Goal: Task Accomplishment & Management: Use online tool/utility

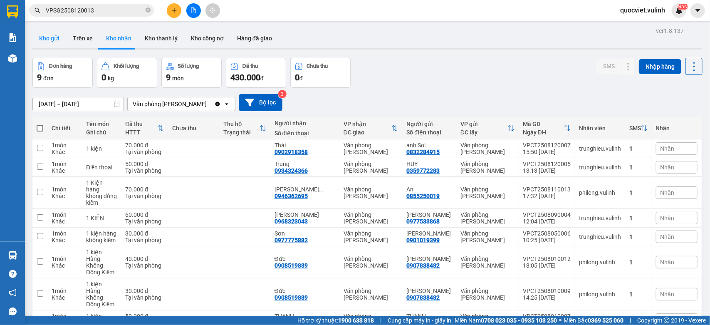
click at [54, 37] on button "Kho gửi" at bounding box center [49, 38] width 34 height 20
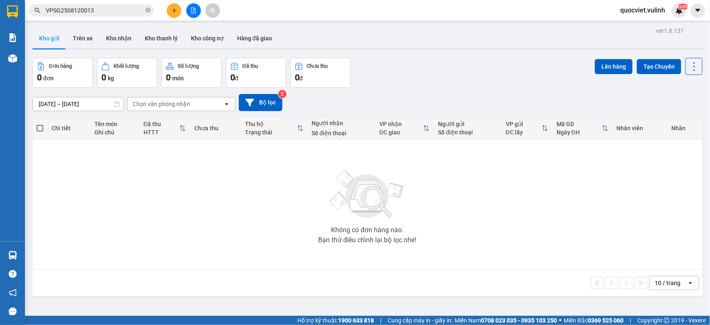
click at [106, 100] on input "10/08/2025 – 12/08/2025" at bounding box center [78, 103] width 91 height 13
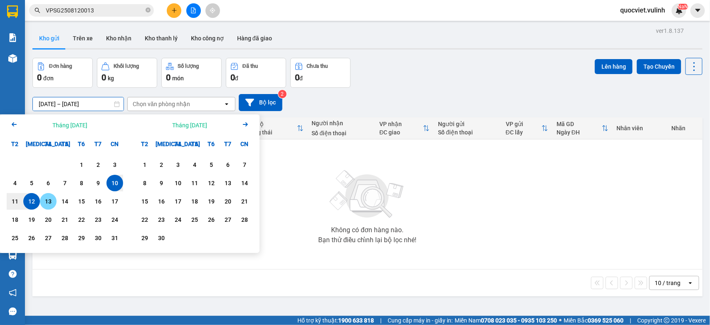
click at [44, 204] on div "13" at bounding box center [48, 201] width 12 height 10
click at [48, 198] on div "13" at bounding box center [48, 201] width 12 height 10
type input "[DATE] – [DATE]"
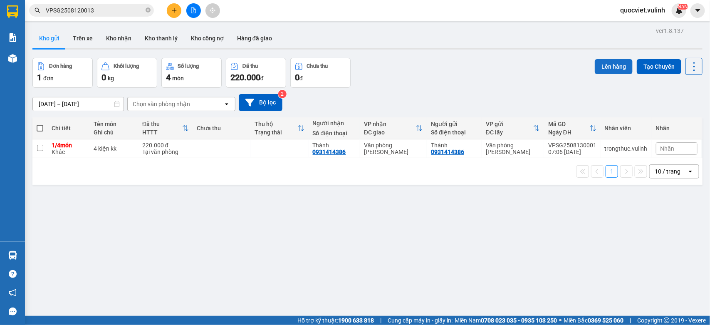
click at [608, 67] on button "Lên hàng" at bounding box center [613, 66] width 38 height 15
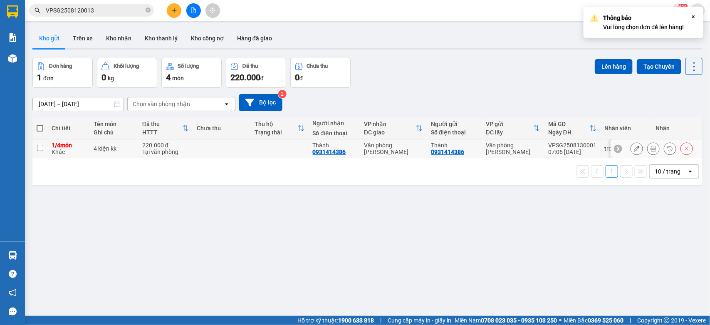
click at [154, 148] on div "Tại văn phòng" at bounding box center [165, 151] width 47 height 7
checkbox input "true"
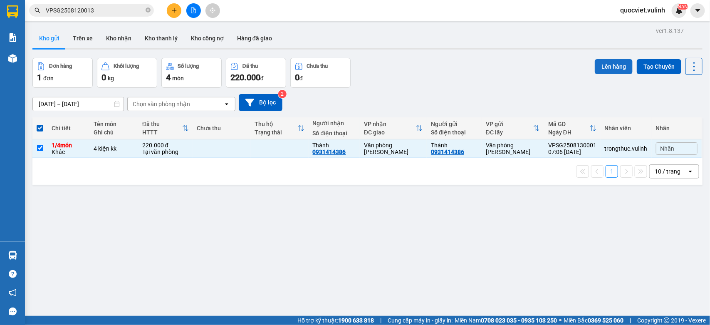
click at [605, 63] on button "Lên hàng" at bounding box center [613, 66] width 38 height 15
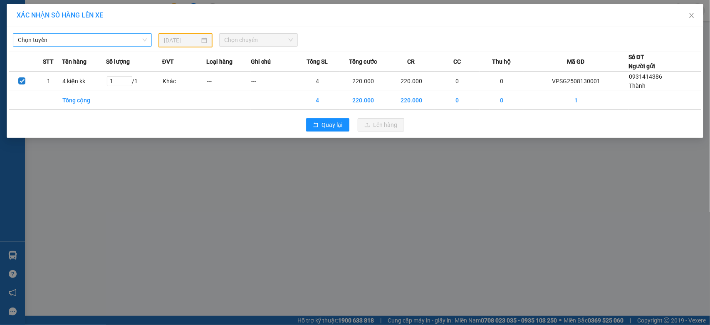
click at [23, 36] on span "Chọn tuyến" at bounding box center [82, 40] width 129 height 12
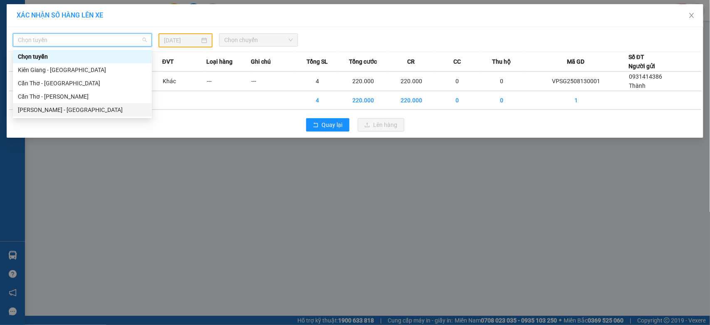
click at [73, 109] on div "Hồ Chí Minh - Cần Thơ" at bounding box center [82, 109] width 129 height 9
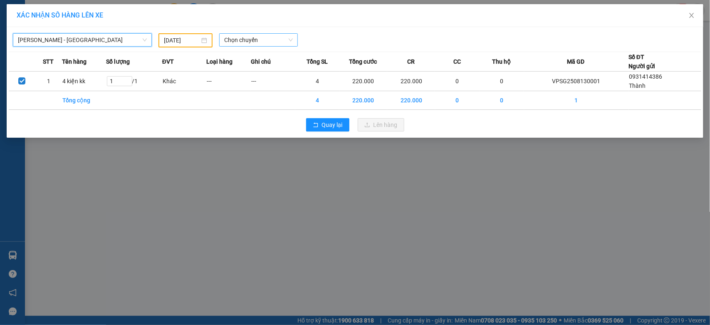
click at [274, 39] on span "Chọn chuyến" at bounding box center [258, 40] width 68 height 12
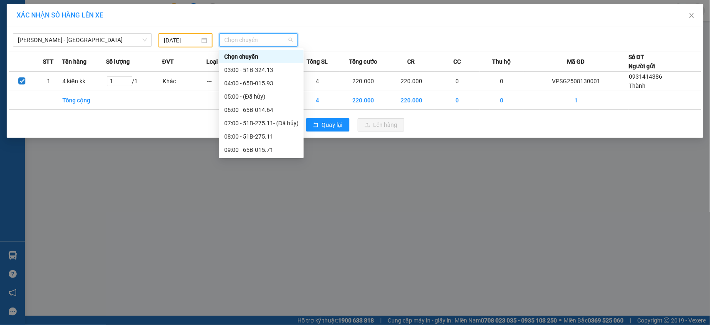
click at [191, 40] on input "12/08/2025" at bounding box center [182, 40] width 36 height 9
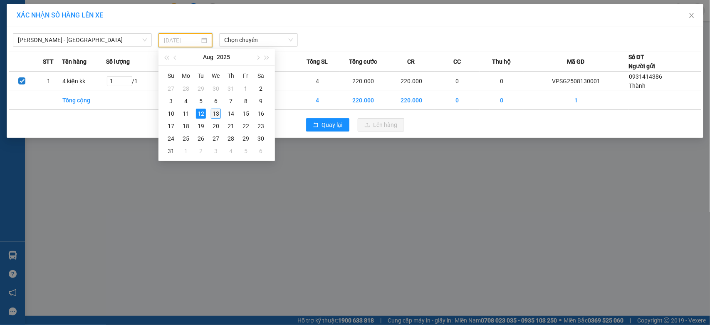
click at [213, 115] on div "13" at bounding box center [216, 113] width 10 height 10
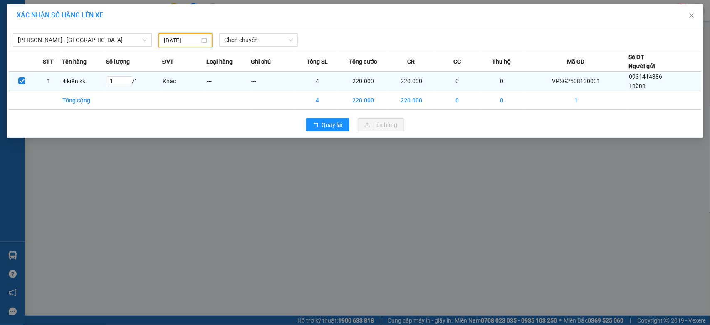
type input "[DATE]"
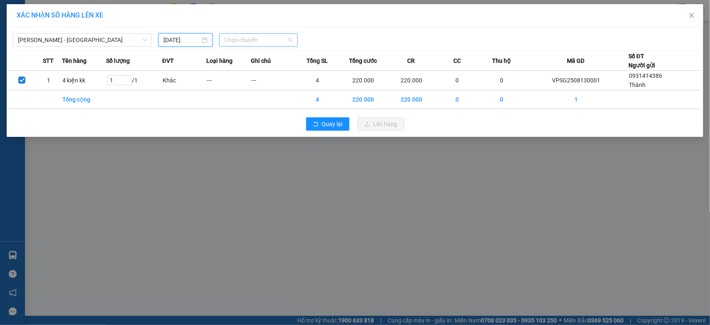
click at [264, 44] on span "Chọn chuyến" at bounding box center [258, 40] width 68 height 12
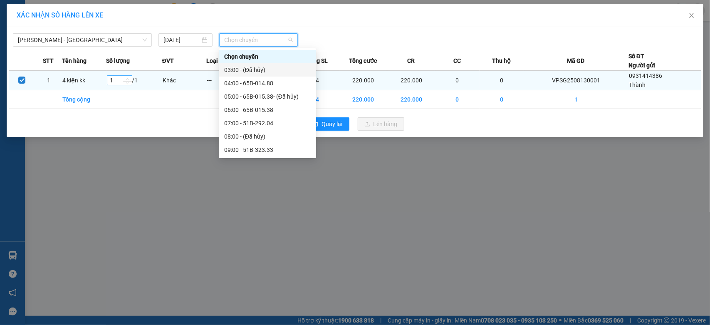
click at [129, 79] on icon "up" at bounding box center [127, 78] width 3 height 3
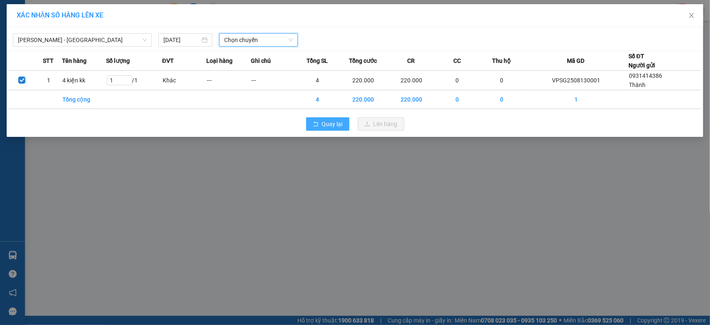
click at [335, 128] on span "Quay lại" at bounding box center [332, 123] width 21 height 9
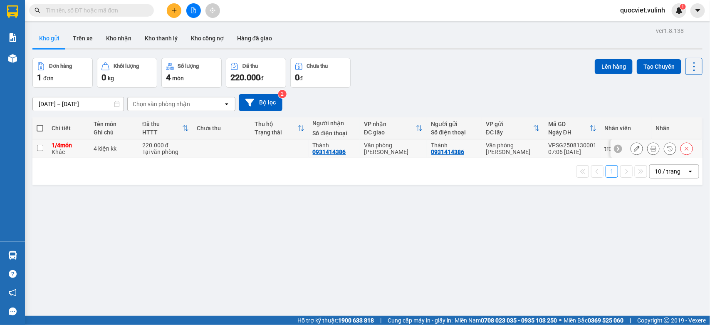
click at [631, 148] on button at bounding box center [637, 148] width 12 height 15
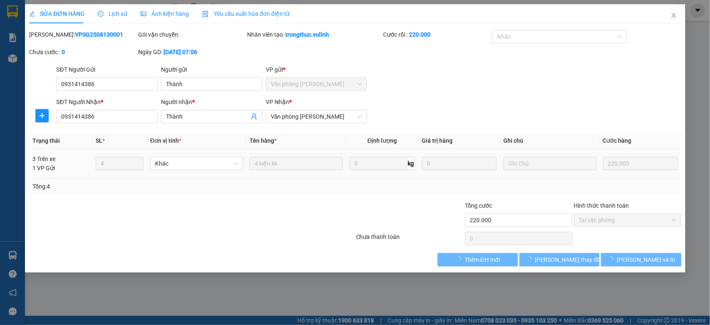
type input "0931414386"
type input "Thành"
type input "0931414386"
type input "Thành"
type input "220.000"
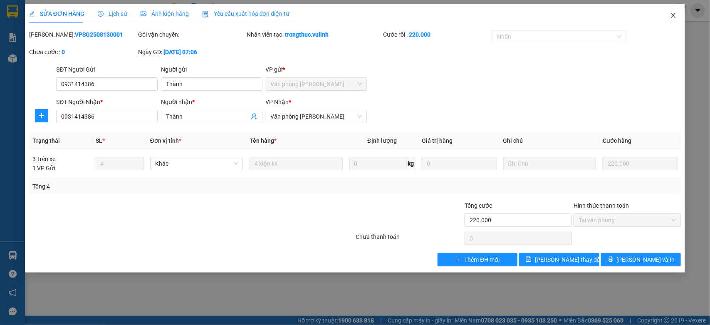
click at [673, 18] on icon "close" at bounding box center [673, 15] width 7 height 7
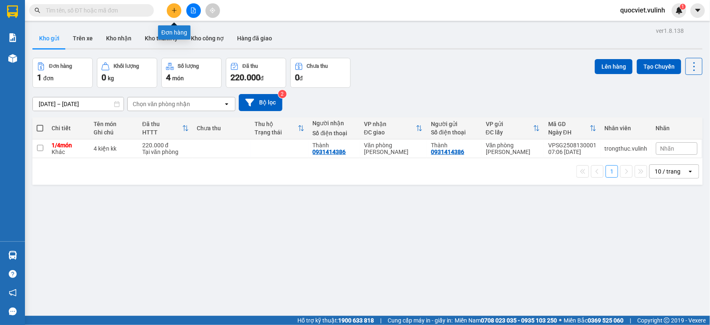
click at [177, 12] on button at bounding box center [174, 10] width 15 height 15
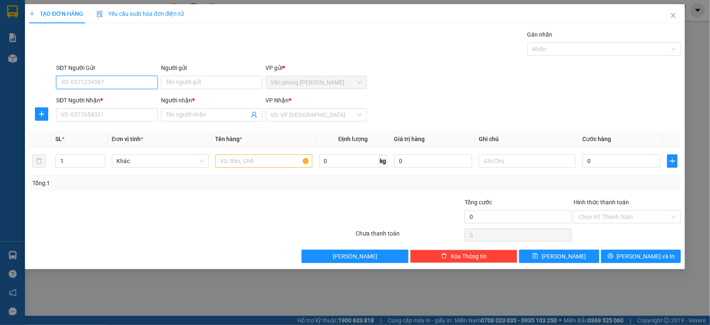
click at [148, 78] on input "SĐT Người Gửi" at bounding box center [106, 82] width 101 height 13
click at [83, 81] on input "SĐT Người Gửi" at bounding box center [106, 82] width 101 height 13
type input "0932794989"
drag, startPoint x: 183, startPoint y: 82, endPoint x: 146, endPoint y: 93, distance: 38.5
click at [183, 82] on input "Người gửi" at bounding box center [211, 82] width 101 height 13
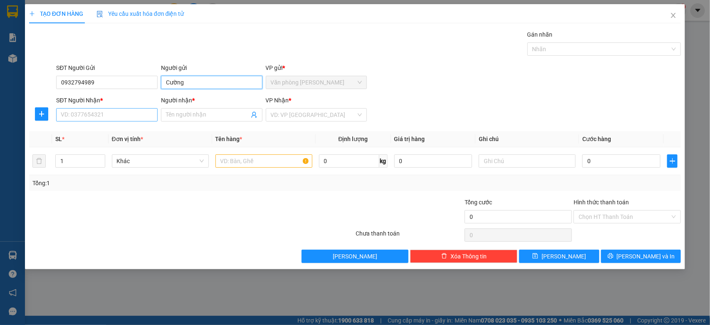
type input "Cường"
click at [136, 111] on input "SĐT Người Nhận *" at bounding box center [106, 114] width 101 height 13
click at [142, 117] on input "SĐT Người Nhận *" at bounding box center [106, 114] width 101 height 13
click at [171, 117] on input "Người nhận *" at bounding box center [207, 114] width 83 height 9
click at [135, 115] on input "SĐT Người Nhận *" at bounding box center [106, 114] width 101 height 13
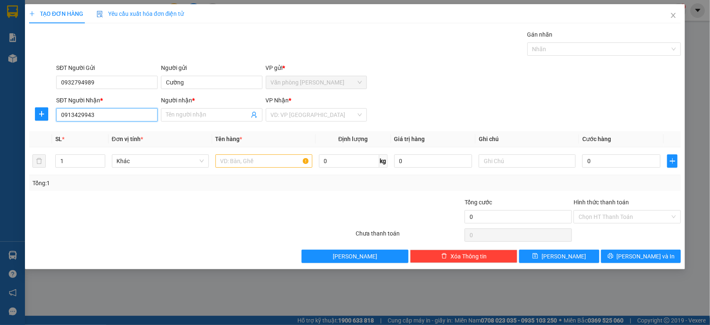
type input "0913429943"
click at [175, 123] on div "Người nhận * Tên người nhận" at bounding box center [211, 110] width 101 height 29
click at [121, 133] on th "Đơn vị tính *" at bounding box center [159, 139] width 103 height 16
click at [145, 115] on input "0913429943" at bounding box center [106, 114] width 101 height 13
click at [127, 133] on div "0913429943 - Ánh Nhung" at bounding box center [106, 131] width 91 height 9
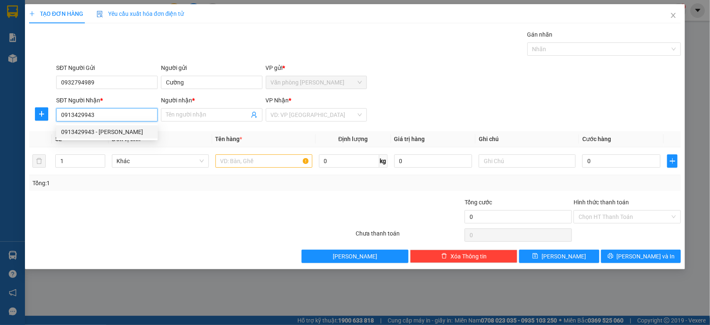
type input "Ánh Nhung"
type input "140.000"
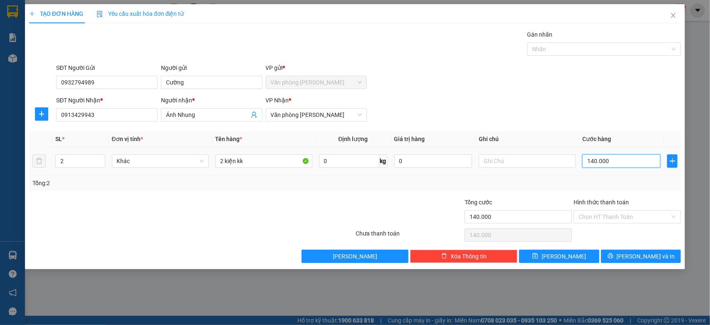
click at [641, 161] on input "140.000" at bounding box center [621, 160] width 78 height 13
type input "0"
type input "0.000"
type input "30.000"
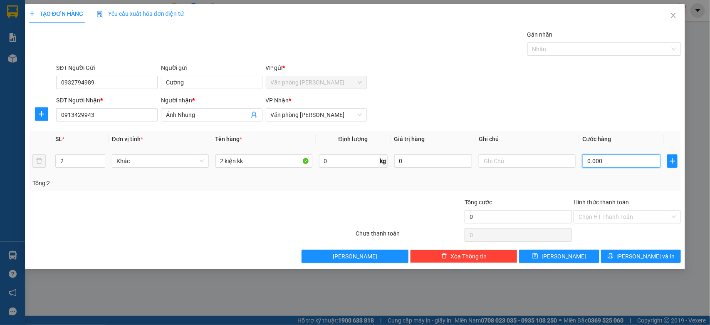
type input "30.000"
type input "340.000"
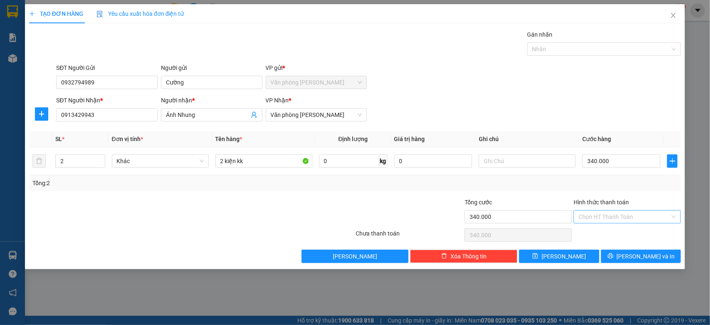
click at [604, 215] on input "Hình thức thanh toán" at bounding box center [623, 216] width 91 height 12
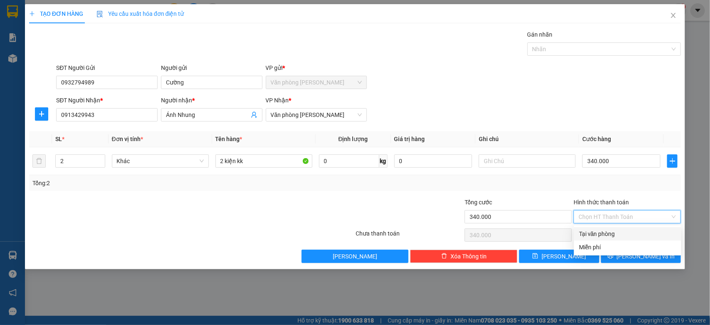
click at [597, 229] on div "Tại văn phòng" at bounding box center [627, 233] width 97 height 9
type input "0"
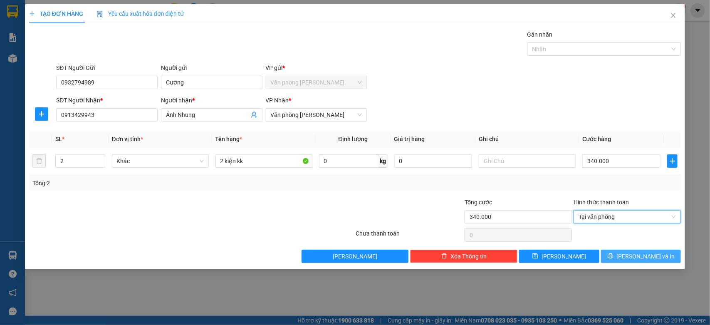
click at [644, 260] on span "[PERSON_NAME] và In" at bounding box center [645, 255] width 58 height 9
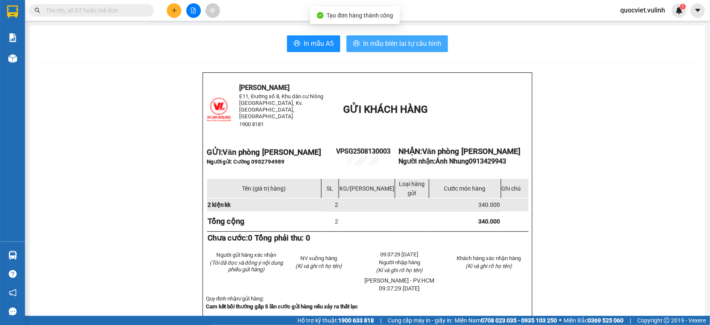
click at [382, 39] on span "In mẫu biên lai tự cấu hình" at bounding box center [402, 43] width 78 height 10
click at [202, 88] on div "Vũ Linh limousine E11, Đường số 8, Khu dân cư Nông Thổ Sản II, Kv.Thạnh Lợi, P.…" at bounding box center [367, 203] width 330 height 263
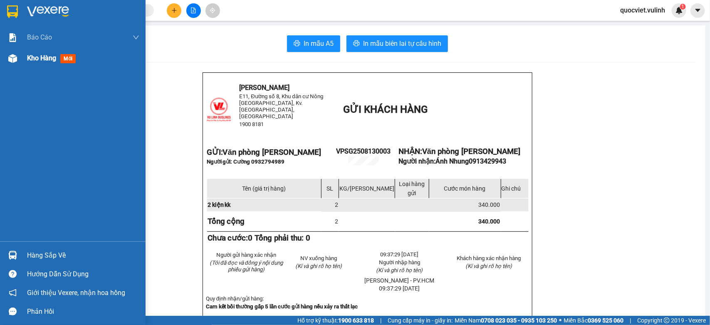
click at [25, 57] on div "Kho hàng mới" at bounding box center [72, 58] width 145 height 21
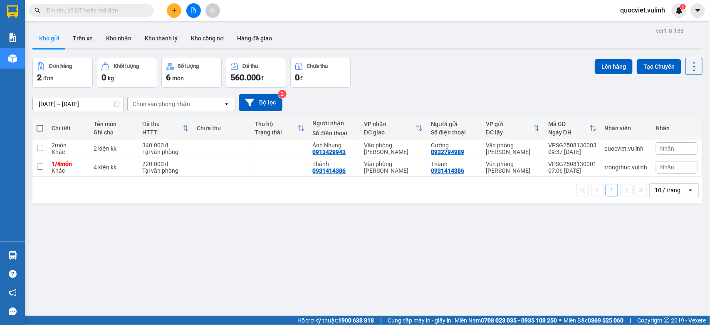
click at [117, 10] on input "text" at bounding box center [95, 10] width 98 height 9
paste input "VPSG2508130001"
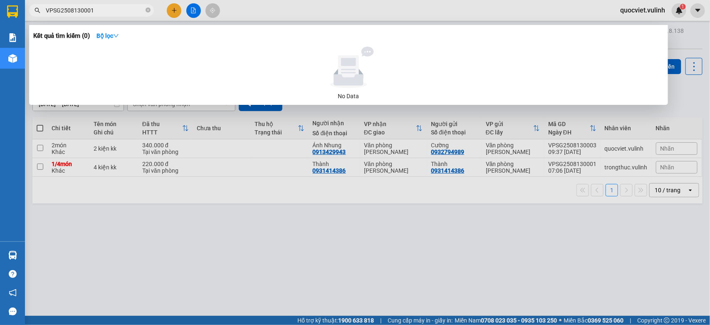
click at [117, 10] on input "VPSG2508130001" at bounding box center [95, 10] width 98 height 9
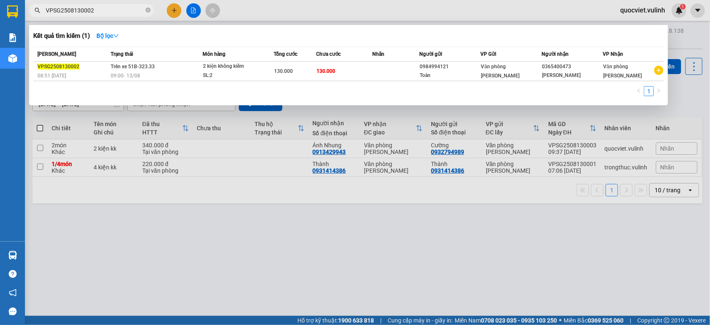
type input "VPSG2508130002"
click at [402, 190] on div at bounding box center [355, 162] width 710 height 325
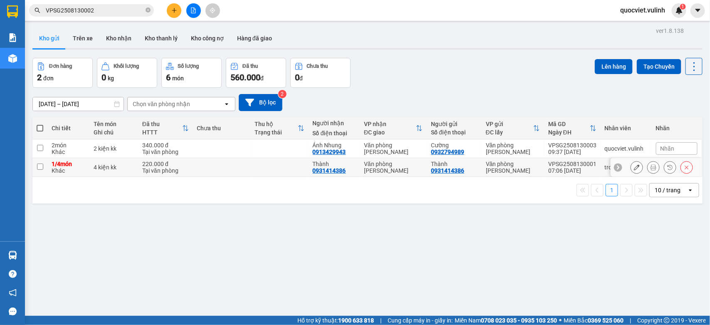
click at [630, 168] on div at bounding box center [636, 167] width 12 height 12
click at [631, 171] on button at bounding box center [637, 167] width 12 height 15
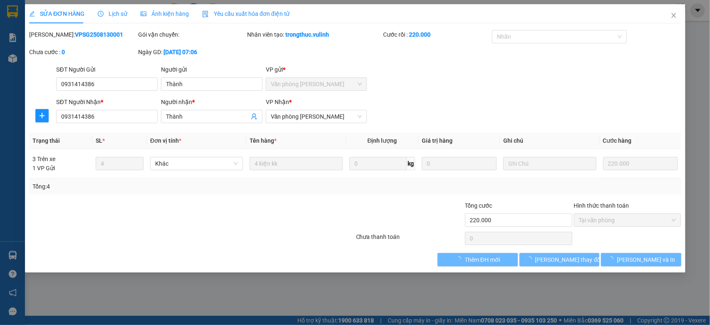
type input "0931414386"
type input "Thành"
type input "0931414386"
type input "Thành"
type input "220.000"
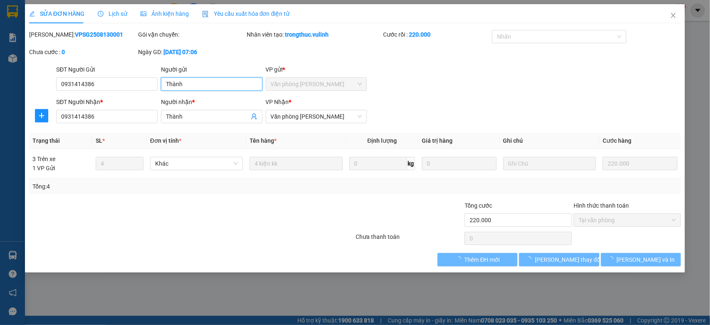
click at [225, 77] on input "Thành" at bounding box center [211, 83] width 101 height 13
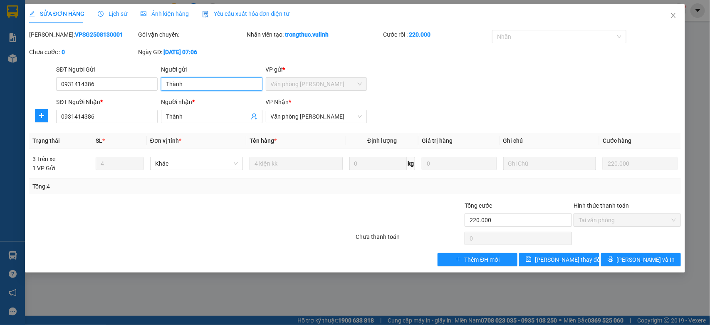
click at [225, 77] on input "Thành" at bounding box center [211, 83] width 101 height 13
click at [119, 93] on div "SĐT Người Gửi 0931414386" at bounding box center [106, 79] width 101 height 29
click at [133, 88] on input "0931414386" at bounding box center [106, 83] width 101 height 13
click at [320, 240] on div at bounding box center [191, 238] width 327 height 17
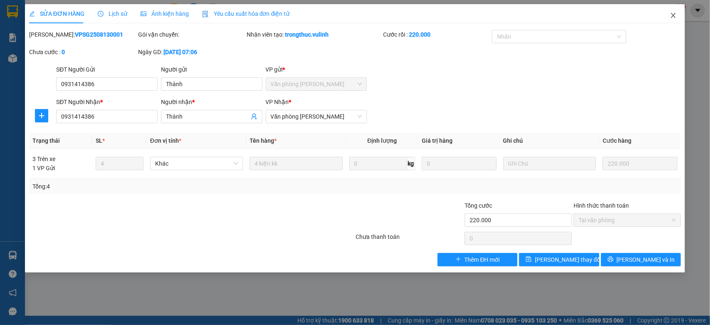
click at [672, 16] on icon "close" at bounding box center [673, 15] width 7 height 7
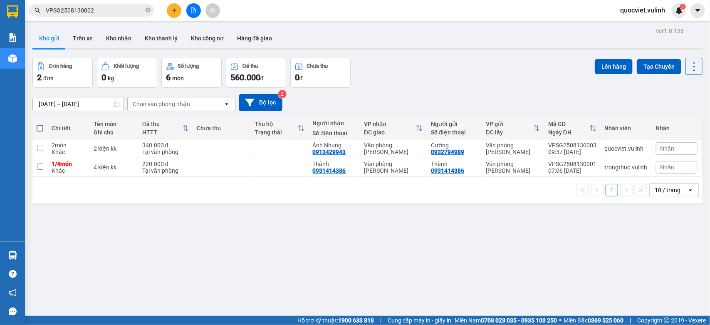
click at [110, 4] on span "VPSG2508130002" at bounding box center [91, 10] width 125 height 12
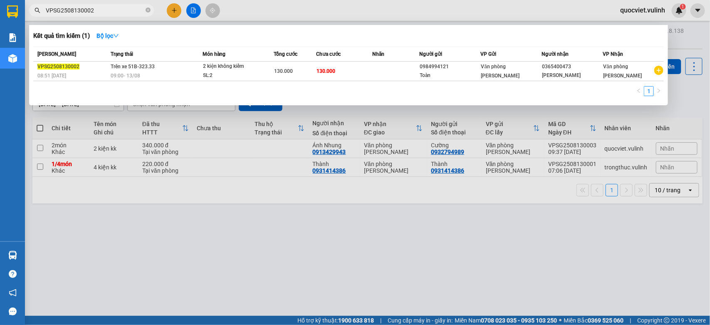
click at [109, 9] on input "VPSG2508130002" at bounding box center [95, 10] width 98 height 9
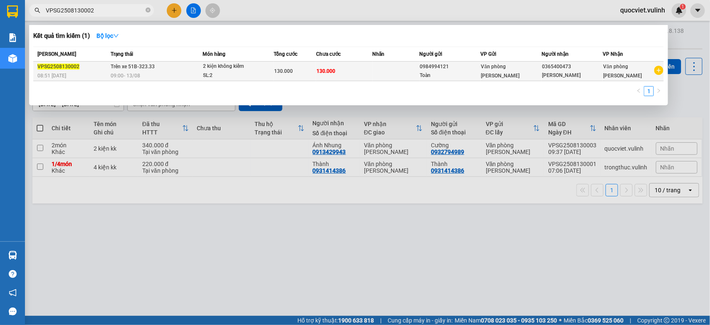
click at [363, 67] on td "130.000" at bounding box center [344, 72] width 57 height 20
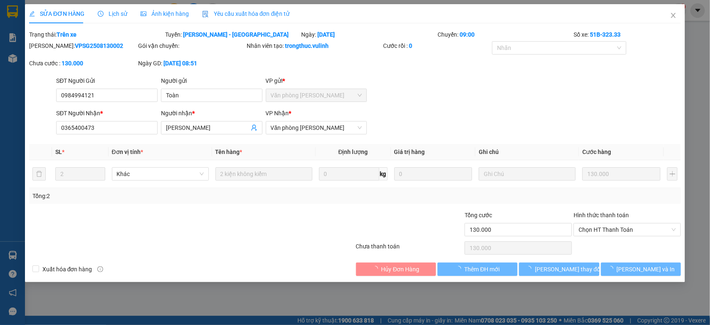
type input "0984994121"
type input "Toàn"
type input "0365400473"
type input "[PERSON_NAME]"
type input "130.000"
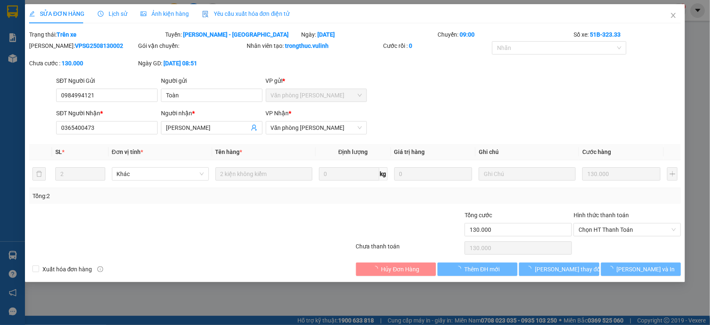
type input "130.000"
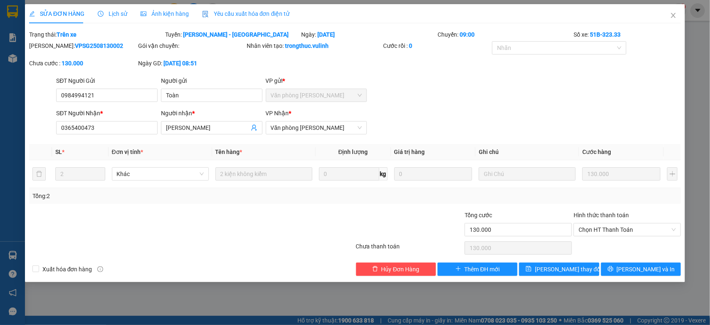
click at [200, 105] on form "SĐT Người Gửi 0984994121 Người gửi Toàn VP gửi * Văn phòng Cao Thắng SĐT Người …" at bounding box center [355, 107] width 652 height 62
click at [222, 94] on input "Toàn" at bounding box center [211, 95] width 101 height 13
click at [125, 97] on input "0984994121" at bounding box center [106, 95] width 101 height 13
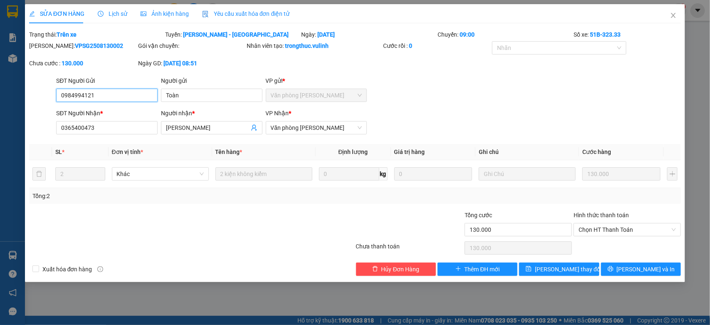
click at [125, 97] on input "0984994121" at bounding box center [106, 95] width 101 height 13
click at [171, 123] on input "[PERSON_NAME]" at bounding box center [207, 127] width 83 height 9
click at [142, 126] on input "0365400473" at bounding box center [106, 127] width 101 height 13
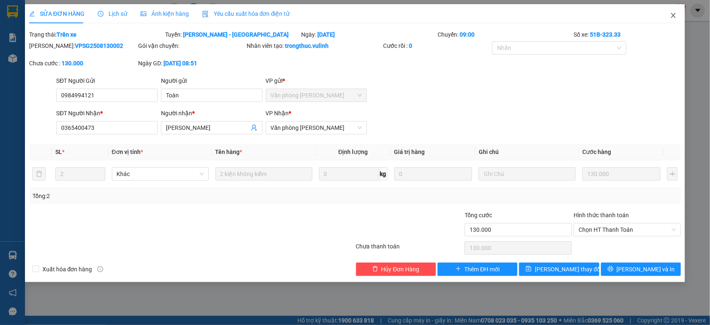
drag, startPoint x: 687, startPoint y: 13, endPoint x: 682, endPoint y: 12, distance: 5.5
click at [685, 12] on div "SỬA ĐƠN HÀNG Lịch sử Ảnh kiện hàng Yêu cầu xuất hóa đơn điện tử Total Paid Fee …" at bounding box center [355, 162] width 710 height 325
click at [676, 13] on icon "close" at bounding box center [673, 15] width 7 height 7
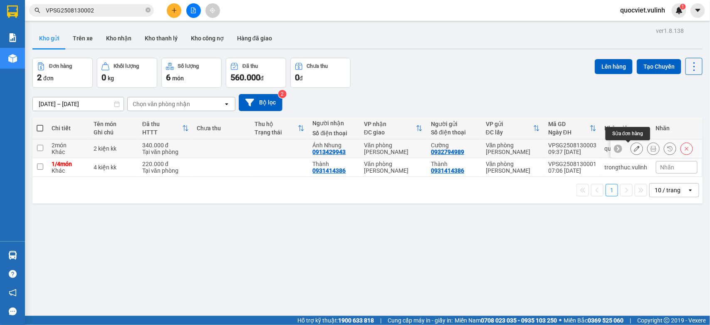
click at [631, 145] on button at bounding box center [637, 148] width 12 height 15
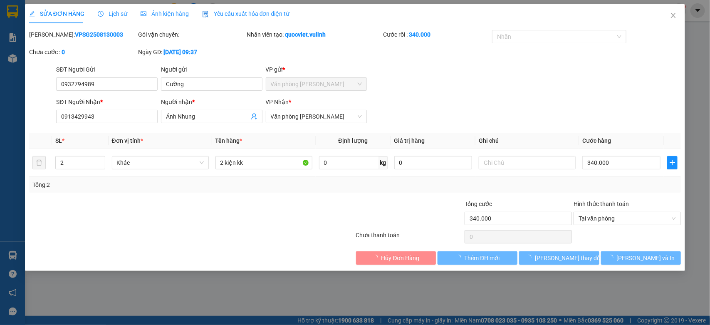
type input "0932794989"
type input "Cường"
type input "0913429943"
type input "Ánh Nhung"
type input "340.000"
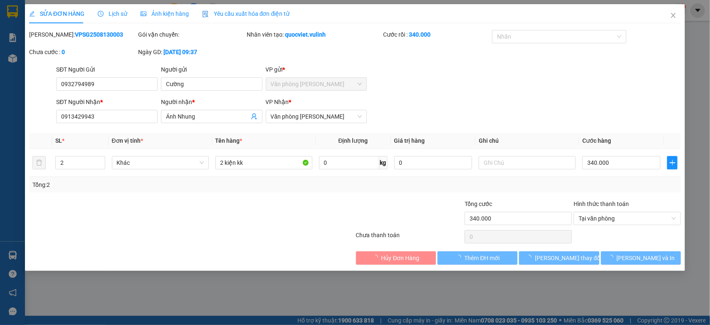
click at [193, 94] on div "Người gửi Cường" at bounding box center [211, 79] width 101 height 29
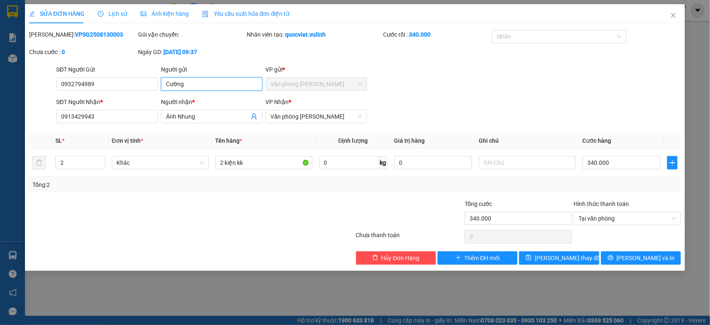
click at [219, 86] on input "Cường" at bounding box center [211, 83] width 101 height 13
click at [136, 84] on input "0932794989" at bounding box center [106, 83] width 101 height 13
click at [190, 129] on div "Total Paid Fee 340.000 Total UnPaid Fee 0 Cash Collection Total Fee Mã ĐH: VPSG…" at bounding box center [355, 147] width 652 height 234
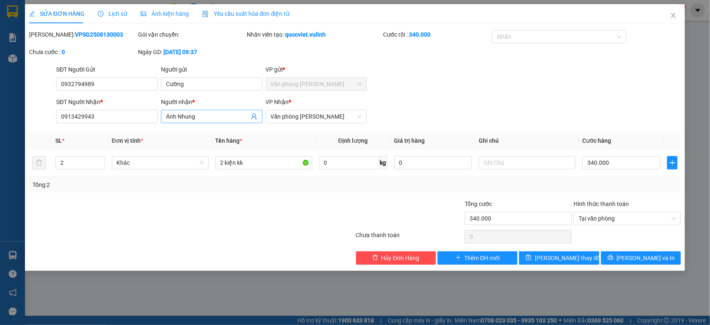
click at [198, 119] on input "Ánh Nhung" at bounding box center [207, 116] width 83 height 9
click at [102, 121] on input "0913429943" at bounding box center [106, 116] width 101 height 13
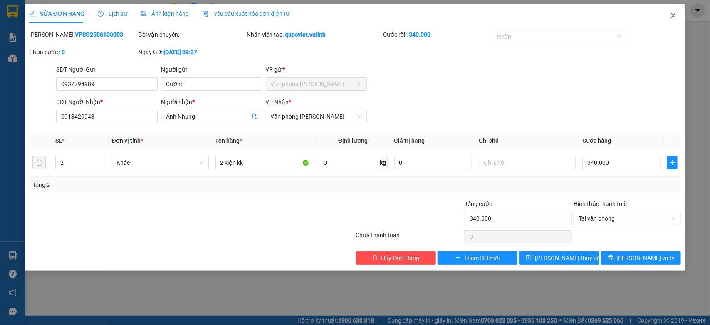
click at [676, 19] on icon "close" at bounding box center [673, 15] width 7 height 7
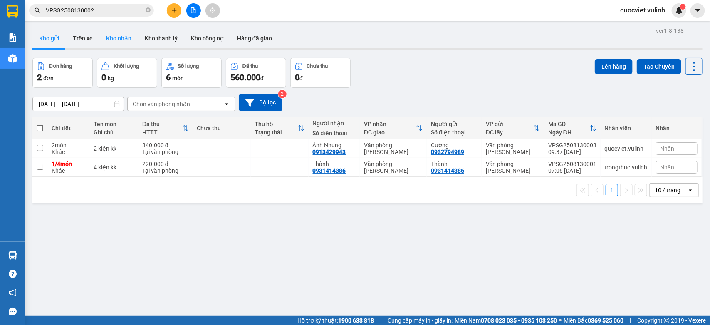
click at [118, 38] on button "Kho nhận" at bounding box center [118, 38] width 39 height 20
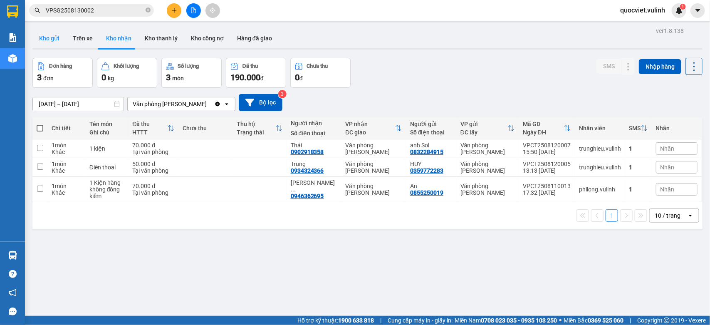
click at [53, 35] on button "Kho gửi" at bounding box center [49, 38] width 34 height 20
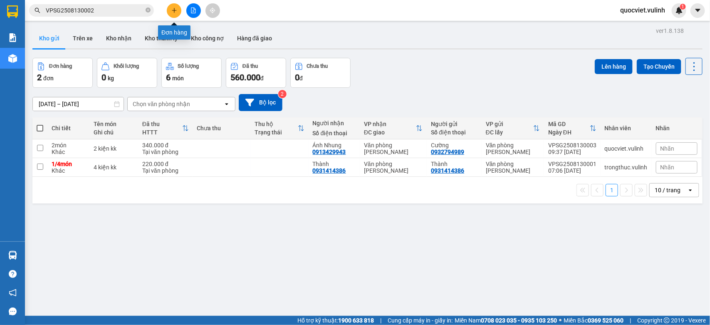
click at [171, 5] on button at bounding box center [174, 10] width 15 height 15
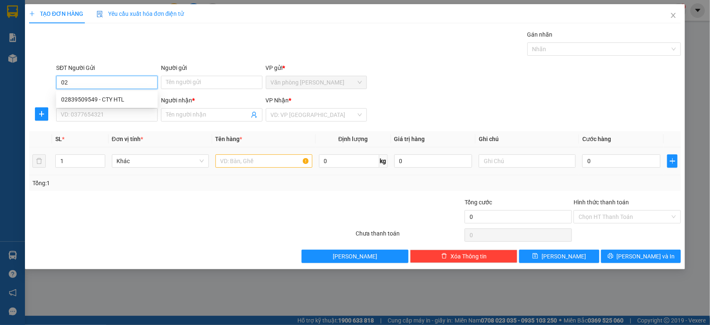
type input "0"
click at [672, 13] on icon "close" at bounding box center [673, 15] width 5 height 5
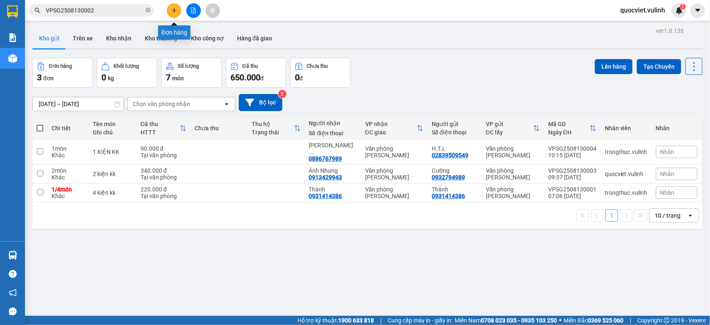
click at [173, 6] on button at bounding box center [174, 10] width 15 height 15
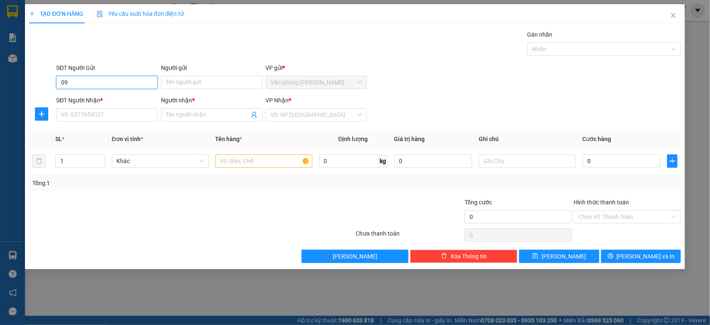
type input "0"
click at [104, 98] on div "0368650119 - Duy" at bounding box center [106, 99] width 91 height 9
type input "0368650119"
type input "Duy"
type input "0919289117"
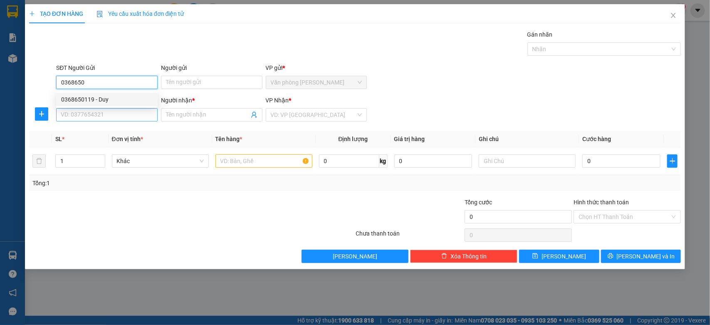
type input "[PERSON_NAME]"
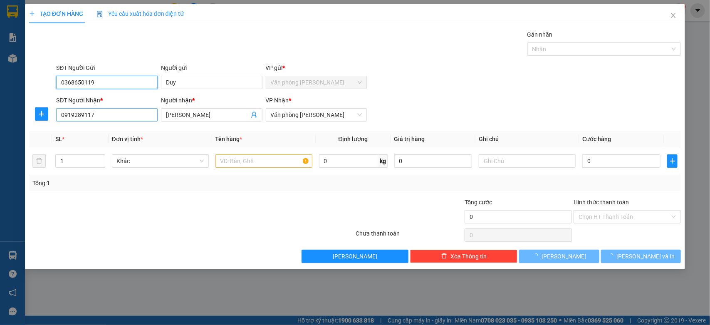
type input "40.000"
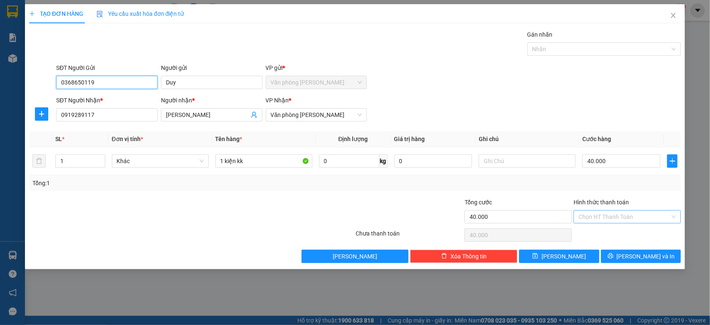
type input "0368650119"
click at [627, 221] on input "Hình thức thanh toán" at bounding box center [623, 216] width 91 height 12
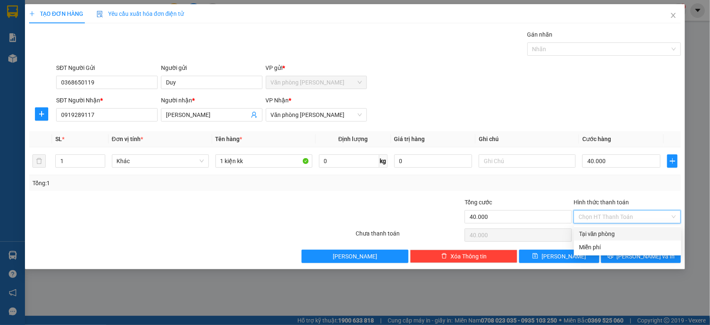
click at [626, 233] on div "Tại văn phòng" at bounding box center [627, 233] width 97 height 9
type input "0"
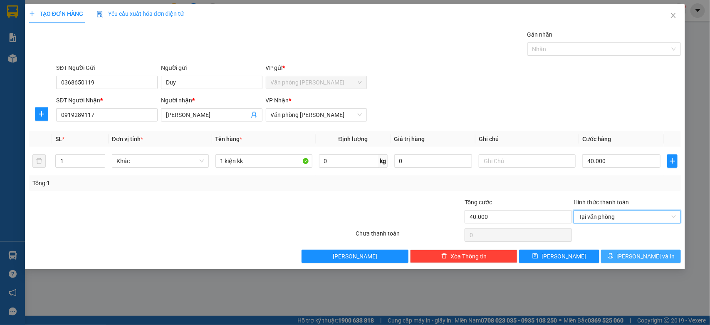
click at [637, 254] on span "[PERSON_NAME] và In" at bounding box center [645, 255] width 58 height 9
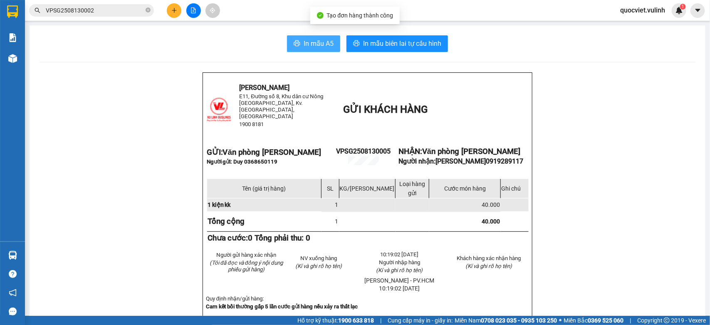
click at [303, 39] on span "In mẫu A5" at bounding box center [318, 43] width 30 height 10
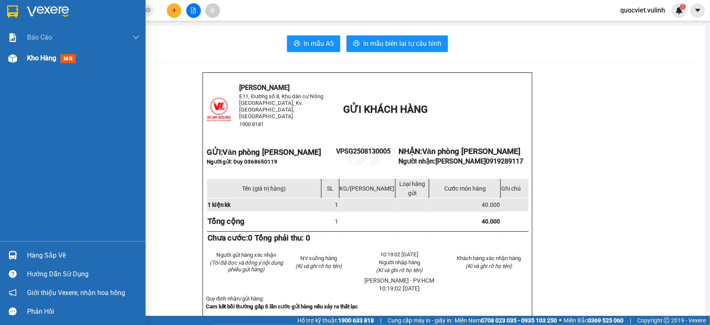
click at [36, 59] on span "Kho hàng" at bounding box center [41, 58] width 29 height 8
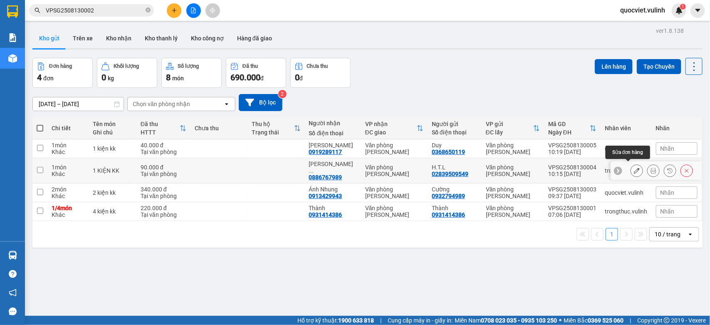
click at [633, 168] on icon at bounding box center [636, 171] width 6 height 6
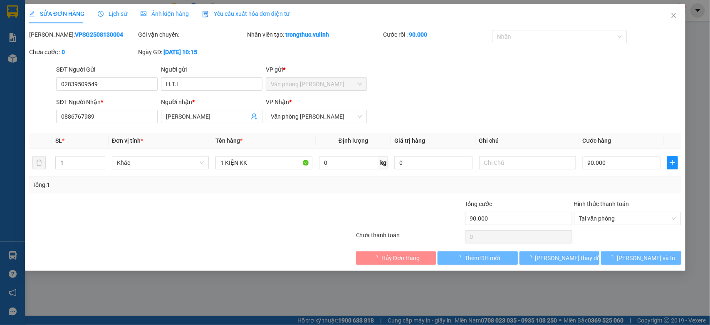
type input "02839509549"
type input "H.T.L"
type input "0886767989"
type input "NGUYỄN ĐẮC TOÀN"
type input "90.000"
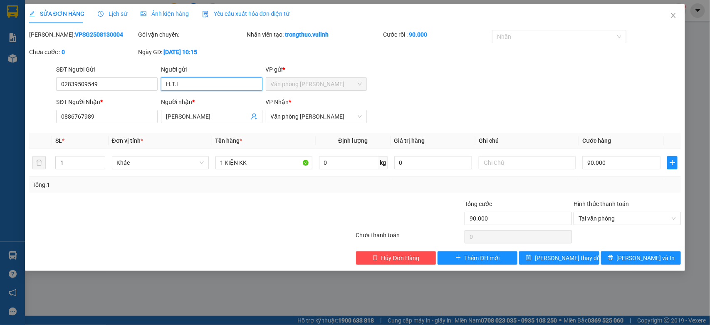
drag, startPoint x: 202, startPoint y: 84, endPoint x: 0, endPoint y: 138, distance: 209.6
click at [0, 134] on div "SỬA ĐƠN HÀNG Lịch sử Ảnh kiện hàng Yêu cầu xuất hóa đơn điện tử Total Paid Fee …" at bounding box center [355, 162] width 710 height 325
drag, startPoint x: 123, startPoint y: 78, endPoint x: 0, endPoint y: 144, distance: 139.1
click at [0, 141] on div "SỬA ĐƠN HÀNG Lịch sử Ảnh kiện hàng Yêu cầu xuất hóa đơn điện tử Total Paid Fee …" at bounding box center [355, 162] width 710 height 325
drag, startPoint x: 219, startPoint y: 113, endPoint x: 0, endPoint y: 149, distance: 222.4
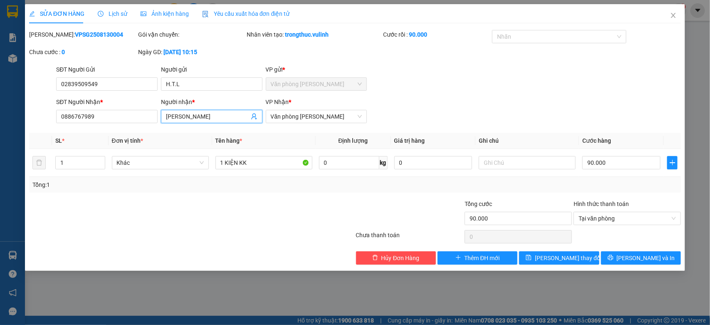
click at [3, 148] on div "SỬA ĐƠN HÀNG Lịch sử Ảnh kiện hàng Yêu cầu xuất hóa đơn điện tử Total Paid Fee …" at bounding box center [355, 162] width 710 height 325
drag, startPoint x: 109, startPoint y: 119, endPoint x: 0, endPoint y: 125, distance: 109.1
click at [0, 123] on div "SỬA ĐƠN HÀNG Lịch sử Ảnh kiện hàng Yêu cầu xuất hóa đơn điện tử Total Paid Fee …" at bounding box center [355, 162] width 710 height 325
click at [673, 16] on icon "close" at bounding box center [673, 15] width 5 height 5
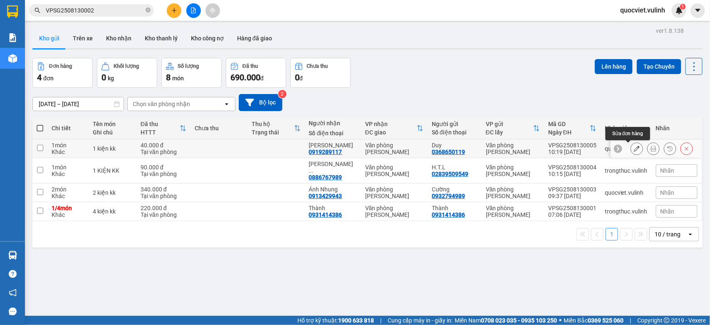
click at [633, 146] on icon at bounding box center [636, 148] width 6 height 6
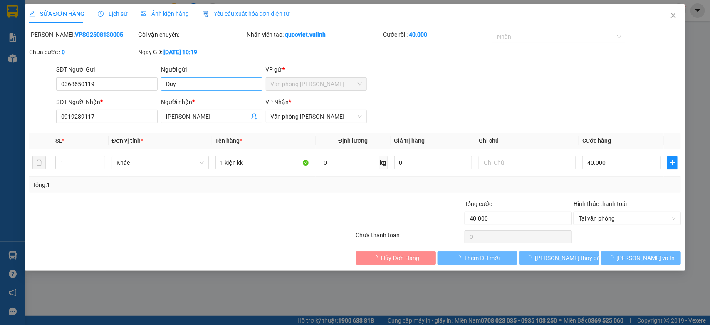
type input "0368650119"
type input "Duy"
type input "0919289117"
type input "[PERSON_NAME]"
type input "40.000"
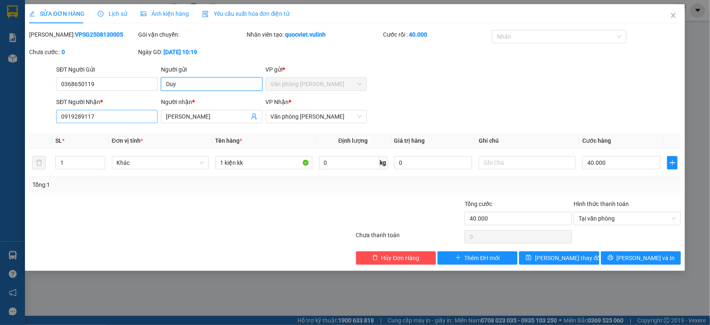
drag, startPoint x: 227, startPoint y: 84, endPoint x: 89, endPoint y: 116, distance: 141.9
click at [84, 111] on form "SĐT Người Gửi 0368650119 Người gửi Duy Duy VP gửi * Văn phòng Cao Thắng SĐT Ngư…" at bounding box center [355, 96] width 652 height 62
drag, startPoint x: 98, startPoint y: 88, endPoint x: 0, endPoint y: 108, distance: 100.2
click at [0, 108] on div "SỬA ĐƠN HÀNG Lịch sử Ảnh kiện hàng Yêu cầu xuất hóa đơn điện tử Total Paid Fee …" at bounding box center [355, 162] width 710 height 325
click at [0, 139] on div "SỬA ĐƠN HÀNG Lịch sử Ảnh kiện hàng Yêu cầu xuất hóa đơn điện tử Total Paid Fee …" at bounding box center [355, 162] width 710 height 325
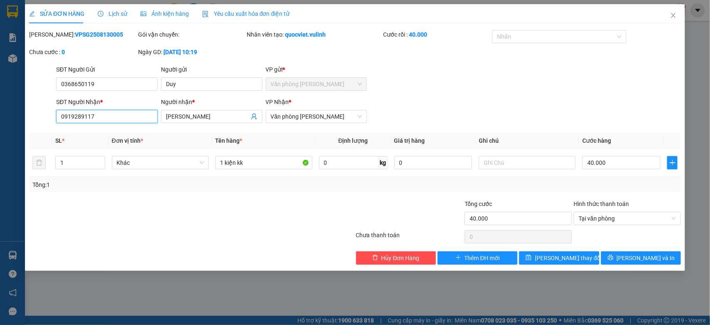
click at [19, 118] on div "SỬA ĐƠN HÀNG Lịch sử Ảnh kiện hàng Yêu cầu xuất hóa đơn điện tử Total Paid Fee …" at bounding box center [355, 162] width 710 height 325
click at [671, 17] on icon "close" at bounding box center [673, 15] width 5 height 5
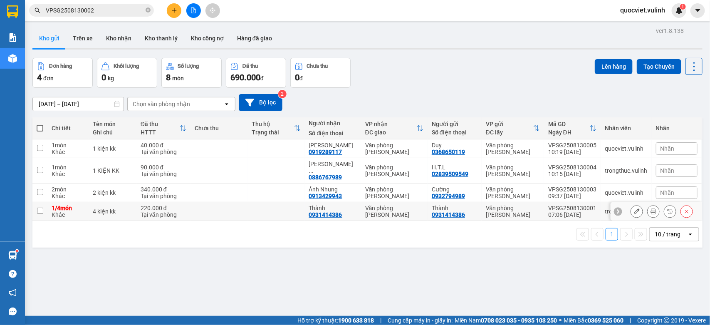
click at [561, 205] on div "VPSG2508130001" at bounding box center [572, 208] width 48 height 7
checkbox input "true"
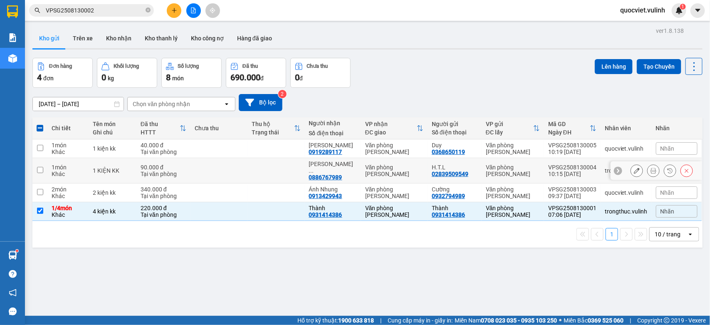
click at [472, 164] on div "H.T.L" at bounding box center [454, 167] width 46 height 7
checkbox input "true"
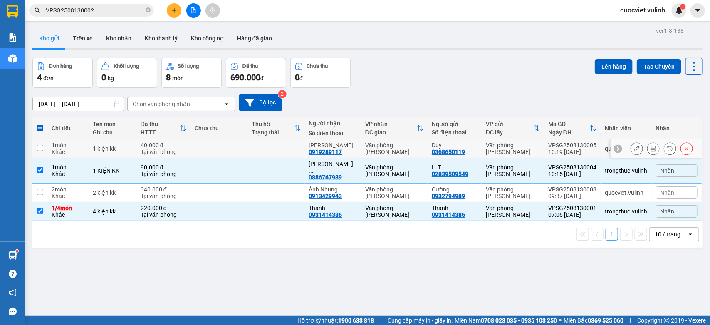
click at [461, 145] on div "Duy" at bounding box center [454, 145] width 46 height 7
checkbox input "true"
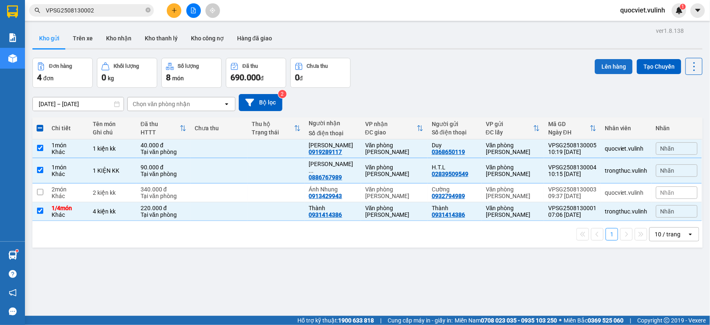
click at [613, 62] on button "Lên hàng" at bounding box center [613, 66] width 38 height 15
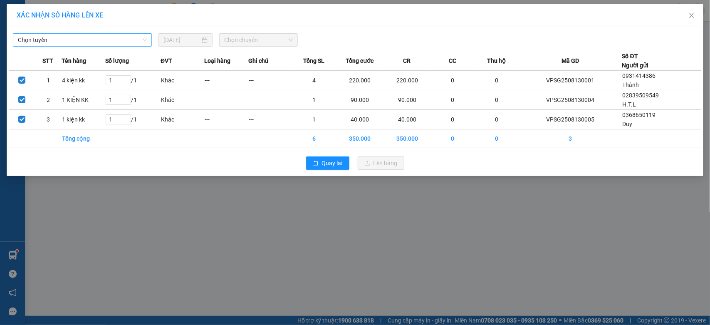
click at [96, 42] on span "Chọn tuyến" at bounding box center [82, 40] width 129 height 12
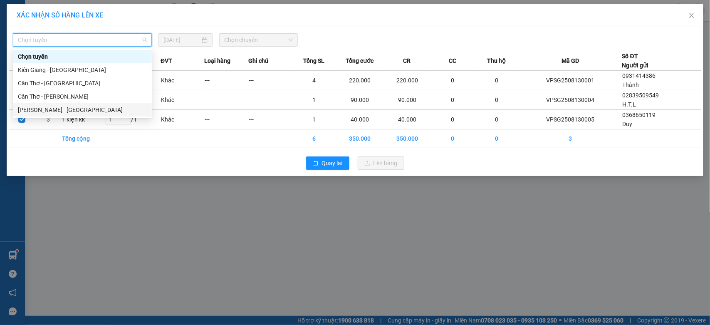
click at [63, 112] on div "[PERSON_NAME] - [GEOGRAPHIC_DATA]" at bounding box center [82, 109] width 129 height 9
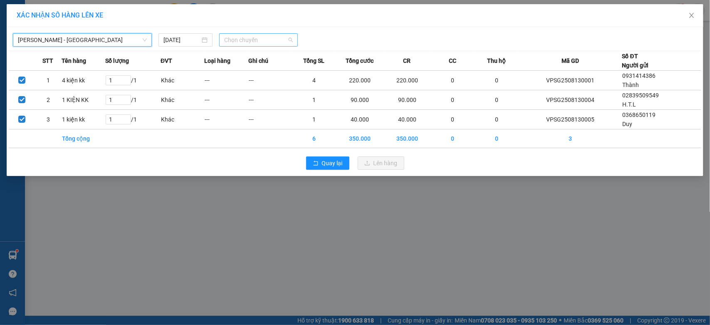
click at [245, 41] on span "Chọn chuyến" at bounding box center [258, 40] width 68 height 12
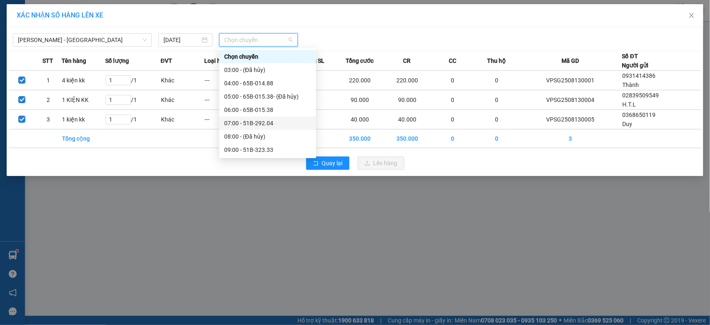
scroll to position [69, 0]
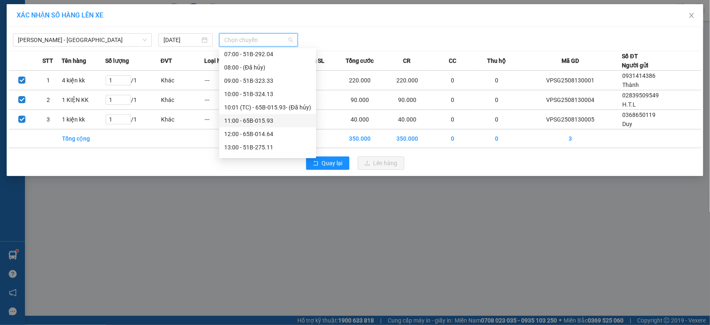
click at [237, 121] on div "11:00 - 65B-015.93" at bounding box center [267, 120] width 87 height 9
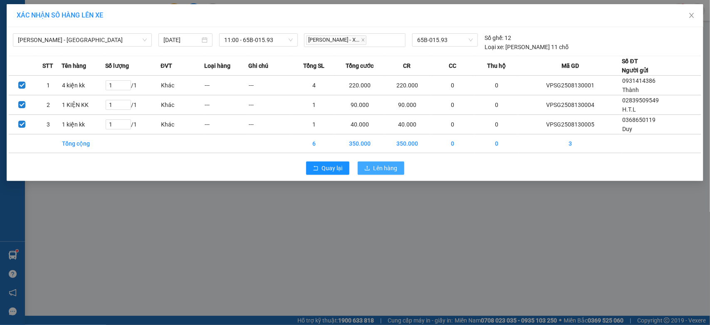
click at [379, 165] on span "Lên hàng" at bounding box center [385, 167] width 24 height 9
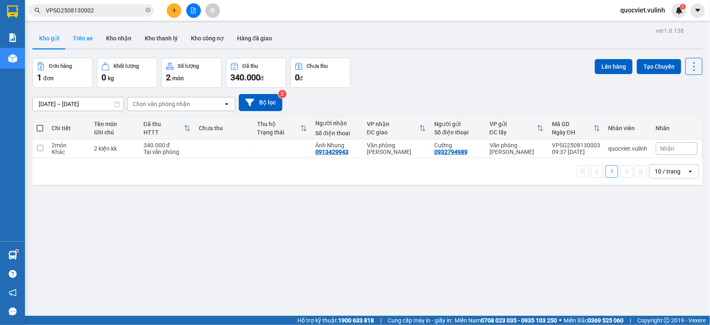
drag, startPoint x: 86, startPoint y: 42, endPoint x: 88, endPoint y: 46, distance: 4.3
click at [87, 46] on button "Trên xe" at bounding box center [82, 38] width 33 height 20
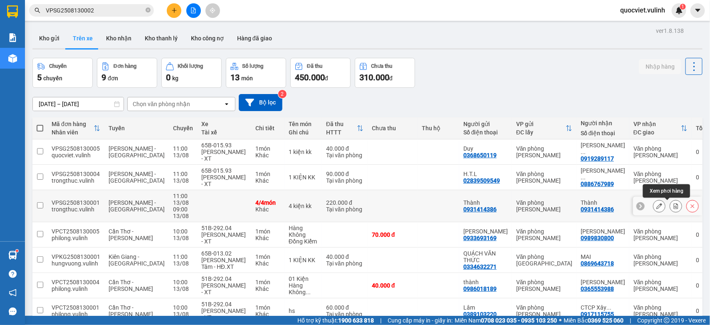
click at [673, 205] on icon at bounding box center [676, 206] width 6 height 6
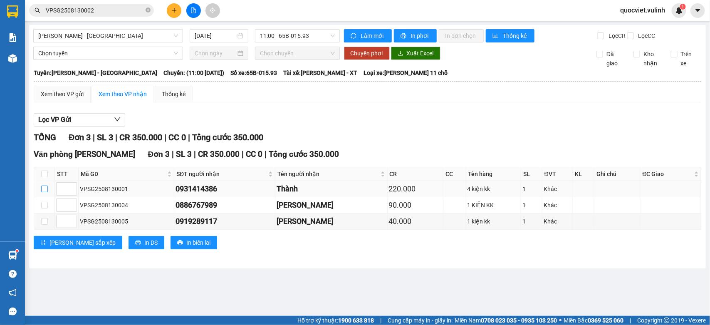
click at [44, 192] on input "checkbox" at bounding box center [44, 188] width 7 height 7
checkbox input "true"
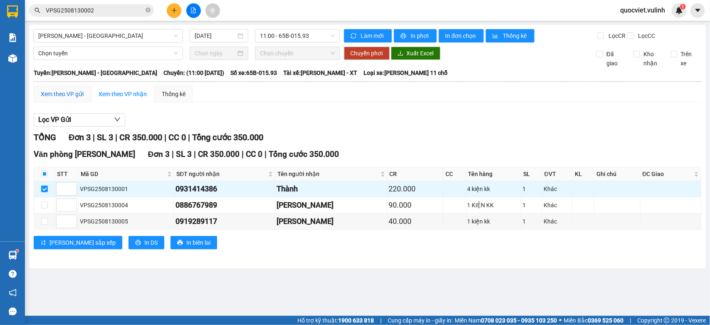
click at [57, 99] on div "Xem theo VP gửi" at bounding box center [62, 93] width 43 height 9
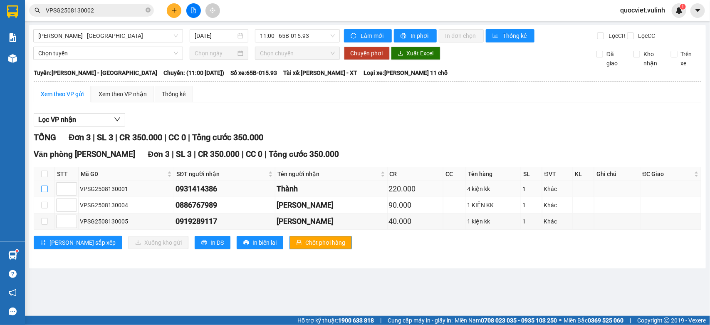
click at [44, 192] on input "checkbox" at bounding box center [44, 188] width 7 height 7
checkbox input "true"
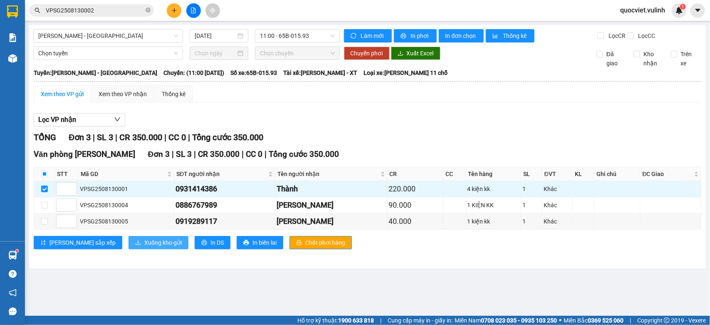
click at [144, 247] on span "Xuống kho gửi" at bounding box center [162, 242] width 37 height 9
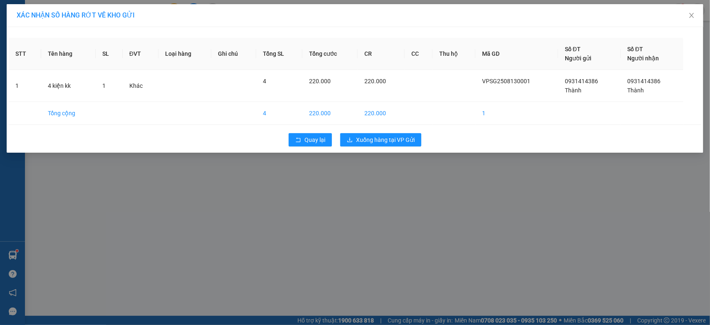
drag, startPoint x: 391, startPoint y: 130, endPoint x: 389, endPoint y: 136, distance: 6.2
click at [391, 131] on div "Quay lại Xuống hàng tại VP Gửi" at bounding box center [355, 140] width 692 height 22
click at [388, 137] on span "Xuống hàng tại VP Gửi" at bounding box center [385, 139] width 59 height 9
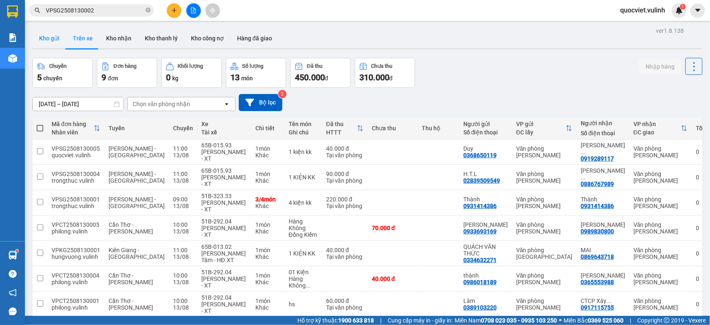
click at [48, 39] on button "Kho gửi" at bounding box center [49, 38] width 34 height 20
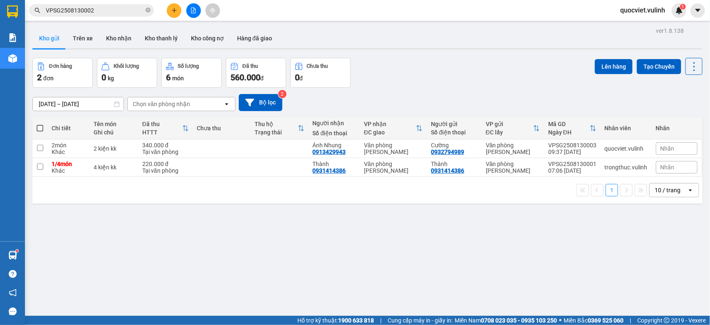
click at [169, 9] on button at bounding box center [174, 10] width 15 height 15
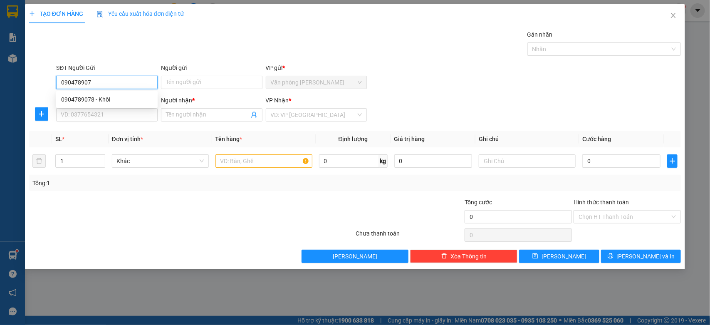
type input "0904789078"
click at [132, 98] on div "0904789078 - Khôi" at bounding box center [106, 99] width 91 height 9
type input "Khôi"
type input "0949661768"
type input "Anh Nguyên"
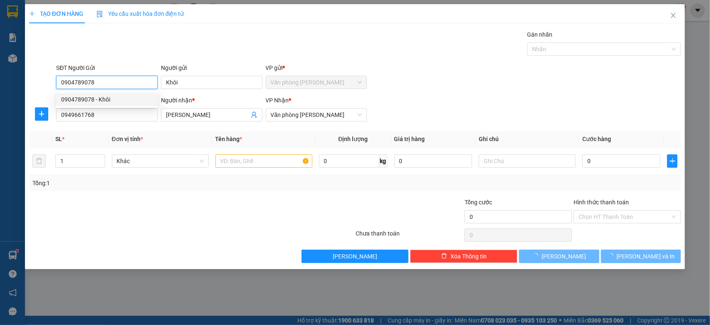
type input "40.000"
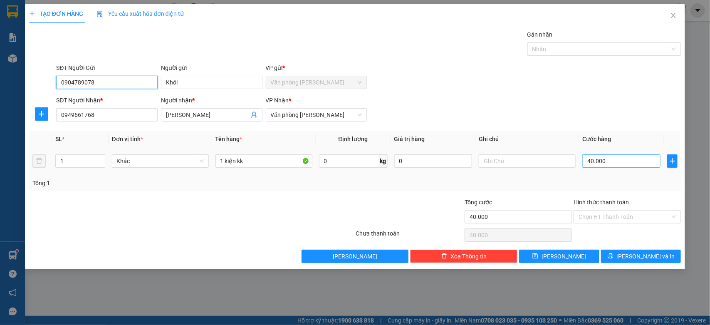
type input "0904789078"
click at [643, 162] on input "40.000" at bounding box center [621, 160] width 78 height 13
type input "0"
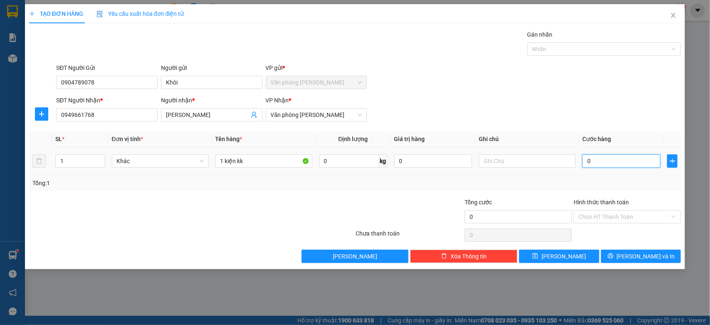
type input "5"
type input "05"
type input "0"
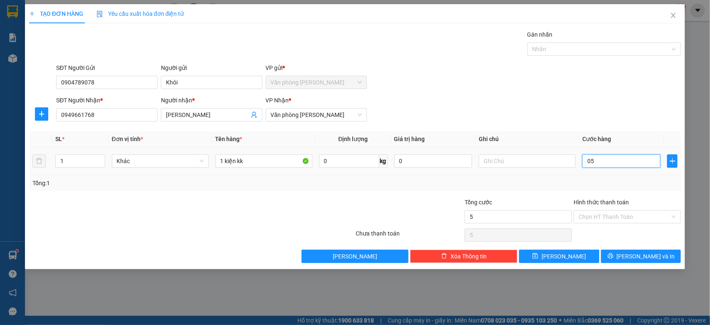
type input "0"
type input "4"
type input "04"
type input "40"
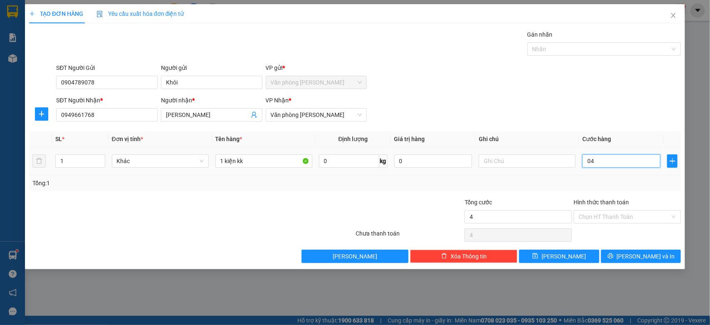
type input "40"
type input "040"
type input "400"
type input "0.400"
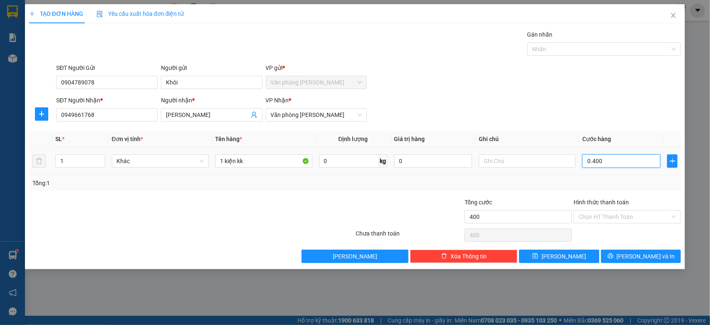
type input "4.000"
type input "04.000"
type input "40.000"
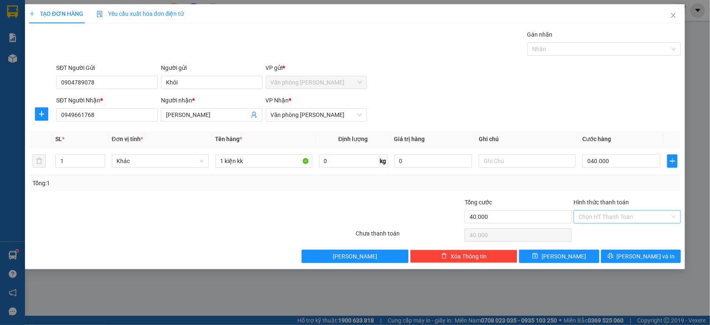
type input "40.000"
click at [653, 216] on input "Hình thức thanh toán" at bounding box center [623, 216] width 91 height 12
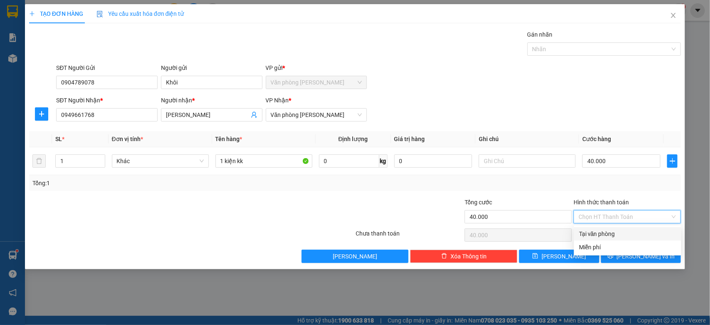
click at [603, 230] on div "Tại văn phòng" at bounding box center [627, 233] width 97 height 9
type input "0"
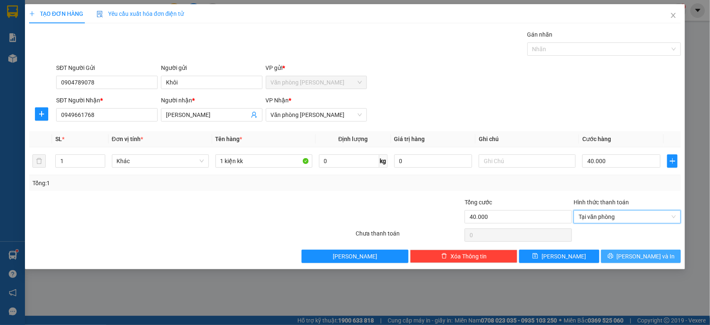
click at [643, 255] on span "[PERSON_NAME] và In" at bounding box center [645, 255] width 58 height 9
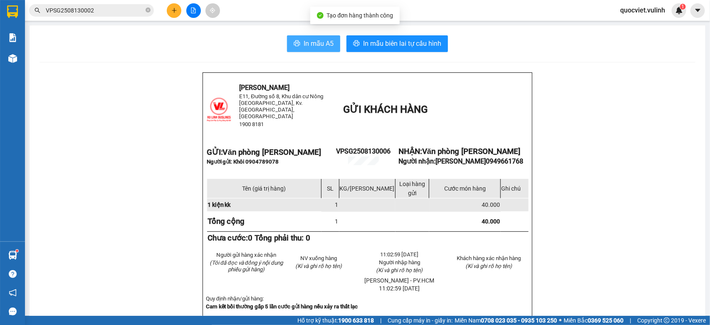
click at [294, 38] on button "In mẫu A5" at bounding box center [313, 43] width 53 height 17
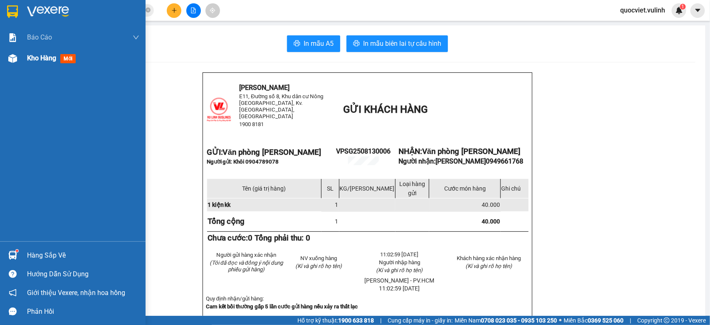
click at [22, 57] on div "Kho hàng mới" at bounding box center [72, 58] width 145 height 21
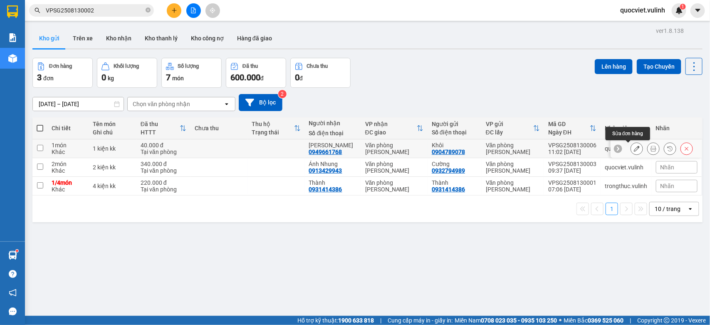
click at [631, 143] on button at bounding box center [637, 148] width 12 height 15
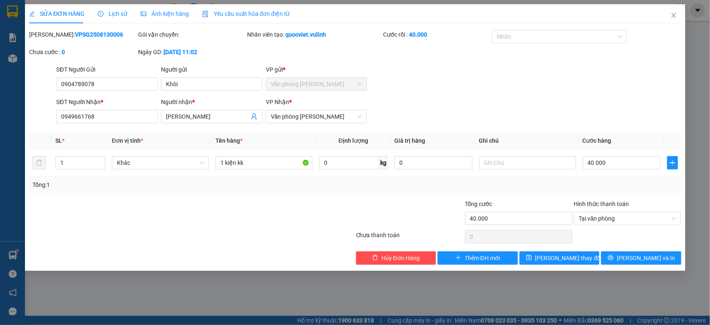
type input "0904789078"
type input "Khôi"
type input "0949661768"
type input "Anh Nguyên"
type input "40.000"
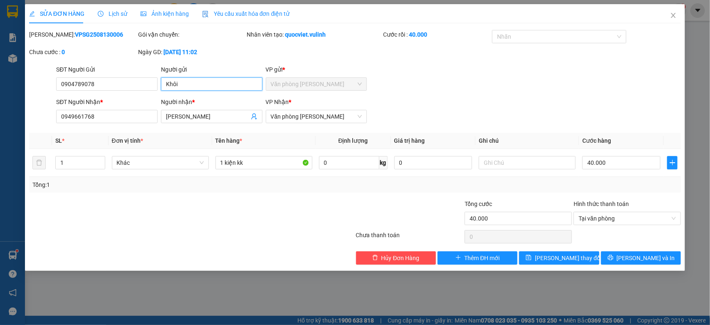
drag, startPoint x: 183, startPoint y: 85, endPoint x: 0, endPoint y: 121, distance: 186.8
click at [0, 120] on div "SỬA ĐƠN HÀNG Lịch sử Ảnh kiện hàng Yêu cầu xuất hóa đơn điện tử Total Paid Fee …" at bounding box center [355, 162] width 710 height 325
drag, startPoint x: 111, startPoint y: 81, endPoint x: 0, endPoint y: 96, distance: 112.3
click at [0, 96] on div "SỬA ĐƠN HÀNG Lịch sử Ảnh kiện hàng Yêu cầu xuất hóa đơn điện tử Total Paid Fee …" at bounding box center [355, 162] width 710 height 325
drag, startPoint x: 219, startPoint y: 116, endPoint x: 0, endPoint y: 155, distance: 222.4
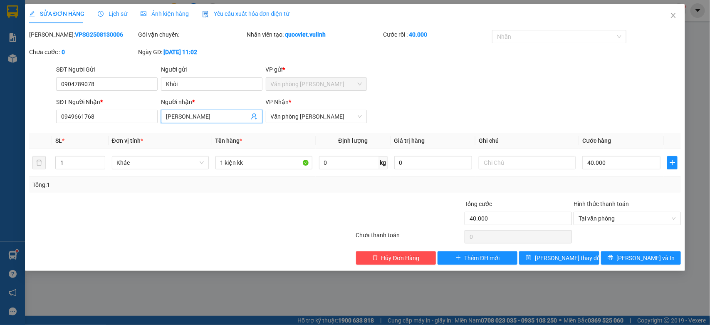
click at [0, 155] on div "SỬA ĐƠN HÀNG Lịch sử Ảnh kiện hàng Yêu cầu xuất hóa đơn điện tử Total Paid Fee …" at bounding box center [355, 162] width 710 height 325
drag, startPoint x: 122, startPoint y: 119, endPoint x: 0, endPoint y: 142, distance: 123.8
click at [0, 142] on div "SỬA ĐƠN HÀNG Lịch sử Ảnh kiện hàng Yêu cầu xuất hóa đơn điện tử Total Paid Fee …" at bounding box center [355, 162] width 710 height 325
click at [675, 11] on span "Close" at bounding box center [672, 15] width 23 height 23
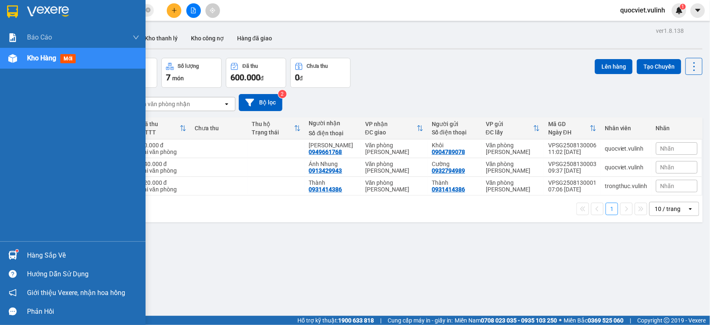
click at [17, 254] on div at bounding box center [12, 255] width 15 height 15
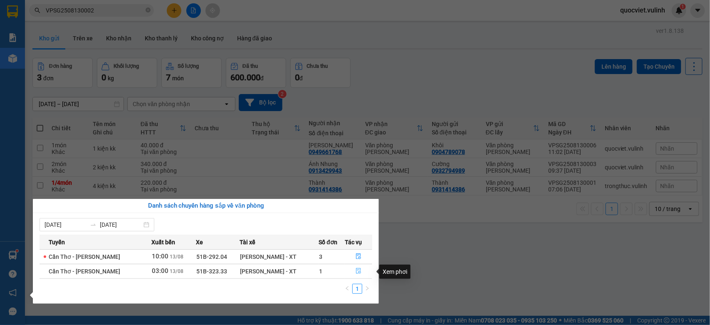
click at [355, 266] on button "button" at bounding box center [358, 270] width 27 height 13
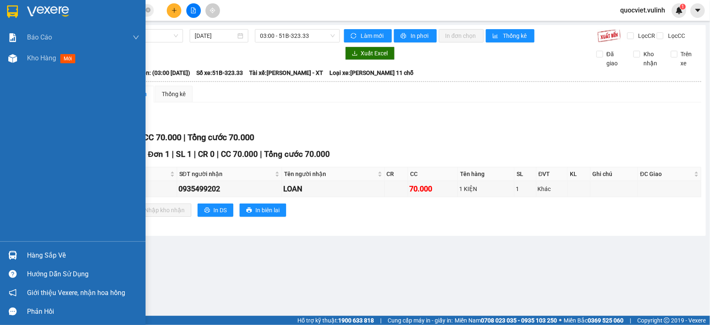
click at [7, 249] on div at bounding box center [12, 255] width 15 height 15
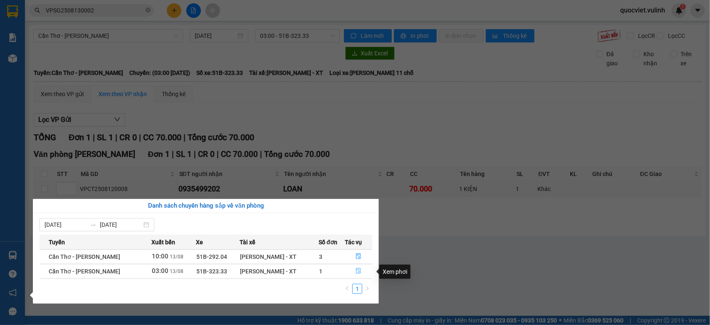
click at [356, 271] on icon "file-done" at bounding box center [358, 271] width 5 height 6
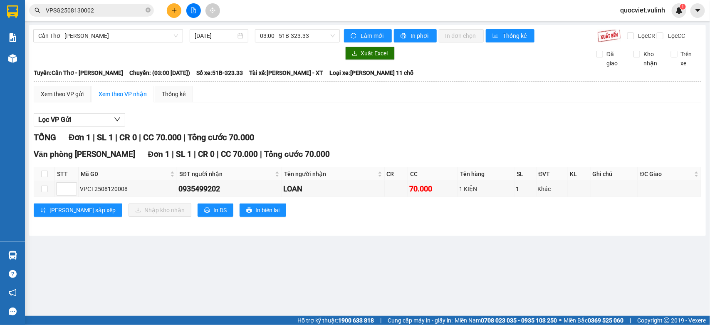
drag, startPoint x: 42, startPoint y: 183, endPoint x: 48, endPoint y: 187, distance: 7.2
click at [48, 181] on th at bounding box center [44, 174] width 21 height 14
click at [46, 177] on input "checkbox" at bounding box center [44, 173] width 7 height 7
checkbox input "true"
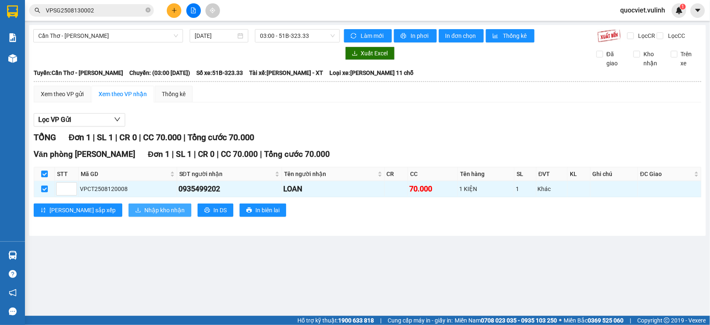
click at [144, 214] on span "Nhập kho nhận" at bounding box center [164, 209] width 40 height 9
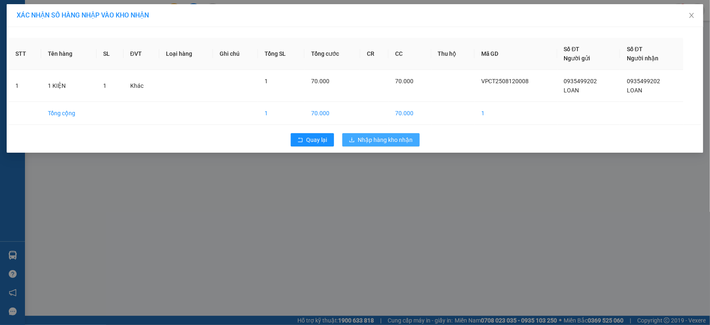
click at [373, 143] on span "Nhập hàng kho nhận" at bounding box center [385, 139] width 55 height 9
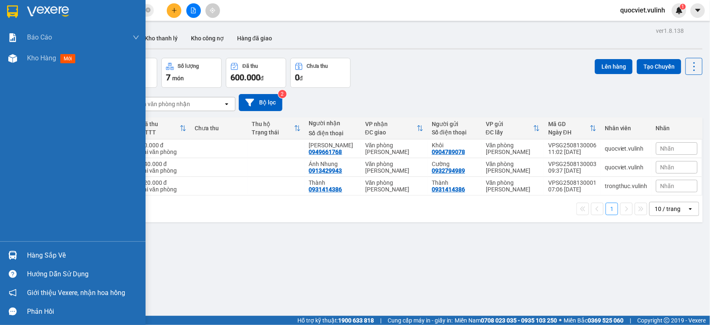
click at [12, 254] on img at bounding box center [12, 255] width 9 height 9
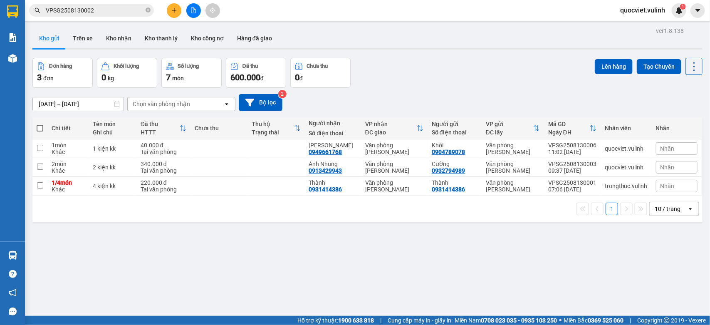
click at [581, 229] on section "Kết quả tìm kiếm ( 1 ) Bộ lọc Mã ĐH Trạng thái Món hàng Tổng cước Chưa cước Nhã…" at bounding box center [355, 162] width 710 height 325
click at [172, 10] on icon "plus" at bounding box center [174, 10] width 5 height 0
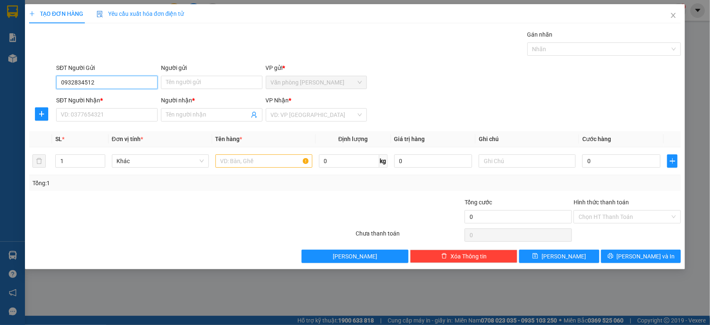
drag, startPoint x: 123, startPoint y: 77, endPoint x: 0, endPoint y: 109, distance: 126.8
click at [0, 109] on div "TẠO ĐƠN HÀNG Yêu cầu xuất hóa đơn điện tử Transit Pickup Surcharge Ids Transit …" at bounding box center [355, 162] width 710 height 325
type input "0932834512"
click at [92, 117] on input "SĐT Người Nhận *" at bounding box center [106, 114] width 101 height 13
paste input "0932834512"
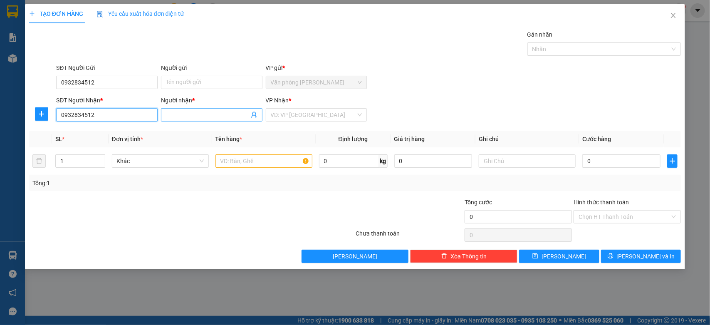
type input "0932834512"
click at [175, 113] on input "Người nhận *" at bounding box center [207, 114] width 83 height 9
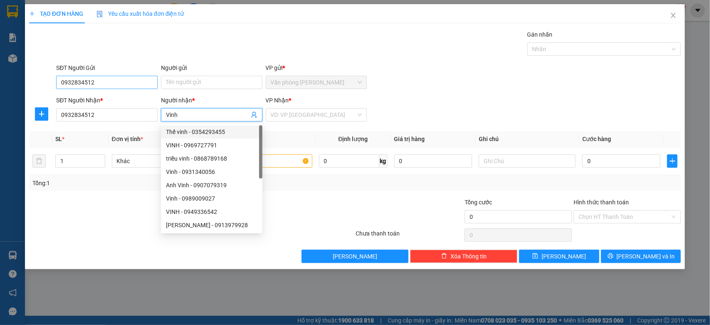
type input "Vinh"
click at [109, 78] on input "0932834512" at bounding box center [106, 82] width 101 height 13
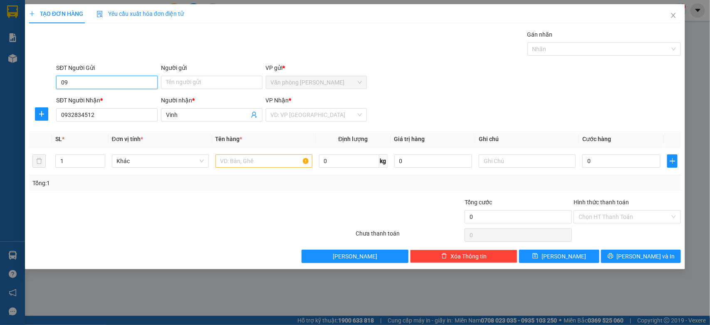
type input "0"
type input "0908963416"
click at [210, 86] on input "Người gửi" at bounding box center [211, 82] width 101 height 13
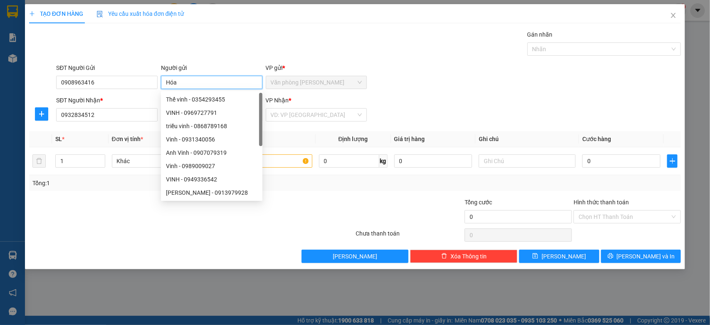
type input "Hóa"
click at [442, 76] on div "SĐT Người Gửi 0908963416 Người gửi Hóa VP gửi * Văn phòng Cao Thắng" at bounding box center [368, 77] width 628 height 29
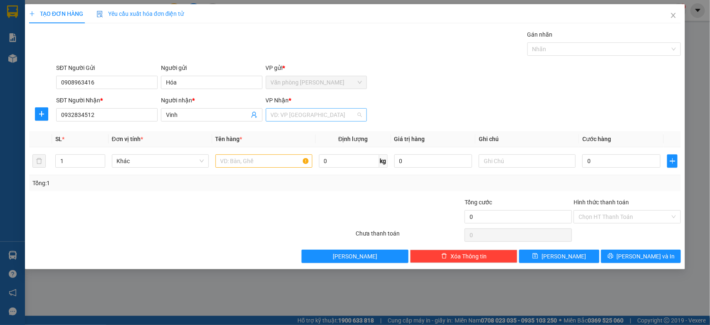
click at [329, 115] on input "search" at bounding box center [314, 114] width 86 height 12
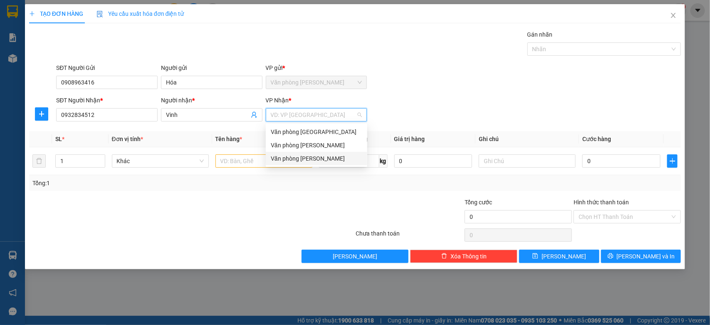
click at [302, 158] on div "Văn phòng [PERSON_NAME]" at bounding box center [316, 158] width 91 height 9
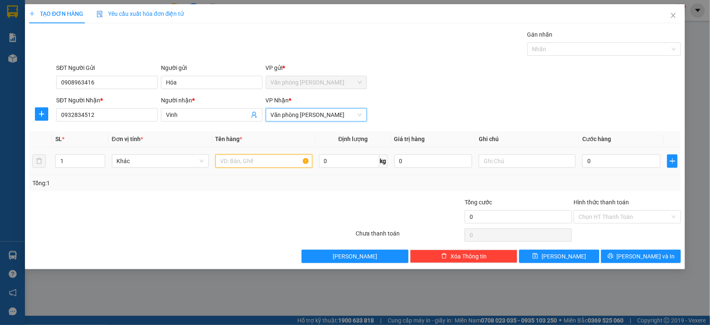
click at [218, 163] on input "text" at bounding box center [263, 160] width 97 height 13
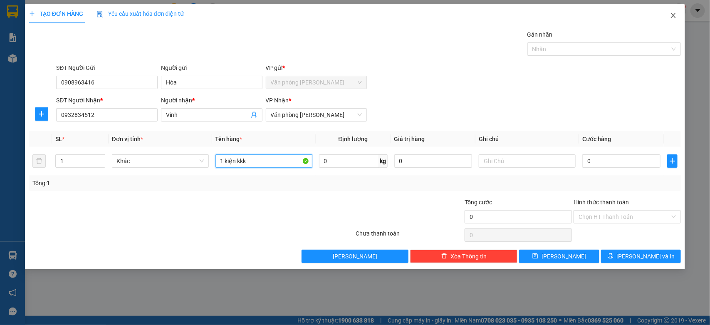
type input "1 kiện kkk"
click at [672, 12] on icon "close" at bounding box center [673, 15] width 7 height 7
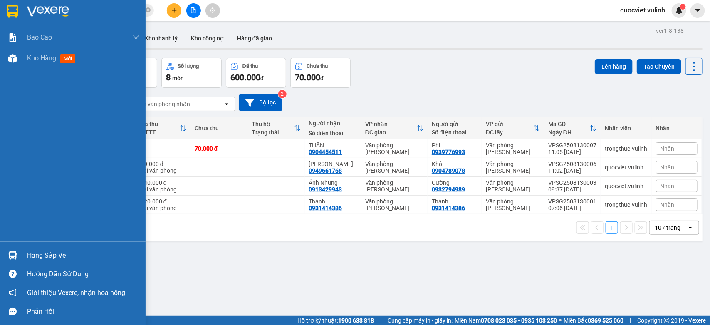
click at [32, 255] on div "Hàng sắp về" at bounding box center [83, 255] width 112 height 12
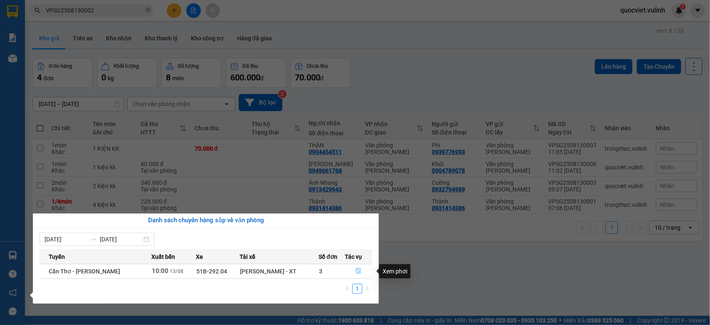
click at [360, 271] on icon "file-done" at bounding box center [358, 271] width 6 height 6
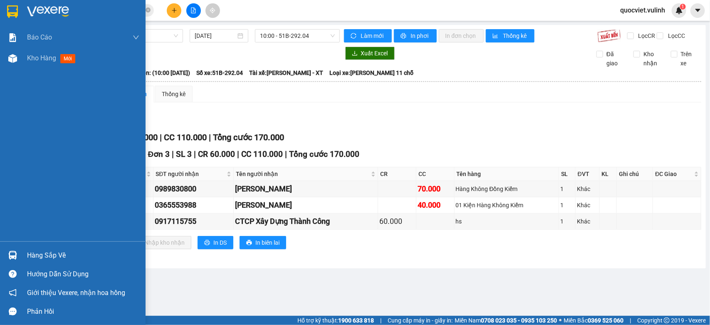
drag, startPoint x: 40, startPoint y: 57, endPoint x: 709, endPoint y: 115, distance: 671.4
click at [40, 57] on span "Kho hàng" at bounding box center [41, 58] width 29 height 8
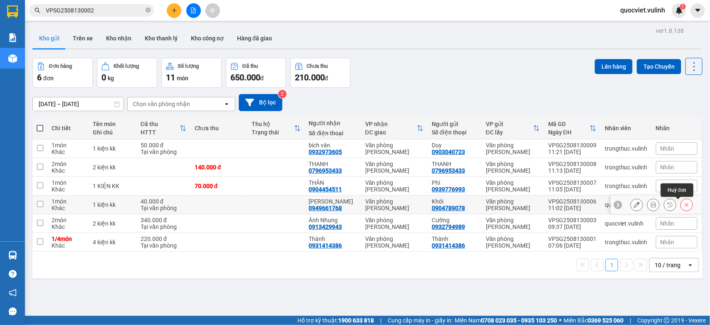
click at [683, 203] on icon at bounding box center [686, 205] width 6 height 6
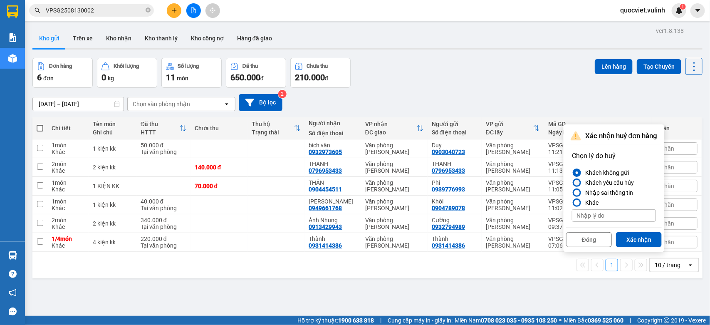
click at [576, 182] on div at bounding box center [577, 183] width 6 height 6
click at [572, 182] on input "Khách yêu cầu hủy" at bounding box center [572, 182] width 0 height 0
click at [576, 172] on div at bounding box center [577, 173] width 6 height 6
click at [572, 172] on input "Khách không gửi" at bounding box center [572, 172] width 0 height 0
click at [576, 184] on div at bounding box center [577, 183] width 6 height 6
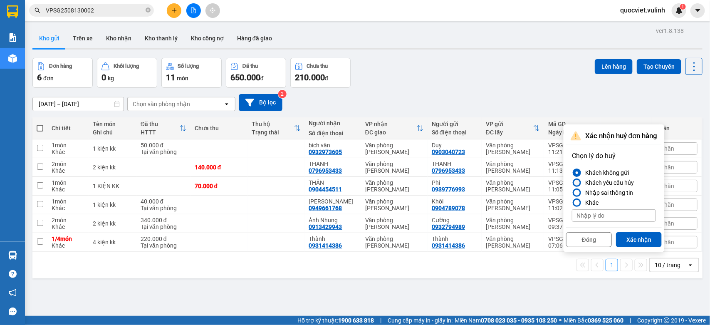
click at [572, 182] on input "Khách yêu cầu hủy" at bounding box center [572, 182] width 0 height 0
click at [648, 238] on button "Xác nhận" at bounding box center [639, 239] width 46 height 15
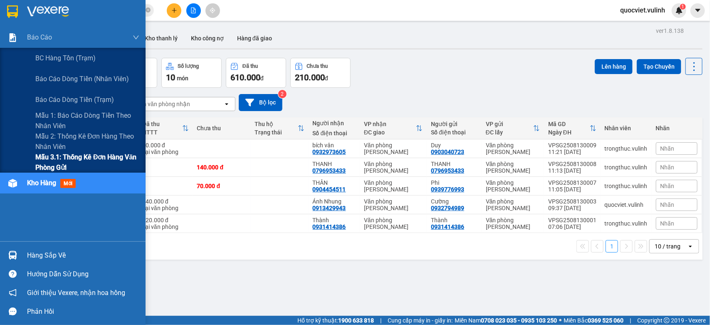
click at [65, 160] on span "Mẫu 3.1: Thống kê đơn hàng văn phòng gửi" at bounding box center [87, 162] width 104 height 21
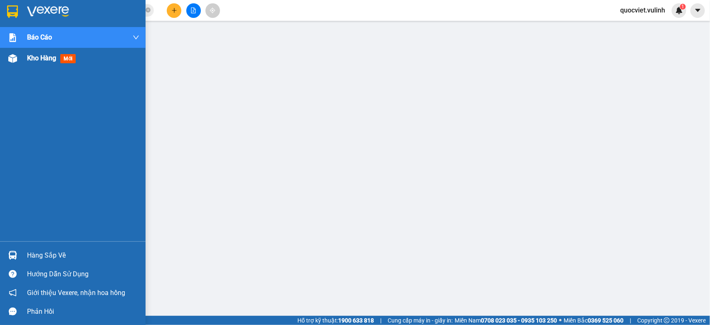
click at [8, 57] on img at bounding box center [12, 58] width 9 height 9
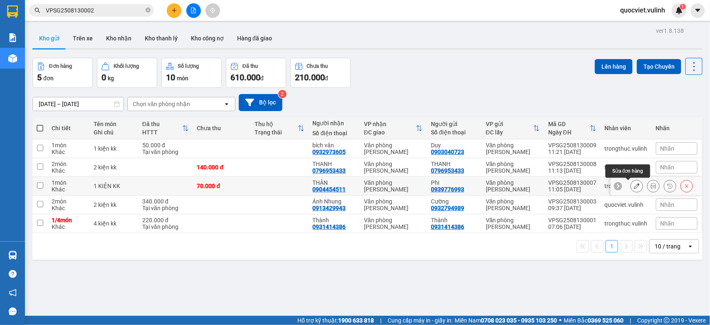
click at [631, 182] on button at bounding box center [637, 186] width 12 height 15
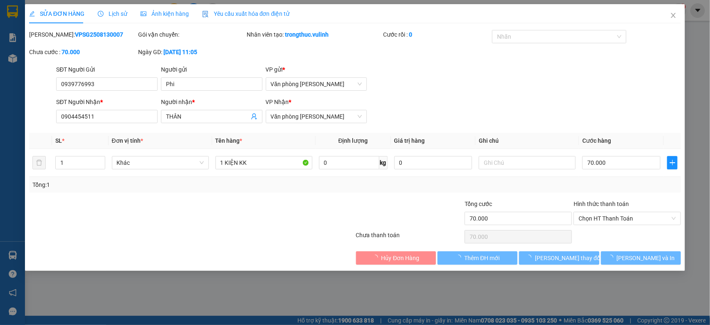
type input "0939776993"
type input "Phi"
type input "0904454511"
type input "THÂN"
type input "70.000"
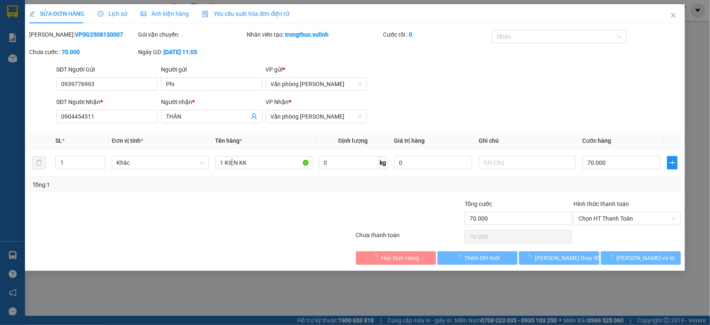
type input "70.000"
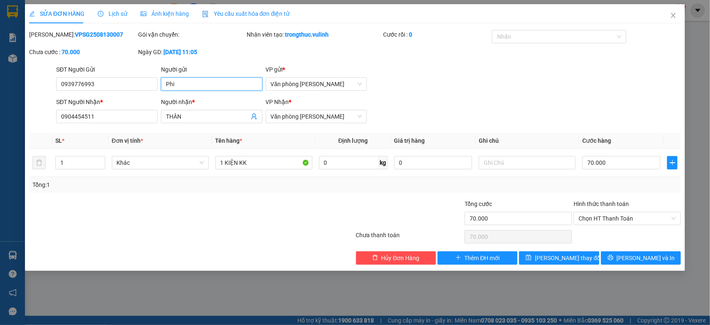
drag, startPoint x: 227, startPoint y: 81, endPoint x: 0, endPoint y: 115, distance: 229.4
click at [0, 111] on div "SỬA ĐƠN HÀNG Lịch sử Ảnh kiện hàng Yêu cầu xuất hóa đơn điện tử Total Paid Fee …" at bounding box center [355, 162] width 710 height 325
drag, startPoint x: 113, startPoint y: 82, endPoint x: 0, endPoint y: 125, distance: 121.3
click at [0, 119] on div "SỬA ĐƠN HÀNG Lịch sử Ảnh kiện hàng Yêu cầu xuất hóa đơn điện tử Total Paid Fee …" at bounding box center [355, 162] width 710 height 325
drag, startPoint x: 184, startPoint y: 113, endPoint x: 62, endPoint y: 164, distance: 132.1
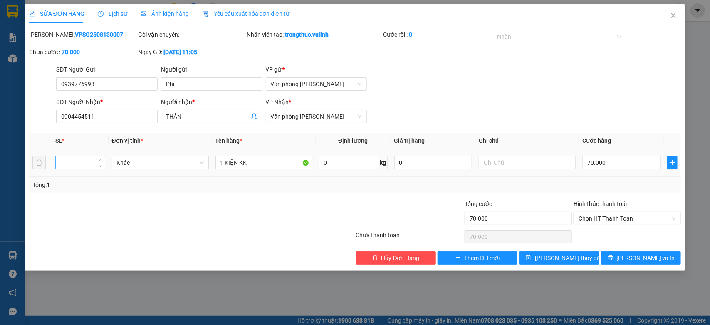
click at [62, 164] on div "Total Paid Fee 0 Total UnPaid Fee 70.000 Cash Collection Total Fee Mã ĐH: VPSG2…" at bounding box center [355, 147] width 652 height 234
drag, startPoint x: 111, startPoint y: 118, endPoint x: 0, endPoint y: 161, distance: 119.1
click at [0, 158] on div "SỬA ĐƠN HÀNG Lịch sử Ảnh kiện hàng Yêu cầu xuất hóa đơn điện tử Total Paid Fee …" at bounding box center [355, 162] width 710 height 325
click at [669, 12] on span "Close" at bounding box center [672, 15] width 23 height 23
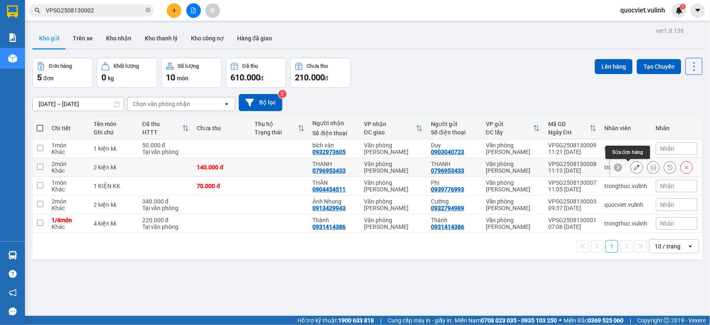
click at [633, 167] on icon at bounding box center [636, 167] width 6 height 6
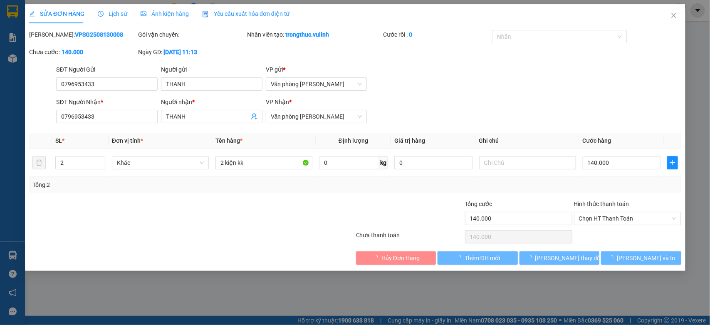
type input "0796953433"
type input "THANH"
type input "0796953433"
type input "THANH"
type input "140.000"
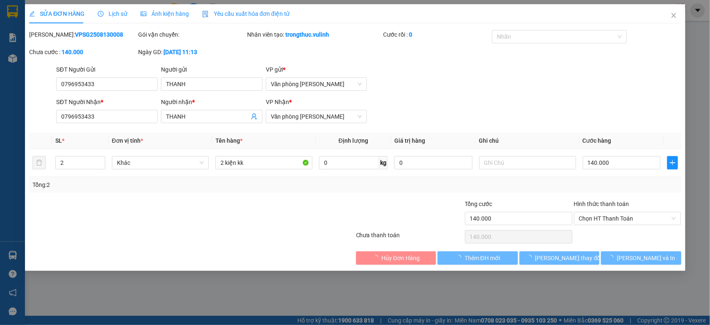
type input "140.000"
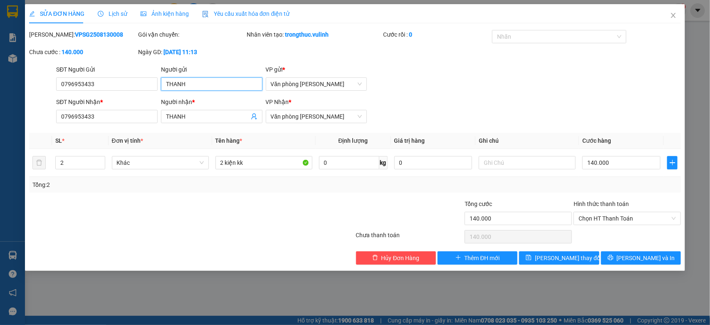
drag, startPoint x: 232, startPoint y: 86, endPoint x: 0, endPoint y: 86, distance: 231.5
click at [0, 86] on div "SỬA ĐƠN HÀNG Lịch sử Ảnh kiện hàng Yêu cầu xuất hóa đơn điện tử Total Paid Fee …" at bounding box center [355, 162] width 710 height 325
drag, startPoint x: 113, startPoint y: 84, endPoint x: 0, endPoint y: 68, distance: 113.7
click at [0, 69] on div "SỬA ĐƠN HÀNG Lịch sử Ảnh kiện hàng Yêu cầu xuất hóa đơn điện tử Total Paid Fee …" at bounding box center [355, 162] width 710 height 325
drag, startPoint x: 194, startPoint y: 119, endPoint x: 0, endPoint y: 154, distance: 197.2
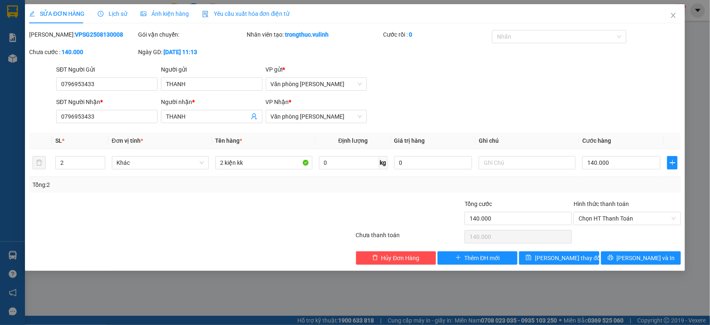
click at [0, 144] on div "SỬA ĐƠN HÀNG Lịch sử Ảnh kiện hàng Yêu cầu xuất hóa đơn điện tử Total Paid Fee …" at bounding box center [355, 162] width 710 height 325
drag, startPoint x: 100, startPoint y: 116, endPoint x: 0, endPoint y: 150, distance: 105.3
click at [0, 150] on div "SỬA ĐƠN HÀNG Lịch sử Ảnh kiện hàng Yêu cầu xuất hóa đơn điện tử Total Paid Fee …" at bounding box center [355, 162] width 710 height 325
drag, startPoint x: 673, startPoint y: 10, endPoint x: 668, endPoint y: 12, distance: 6.5
click at [673, 10] on span "Close" at bounding box center [672, 15] width 23 height 23
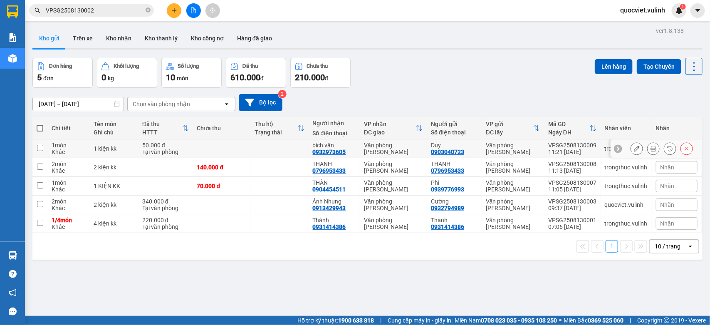
click at [631, 146] on button at bounding box center [637, 148] width 12 height 15
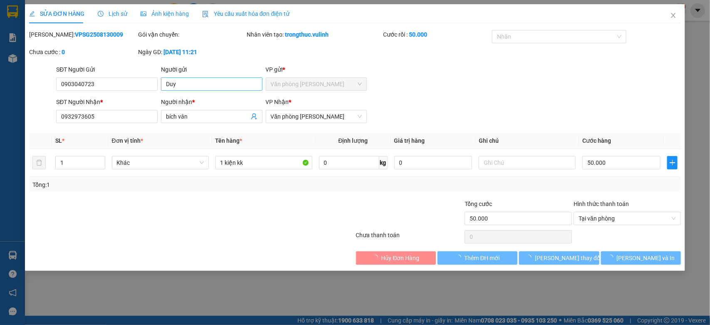
type input "0903040723"
type input "Duy"
type input "0932973605"
type input "bích vân"
type input "50.000"
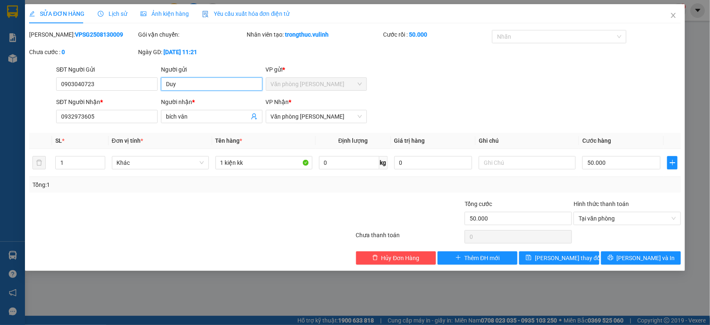
drag, startPoint x: 217, startPoint y: 86, endPoint x: 0, endPoint y: 106, distance: 218.3
click at [0, 108] on div "SỬA ĐƠN HÀNG Lịch sử Ảnh kiện hàng Yêu cầu xuất hóa đơn điện tử Total Paid Fee …" at bounding box center [355, 162] width 710 height 325
drag, startPoint x: 116, startPoint y: 85, endPoint x: 0, endPoint y: 106, distance: 117.4
click at [0, 106] on div "SỬA ĐƠN HÀNG Lịch sử Ảnh kiện hàng Yêu cầu xuất hóa đơn điện tử Total Paid Fee …" at bounding box center [355, 162] width 710 height 325
drag, startPoint x: 195, startPoint y: 120, endPoint x: 0, endPoint y: 109, distance: 195.6
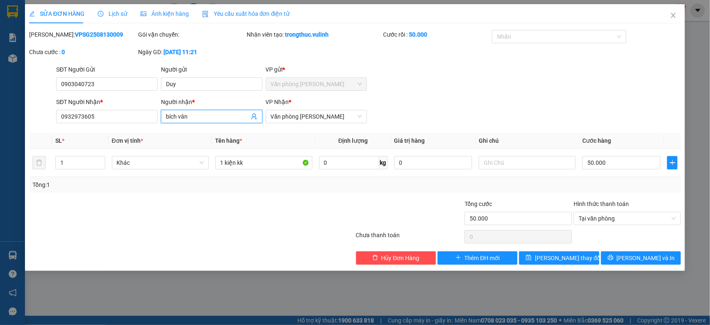
click at [0, 109] on div "SỬA ĐƠN HÀNG Lịch sử Ảnh kiện hàng Yêu cầu xuất hóa đơn điện tử Total Paid Fee …" at bounding box center [355, 162] width 710 height 325
drag, startPoint x: 113, startPoint y: 115, endPoint x: 1, endPoint y: 103, distance: 112.5
click at [0, 108] on div "SỬA ĐƠN HÀNG Lịch sử Ảnh kiện hàng Yêu cầu xuất hóa đơn điện tử Total Paid Fee …" at bounding box center [355, 162] width 710 height 325
click at [670, 17] on icon "close" at bounding box center [673, 15] width 7 height 7
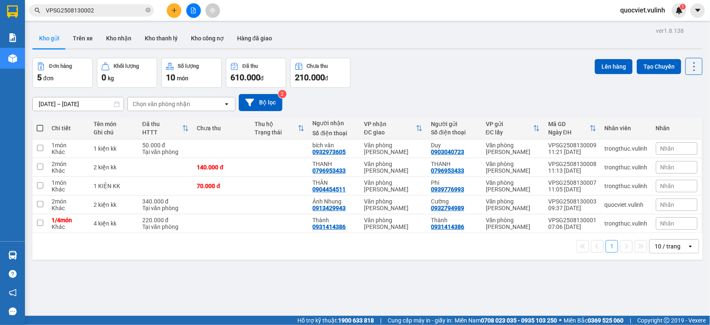
click at [177, 12] on button at bounding box center [174, 10] width 15 height 15
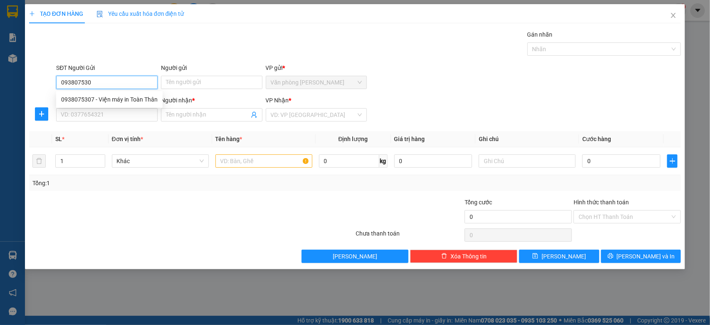
type input "0938075307"
click at [102, 99] on div "0938075307 - Viện máy in Toàn Thân" at bounding box center [109, 99] width 96 height 9
type input "Viện máy in Toàn Thân"
type input "0941888428"
type input "Chị Linh"
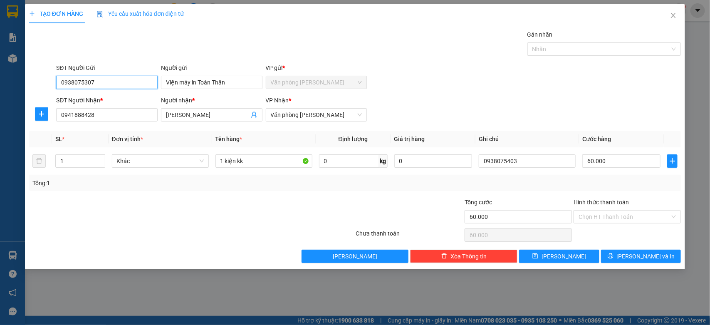
type input "60.000"
type input "0938075307"
click at [105, 111] on input "0941888428" at bounding box center [106, 114] width 101 height 13
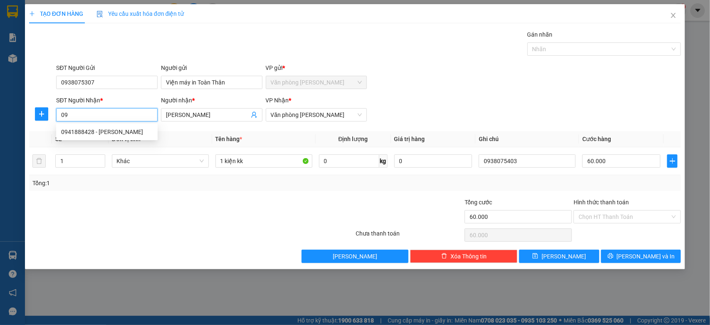
type input "0"
type input "0939522996"
click at [230, 115] on input "Chị Linh" at bounding box center [207, 114] width 83 height 9
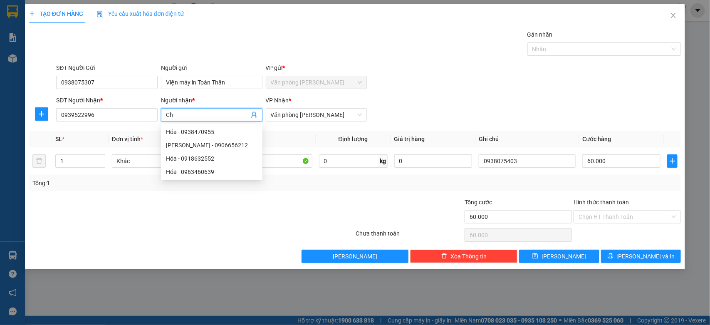
type input "C"
type input "anh hiệp"
click at [419, 106] on div "SĐT Người Nhận * 0939522996 Người nhận * anh hiệp VP Nhận * Văn phòng Vũ Linh" at bounding box center [368, 110] width 628 height 29
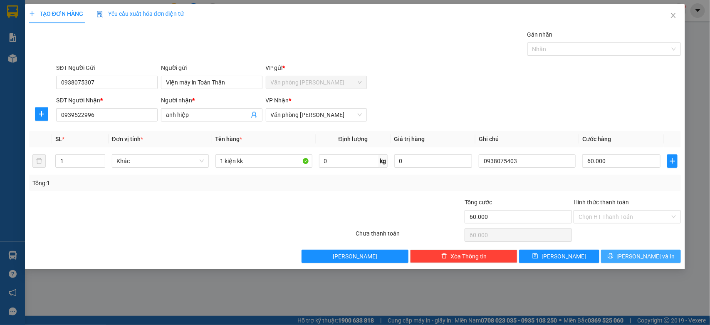
click at [658, 256] on button "[PERSON_NAME] và In" at bounding box center [641, 255] width 80 height 13
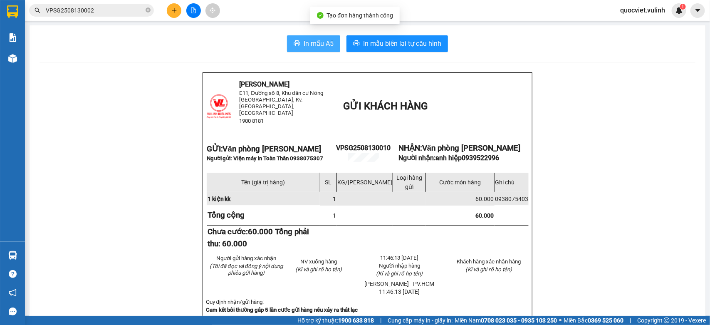
click at [294, 42] on icon "printer" at bounding box center [297, 43] width 6 height 6
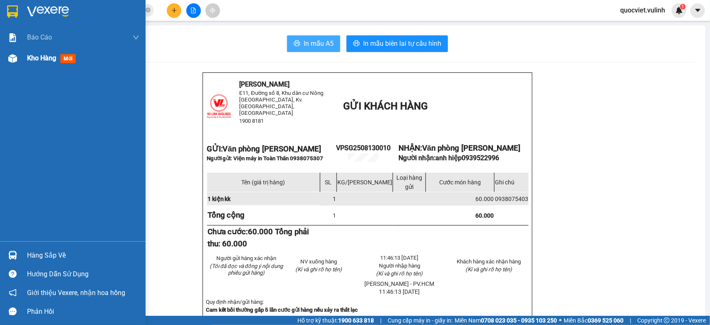
click at [27, 52] on div "Kho hàng mới" at bounding box center [83, 58] width 112 height 21
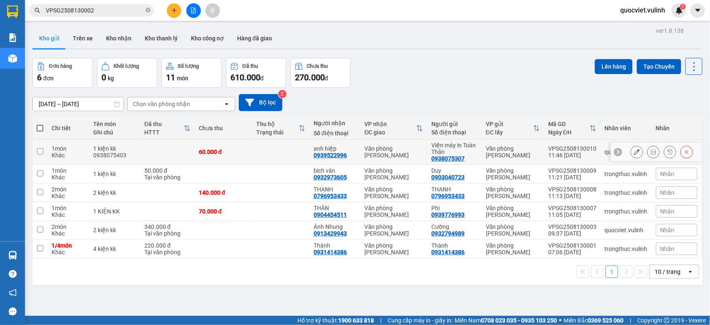
click at [633, 150] on icon at bounding box center [636, 152] width 6 height 6
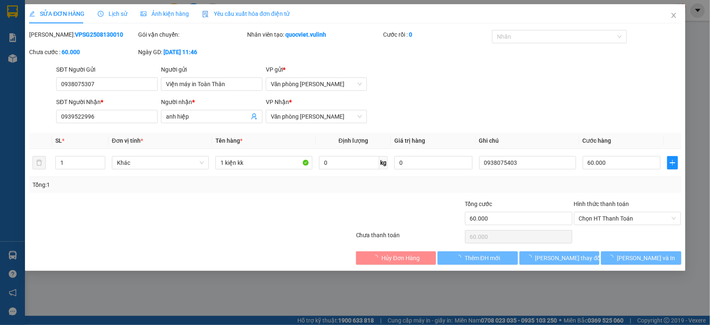
type input "0938075307"
type input "Viện máy in Toàn Thân"
type input "0939522996"
type input "anh hiệp"
type input "60.000"
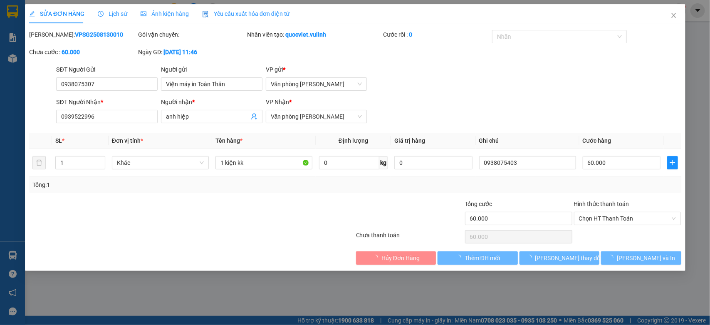
type input "60.000"
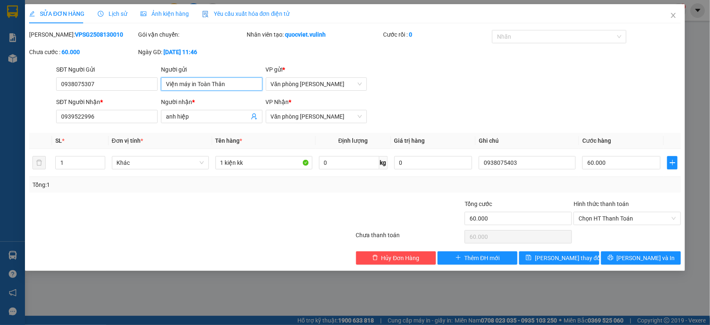
drag, startPoint x: 244, startPoint y: 88, endPoint x: 0, endPoint y: 106, distance: 245.1
click at [0, 104] on div "SỬA ĐƠN HÀNG Lịch sử Ảnh kiện hàng Yêu cầu xuất hóa đơn điện tử Total Paid Fee …" at bounding box center [355, 162] width 710 height 325
drag, startPoint x: 116, startPoint y: 80, endPoint x: 0, endPoint y: 81, distance: 116.4
click at [0, 81] on div "SỬA ĐƠN HÀNG Lịch sử Ảnh kiện hàng Yêu cầu xuất hóa đơn điện tử Total Paid Fee …" at bounding box center [355, 162] width 710 height 325
drag, startPoint x: 197, startPoint y: 121, endPoint x: 0, endPoint y: 138, distance: 198.2
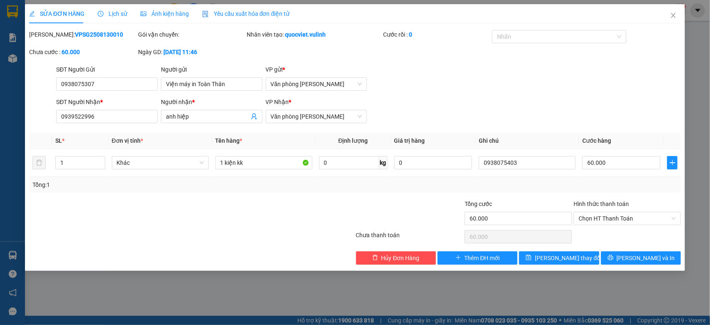
click at [0, 138] on div "SỬA ĐƠN HÀNG Lịch sử Ảnh kiện hàng Yêu cầu xuất hóa đơn điện tử Total Paid Fee …" at bounding box center [355, 162] width 710 height 325
drag, startPoint x: 138, startPoint y: 119, endPoint x: 0, endPoint y: 139, distance: 139.5
click at [0, 139] on div "SỬA ĐƠN HÀNG Lịch sử Ảnh kiện hàng Yêu cầu xuất hóa đơn điện tử Total Paid Fee …" at bounding box center [355, 162] width 710 height 325
click at [674, 17] on icon "close" at bounding box center [673, 15] width 7 height 7
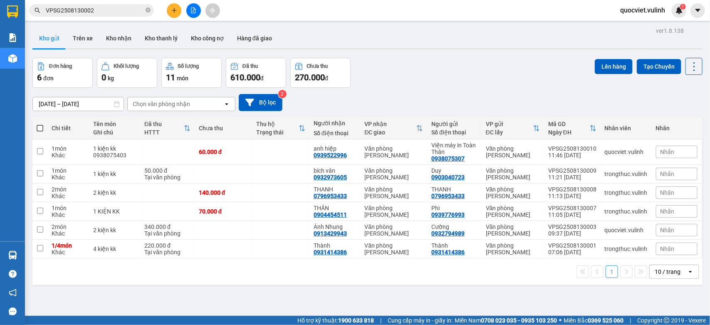
click at [167, 3] on div at bounding box center [193, 10] width 62 height 15
click at [171, 5] on button at bounding box center [174, 10] width 15 height 15
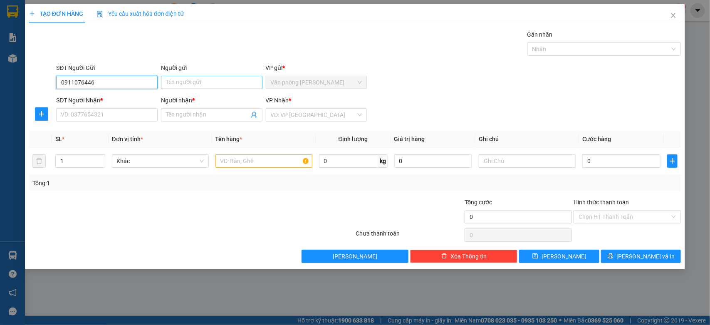
type input "0911076446"
click at [234, 83] on input "Người gửi" at bounding box center [211, 82] width 101 height 13
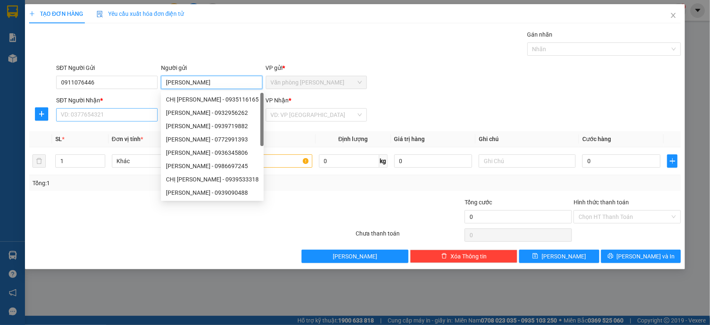
type input "[PERSON_NAME]"
click at [79, 117] on input "SĐT Người Nhận *" at bounding box center [106, 114] width 101 height 13
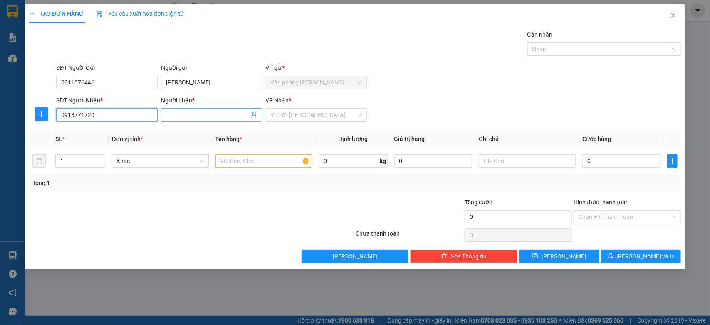
type input "0913771720"
click at [209, 116] on input "Người nhận *" at bounding box center [207, 114] width 83 height 9
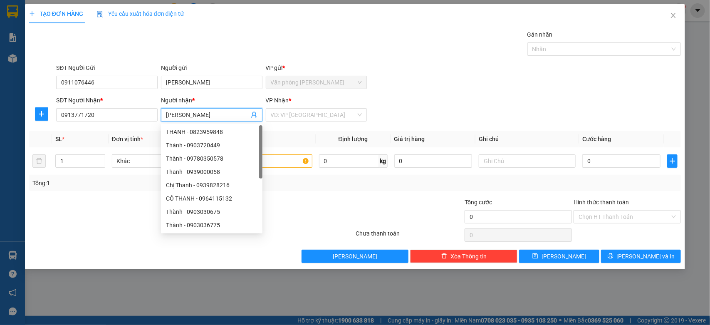
type input "[PERSON_NAME]"
click at [462, 79] on div "SĐT Người Gửi 0911076446 Người gửi Chị Ngọc VP gửi * Văn phòng Cao Thắng" at bounding box center [368, 77] width 628 height 29
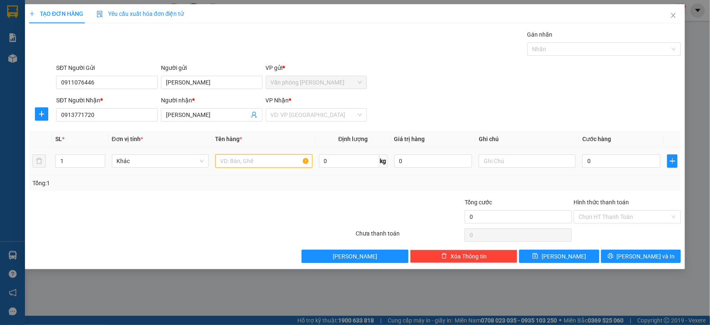
click at [250, 161] on input "text" at bounding box center [263, 160] width 97 height 13
click at [99, 158] on icon "up" at bounding box center [100, 159] width 3 height 3
type input "5"
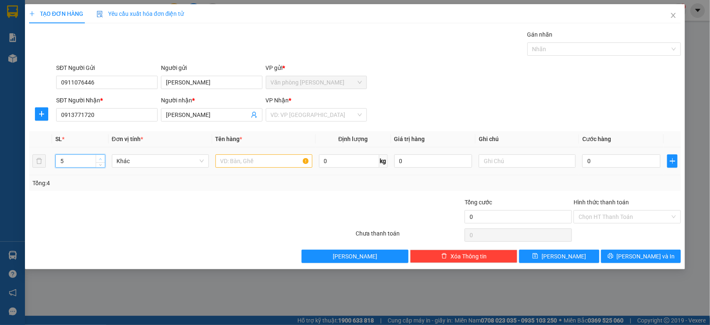
click at [99, 158] on icon "up" at bounding box center [100, 159] width 3 height 3
click at [228, 159] on input "text" at bounding box center [263, 160] width 97 height 13
type input "s"
type input "4 kiện kk"
click at [629, 163] on input "0" at bounding box center [621, 160] width 78 height 13
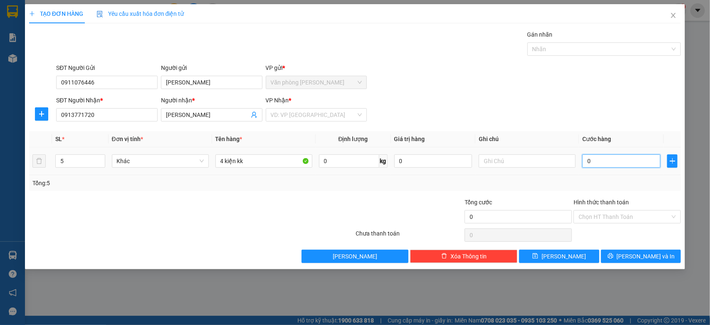
type input "6"
type input "69"
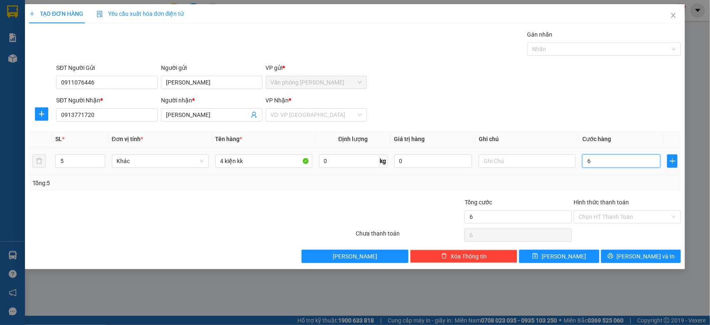
type input "69"
type input "690"
type input "6.900"
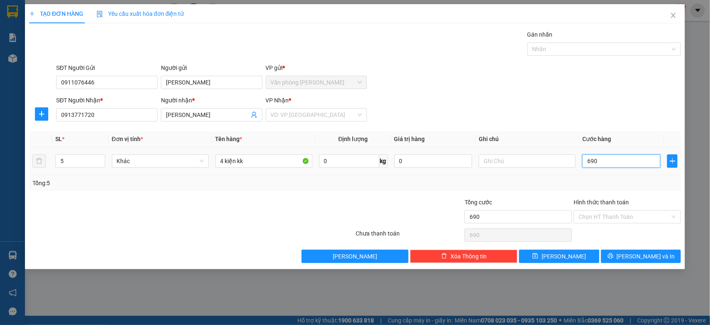
type input "6.900"
type input "69.000"
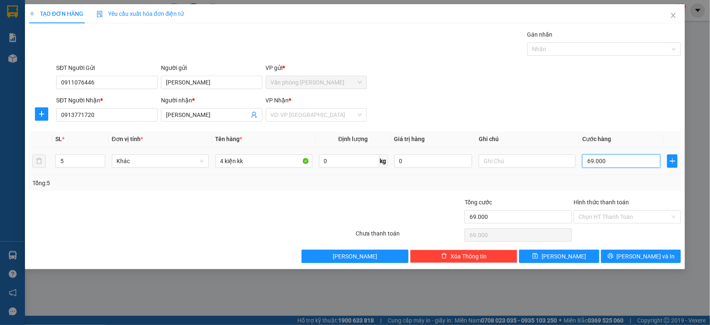
type input "690.000"
click at [619, 215] on input "Hình thức thanh toán" at bounding box center [623, 216] width 91 height 12
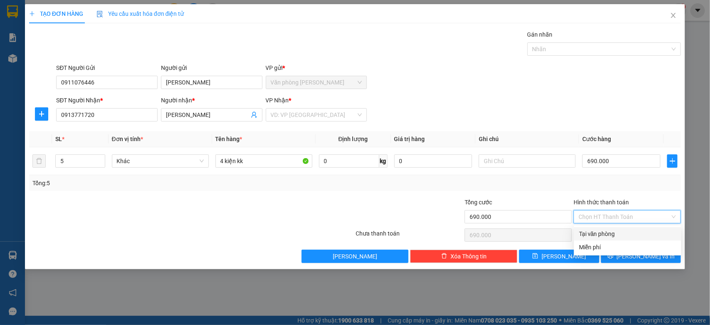
click at [601, 229] on div "Tại văn phòng" at bounding box center [627, 233] width 97 height 9
type input "0"
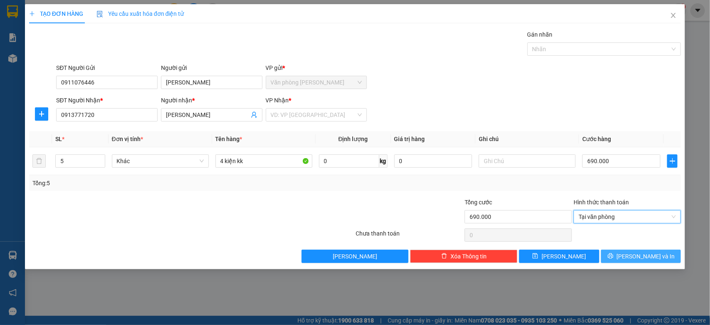
click at [651, 254] on span "[PERSON_NAME] và In" at bounding box center [645, 255] width 58 height 9
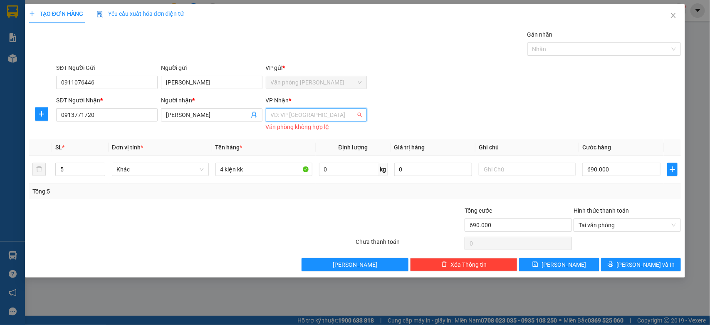
click at [294, 116] on input "search" at bounding box center [314, 114] width 86 height 12
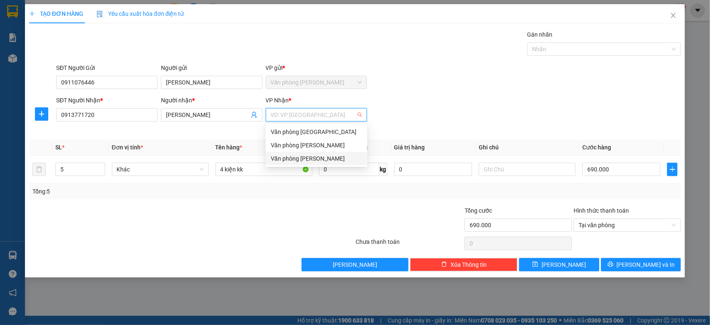
click at [292, 158] on div "Văn phòng [PERSON_NAME]" at bounding box center [316, 158] width 91 height 9
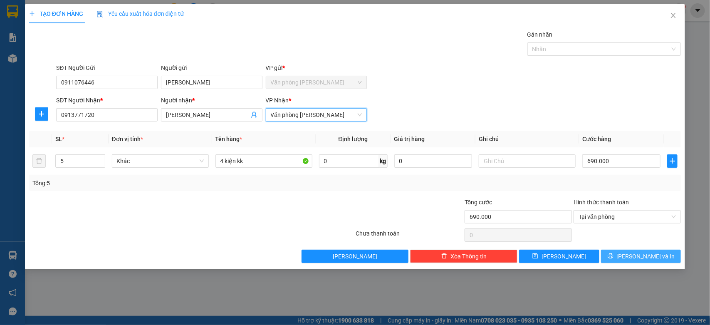
click at [622, 251] on button "[PERSON_NAME] và In" at bounding box center [641, 255] width 80 height 13
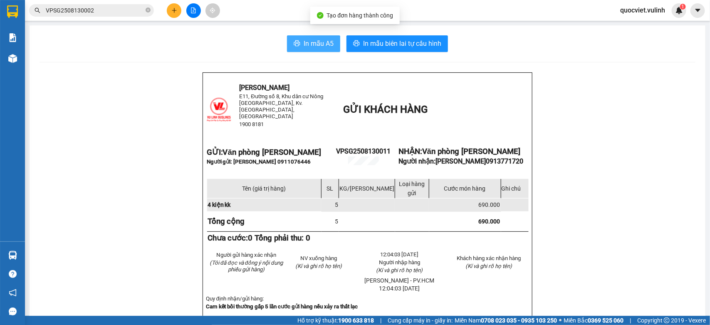
click at [320, 41] on span "In mẫu A5" at bounding box center [318, 43] width 30 height 10
click at [175, 12] on icon "plus" at bounding box center [174, 10] width 6 height 6
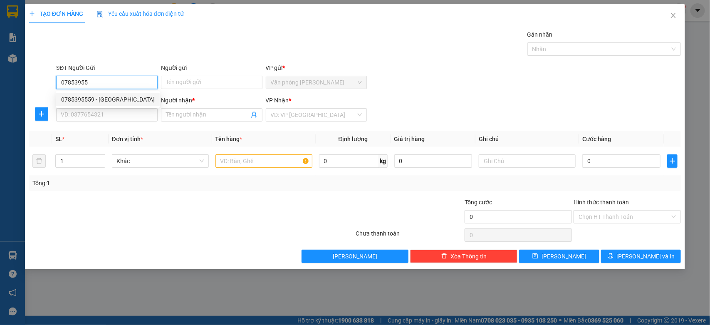
click at [130, 96] on div "0785395559 - Huy" at bounding box center [108, 99] width 94 height 9
type input "0785395559"
type input "Huy"
type input "0855203211"
type input "toản"
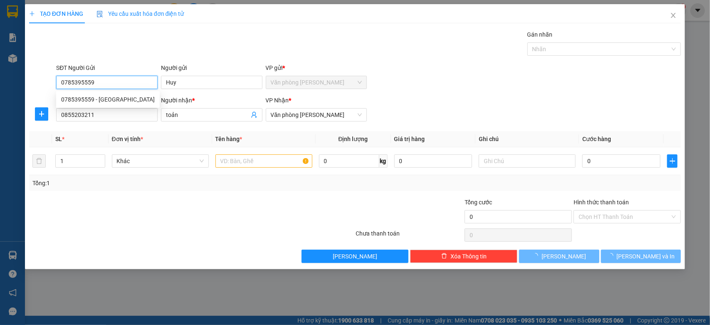
type input "60.000"
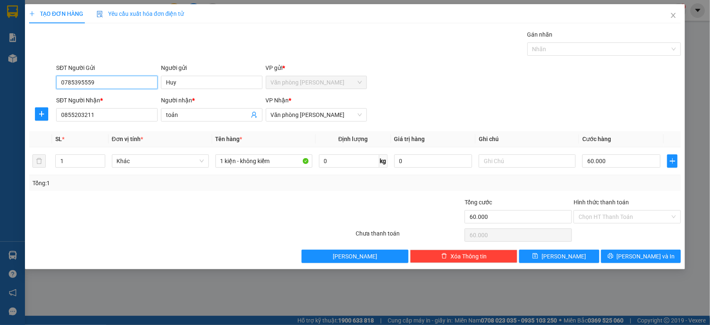
type input "0785395559"
click at [623, 208] on div "Hình thức thanh toán" at bounding box center [626, 203] width 107 height 12
click at [659, 256] on button "[PERSON_NAME] và In" at bounding box center [641, 255] width 80 height 13
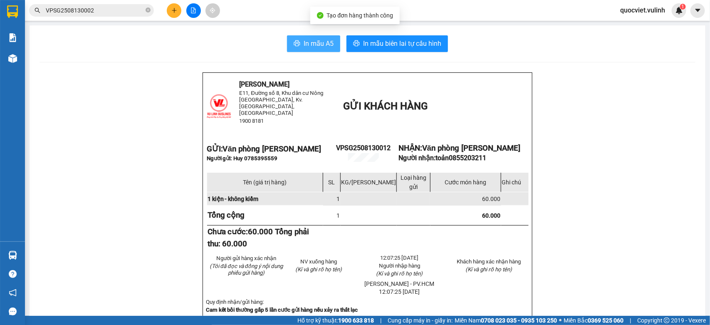
click at [303, 44] on span "In mẫu A5" at bounding box center [318, 43] width 30 height 10
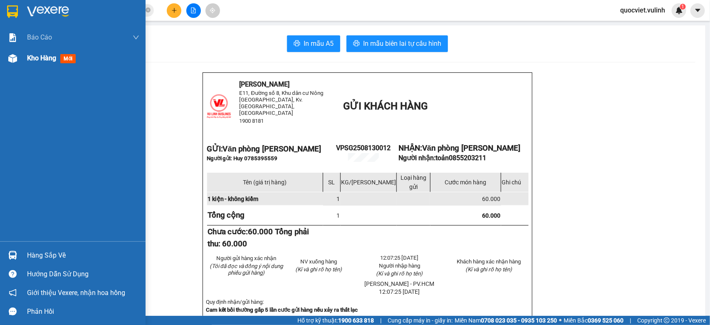
click at [11, 52] on div at bounding box center [12, 58] width 15 height 15
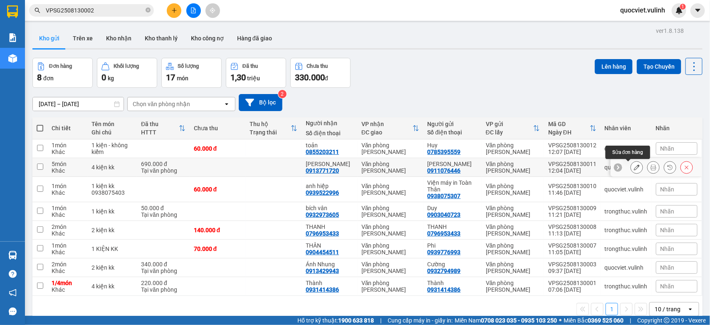
click at [631, 168] on button at bounding box center [637, 167] width 12 height 15
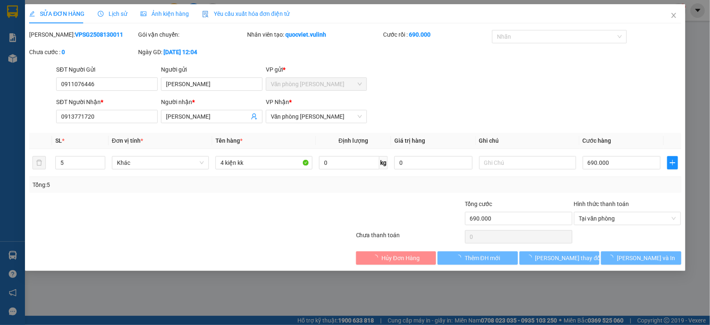
type input "0911076446"
type input "[PERSON_NAME]"
type input "0913771720"
type input "[PERSON_NAME]"
type input "690.000"
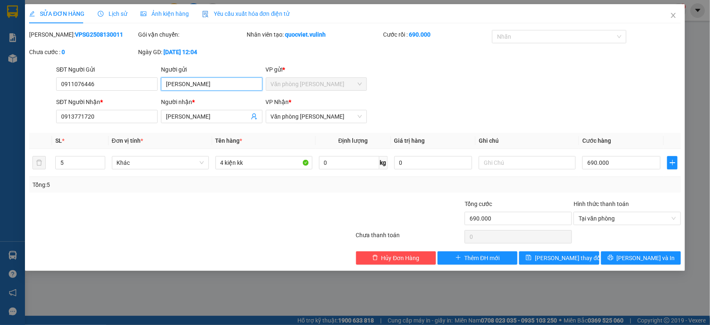
drag, startPoint x: 209, startPoint y: 86, endPoint x: 0, endPoint y: 119, distance: 211.6
click at [0, 117] on div "SỬA ĐƠN HÀNG Lịch sử Ảnh kiện hàng Yêu cầu xuất hóa đơn điện tử Total Paid Fee …" at bounding box center [355, 162] width 710 height 325
drag, startPoint x: 123, startPoint y: 86, endPoint x: 0, endPoint y: 109, distance: 124.7
click at [0, 105] on div "SỬA ĐƠN HÀNG Lịch sử Ảnh kiện hàng Yêu cầu xuất hóa đơn điện tử Total Paid Fee …" at bounding box center [355, 162] width 710 height 325
drag, startPoint x: 204, startPoint y: 117, endPoint x: 0, endPoint y: 124, distance: 203.8
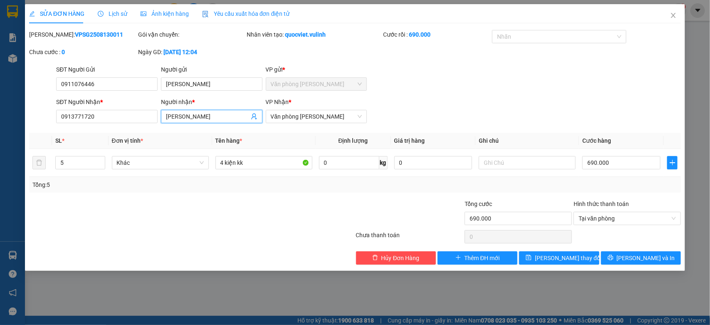
click at [0, 124] on div "SỬA ĐƠN HÀNG Lịch sử Ảnh kiện hàng Yêu cầu xuất hóa đơn điện tử Total Paid Fee …" at bounding box center [355, 162] width 710 height 325
drag, startPoint x: 117, startPoint y: 108, endPoint x: 0, endPoint y: 137, distance: 120.3
click at [0, 137] on div "SỬA ĐƠN HÀNG Lịch sử Ảnh kiện hàng Yêu cầu xuất hóa đơn điện tử Total Paid Fee …" at bounding box center [355, 162] width 710 height 325
click at [123, 110] on input "0913771720" at bounding box center [106, 116] width 101 height 13
drag, startPoint x: 123, startPoint y: 116, endPoint x: 0, endPoint y: 122, distance: 122.7
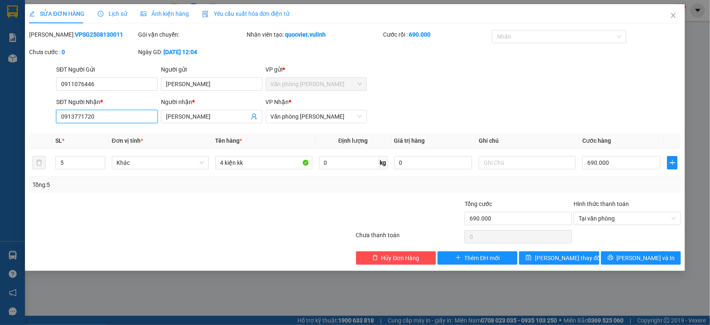
click at [0, 122] on div "SỬA ĐƠN HÀNG Lịch sử Ảnh kiện hàng Yêu cầu xuất hóa đơn điện tử Total Paid Fee …" at bounding box center [355, 162] width 710 height 325
click at [675, 13] on icon "close" at bounding box center [673, 15] width 7 height 7
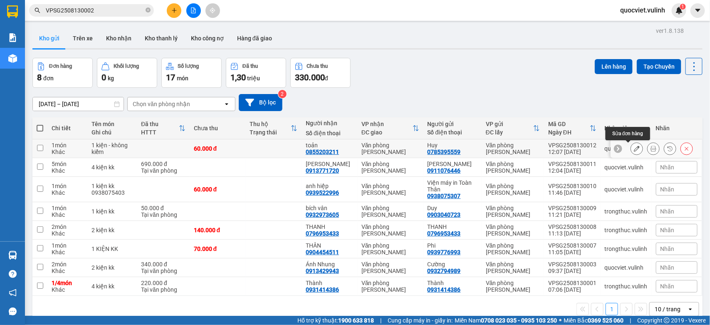
click at [633, 148] on icon at bounding box center [636, 148] width 6 height 6
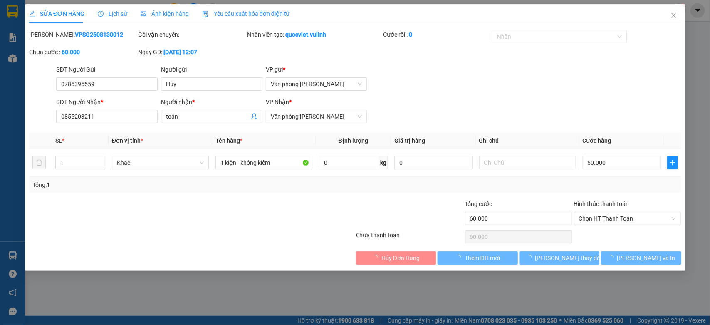
type input "0785395559"
type input "Huy"
type input "0855203211"
type input "toản"
type input "60.000"
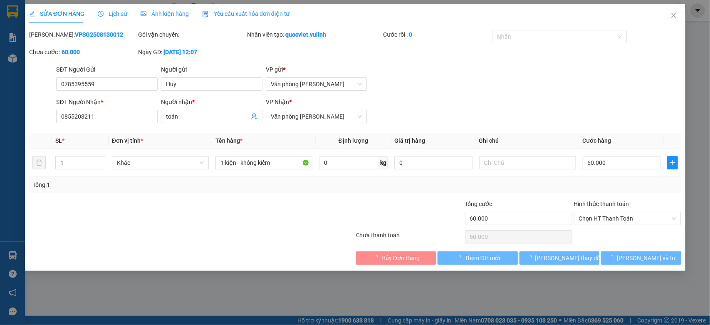
type input "60.000"
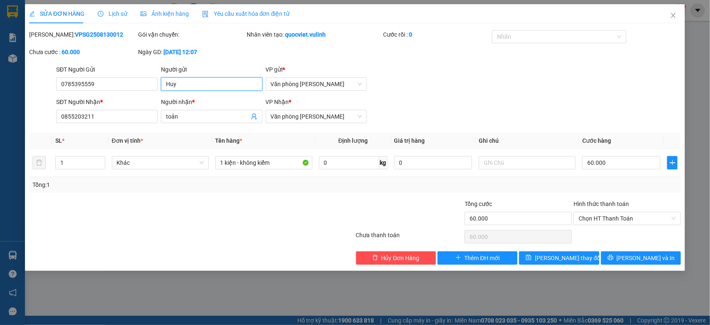
drag, startPoint x: 213, startPoint y: 90, endPoint x: 0, endPoint y: 115, distance: 214.3
click at [0, 103] on div "SỬA ĐƠN HÀNG Lịch sử Ảnh kiện hàng Yêu cầu xuất hóa đơn điện tử Total Paid Fee …" at bounding box center [355, 162] width 710 height 325
drag, startPoint x: 121, startPoint y: 86, endPoint x: 0, endPoint y: 137, distance: 131.7
click at [0, 126] on div "SỬA ĐƠN HÀNG Lịch sử Ảnh kiện hàng Yêu cầu xuất hóa đơn điện tử Total Paid Fee …" at bounding box center [355, 162] width 710 height 325
drag, startPoint x: 196, startPoint y: 119, endPoint x: 0, endPoint y: 128, distance: 196.4
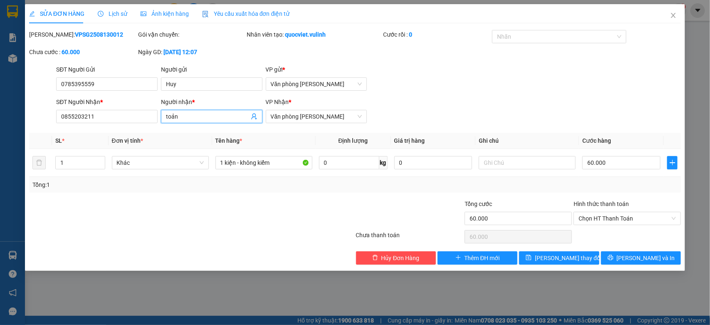
click at [0, 123] on div "SỬA ĐƠN HÀNG Lịch sử Ảnh kiện hàng Yêu cầu xuất hóa đơn điện tử Total Paid Fee …" at bounding box center [355, 162] width 710 height 325
drag, startPoint x: 112, startPoint y: 118, endPoint x: 3, endPoint y: 121, distance: 109.4
click at [1, 121] on div "SỬA ĐƠN HÀNG Lịch sử Ảnh kiện hàng Yêu cầu xuất hóa đơn điện tử Total Paid Fee …" at bounding box center [355, 162] width 710 height 325
click at [675, 11] on span "Close" at bounding box center [672, 15] width 23 height 23
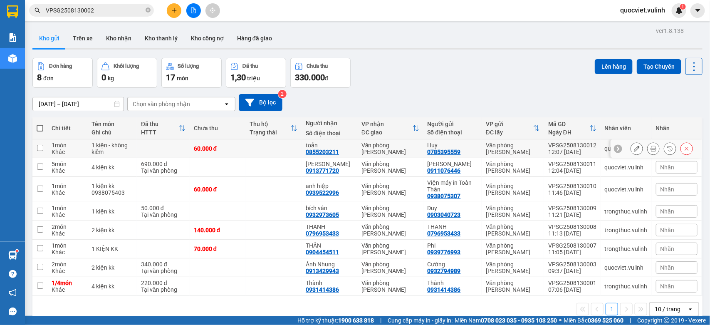
scroll to position [38, 0]
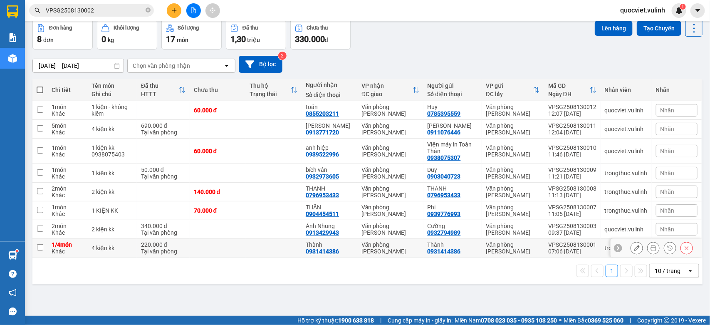
click at [498, 249] on div "Văn phòng [PERSON_NAME]" at bounding box center [512, 247] width 54 height 13
checkbox input "true"
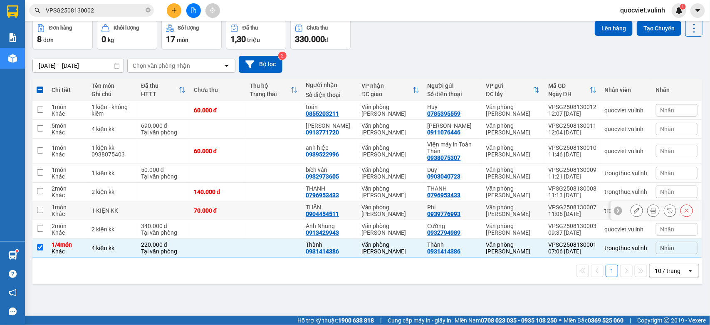
click at [328, 205] on div "THÂN" at bounding box center [329, 207] width 47 height 7
checkbox input "true"
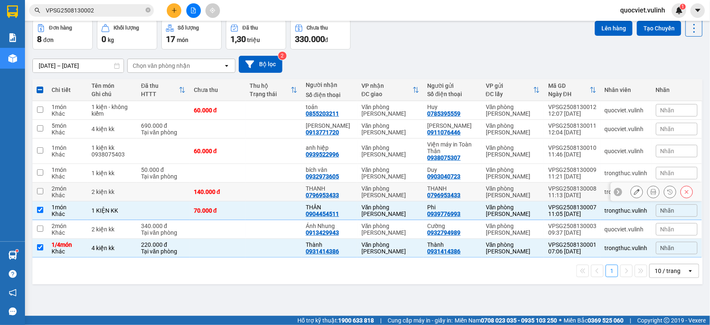
click at [367, 190] on div "Văn phòng [PERSON_NAME]" at bounding box center [390, 191] width 58 height 13
checkbox input "true"
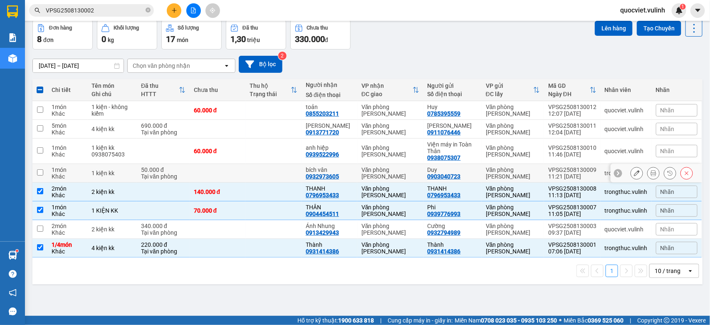
click at [376, 173] on div "Văn phòng [PERSON_NAME]" at bounding box center [390, 172] width 58 height 13
checkbox input "true"
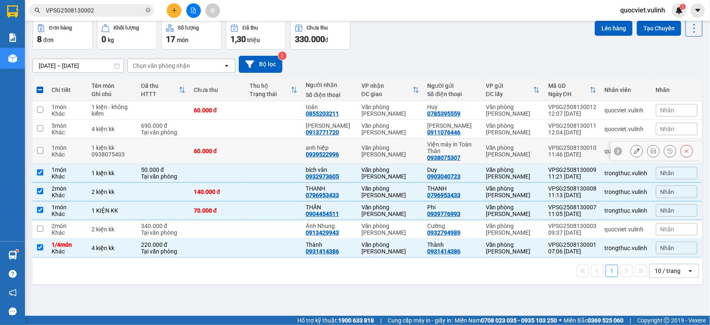
click at [437, 151] on div "Viện máy in Toàn Thân" at bounding box center [452, 147] width 50 height 13
checkbox input "true"
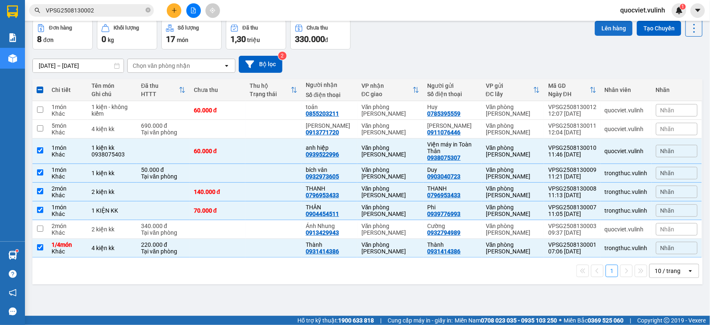
click at [594, 28] on button "Lên hàng" at bounding box center [613, 28] width 38 height 15
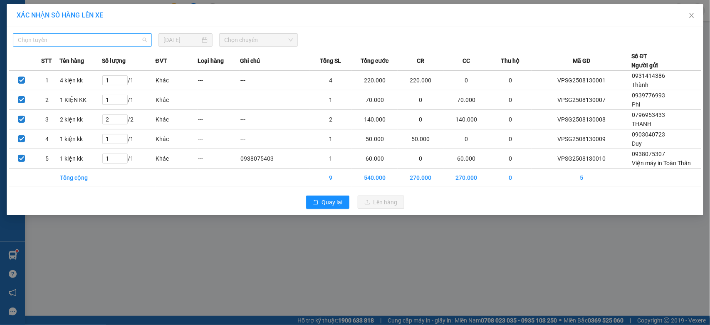
click at [67, 35] on span "Chọn tuyến" at bounding box center [82, 40] width 129 height 12
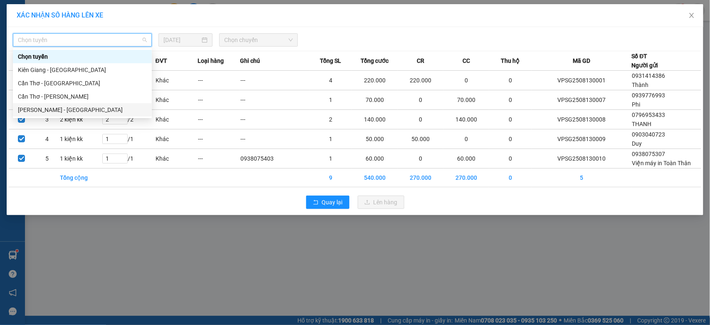
click at [67, 113] on div "[PERSON_NAME] - [GEOGRAPHIC_DATA]" at bounding box center [82, 109] width 129 height 9
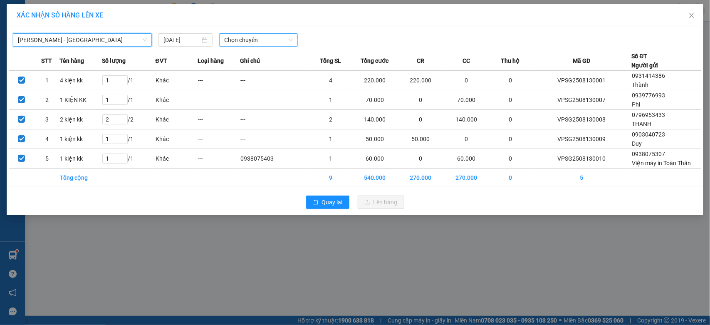
click at [250, 41] on span "Chọn chuyến" at bounding box center [258, 40] width 68 height 12
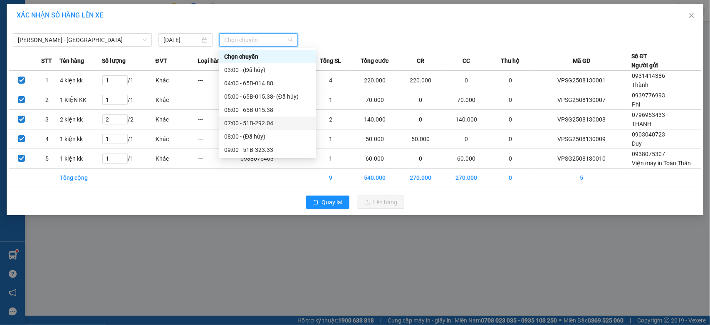
scroll to position [69, 0]
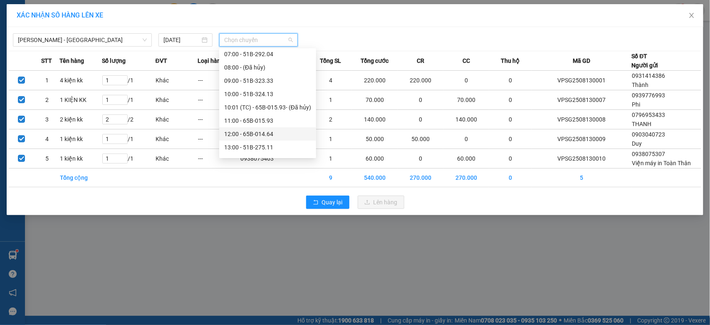
click at [250, 130] on div "12:00 - 65B-014.64" at bounding box center [267, 133] width 87 height 9
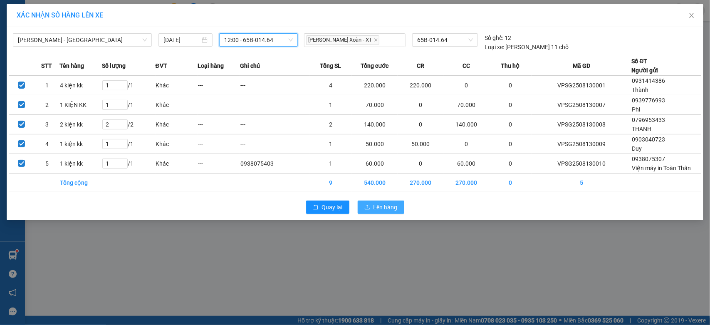
click at [374, 207] on span "Lên hàng" at bounding box center [385, 206] width 24 height 9
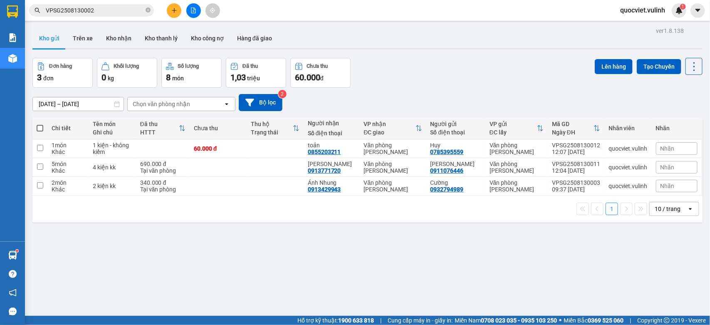
click at [86, 321] on div "Hỗ trợ kỹ thuật: 1900 633 818 | Cung cấp máy in - giấy in: Miền Nam 0708 023 03…" at bounding box center [352, 319] width 705 height 9
click at [169, 7] on button at bounding box center [174, 10] width 15 height 15
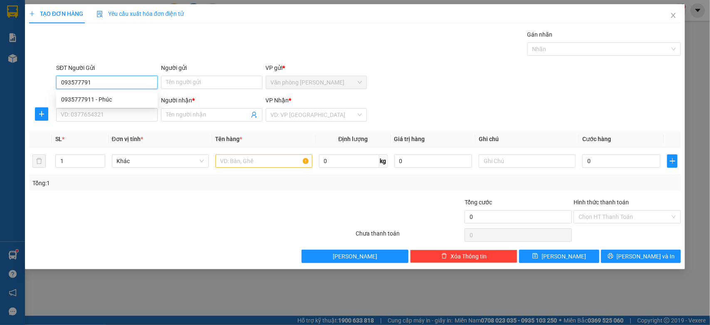
type input "0935777911"
click at [111, 100] on div "0935777911 - Phúc" at bounding box center [106, 99] width 91 height 9
type input "Phúc"
type input "0348783257"
type input "Vi"
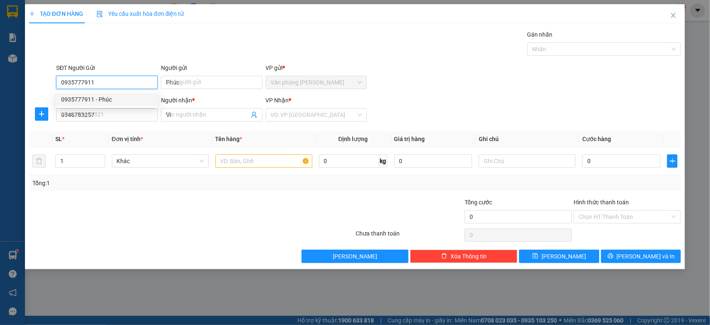
type input "60.000"
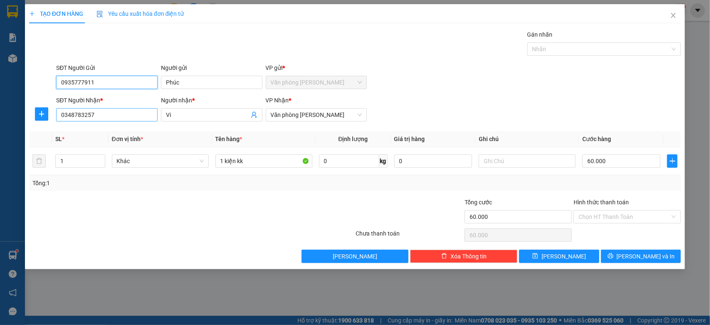
type input "0935777911"
click at [143, 114] on input "0348783257" at bounding box center [106, 114] width 101 height 13
type input "0"
type input "096538920"
click at [198, 113] on input "Vi" at bounding box center [207, 114] width 83 height 9
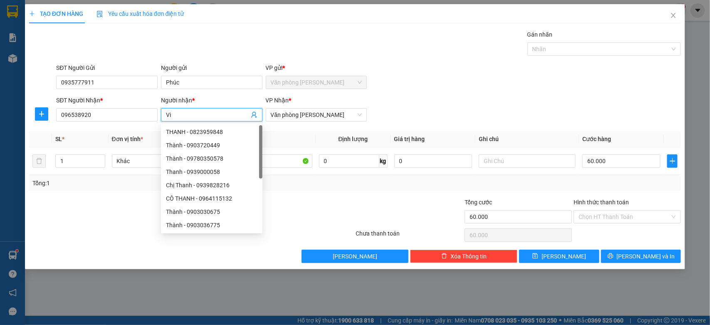
type input "V"
type input "Hiền"
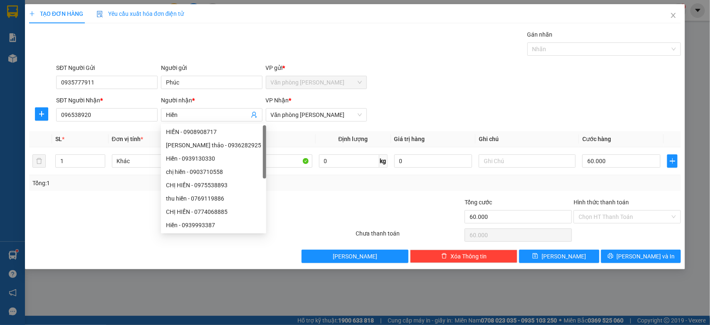
click at [386, 94] on form "SĐT Người Gửi 0935777911 Người gửi Phúc VP gửi * Văn phòng Cao Thắng SĐT Người …" at bounding box center [355, 94] width 652 height 62
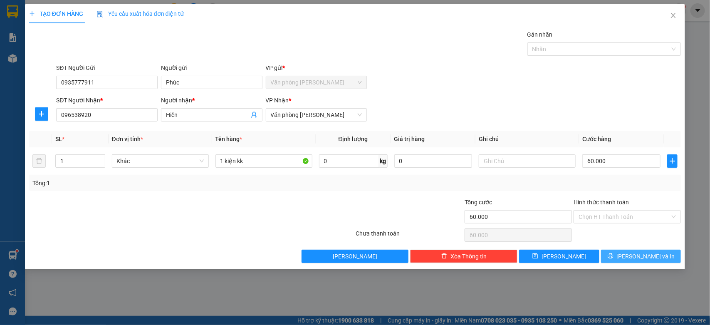
click at [619, 255] on button "[PERSON_NAME] và In" at bounding box center [641, 255] width 80 height 13
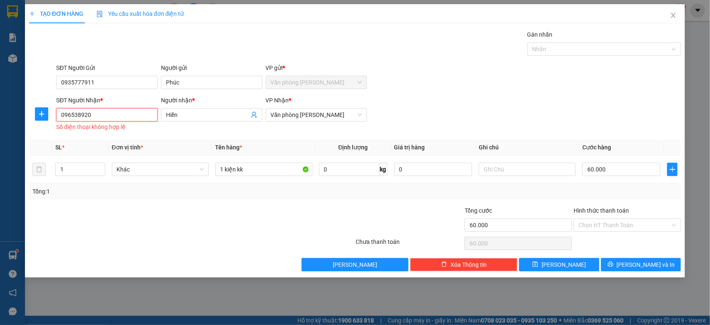
click at [124, 121] on input "096538920" at bounding box center [106, 114] width 101 height 13
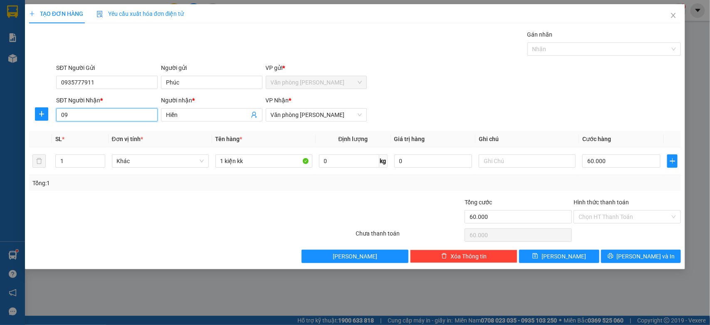
type input "0"
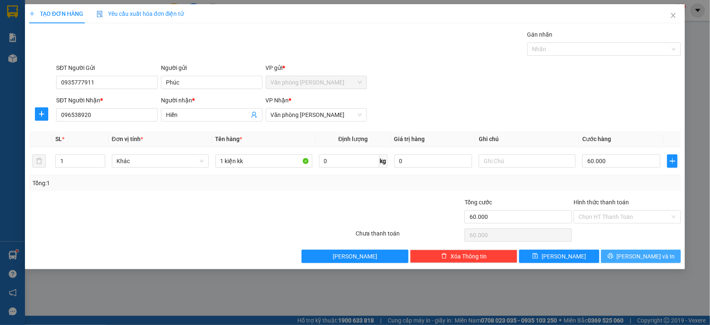
click at [653, 256] on span "[PERSON_NAME] và In" at bounding box center [645, 255] width 58 height 9
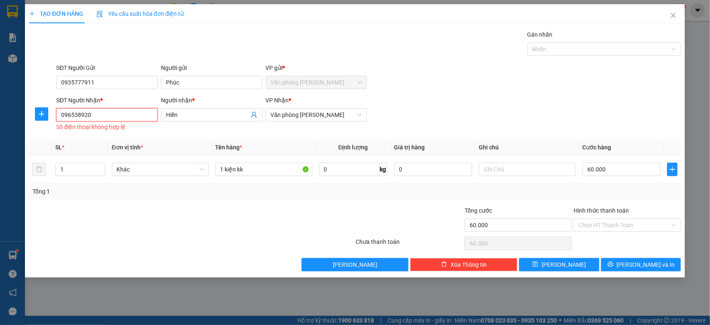
click at [80, 116] on input "096538920" at bounding box center [106, 114] width 101 height 13
type input "0965386920"
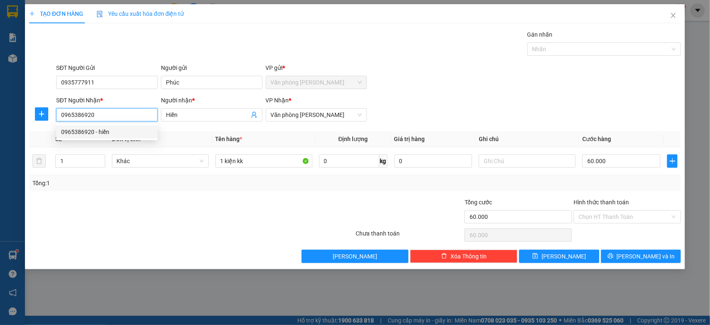
click at [140, 115] on input "0965386920" at bounding box center [106, 114] width 101 height 13
click at [103, 132] on div "0965386920 - hiền" at bounding box center [106, 131] width 91 height 9
type input "hiền"
type input "0965386920"
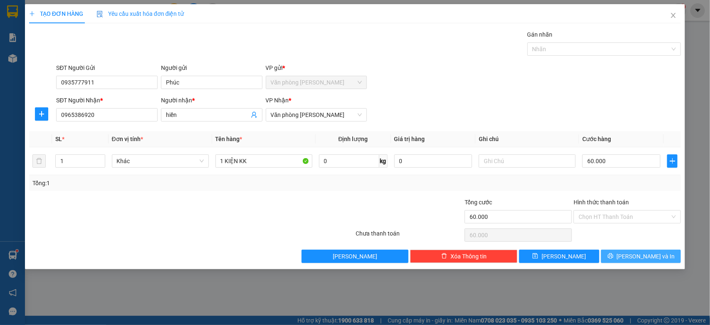
click at [627, 252] on button "[PERSON_NAME] và In" at bounding box center [641, 255] width 80 height 13
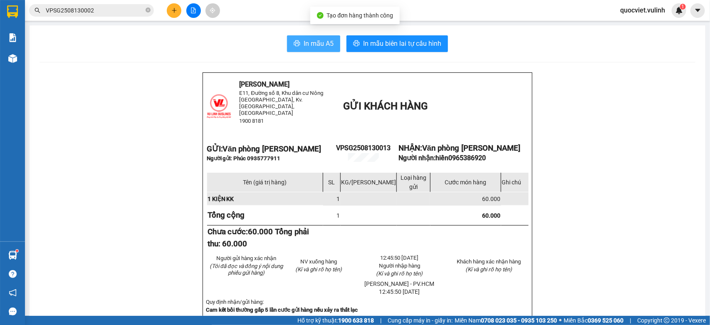
click at [310, 43] on span "In mẫu A5" at bounding box center [318, 43] width 30 height 10
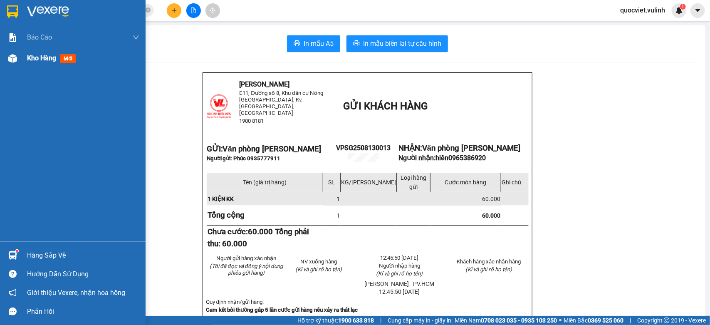
click at [21, 60] on div "Kho hàng mới" at bounding box center [72, 58] width 145 height 21
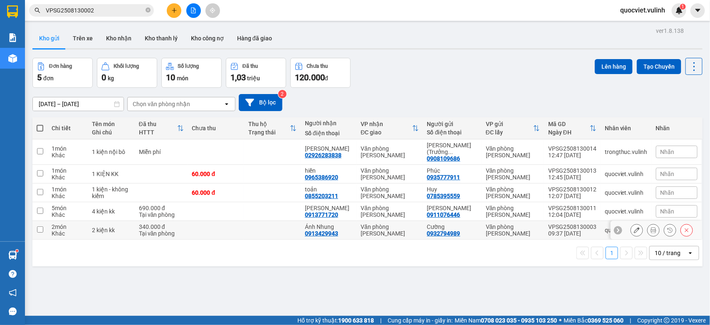
click at [341, 224] on div "Ánh Nhung" at bounding box center [328, 226] width 47 height 7
checkbox input "true"
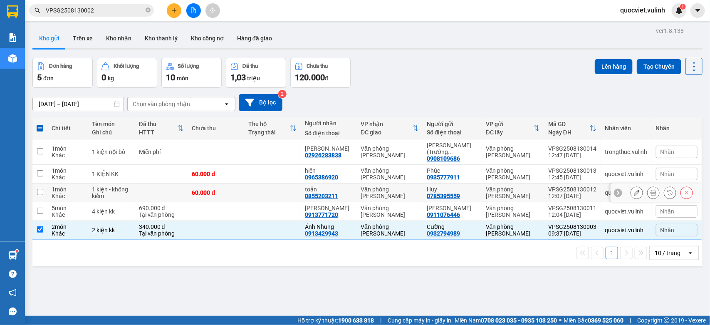
click at [256, 190] on td at bounding box center [272, 192] width 57 height 19
checkbox input "true"
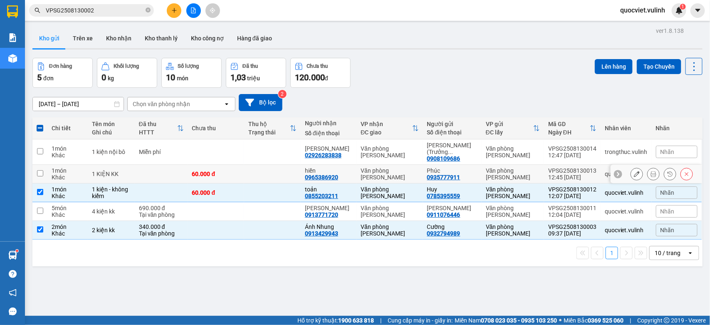
click at [280, 165] on td at bounding box center [272, 174] width 57 height 19
checkbox input "true"
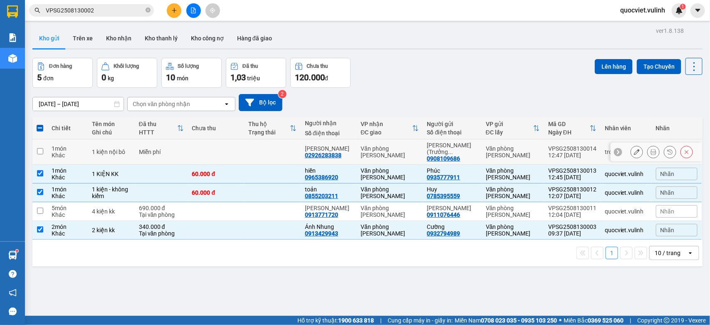
click at [298, 152] on td at bounding box center [272, 151] width 57 height 25
checkbox input "true"
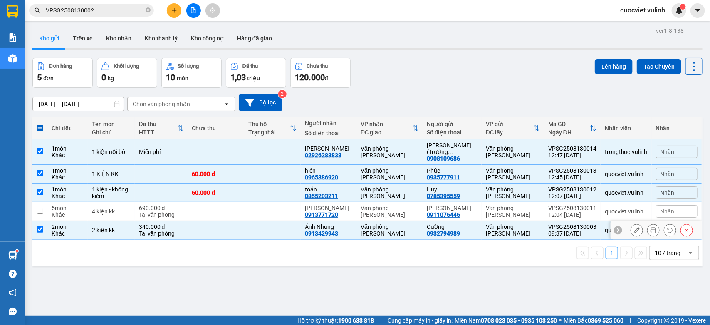
click at [260, 233] on td at bounding box center [272, 230] width 57 height 19
checkbox input "false"
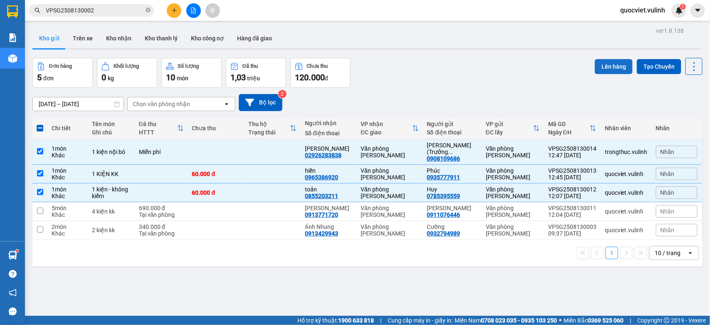
click at [595, 66] on button "Lên hàng" at bounding box center [613, 66] width 38 height 15
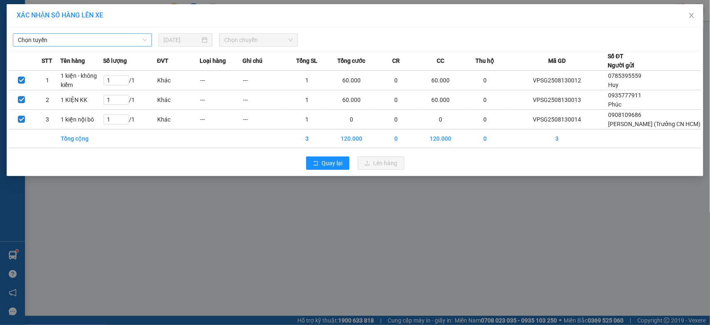
click at [44, 33] on div "Chọn tuyến 13/08/2025 Chọn chuyến" at bounding box center [355, 37] width 692 height 17
click at [99, 42] on span "Chọn tuyến" at bounding box center [82, 40] width 129 height 12
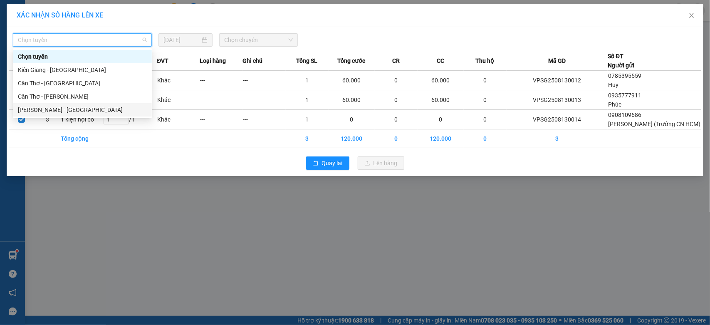
click at [57, 106] on div "[PERSON_NAME] - [GEOGRAPHIC_DATA]" at bounding box center [82, 109] width 129 height 9
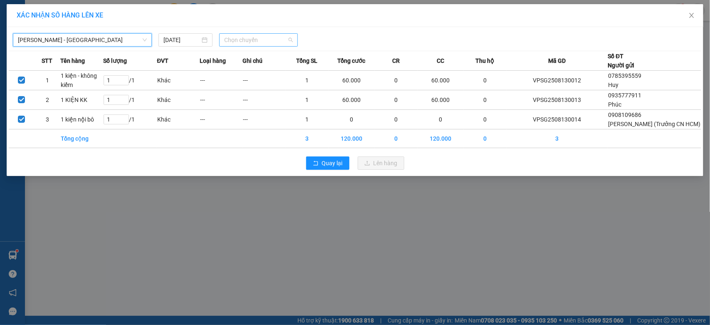
click at [261, 42] on span "Chọn chuyến" at bounding box center [258, 40] width 68 height 12
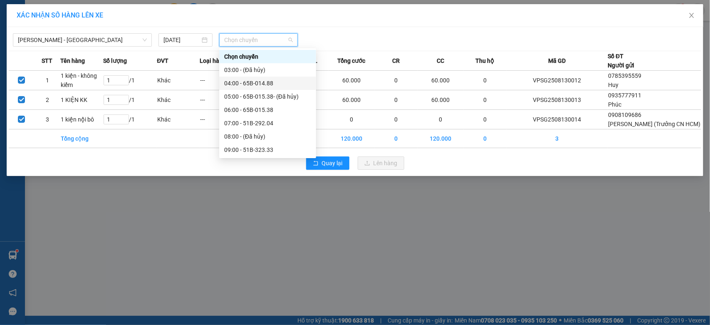
scroll to position [138, 0]
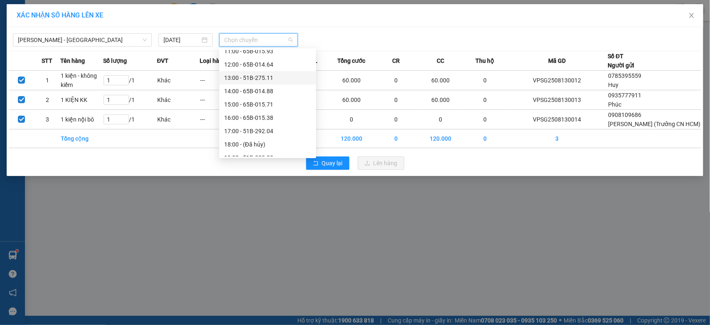
click at [256, 75] on div "13:00 - 51B-275.11" at bounding box center [267, 77] width 87 height 9
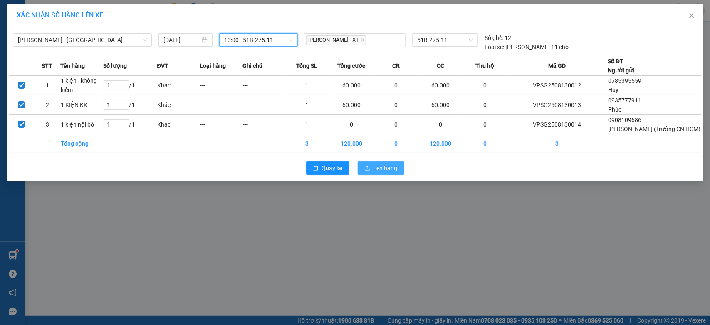
click at [379, 172] on span "Lên hàng" at bounding box center [385, 167] width 24 height 9
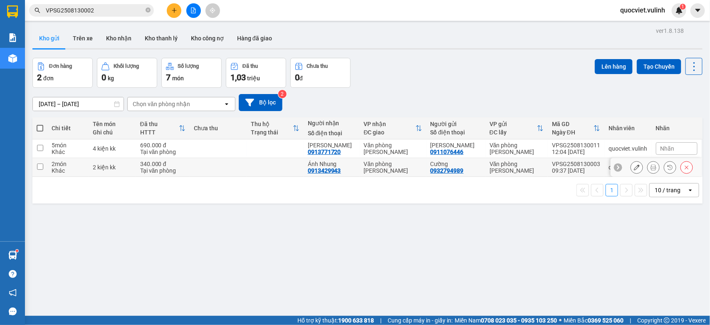
click at [616, 166] on icon at bounding box center [617, 167] width 2 height 5
click at [581, 165] on div "VPSG2508130003" at bounding box center [576, 163] width 48 height 7
checkbox input "true"
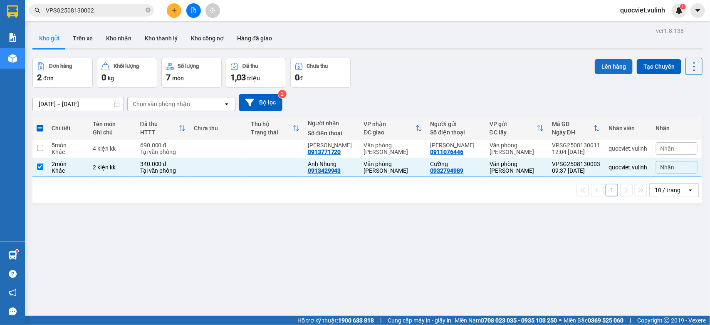
click at [612, 64] on button "Lên hàng" at bounding box center [613, 66] width 38 height 15
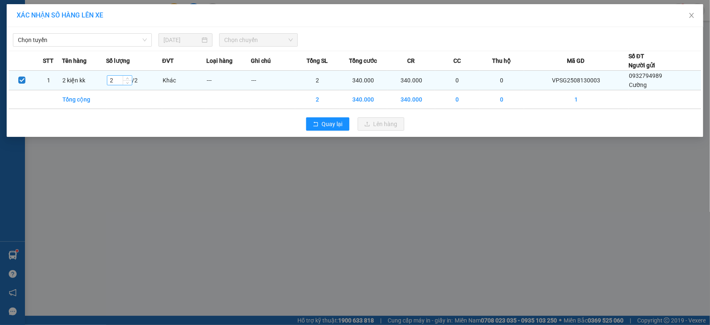
click at [121, 82] on input "2" at bounding box center [119, 80] width 25 height 9
type input "1"
click at [128, 84] on icon "down" at bounding box center [127, 82] width 3 height 3
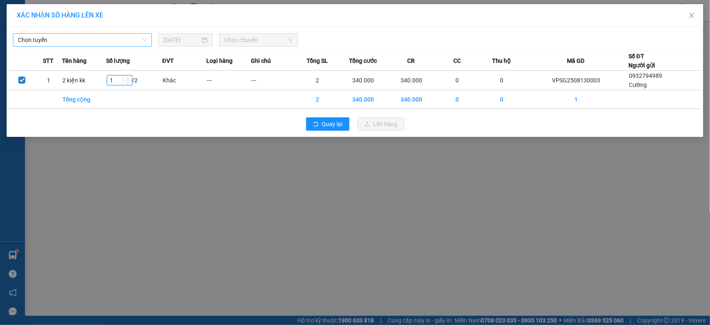
click at [74, 41] on span "Chọn tuyến" at bounding box center [82, 40] width 129 height 12
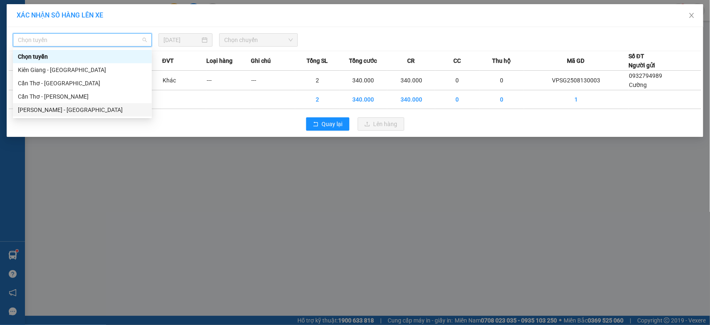
click at [46, 109] on div "[PERSON_NAME] - [GEOGRAPHIC_DATA]" at bounding box center [82, 109] width 129 height 9
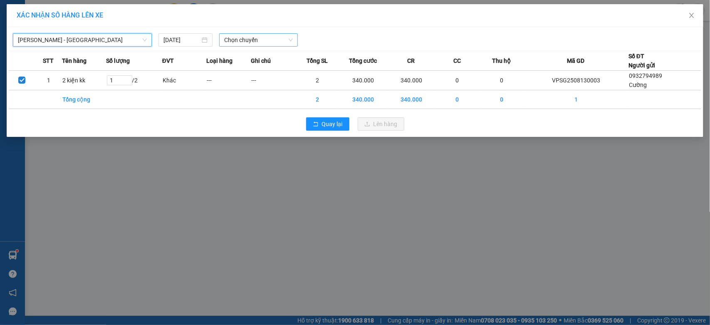
click at [247, 44] on span "Chọn chuyến" at bounding box center [258, 40] width 68 height 12
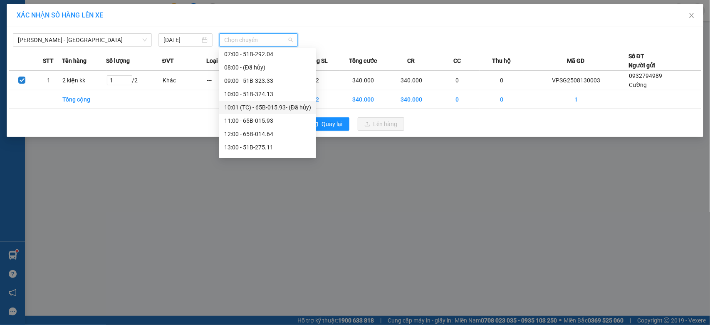
scroll to position [138, 0]
click at [264, 78] on div "13:00 - 51B-275.11" at bounding box center [267, 77] width 87 height 9
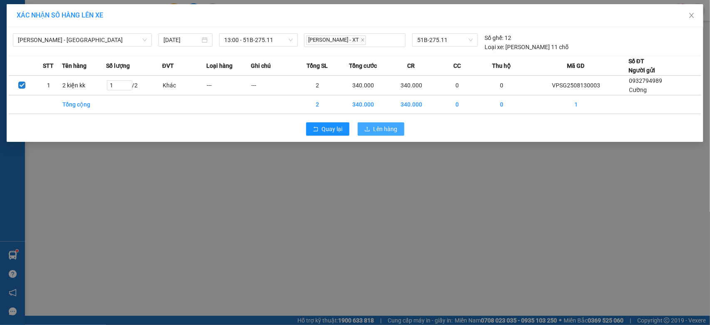
click at [387, 128] on span "Lên hàng" at bounding box center [385, 128] width 24 height 9
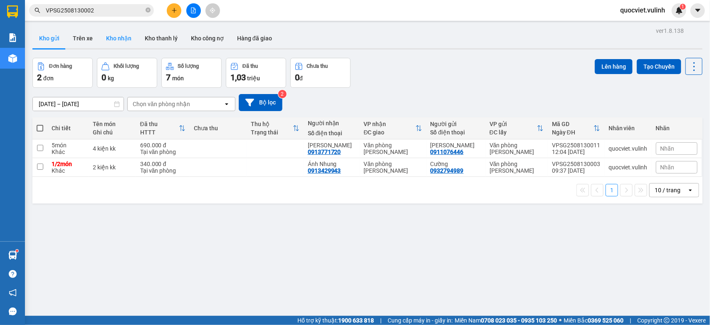
click at [99, 37] on button "Kho nhận" at bounding box center [118, 38] width 39 height 20
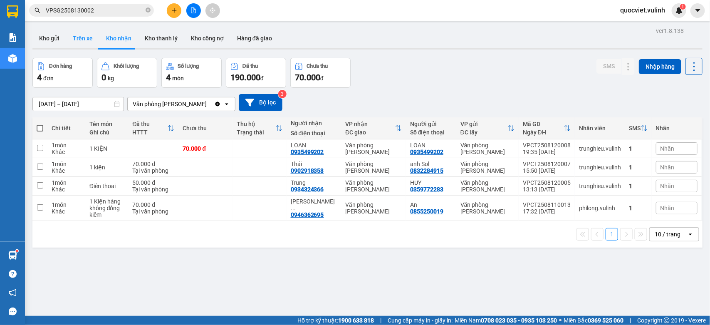
click at [74, 39] on button "Trên xe" at bounding box center [82, 38] width 33 height 20
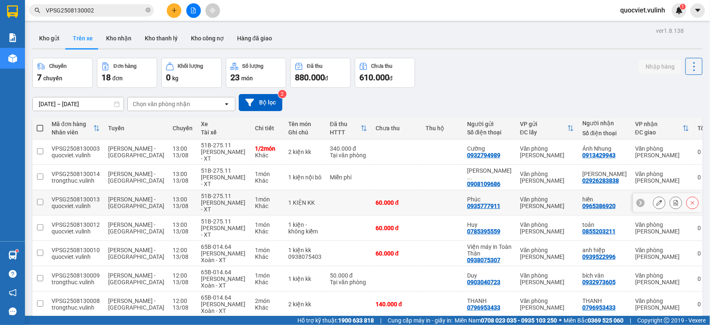
click at [653, 197] on button at bounding box center [659, 202] width 12 height 15
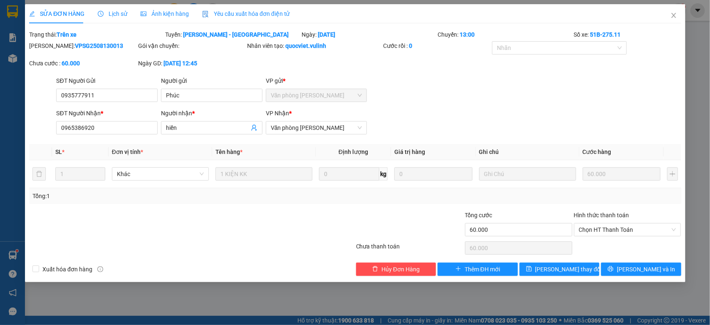
type input "0935777911"
type input "Phúc"
type input "0965386920"
type input "hiền"
type input "60.000"
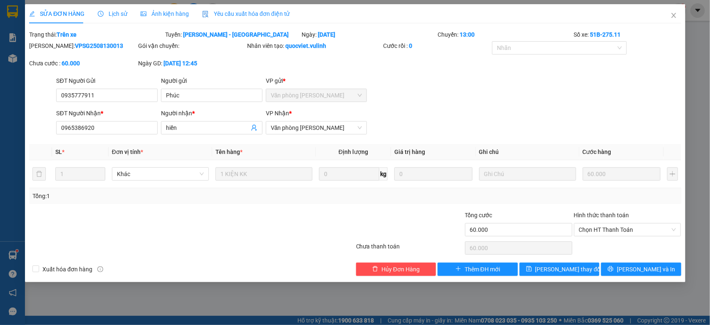
type input "60.000"
drag, startPoint x: 216, startPoint y: 96, endPoint x: 0, endPoint y: 150, distance: 222.8
click at [0, 150] on div "SỬA ĐƠN HÀNG Lịch sử Ảnh kiện hàng Yêu cầu xuất hóa đơn điện tử Total Paid Fee …" at bounding box center [355, 162] width 710 height 325
drag, startPoint x: 98, startPoint y: 96, endPoint x: 0, endPoint y: 193, distance: 138.1
click at [0, 193] on div "SỬA ĐƠN HÀNG Lịch sử Ảnh kiện hàng Yêu cầu xuất hóa đơn điện tử Total Paid Fee …" at bounding box center [355, 162] width 710 height 325
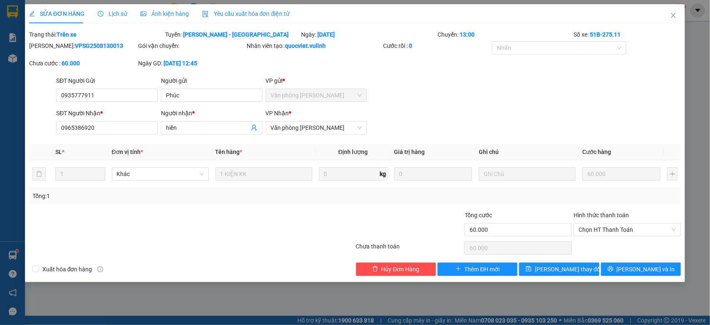
drag, startPoint x: 200, startPoint y: 121, endPoint x: 0, endPoint y: 192, distance: 212.3
click at [0, 186] on div "SỬA ĐƠN HÀNG Lịch sử Ảnh kiện hàng Yêu cầu xuất hóa đơn điện tử Total Paid Fee …" at bounding box center [355, 162] width 710 height 325
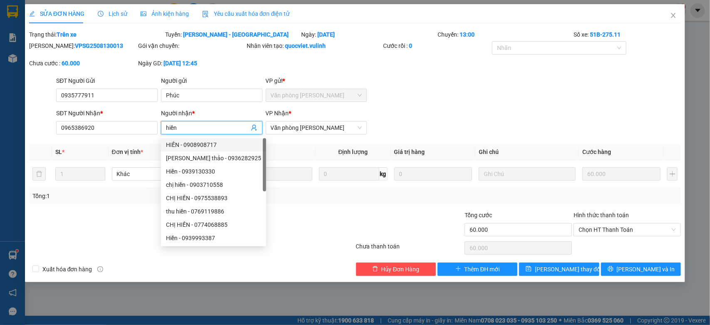
drag, startPoint x: 197, startPoint y: 125, endPoint x: 0, endPoint y: 185, distance: 206.4
click at [0, 180] on div "SỬA ĐƠN HÀNG Lịch sử Ảnh kiện hàng Yêu cầu xuất hóa đơn điện tử Total Paid Fee …" at bounding box center [355, 162] width 710 height 325
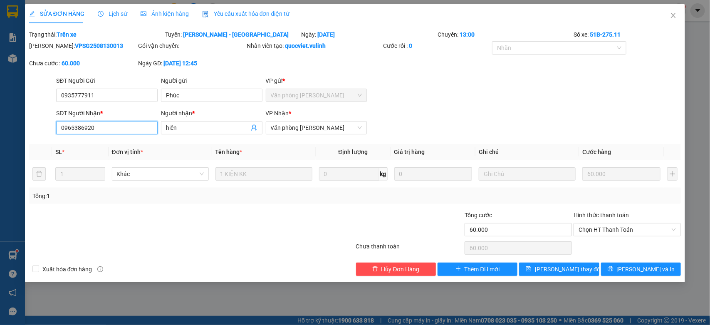
drag, startPoint x: 111, startPoint y: 124, endPoint x: 0, endPoint y: 186, distance: 127.5
click at [0, 185] on div "SỬA ĐƠN HÀNG Lịch sử Ảnh kiện hàng Yêu cầu xuất hóa đơn điện tử Total Paid Fee …" at bounding box center [355, 162] width 710 height 325
click at [675, 17] on icon "close" at bounding box center [673, 15] width 7 height 7
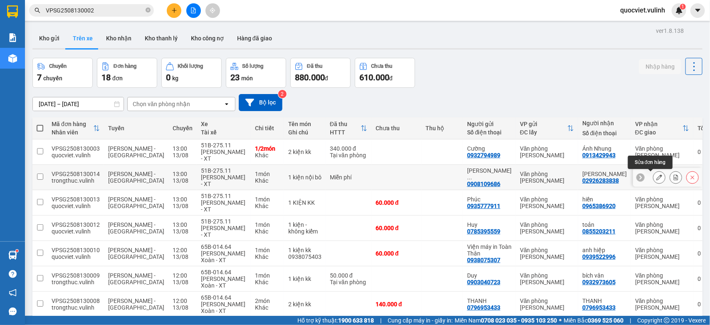
click at [653, 174] on button at bounding box center [659, 177] width 12 height 15
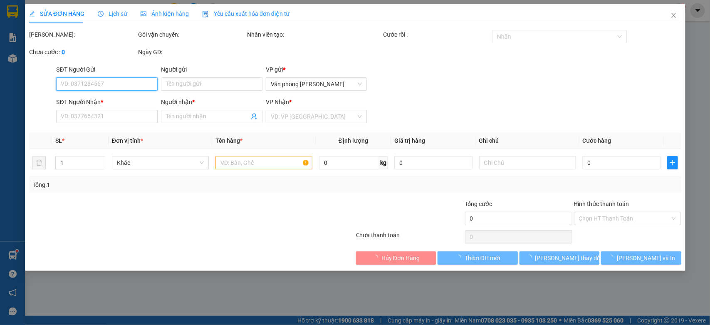
type input "0908109686"
type input "[PERSON_NAME] (Trưởng CN HCM)"
type input "02926283838"
type input "Chú Mạnh"
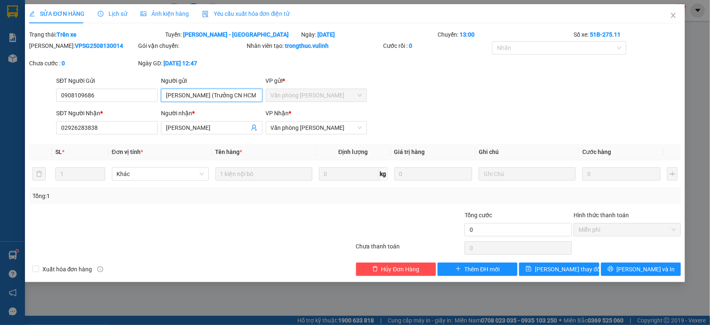
scroll to position [0, 7]
drag, startPoint x: 165, startPoint y: 95, endPoint x: 371, endPoint y: 102, distance: 206.3
click at [371, 102] on div "SĐT Người Gửi 0908109686 Người gửi Trần Quang Trường (Trưởng CN HCM) VP gửi * V…" at bounding box center [368, 90] width 628 height 29
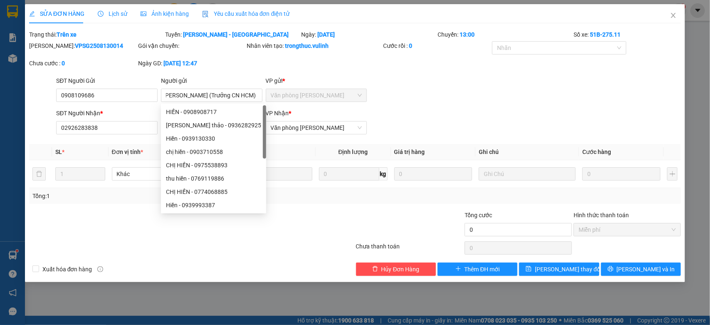
scroll to position [0, 0]
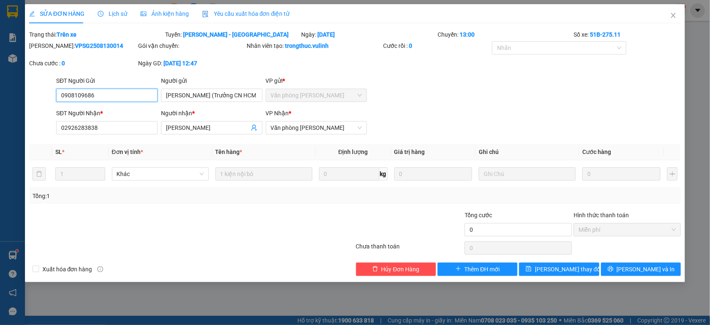
drag, startPoint x: 111, startPoint y: 99, endPoint x: 5, endPoint y: 126, distance: 110.2
click at [5, 126] on div "SỬA ĐƠN HÀNG Lịch sử Ảnh kiện hàng Yêu cầu xuất hóa đơn điện tử Total Paid Fee …" at bounding box center [355, 162] width 710 height 325
drag, startPoint x: 204, startPoint y: 125, endPoint x: 0, endPoint y: 165, distance: 207.5
click at [15, 158] on div "SỬA ĐƠN HÀNG Lịch sử Ảnh kiện hàng Yêu cầu xuất hóa đơn điện tử Total Paid Fee …" at bounding box center [355, 162] width 710 height 325
drag, startPoint x: 131, startPoint y: 131, endPoint x: 0, endPoint y: 138, distance: 131.6
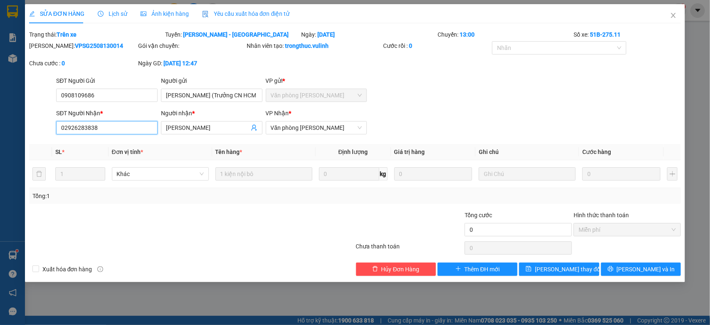
click at [0, 138] on div "SỬA ĐƠN HÀNG Lịch sử Ảnh kiện hàng Yêu cầu xuất hóa đơn điện tử Total Paid Fee …" at bounding box center [355, 162] width 710 height 325
click at [668, 17] on span "Close" at bounding box center [672, 15] width 23 height 23
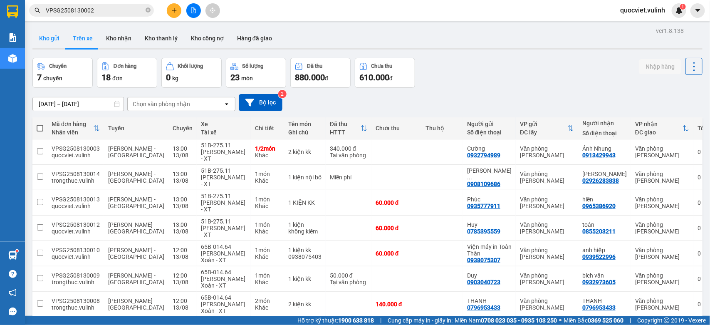
click at [50, 36] on button "Kho gửi" at bounding box center [49, 38] width 34 height 20
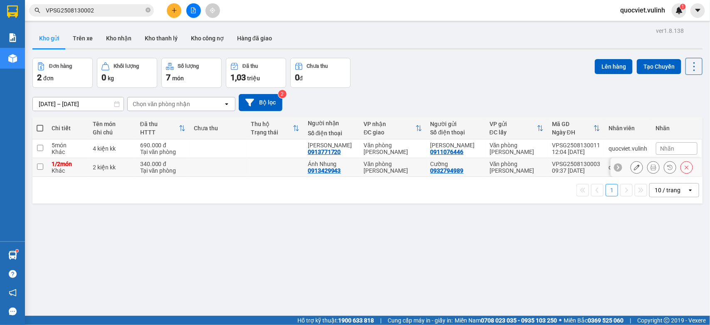
click at [511, 161] on div "Văn phòng [PERSON_NAME]" at bounding box center [516, 166] width 54 height 13
checkbox input "true"
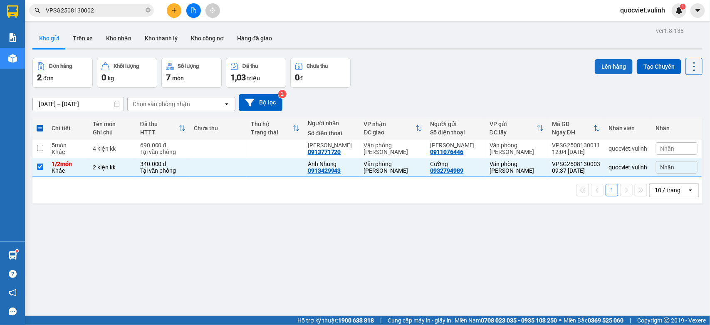
click at [607, 64] on button "Lên hàng" at bounding box center [613, 66] width 38 height 15
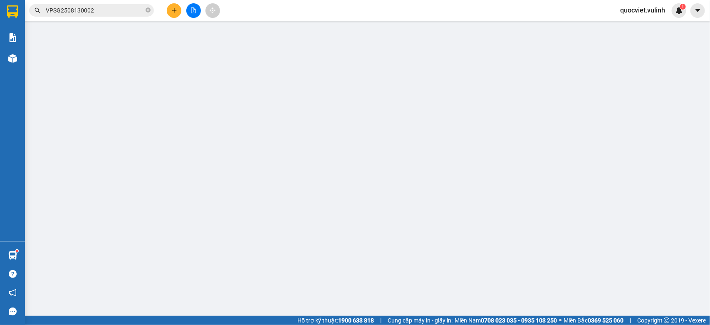
type input "1"
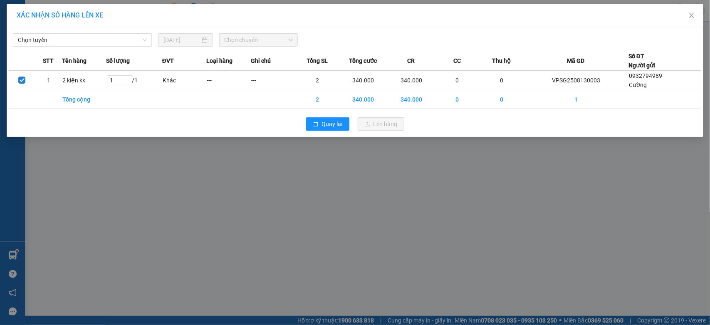
click at [72, 32] on div "Chọn tuyến 13/08/2025 Chọn chuyến" at bounding box center [355, 37] width 692 height 17
click at [71, 40] on span "Chọn tuyến" at bounding box center [82, 40] width 129 height 12
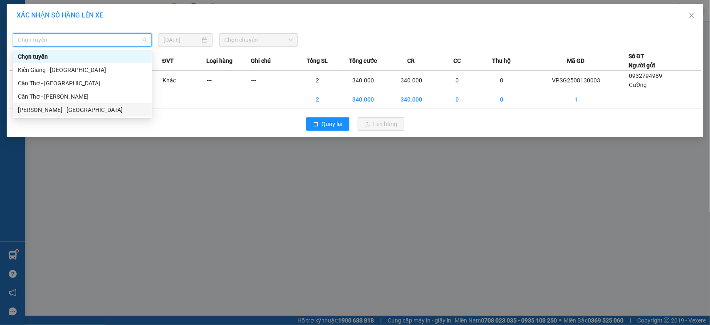
click at [50, 106] on div "[PERSON_NAME] - [GEOGRAPHIC_DATA]" at bounding box center [82, 109] width 129 height 9
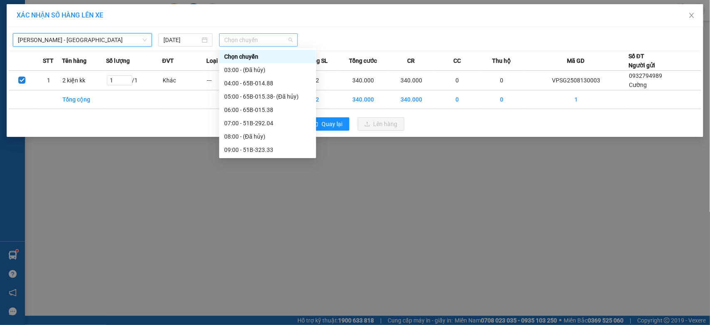
click at [264, 38] on span "Chọn chuyến" at bounding box center [258, 40] width 68 height 12
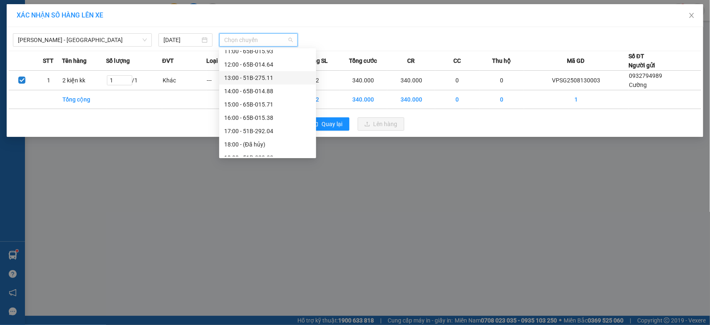
click at [256, 78] on div "13:00 - 51B-275.11" at bounding box center [267, 77] width 87 height 9
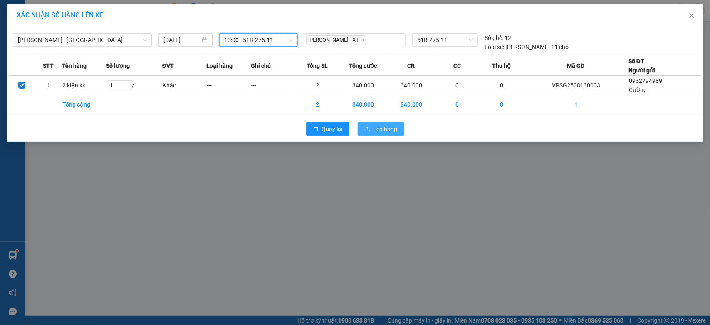
click at [379, 126] on span "Lên hàng" at bounding box center [385, 128] width 24 height 9
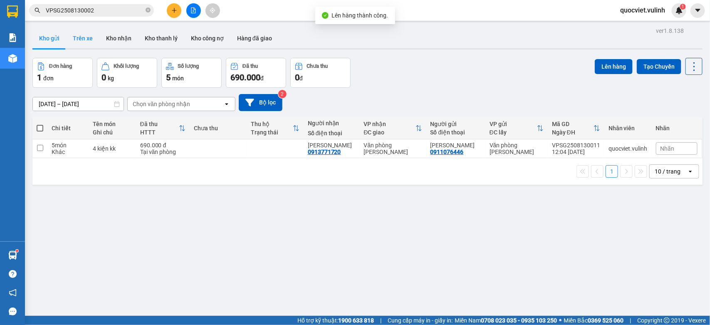
click at [86, 35] on button "Trên xe" at bounding box center [82, 38] width 33 height 20
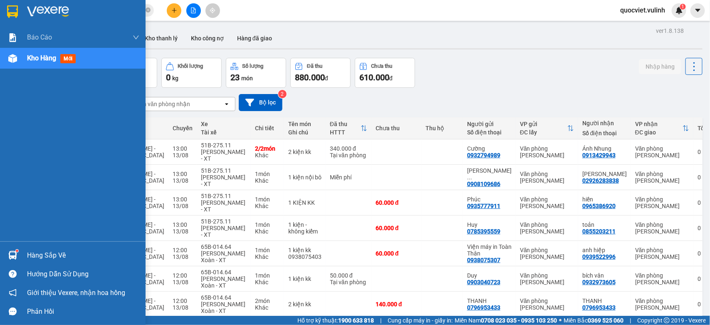
click at [14, 257] on img at bounding box center [12, 255] width 9 height 9
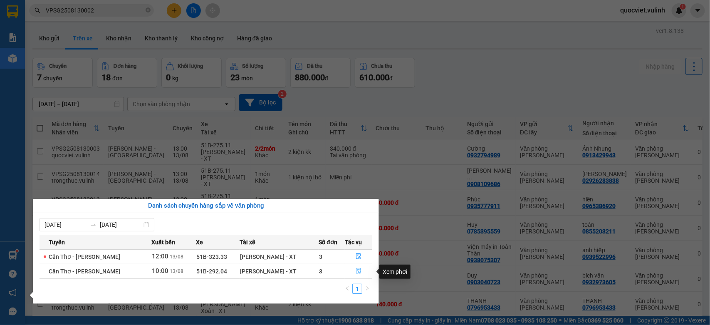
click at [356, 273] on icon "file-done" at bounding box center [358, 271] width 6 height 6
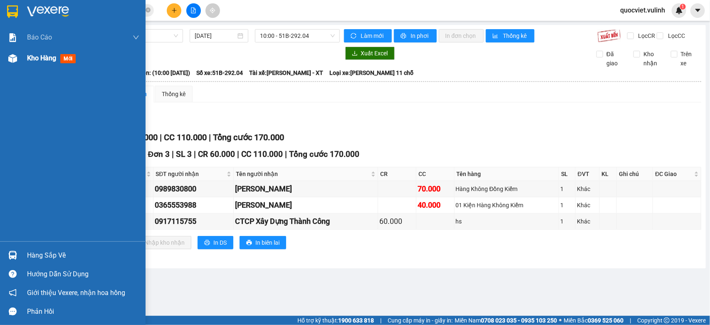
click at [20, 58] on div "Kho hàng mới" at bounding box center [72, 58] width 145 height 21
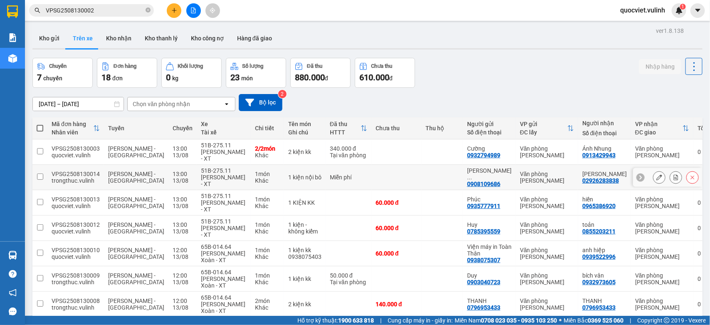
scroll to position [69, 0]
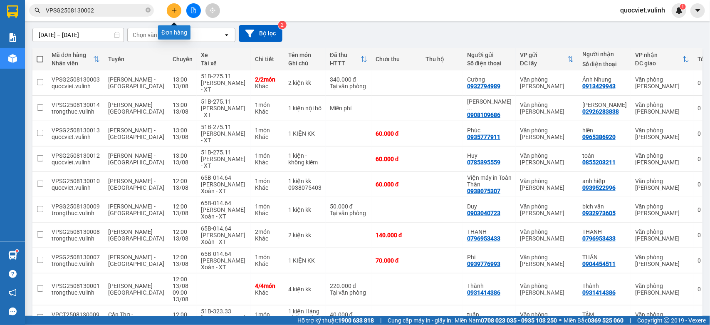
click at [175, 10] on icon "plus" at bounding box center [174, 10] width 6 height 6
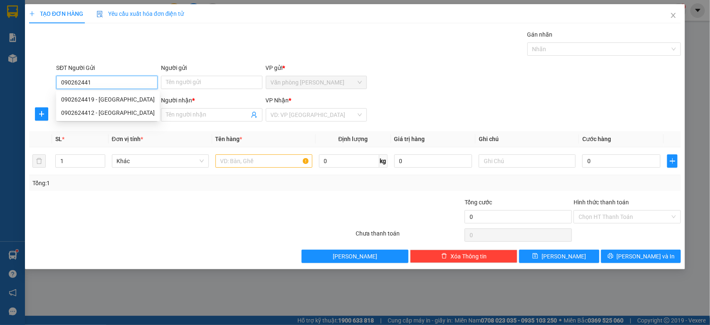
type input "0902624419"
click at [124, 96] on div "0902624419 - Chị Trang" at bounding box center [108, 99] width 94 height 9
type input "Chị Trang"
type input "0907741742"
type input "Lan"
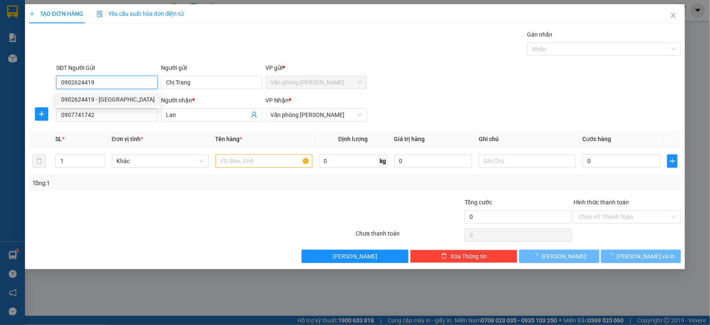
type input "40.000"
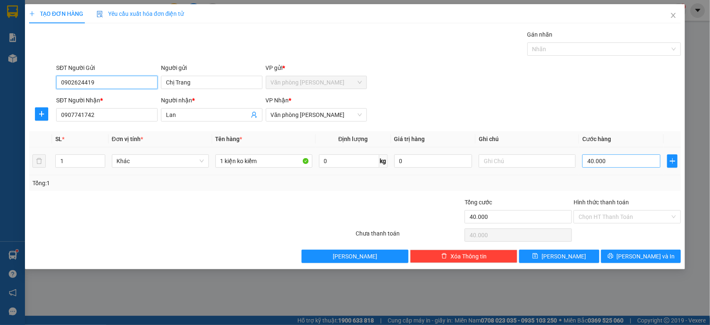
type input "0902624419"
click at [634, 161] on input "40.000" at bounding box center [621, 160] width 78 height 13
type input "0"
click at [634, 161] on input "0" at bounding box center [621, 160] width 78 height 13
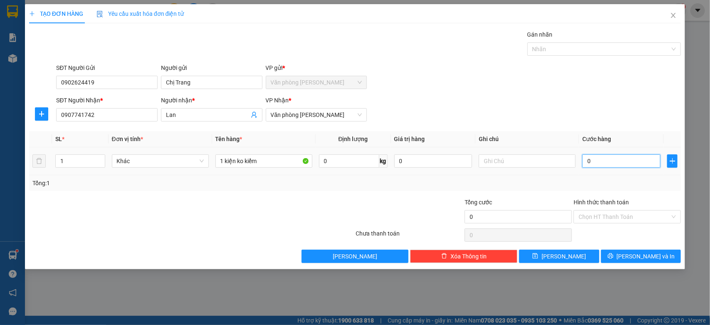
type input "0"
type input "50"
type input "500"
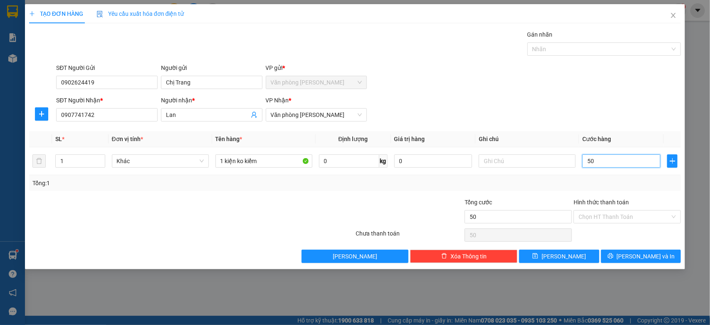
type input "500"
type input "5.000"
type input "50.000"
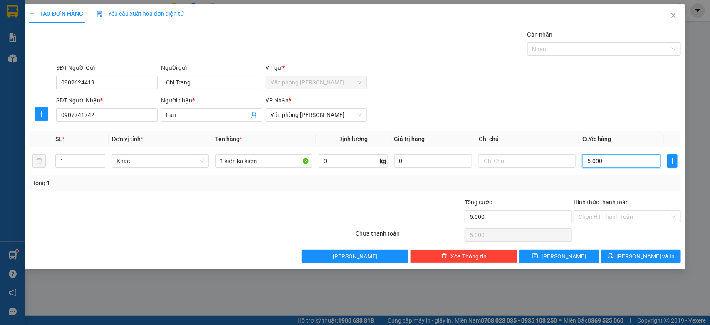
type input "50.000"
click at [607, 214] on input "Hình thức thanh toán" at bounding box center [623, 216] width 91 height 12
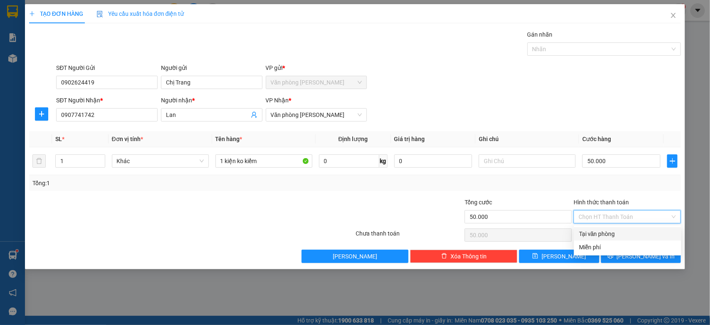
click at [605, 229] on div "Tại văn phòng" at bounding box center [627, 233] width 97 height 9
type input "0"
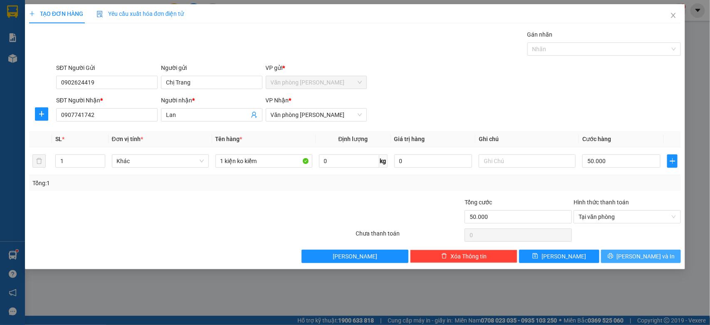
click at [635, 258] on span "[PERSON_NAME] và In" at bounding box center [645, 255] width 58 height 9
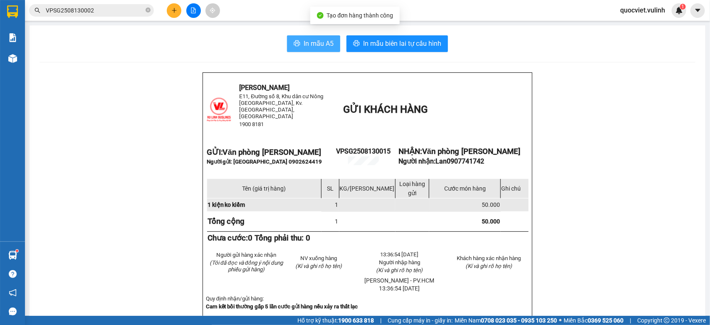
click at [297, 44] on button "In mẫu A5" at bounding box center [313, 43] width 53 height 17
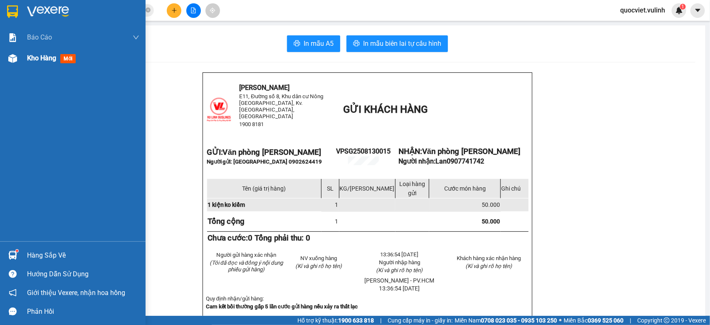
click at [9, 51] on div at bounding box center [12, 58] width 15 height 15
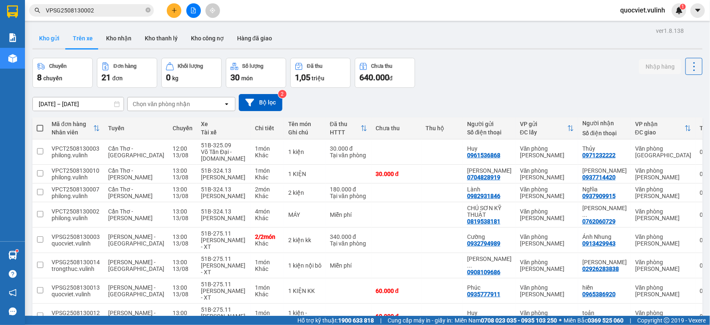
click at [49, 34] on button "Kho gửi" at bounding box center [49, 38] width 34 height 20
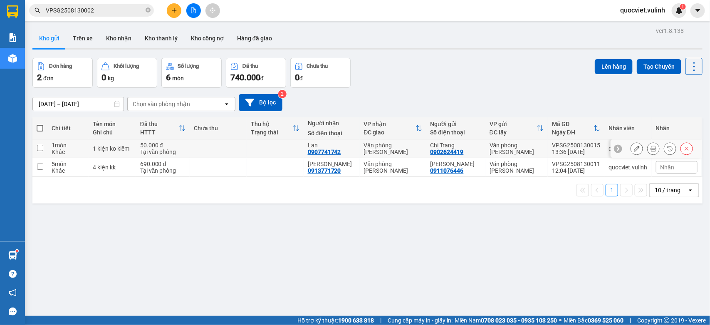
click at [630, 142] on div at bounding box center [636, 148] width 12 height 12
click at [633, 147] on icon at bounding box center [636, 148] width 6 height 6
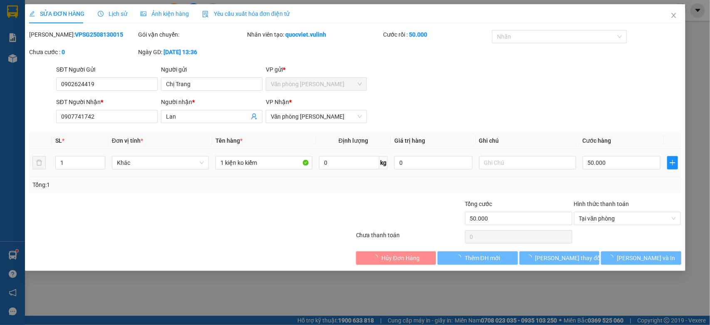
type input "0902624419"
type input "Chị Trang"
type input "0907741742"
type input "Lan"
type input "50.000"
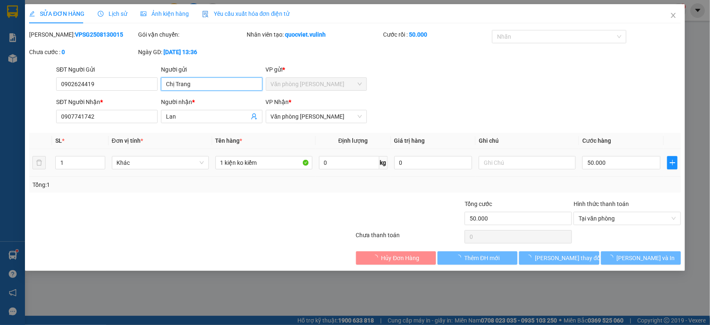
drag, startPoint x: 206, startPoint y: 86, endPoint x: 0, endPoint y: 111, distance: 207.3
click at [0, 111] on div "SỬA ĐƠN HÀNG Lịch sử Ảnh kiện hàng Yêu cầu xuất hóa đơn điện tử Total Paid Fee …" at bounding box center [355, 162] width 710 height 325
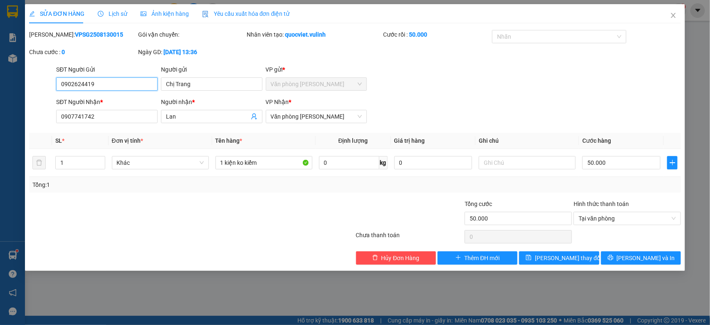
drag, startPoint x: 124, startPoint y: 82, endPoint x: 0, endPoint y: 113, distance: 127.8
click at [0, 113] on div "SỬA ĐƠN HÀNG Lịch sử Ảnh kiện hàng Yêu cầu xuất hóa đơn điện tử Total Paid Fee …" at bounding box center [355, 162] width 710 height 325
drag, startPoint x: 217, startPoint y: 121, endPoint x: 0, endPoint y: 123, distance: 217.4
click at [0, 123] on div "SỬA ĐƠN HÀNG Lịch sử Ảnh kiện hàng Yêu cầu xuất hóa đơn điện tử Total Paid Fee …" at bounding box center [355, 162] width 710 height 325
drag, startPoint x: 106, startPoint y: 116, endPoint x: 0, endPoint y: 131, distance: 107.6
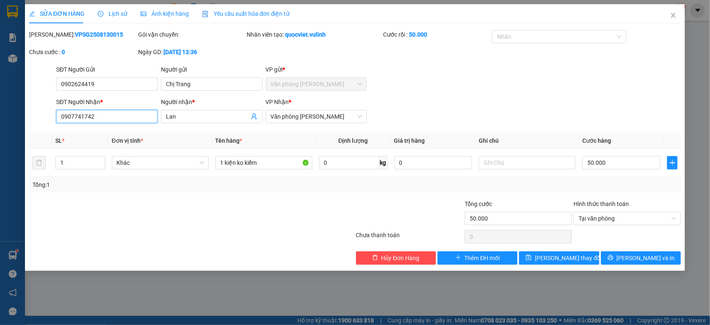
click at [0, 131] on div "SỬA ĐƠN HÀNG Lịch sử Ảnh kiện hàng Yêu cầu xuất hóa đơn điện tử Total Paid Fee …" at bounding box center [355, 162] width 710 height 325
click at [668, 15] on span "Close" at bounding box center [672, 15] width 23 height 23
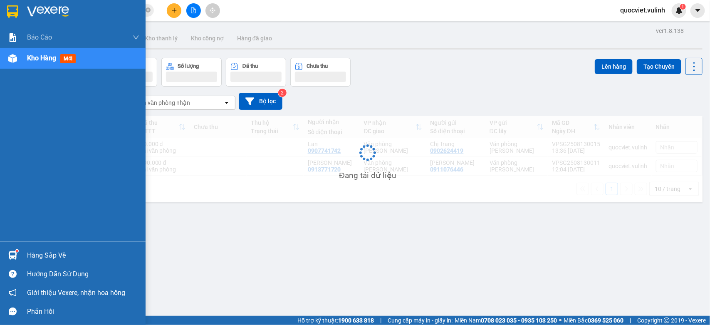
click at [16, 248] on div at bounding box center [12, 255] width 15 height 15
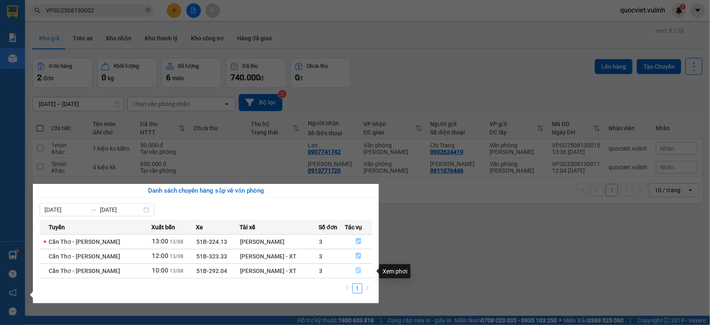
click at [358, 271] on icon "file-done" at bounding box center [358, 270] width 6 height 6
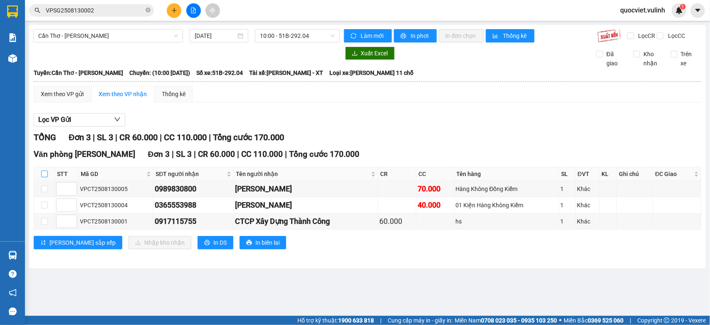
click at [41, 177] on input "checkbox" at bounding box center [44, 173] width 7 height 7
checkbox input "true"
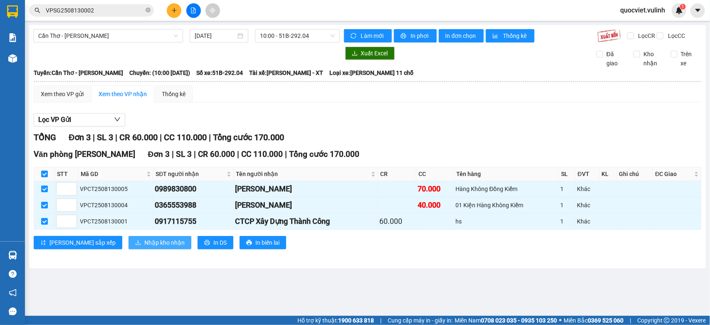
click at [144, 246] on span "Nhập kho nhận" at bounding box center [164, 242] width 40 height 9
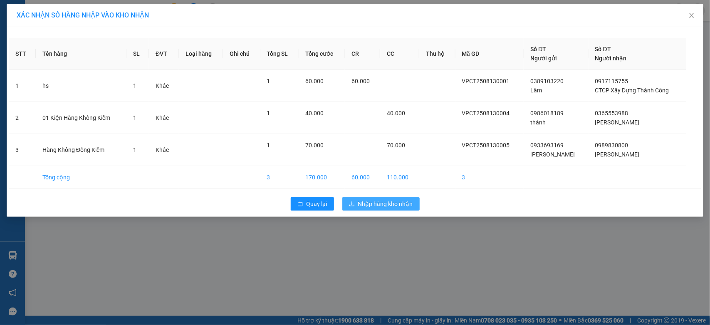
drag, startPoint x: 382, startPoint y: 198, endPoint x: 375, endPoint y: 200, distance: 7.4
click at [381, 199] on button "Nhập hàng kho nhận" at bounding box center [380, 203] width 77 height 13
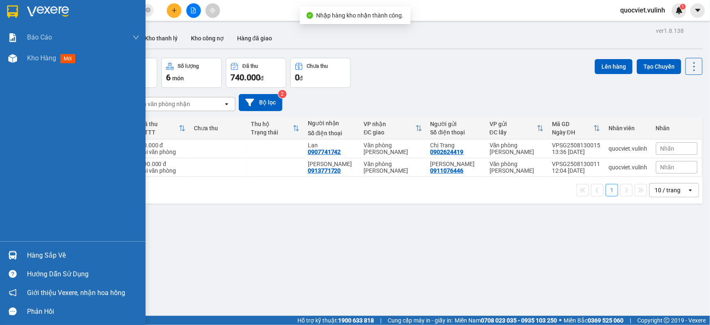
click at [51, 256] on div "Hàng sắp về" at bounding box center [83, 255] width 112 height 12
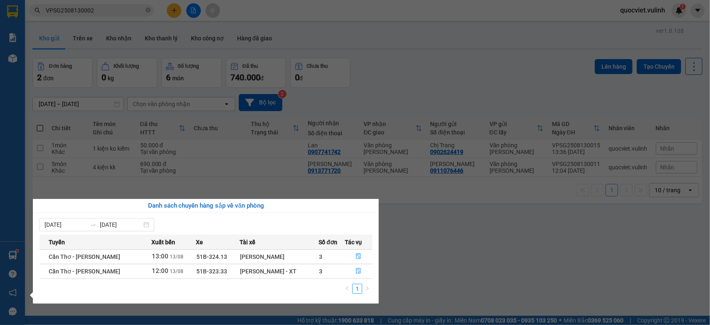
click at [531, 273] on section "Kết quả tìm kiếm ( 1 ) Bộ lọc Mã ĐH Trạng thái Món hàng Tổng cước Chưa cước Nhã…" at bounding box center [355, 162] width 710 height 325
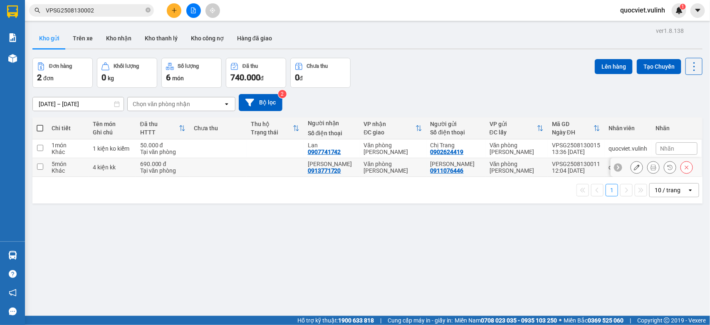
click at [219, 164] on td at bounding box center [218, 167] width 57 height 19
checkbox input "true"
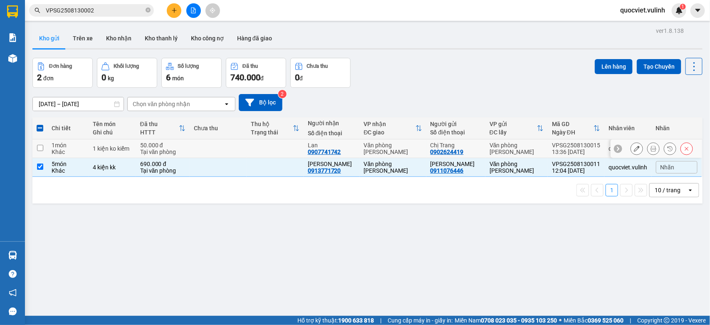
click at [244, 146] on td at bounding box center [218, 148] width 57 height 19
checkbox input "true"
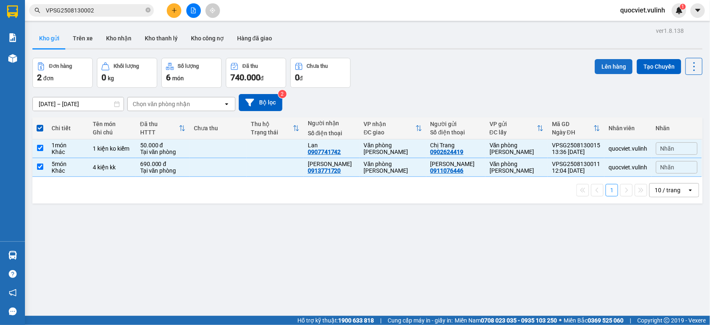
click at [595, 59] on button "Lên hàng" at bounding box center [613, 66] width 38 height 15
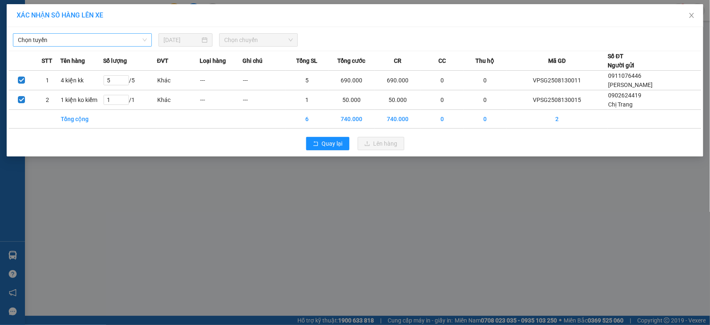
click at [111, 39] on span "Chọn tuyến" at bounding box center [82, 40] width 129 height 12
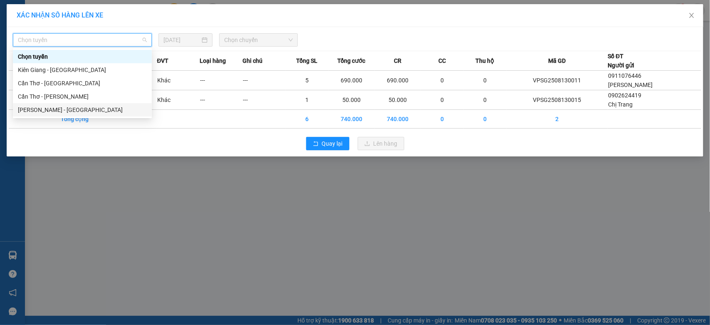
click at [98, 107] on div "[PERSON_NAME] - [GEOGRAPHIC_DATA]" at bounding box center [82, 109] width 129 height 9
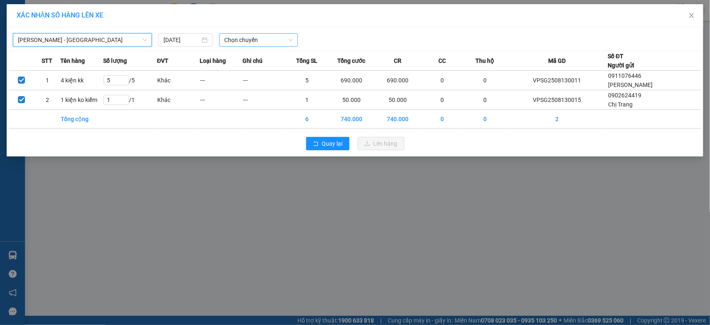
click at [269, 40] on span "Chọn chuyến" at bounding box center [258, 40] width 68 height 12
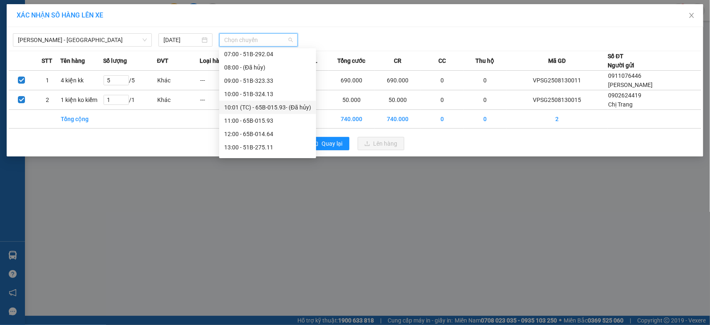
scroll to position [159, 0]
click at [270, 71] on div "14:00 - 65B-014.88" at bounding box center [267, 70] width 87 height 9
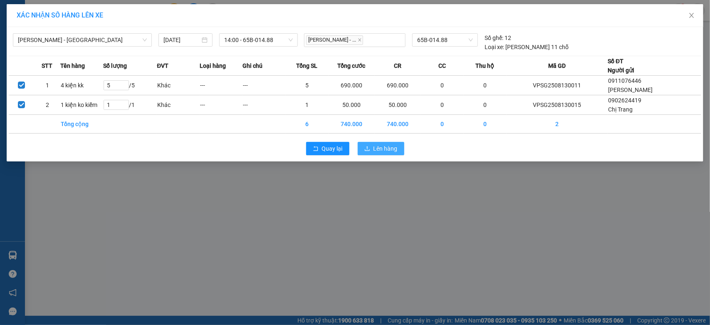
click at [366, 148] on icon "upload" at bounding box center [367, 148] width 6 height 6
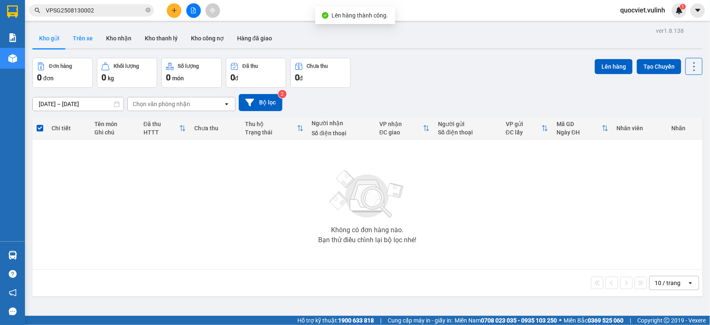
click at [84, 34] on button "Trên xe" at bounding box center [82, 38] width 33 height 20
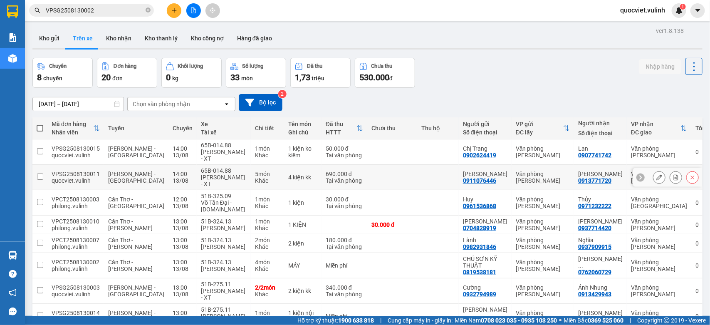
click at [325, 171] on div "690.000 đ" at bounding box center [343, 173] width 37 height 7
checkbox input "true"
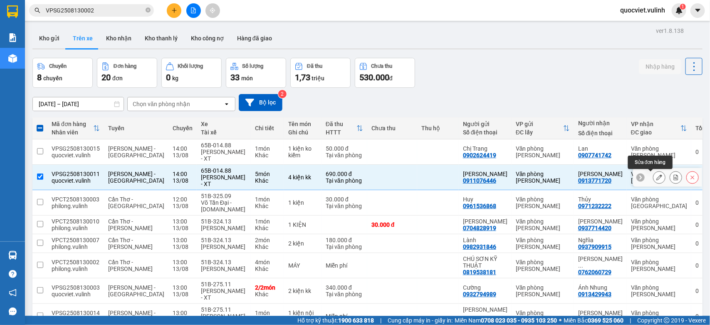
click at [656, 180] on icon at bounding box center [659, 177] width 6 height 6
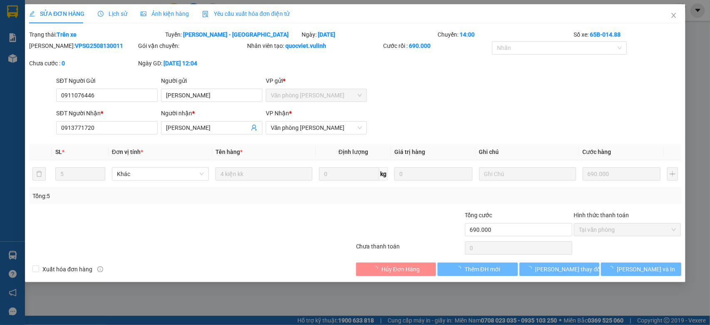
type input "0911076446"
type input "[PERSON_NAME]"
type input "0913771720"
type input "[PERSON_NAME]"
type input "690.000"
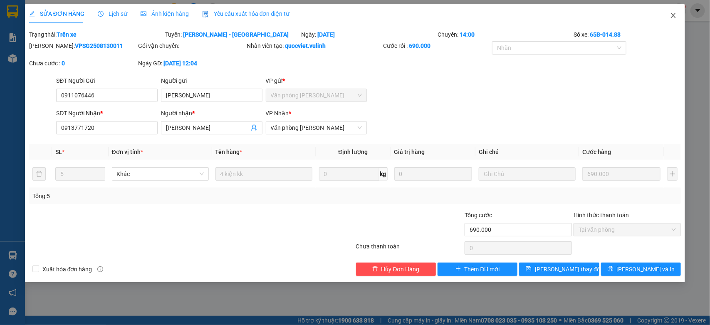
click at [676, 17] on icon "close" at bounding box center [673, 15] width 7 height 7
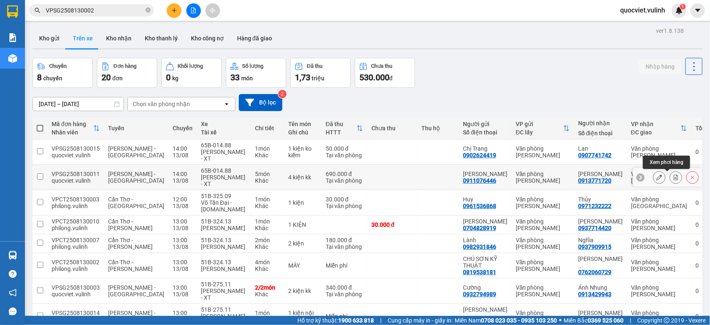
click at [670, 174] on button at bounding box center [676, 177] width 12 height 15
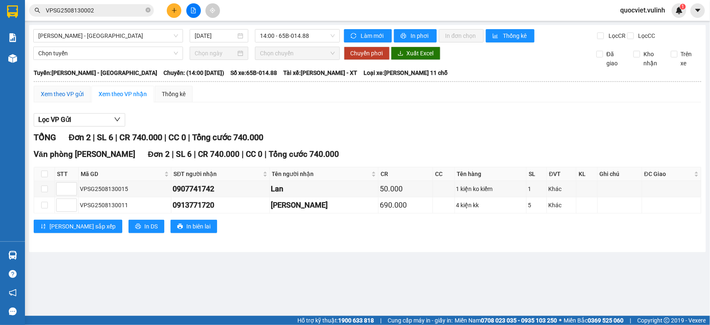
click at [75, 97] on div "Xem theo VP gửi" at bounding box center [62, 93] width 43 height 9
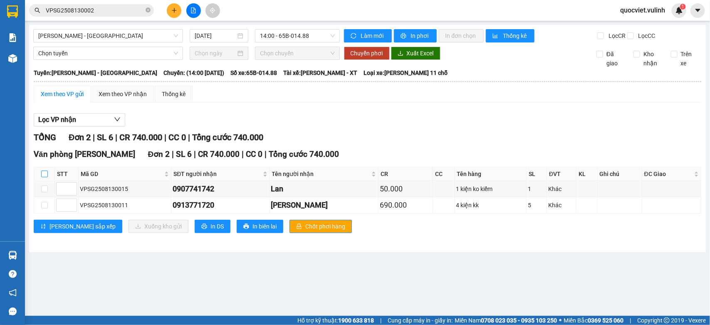
click at [45, 177] on input "checkbox" at bounding box center [44, 173] width 7 height 7
checkbox input "true"
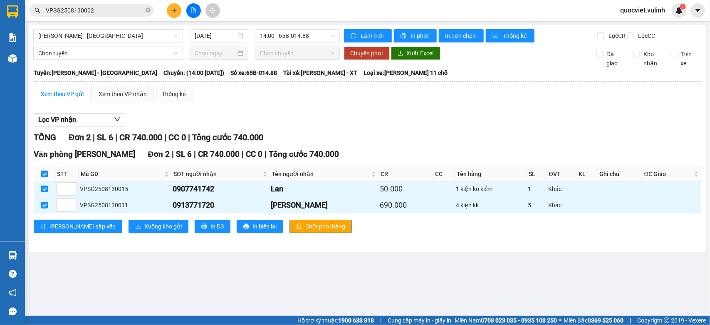
click at [42, 177] on input "checkbox" at bounding box center [44, 173] width 7 height 7
checkbox input "false"
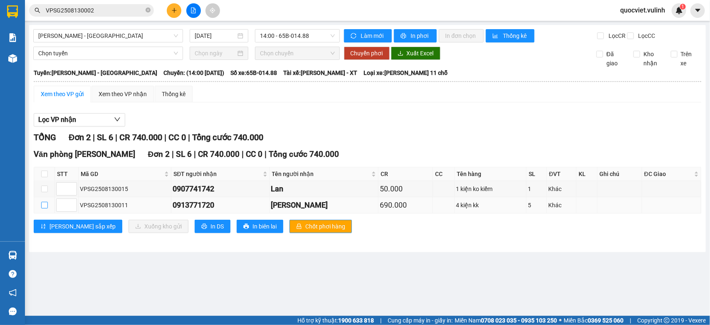
click at [41, 208] on input "checkbox" at bounding box center [44, 205] width 7 height 7
checkbox input "true"
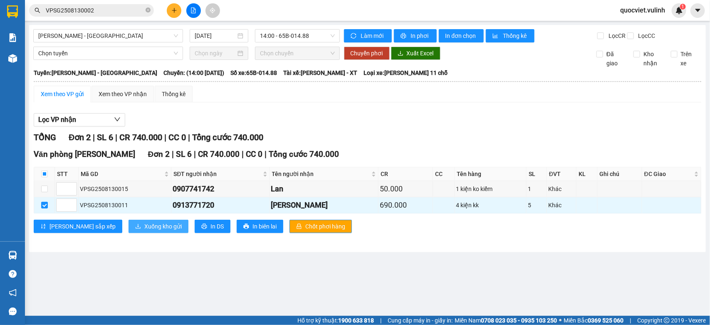
click at [144, 231] on span "Xuống kho gửi" at bounding box center [162, 226] width 37 height 9
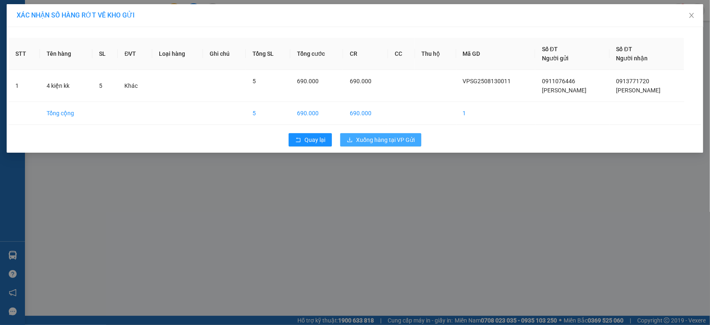
click at [395, 141] on span "Xuống hàng tại VP Gửi" at bounding box center [385, 139] width 59 height 9
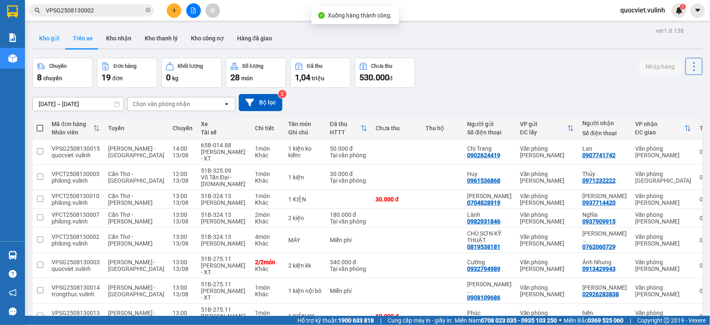
click at [49, 39] on button "Kho gửi" at bounding box center [49, 38] width 34 height 20
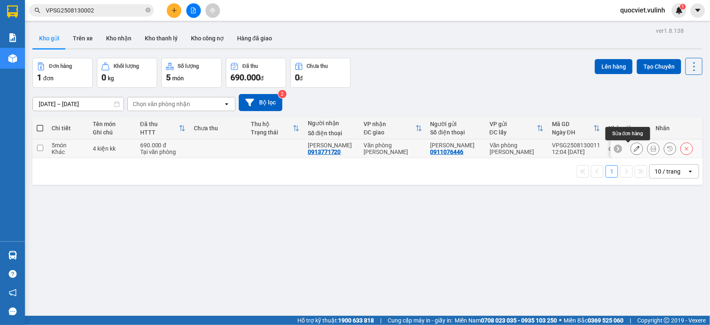
click at [633, 148] on icon at bounding box center [636, 148] width 6 height 6
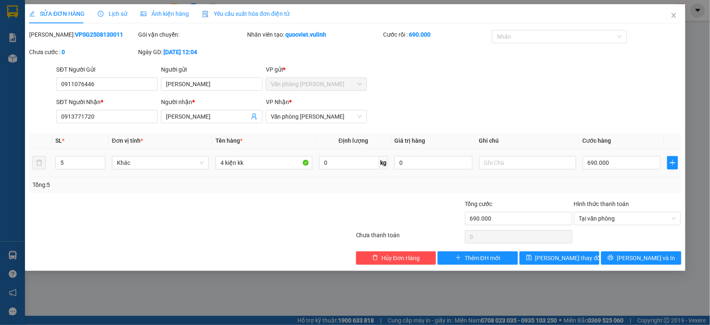
type input "0911076446"
type input "[PERSON_NAME]"
type input "0913771720"
type input "[PERSON_NAME]"
type input "690.000"
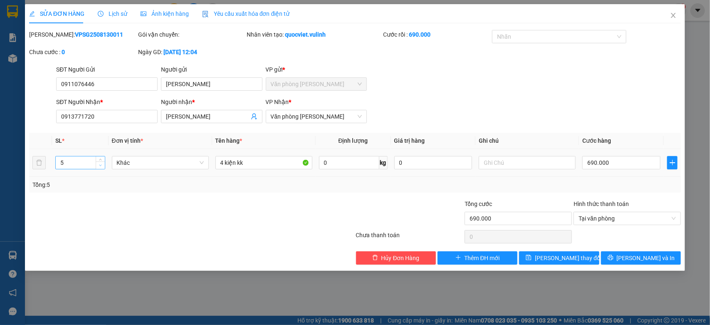
type input "4"
click at [100, 165] on icon "down" at bounding box center [100, 165] width 3 height 3
click at [570, 257] on span "[PERSON_NAME] thay đổi" at bounding box center [568, 257] width 67 height 9
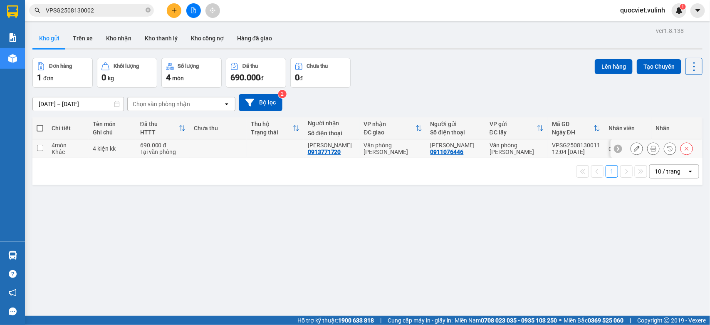
click at [500, 147] on div "Văn phòng [PERSON_NAME]" at bounding box center [516, 148] width 54 height 13
checkbox input "true"
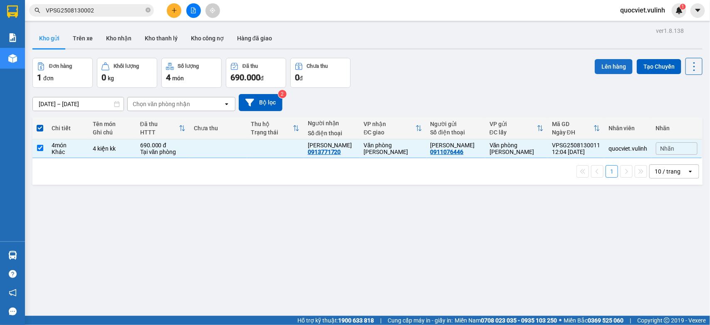
click at [607, 61] on button "Lên hàng" at bounding box center [613, 66] width 38 height 15
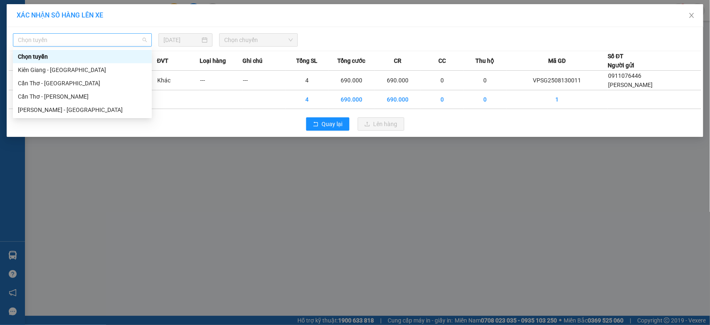
click at [57, 34] on div "Chọn tuyến" at bounding box center [82, 39] width 139 height 13
click at [52, 106] on div "[PERSON_NAME] - [GEOGRAPHIC_DATA]" at bounding box center [82, 109] width 129 height 9
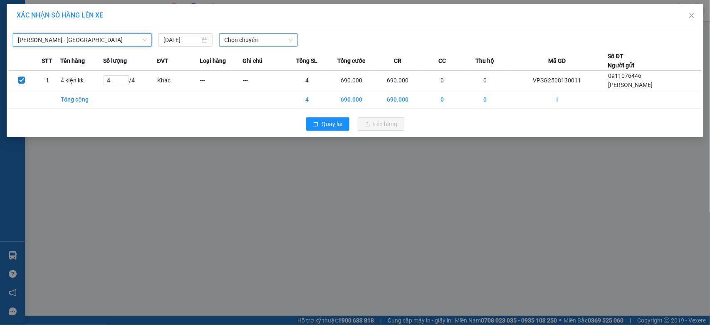
click at [250, 40] on span "Chọn chuyến" at bounding box center [258, 40] width 68 height 12
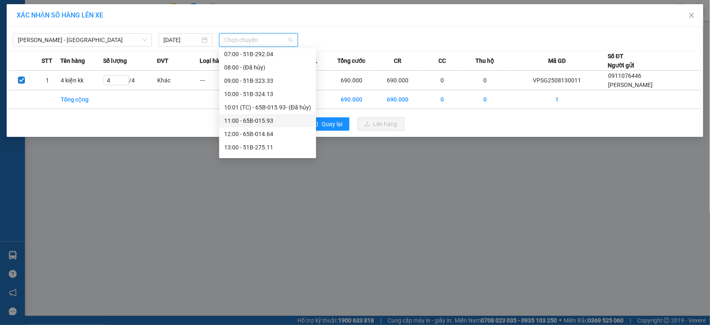
scroll to position [138, 0]
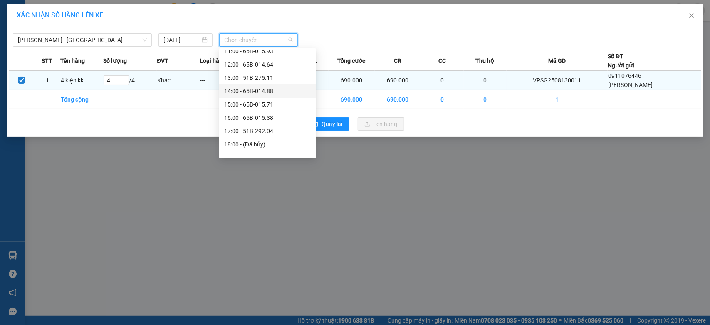
drag, startPoint x: 260, startPoint y: 91, endPoint x: 277, endPoint y: 91, distance: 17.1
click at [261, 91] on div "14:00 - 65B-014.88" at bounding box center [267, 90] width 87 height 9
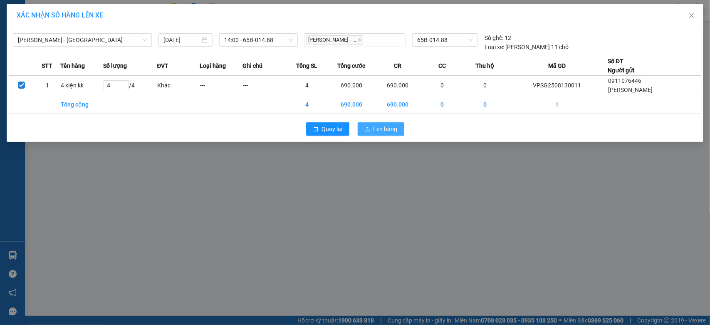
click at [389, 130] on span "Lên hàng" at bounding box center [385, 128] width 24 height 9
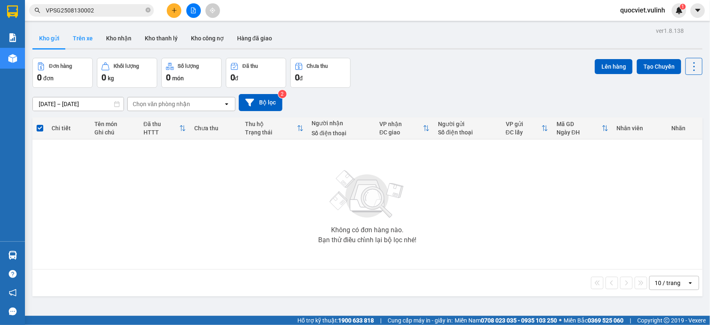
click at [81, 37] on button "Trên xe" at bounding box center [82, 38] width 33 height 20
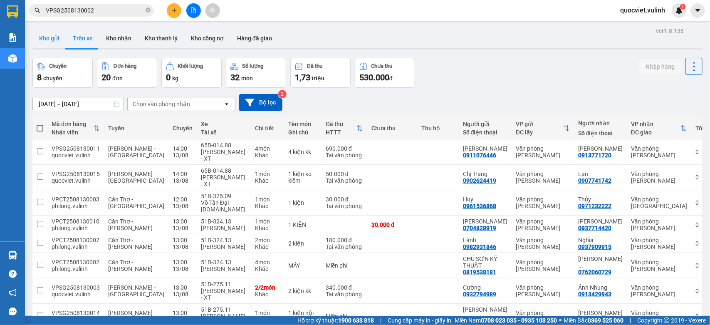
click at [43, 40] on button "Kho gửi" at bounding box center [49, 38] width 34 height 20
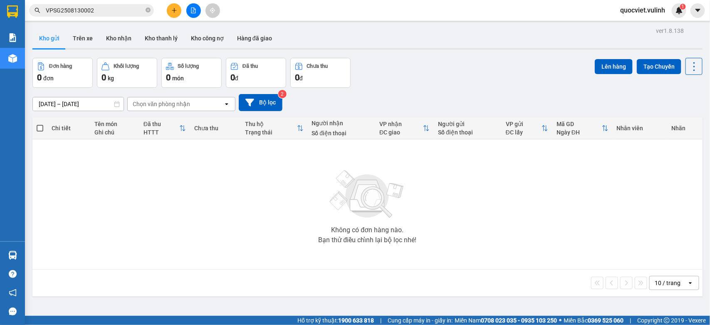
click at [168, 7] on button at bounding box center [174, 10] width 15 height 15
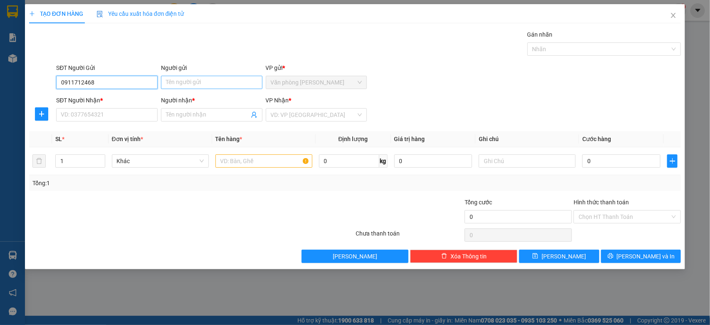
type input "0911712468"
click at [208, 84] on input "Người gửi" at bounding box center [211, 82] width 101 height 13
type input "SURFACE VIỆT"
click at [103, 115] on input "SĐT Người Nhận *" at bounding box center [106, 114] width 101 height 13
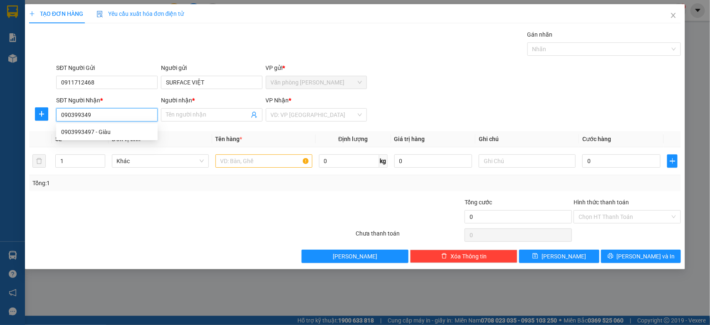
type input "0903993497"
click at [129, 132] on div "0903993497 - Giàu" at bounding box center [106, 131] width 91 height 9
type input "Giàu"
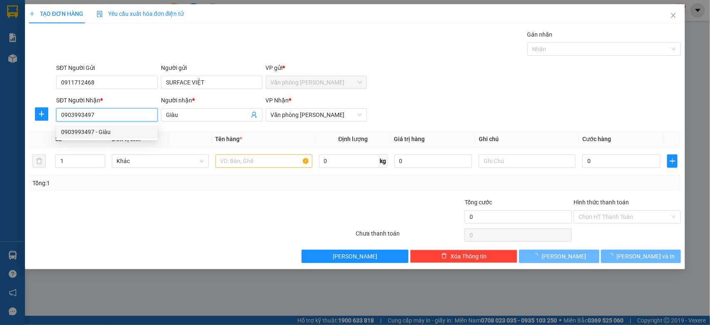
type input "60.000"
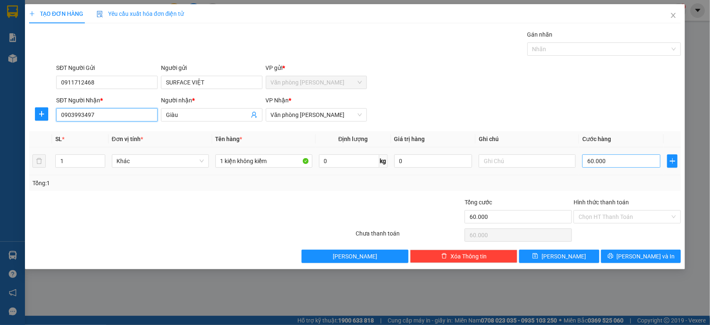
type input "0903993497"
click at [624, 161] on input "60.000" at bounding box center [621, 160] width 78 height 13
type input "0"
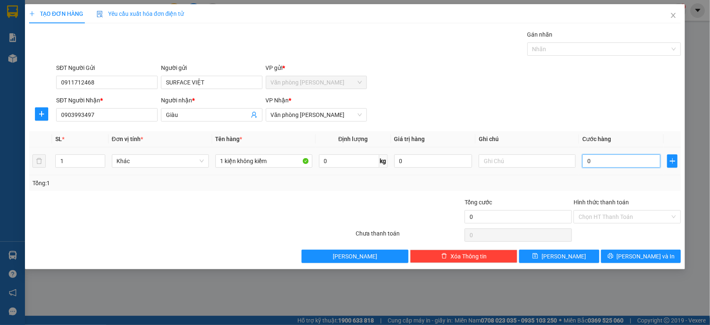
type input "7"
type input "07"
type input "70"
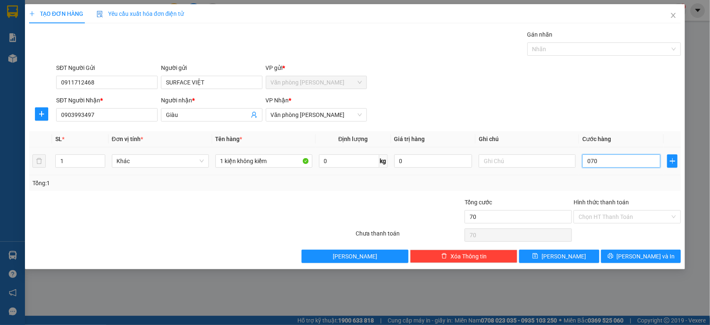
type input "0.700"
type input "700"
type input "7.000"
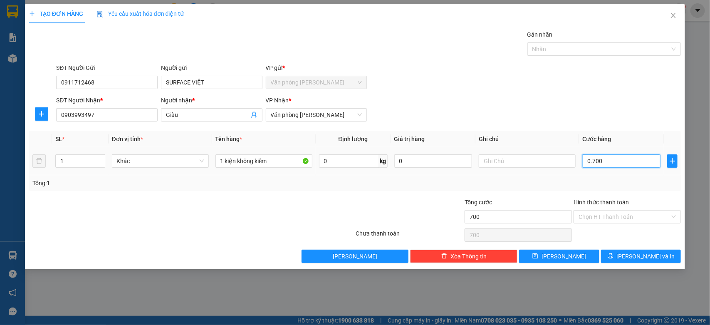
type input "07.000"
type input "70.000"
click at [589, 219] on input "Hình thức thanh toán" at bounding box center [623, 216] width 91 height 12
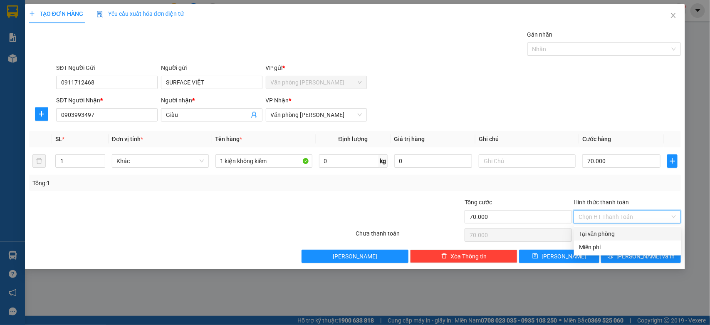
click at [592, 230] on div "Tại văn phòng" at bounding box center [627, 233] width 97 height 9
type input "0"
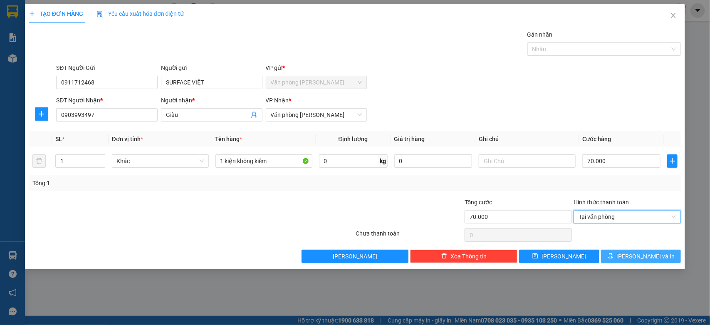
click at [634, 251] on button "[PERSON_NAME] và In" at bounding box center [641, 255] width 80 height 13
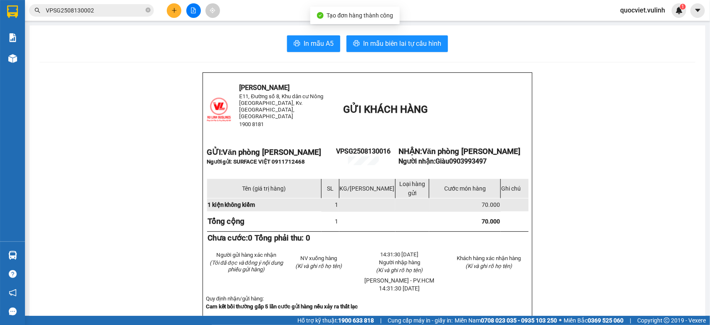
click at [313, 42] on span "In mẫu A5" at bounding box center [318, 43] width 30 height 10
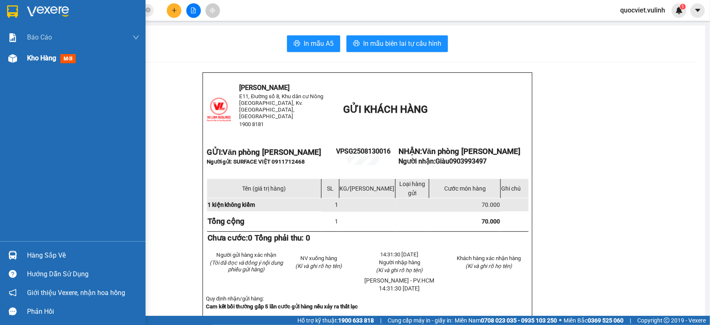
click at [10, 54] on img at bounding box center [12, 58] width 9 height 9
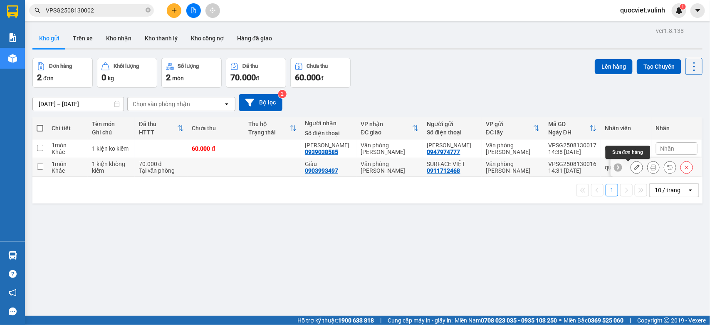
click at [633, 167] on icon at bounding box center [636, 167] width 6 height 6
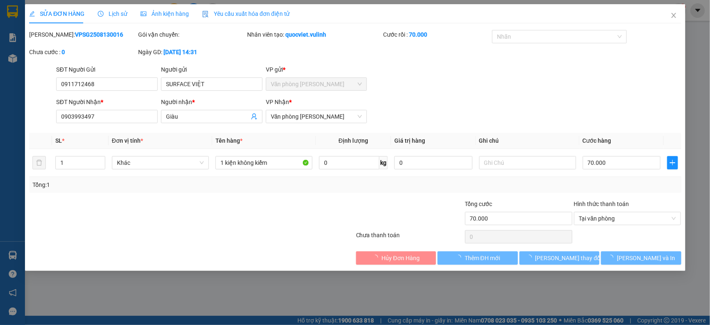
type input "0911712468"
type input "SURFACE VIỆT"
type input "0903993497"
type input "Giàu"
type input "70.000"
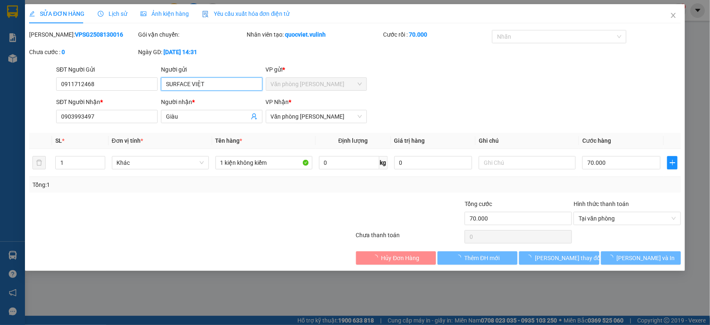
drag, startPoint x: 107, startPoint y: 88, endPoint x: 0, endPoint y: 92, distance: 106.9
click at [0, 92] on div "SỬA ĐƠN HÀNG Lịch sử Ảnh kiện hàng Yêu cầu xuất hóa đơn điện tử Total Paid Fee …" at bounding box center [355, 162] width 710 height 325
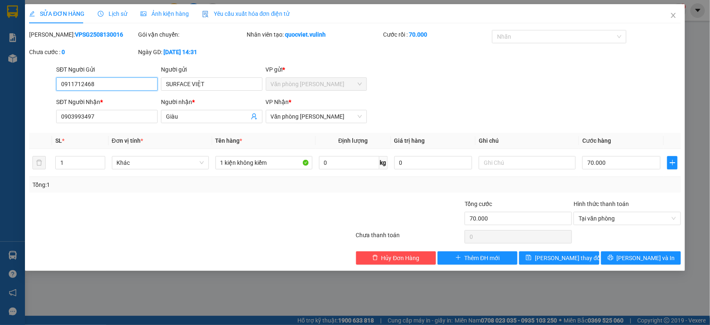
drag, startPoint x: 138, startPoint y: 87, endPoint x: 0, endPoint y: 90, distance: 138.4
click at [0, 88] on div "SỬA ĐƠN HÀNG Lịch sử Ảnh kiện hàng Yêu cầu xuất hóa đơn điện tử Total Paid Fee …" at bounding box center [355, 162] width 710 height 325
drag, startPoint x: 193, startPoint y: 114, endPoint x: 15, endPoint y: 126, distance: 178.3
click at [37, 126] on div "SĐT Người Nhận * 0903993497 Người nhận * Giàu Giàu VP Nhận * Văn phòng Vũ Linh" at bounding box center [354, 111] width 653 height 29
drag, startPoint x: 114, startPoint y: 115, endPoint x: 0, endPoint y: 136, distance: 116.3
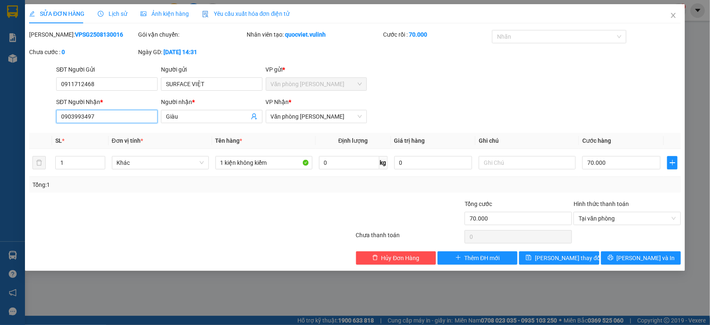
click at [0, 136] on div "SỬA ĐƠN HÀNG Lịch sử Ảnh kiện hàng Yêu cầu xuất hóa đơn điện tử Total Paid Fee …" at bounding box center [355, 162] width 710 height 325
click at [675, 21] on span "Close" at bounding box center [672, 15] width 23 height 23
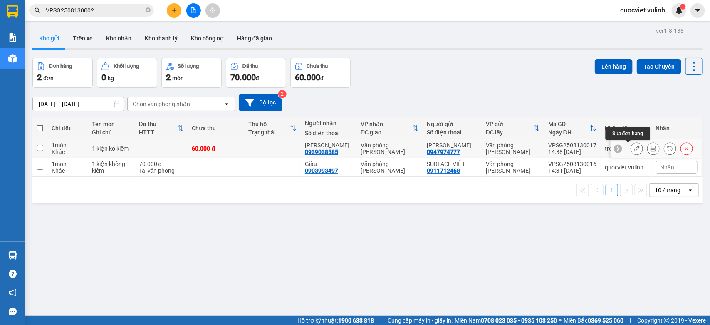
click at [631, 147] on button at bounding box center [637, 148] width 12 height 15
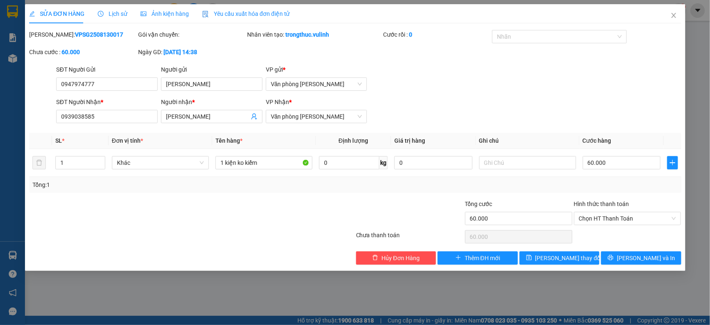
type input "0947974777"
type input "[PERSON_NAME]"
type input "0939038585"
type input "[PERSON_NAME]"
type input "60.000"
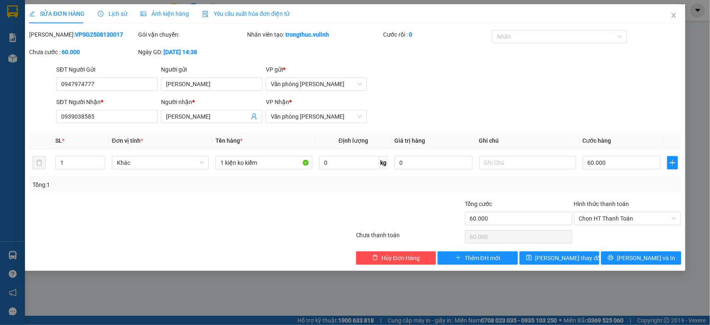
type input "60.000"
drag, startPoint x: 213, startPoint y: 84, endPoint x: 6, endPoint y: 112, distance: 208.5
click at [15, 109] on div "SỬA ĐƠN HÀNG Lịch sử Ảnh kiện hàng Yêu cầu xuất hóa đơn điện tử Total Paid Fee …" at bounding box center [355, 162] width 710 height 325
drag, startPoint x: 100, startPoint y: 86, endPoint x: 0, endPoint y: 151, distance: 119.6
click at [0, 142] on div "SỬA ĐƠN HÀNG Lịch sử Ảnh kiện hàng Yêu cầu xuất hóa đơn điện tử Total Paid Fee …" at bounding box center [355, 162] width 710 height 325
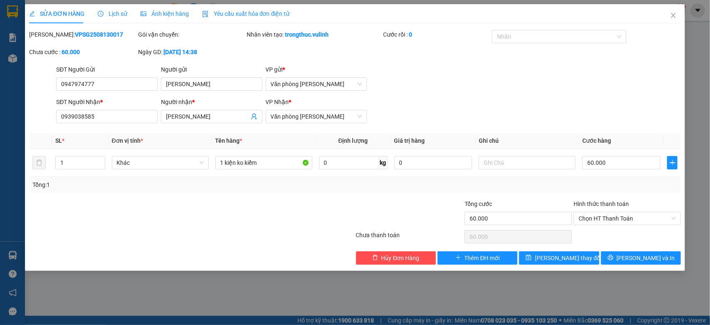
drag, startPoint x: 218, startPoint y: 115, endPoint x: 15, endPoint y: 137, distance: 204.5
click at [58, 134] on div "Total Paid Fee 0 Total UnPaid Fee 60.000 Cash Collection Total Fee Mã ĐH: VPSG2…" at bounding box center [355, 147] width 652 height 234
drag, startPoint x: 93, startPoint y: 122, endPoint x: 98, endPoint y: 121, distance: 5.5
click at [94, 122] on input "0939038585" at bounding box center [106, 116] width 101 height 13
drag, startPoint x: 109, startPoint y: 112, endPoint x: 2, endPoint y: 133, distance: 109.2
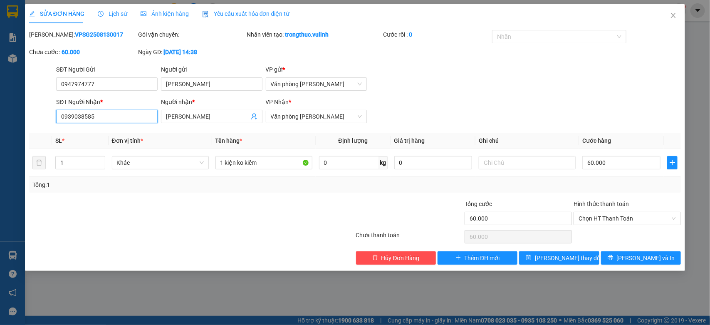
click at [1, 133] on div "SỬA ĐƠN HÀNG Lịch sử Ảnh kiện hàng Yêu cầu xuất hóa đơn điện tử Total Paid Fee …" at bounding box center [355, 162] width 710 height 325
click at [673, 13] on icon "close" at bounding box center [673, 15] width 7 height 7
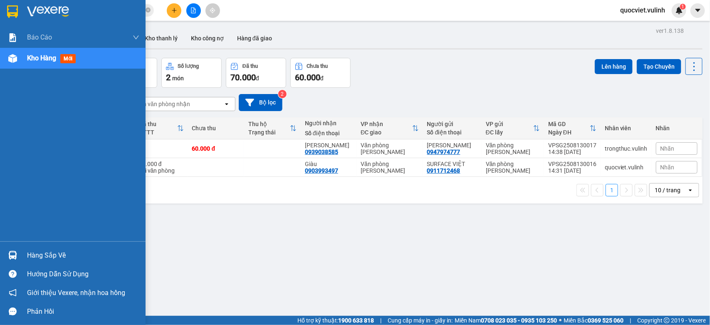
click at [27, 251] on div "Hàng sắp về" at bounding box center [83, 255] width 112 height 12
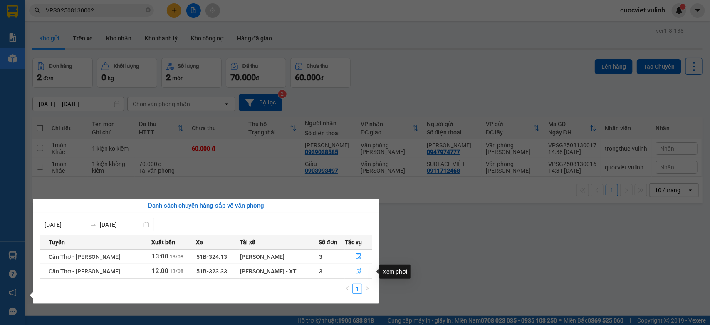
click at [356, 272] on icon "file-done" at bounding box center [358, 271] width 6 height 6
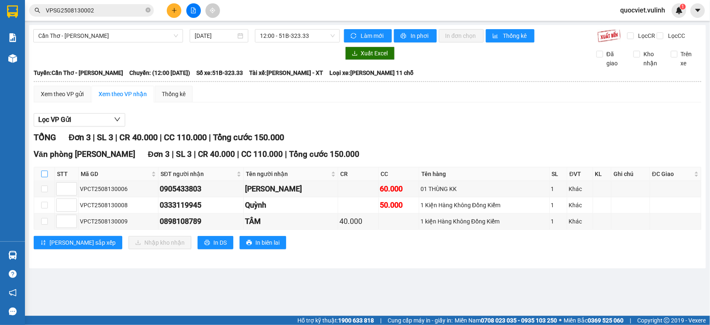
click at [41, 177] on input "checkbox" at bounding box center [44, 173] width 7 height 7
checkbox input "true"
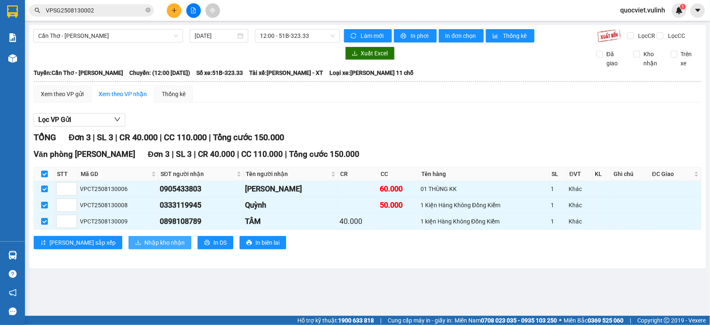
click at [144, 247] on span "Nhập kho nhận" at bounding box center [164, 242] width 40 height 9
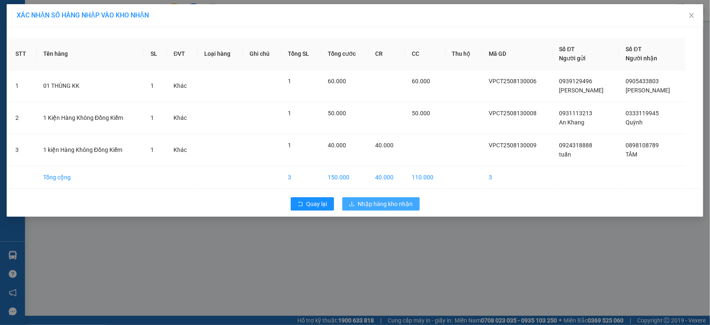
click at [381, 200] on span "Nhập hàng kho nhận" at bounding box center [385, 203] width 55 height 9
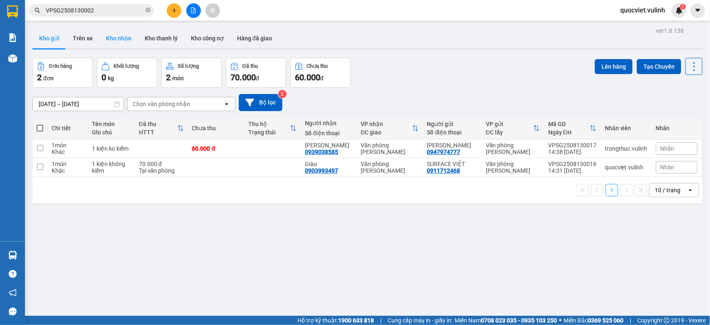
click at [111, 34] on button "Kho nhận" at bounding box center [118, 38] width 39 height 20
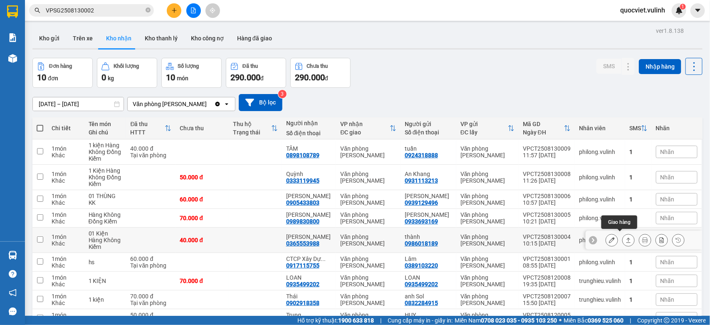
click at [625, 237] on icon at bounding box center [628, 240] width 6 height 6
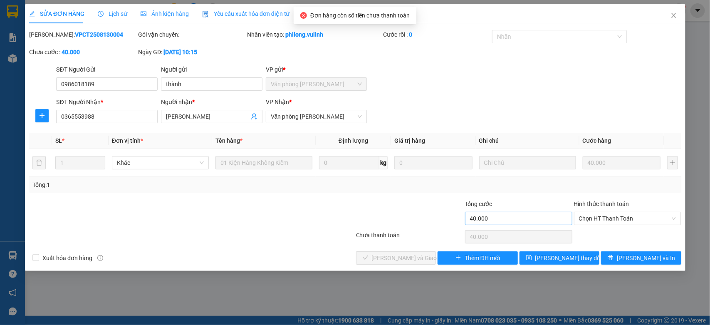
type input "0986018189"
type input "thành"
type input "0365553988"
type input "[PERSON_NAME]"
type input "40.000"
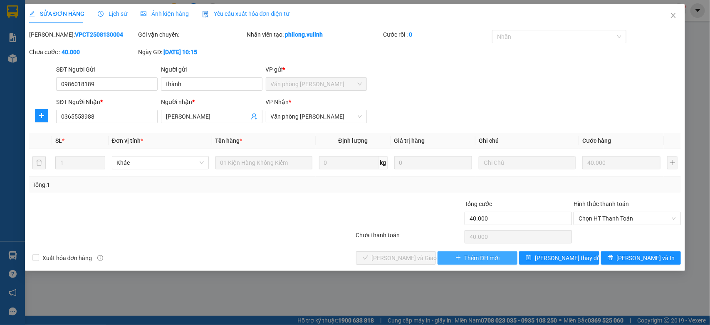
drag, startPoint x: 462, startPoint y: 262, endPoint x: 287, endPoint y: 272, distance: 175.3
click at [287, 272] on div "SỬA ĐƠN HÀNG Lịch sử Ảnh kiện hàng Yêu cầu xuất hóa đơn điện tử Total Paid Fee …" at bounding box center [355, 162] width 710 height 325
click at [641, 215] on span "Chọn HT Thanh Toán" at bounding box center [626, 218] width 97 height 12
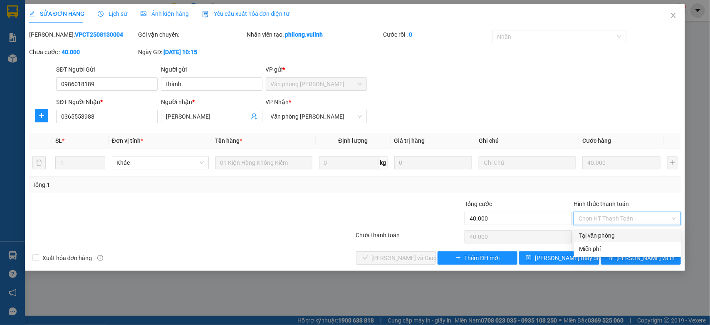
click at [606, 233] on div "Tại văn phòng" at bounding box center [627, 235] width 97 height 9
type input "0"
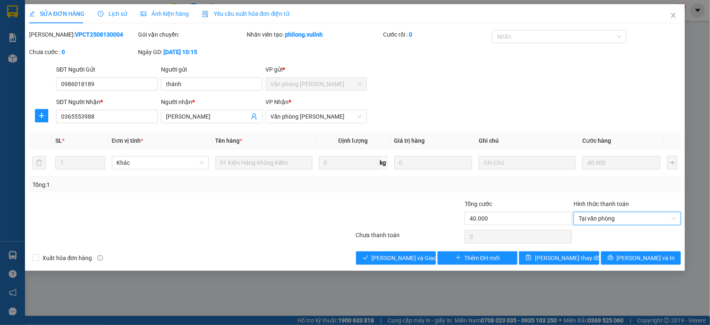
click at [354, 264] on div "Xuất hóa đơn hàng Lưu và Giao hàng Thêm ĐH mới Lưu thay đổi Lưu và In" at bounding box center [354, 257] width 653 height 13
click at [382, 256] on span "[PERSON_NAME] và Giao hàng" at bounding box center [412, 257] width 80 height 9
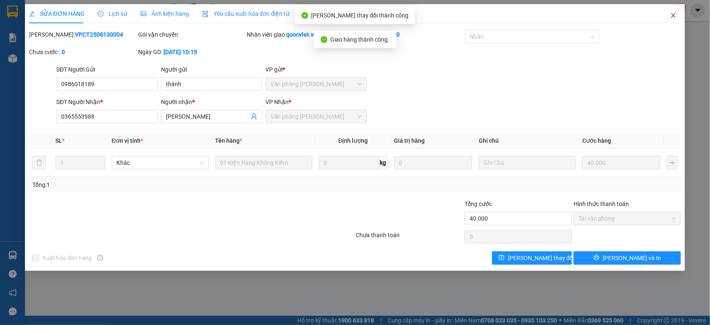
click at [671, 17] on icon "close" at bounding box center [673, 15] width 7 height 7
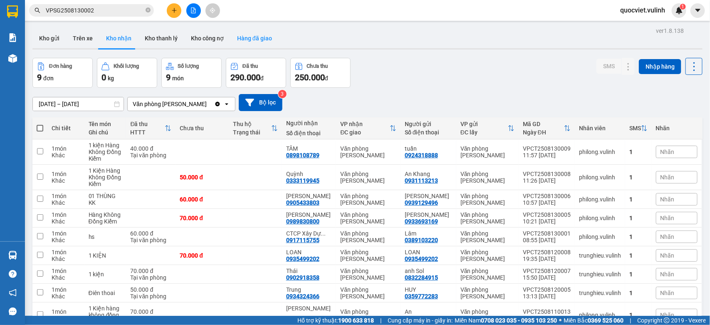
click at [256, 43] on button "Hàng đã giao" at bounding box center [254, 38] width 48 height 20
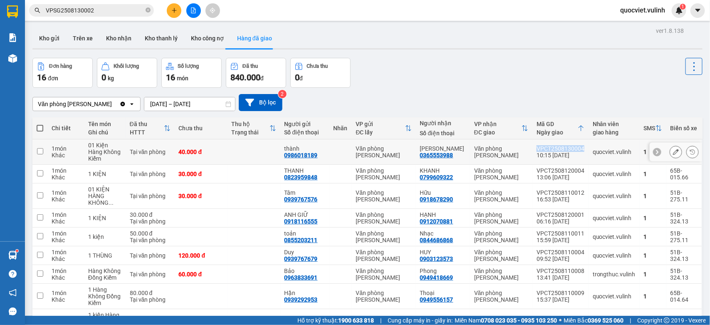
drag, startPoint x: 547, startPoint y: 146, endPoint x: 578, endPoint y: 148, distance: 30.8
click at [578, 148] on td "VPCT2508130004 10:15 13/08" at bounding box center [560, 151] width 56 height 25
checkbox input "true"
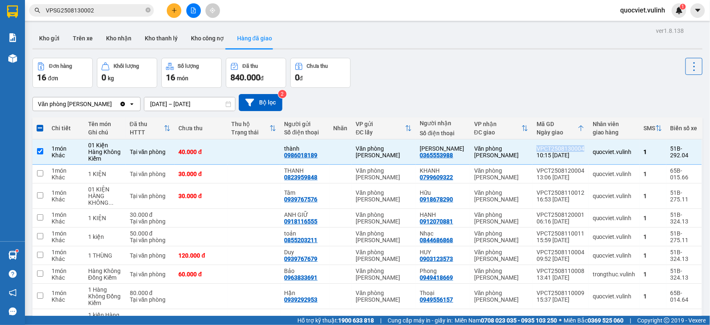
copy div "VPCT2508130004"
click at [670, 148] on button at bounding box center [676, 152] width 12 height 15
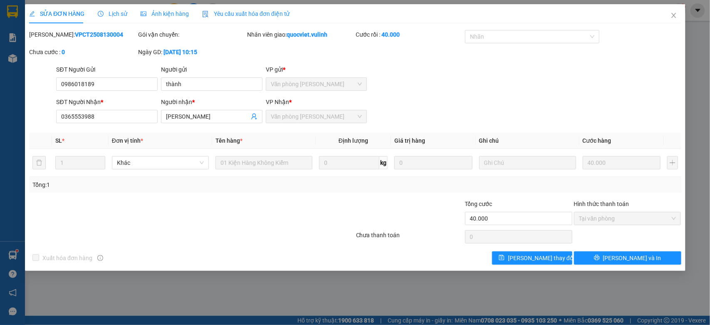
type input "0986018189"
type input "thành"
type input "0365553988"
type input "[PERSON_NAME]"
type input "40.000"
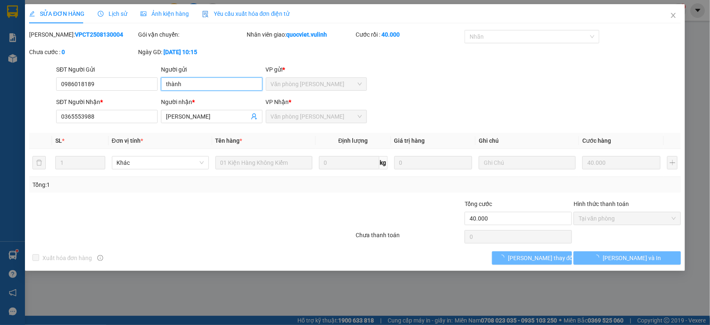
drag, startPoint x: 208, startPoint y: 82, endPoint x: 0, endPoint y: 123, distance: 212.2
click at [0, 122] on div "SỬA ĐƠN HÀNG Lịch sử Ảnh kiện hàng Yêu cầu xuất hóa đơn điện tử Total Paid Fee …" at bounding box center [355, 162] width 710 height 325
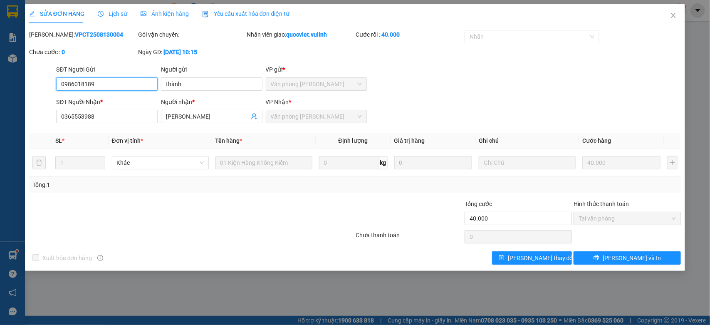
drag, startPoint x: 116, startPoint y: 80, endPoint x: 0, endPoint y: 98, distance: 117.7
click at [0, 99] on div "SỬA ĐƠN HÀNG Lịch sử Ảnh kiện hàng Yêu cầu xuất hóa đơn điện tử Total Paid Fee …" at bounding box center [355, 162] width 710 height 325
drag, startPoint x: 215, startPoint y: 117, endPoint x: 1, endPoint y: 126, distance: 214.2
click at [1, 126] on div "SỬA ĐƠN HÀNG Lịch sử Ảnh kiện hàng Yêu cầu xuất hóa đơn điện tử Total Paid Fee …" at bounding box center [355, 162] width 710 height 325
drag, startPoint x: 108, startPoint y: 113, endPoint x: 21, endPoint y: 135, distance: 90.1
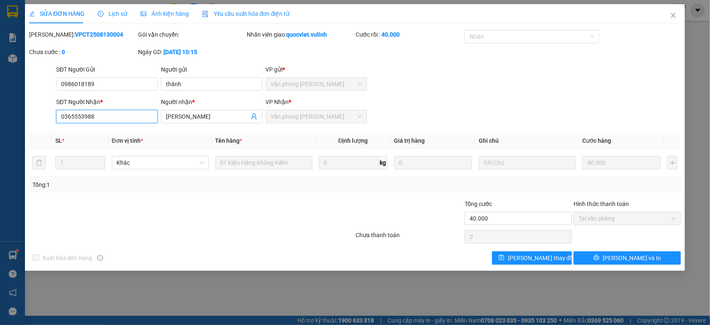
click at [2, 138] on div "SỬA ĐƠN HÀNG Lịch sử Ảnh kiện hàng Yêu cầu xuất hóa đơn điện tử Total Paid Fee …" at bounding box center [355, 162] width 710 height 325
drag, startPoint x: 670, startPoint y: 12, endPoint x: 550, endPoint y: 0, distance: 120.8
click at [670, 12] on icon "close" at bounding box center [673, 15] width 7 height 7
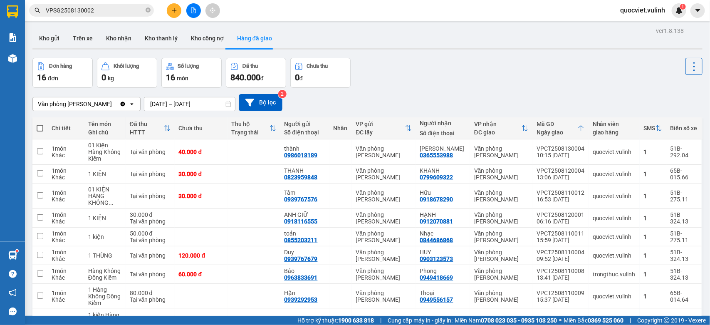
click at [188, 102] on input "[DATE] – [DATE]" at bounding box center [189, 103] width 91 height 13
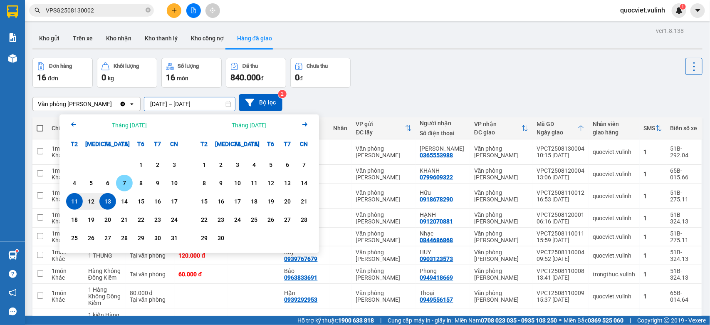
click at [105, 199] on div "13" at bounding box center [108, 201] width 12 height 10
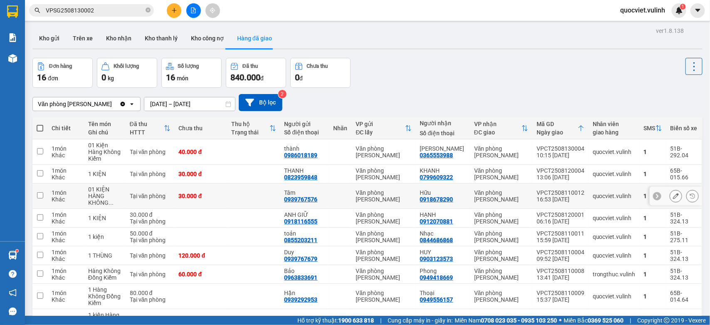
type input "[DATE] – [DATE]"
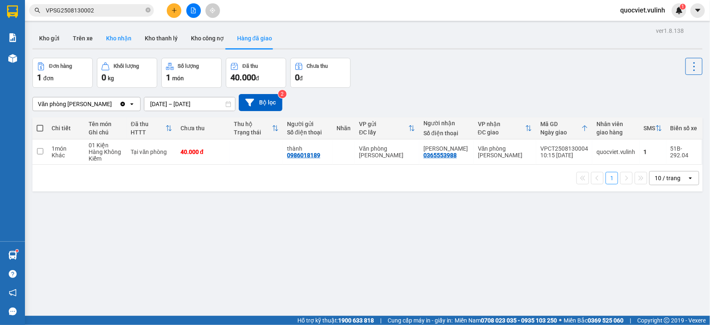
click at [113, 34] on button "Kho nhận" at bounding box center [118, 38] width 39 height 20
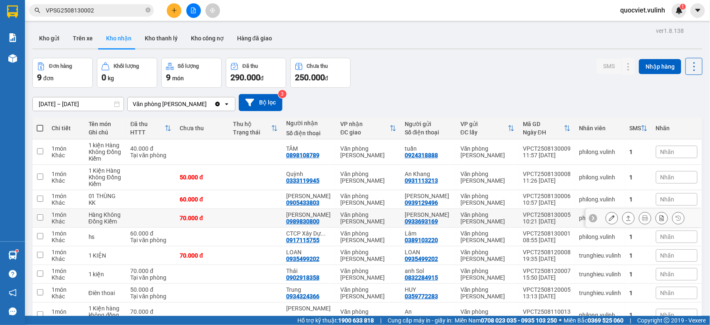
scroll to position [48, 0]
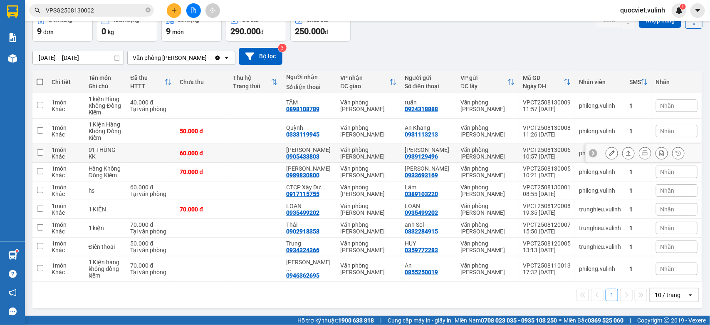
click at [250, 153] on td at bounding box center [255, 153] width 53 height 19
checkbox input "true"
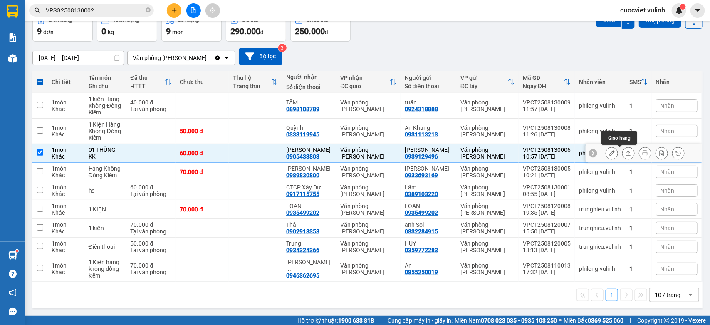
click at [625, 151] on icon at bounding box center [628, 153] width 6 height 6
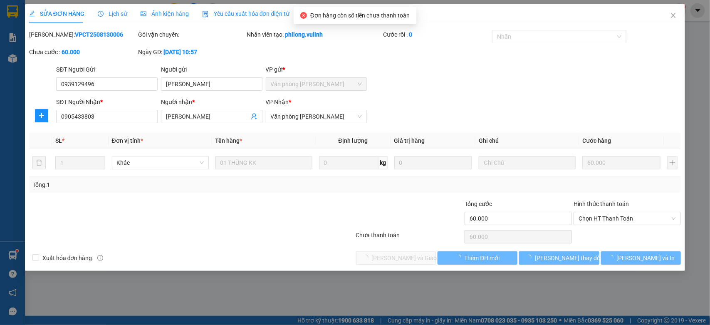
type input "0939129496"
type input "[PERSON_NAME]"
type input "0905433803"
type input "[PERSON_NAME]"
type input "60.000"
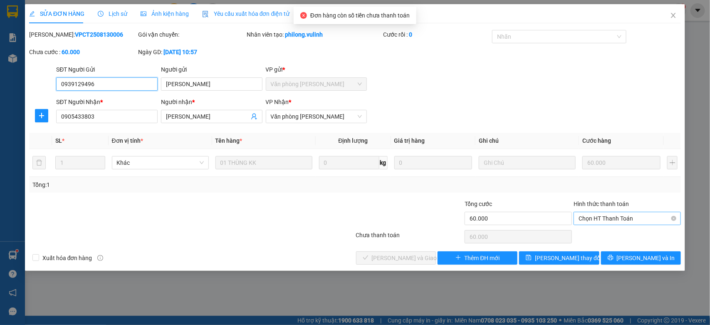
click at [613, 213] on span "Chọn HT Thanh Toán" at bounding box center [626, 218] width 97 height 12
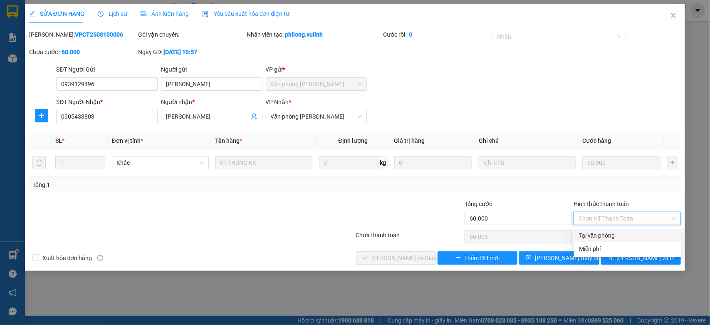
click at [604, 234] on div "Tại văn phòng" at bounding box center [627, 235] width 97 height 9
type input "0"
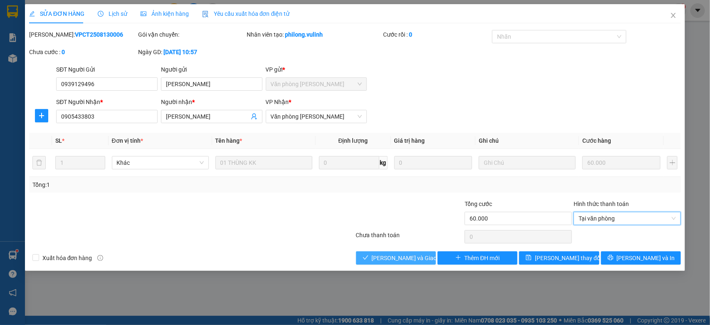
click at [397, 253] on button "[PERSON_NAME] và Giao hàng" at bounding box center [396, 257] width 80 height 13
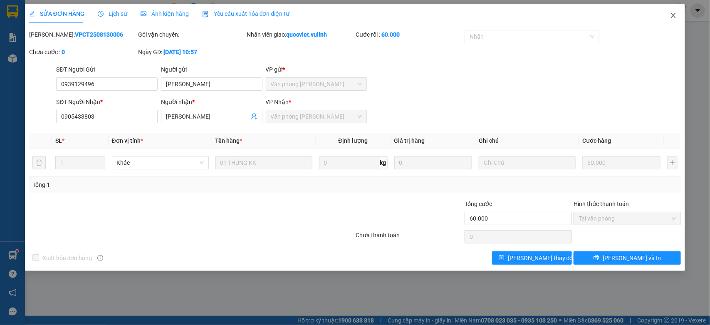
click at [677, 15] on span "Close" at bounding box center [672, 15] width 23 height 23
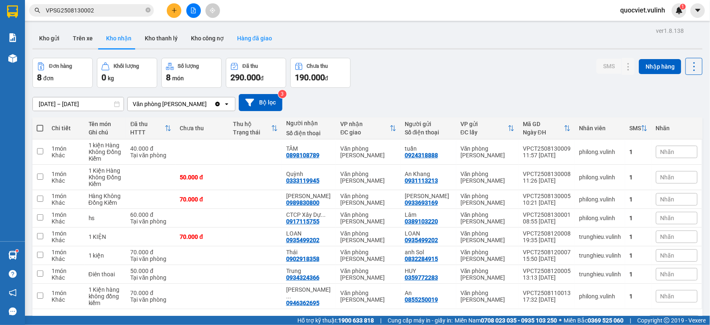
click at [246, 36] on button "Hàng đã giao" at bounding box center [254, 38] width 48 height 20
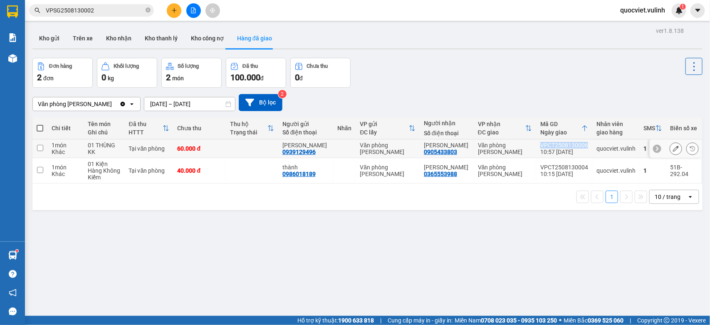
drag, startPoint x: 534, startPoint y: 143, endPoint x: 582, endPoint y: 144, distance: 47.8
click at [582, 144] on td "VPCT2508130006 10:57 13/08" at bounding box center [564, 148] width 56 height 19
checkbox input "true"
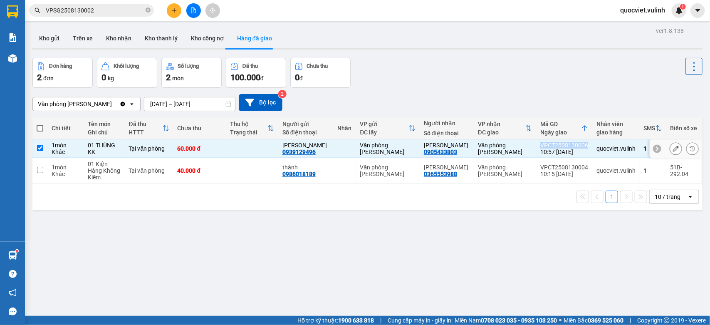
copy div "VPCT2508130006"
click at [673, 147] on icon at bounding box center [676, 148] width 6 height 6
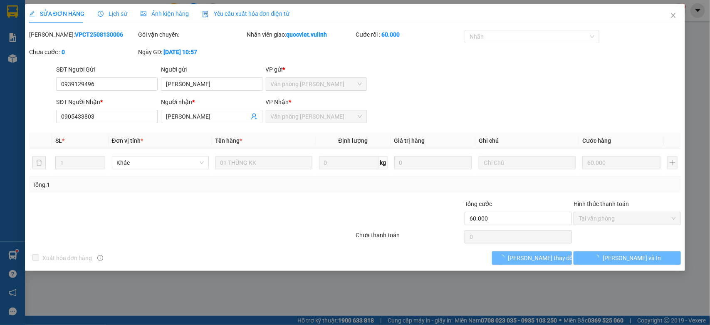
type input "0939129496"
type input "[PERSON_NAME]"
type input "0905433803"
type input "[PERSON_NAME]"
type input "60.000"
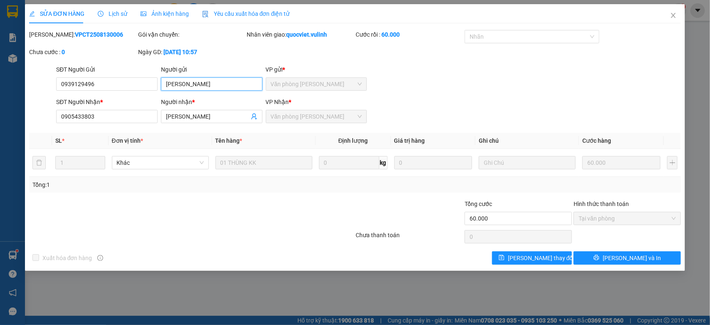
drag, startPoint x: 227, startPoint y: 88, endPoint x: 0, endPoint y: 70, distance: 227.3
click at [0, 75] on div "SỬA ĐƠN HÀNG Lịch sử Ảnh kiện hàng Yêu cầu xuất hóa đơn điện tử Total Paid Fee …" at bounding box center [355, 162] width 710 height 325
drag, startPoint x: 46, startPoint y: 82, endPoint x: 0, endPoint y: 74, distance: 46.8
click at [0, 77] on div "SỬA ĐƠN HÀNG Lịch sử Ảnh kiện hàng Yêu cầu xuất hóa đơn điện tử Total Paid Fee …" at bounding box center [355, 162] width 710 height 325
drag, startPoint x: 160, startPoint y: 123, endPoint x: 2, endPoint y: 138, distance: 159.1
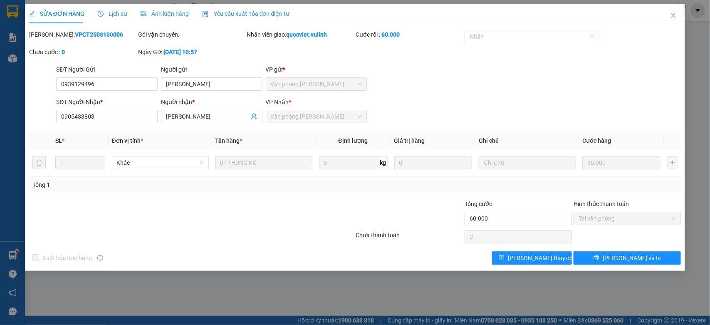
click at [2, 138] on div "SỬA ĐƠN HÀNG Lịch sử Ảnh kiện hàng Yêu cầu xuất hóa đơn điện tử Total Paid Fee …" at bounding box center [355, 162] width 710 height 325
drag, startPoint x: 120, startPoint y: 119, endPoint x: 0, endPoint y: 101, distance: 121.1
click at [0, 104] on div "SỬA ĐƠN HÀNG Lịch sử Ảnh kiện hàng Yêu cầu xuất hóa đơn điện tử Total Paid Fee …" at bounding box center [355, 162] width 710 height 325
click at [672, 12] on icon "close" at bounding box center [673, 15] width 7 height 7
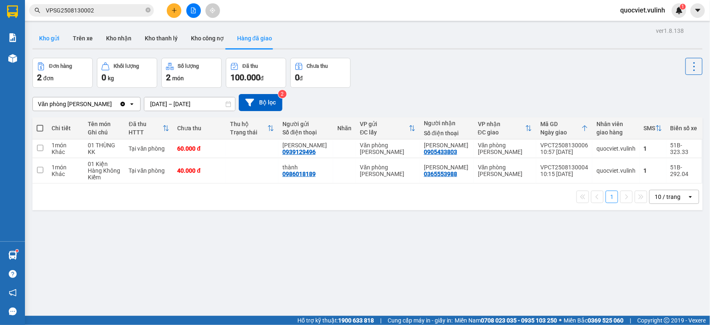
click at [41, 39] on button "Kho gửi" at bounding box center [49, 38] width 34 height 20
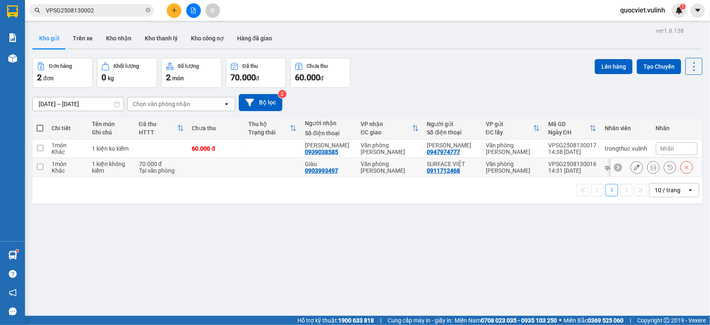
click at [231, 166] on td at bounding box center [216, 167] width 57 height 19
checkbox input "true"
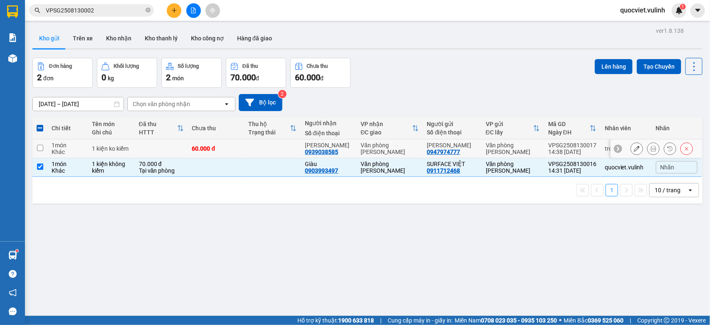
click at [254, 144] on td at bounding box center [272, 148] width 57 height 19
checkbox input "true"
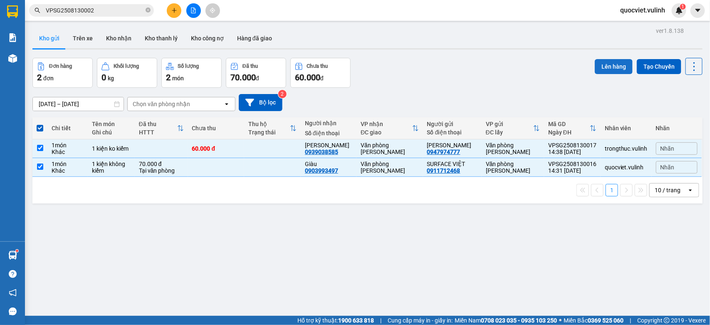
click at [618, 67] on button "Lên hàng" at bounding box center [613, 66] width 38 height 15
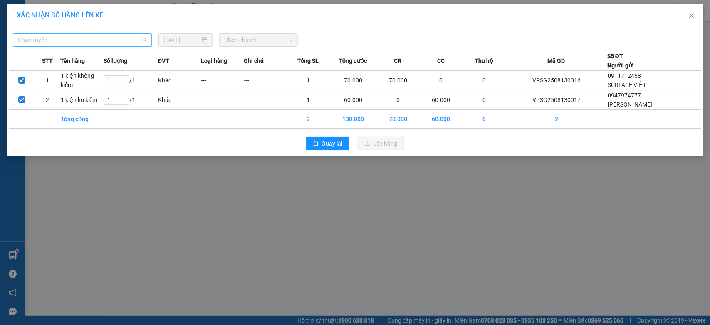
click at [121, 39] on span "Chọn tuyến" at bounding box center [82, 40] width 129 height 12
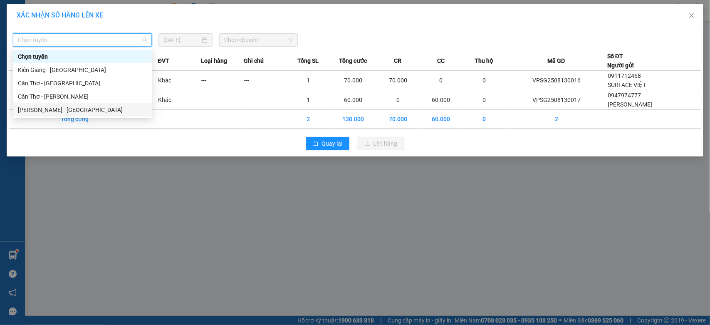
click at [61, 111] on div "[PERSON_NAME] - [GEOGRAPHIC_DATA]" at bounding box center [82, 109] width 129 height 9
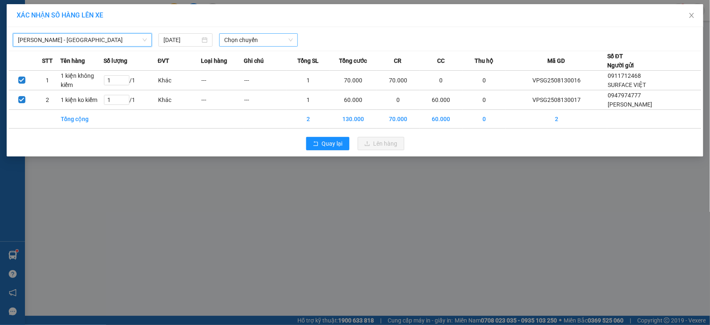
click at [290, 40] on span "Chọn chuyến" at bounding box center [258, 40] width 68 height 12
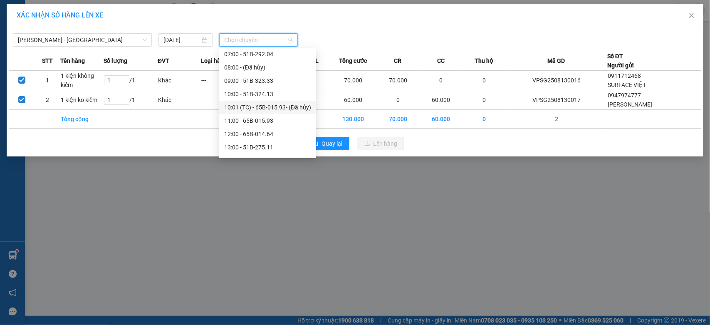
scroll to position [138, 0]
click at [263, 104] on div "15:00 - 65B-015.71" at bounding box center [267, 104] width 87 height 9
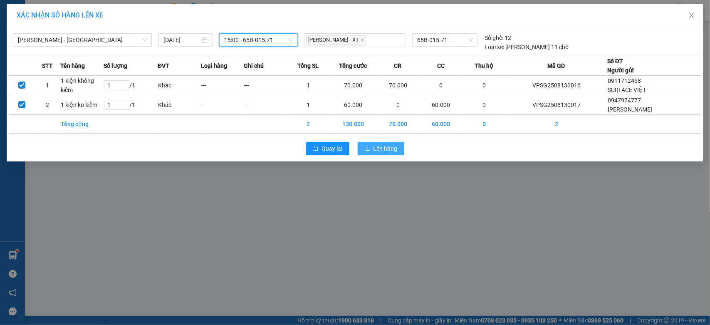
click at [368, 146] on icon "upload" at bounding box center [367, 148] width 6 height 6
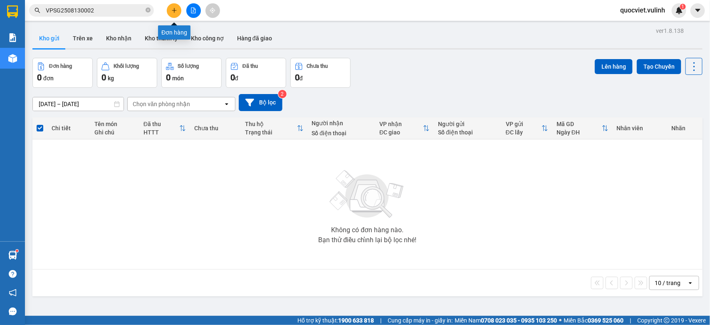
click at [173, 6] on button at bounding box center [174, 10] width 15 height 15
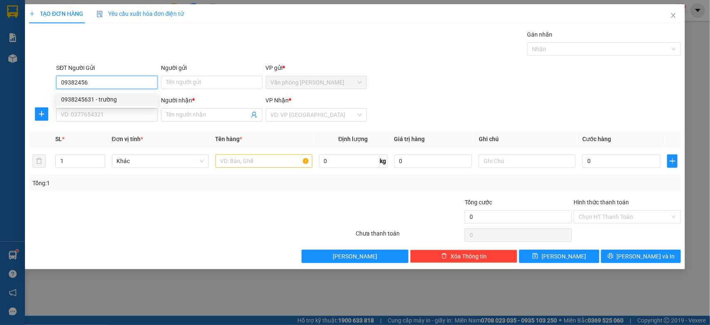
click at [79, 97] on div "0938245631 - trường" at bounding box center [106, 99] width 91 height 9
type input "0938245631"
type input "trường"
type input "0919289117"
type input "[PERSON_NAME]"
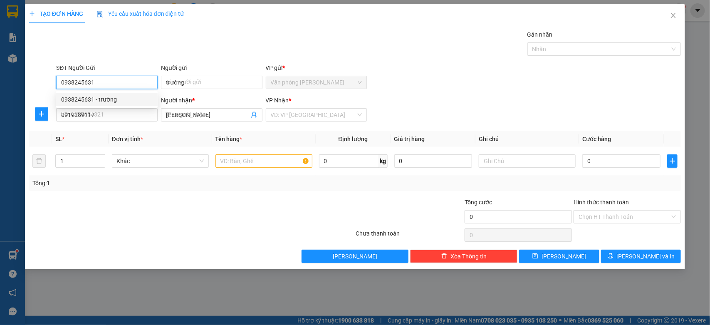
type input "40.000"
type input "0938245631"
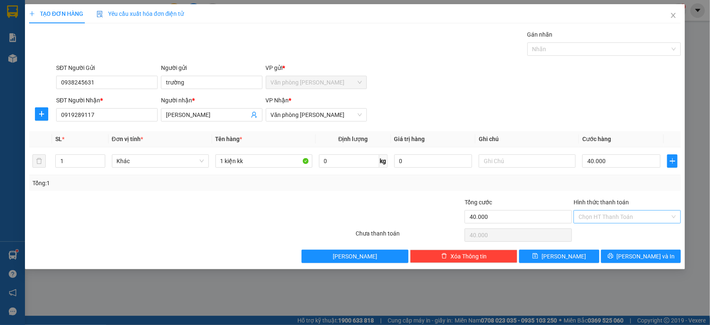
click at [650, 212] on input "Hình thức thanh toán" at bounding box center [623, 216] width 91 height 12
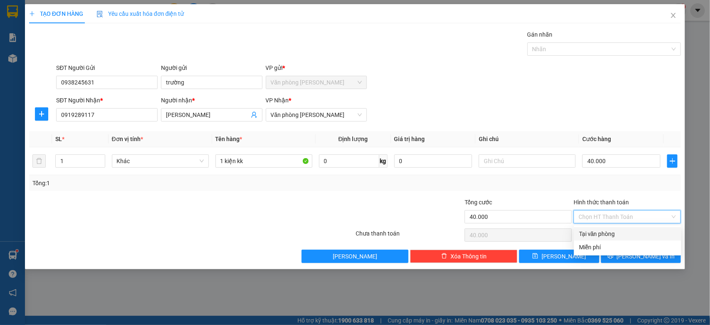
click at [618, 232] on div "Tại văn phòng" at bounding box center [627, 233] width 97 height 9
type input "0"
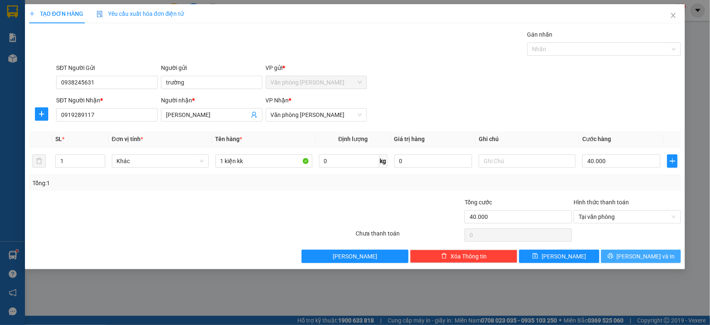
click at [622, 251] on button "[PERSON_NAME] và In" at bounding box center [641, 255] width 80 height 13
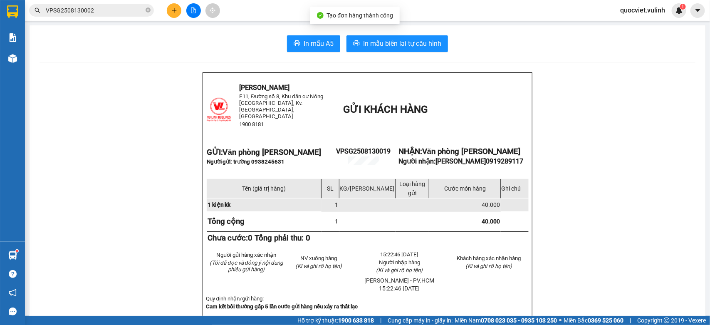
click at [321, 45] on span "In mẫu A5" at bounding box center [318, 43] width 30 height 10
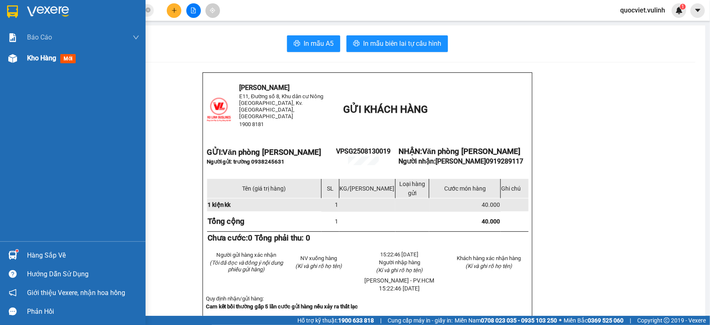
click at [20, 62] on div "Kho hàng mới" at bounding box center [72, 58] width 145 height 21
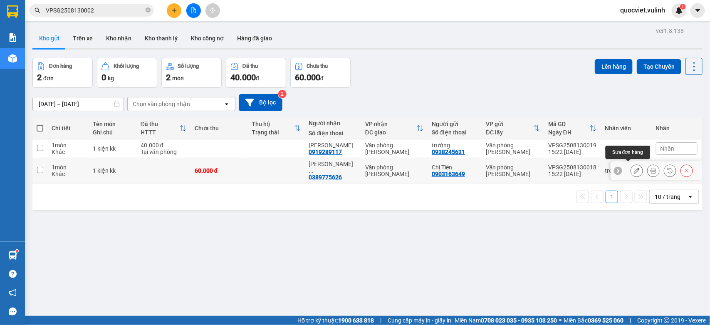
click at [632, 166] on button at bounding box center [637, 170] width 12 height 15
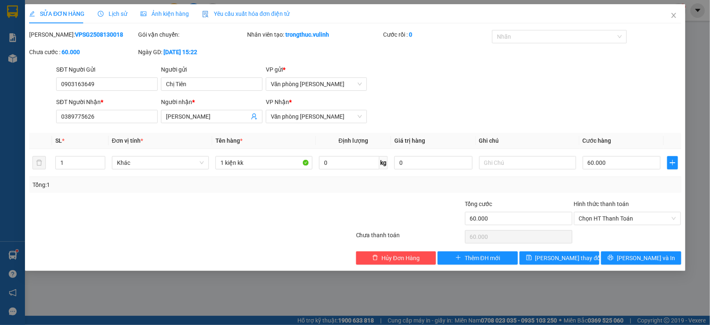
type input "0903163649"
type input "Chị Tiên"
type input "0389775626"
type input "[PERSON_NAME]"
type input "60.000"
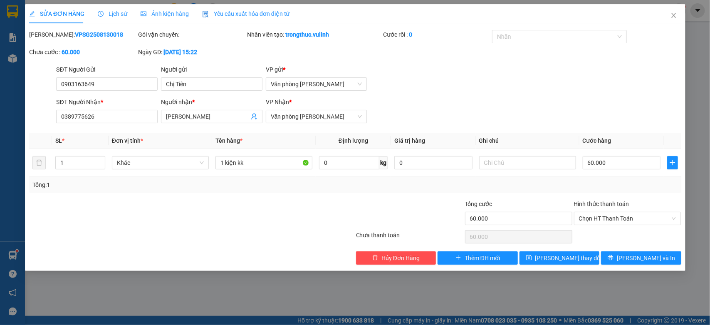
type input "60.000"
drag, startPoint x: 208, startPoint y: 86, endPoint x: 0, endPoint y: 102, distance: 208.4
click at [0, 100] on div "SỬA ĐƠN HÀNG Lịch sử Ảnh kiện hàng Yêu cầu xuất hóa đơn điện tử Total Paid Fee …" at bounding box center [355, 162] width 710 height 325
drag, startPoint x: 103, startPoint y: 86, endPoint x: 1, endPoint y: 95, distance: 102.6
click at [1, 94] on div "SỬA ĐƠN HÀNG Lịch sử Ảnh kiện hàng Yêu cầu xuất hóa đơn điện tử Total Paid Fee …" at bounding box center [355, 162] width 710 height 325
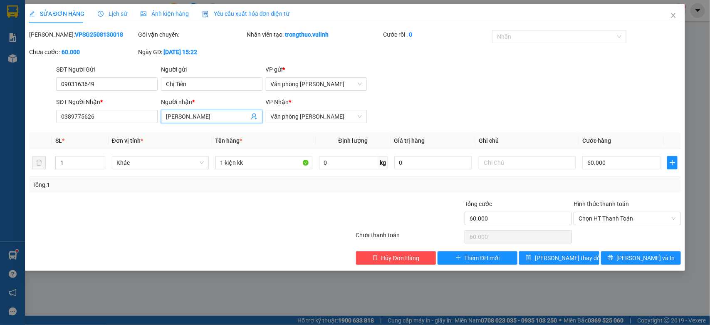
drag, startPoint x: 231, startPoint y: 112, endPoint x: 0, endPoint y: 130, distance: 231.8
click at [0, 132] on div "SỬA ĐƠN HÀNG Lịch sử Ảnh kiện hàng Yêu cầu xuất hóa đơn điện tử Total Paid Fee …" at bounding box center [355, 162] width 710 height 325
drag, startPoint x: 116, startPoint y: 120, endPoint x: 17, endPoint y: 123, distance: 98.6
click at [17, 123] on div "SỬA ĐƠN HÀNG Lịch sử Ảnh kiện hàng Yêu cầu xuất hóa đơn điện tử Total Paid Fee …" at bounding box center [355, 162] width 710 height 325
click at [673, 13] on icon "close" at bounding box center [673, 15] width 7 height 7
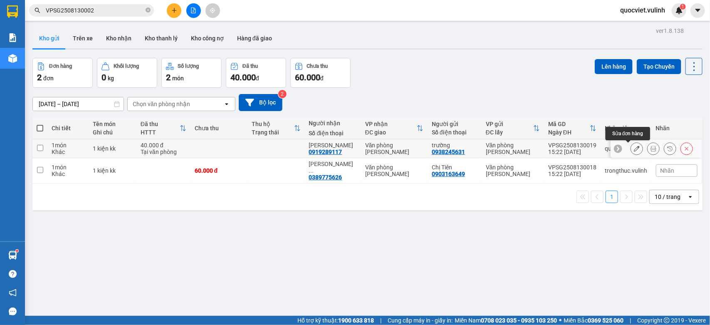
click at [631, 144] on button at bounding box center [637, 148] width 12 height 15
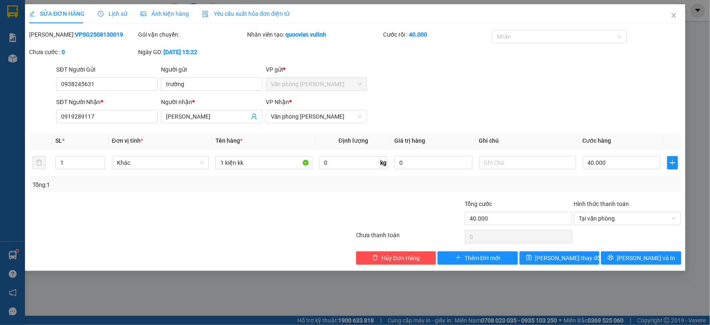
type input "0938245631"
type input "trường"
type input "0919289117"
type input "[PERSON_NAME]"
type input "40.000"
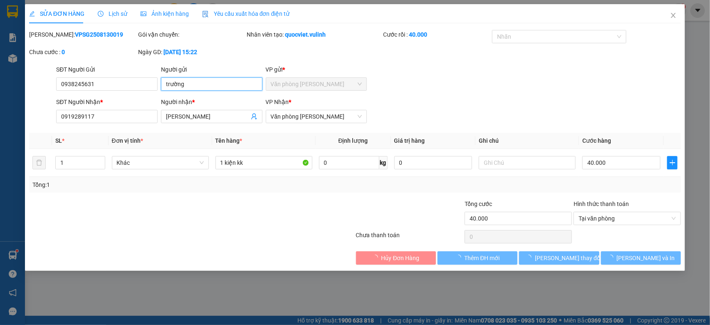
click at [0, 125] on div "SỬA ĐƠN HÀNG Lịch sử Ảnh kiện hàng Yêu cầu xuất hóa đơn điện tử Total Paid Fee …" at bounding box center [355, 162] width 710 height 325
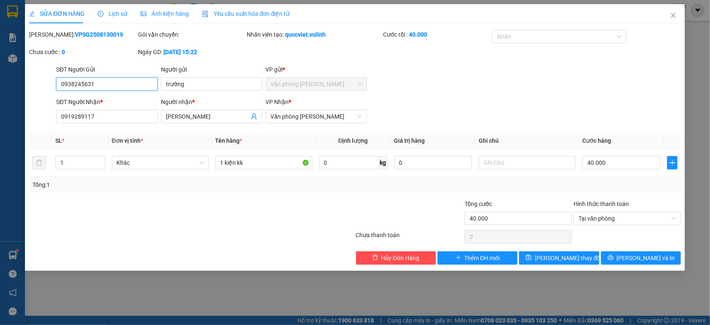
drag, startPoint x: 122, startPoint y: 82, endPoint x: 0, endPoint y: 113, distance: 125.6
click at [0, 113] on div "SỬA ĐƠN HÀNG Lịch sử Ảnh kiện hàng Yêu cầu xuất hóa đơn điện tử Total Paid Fee …" at bounding box center [355, 162] width 710 height 325
drag, startPoint x: 217, startPoint y: 121, endPoint x: 2, endPoint y: 148, distance: 216.1
click at [1, 148] on div "SỬA ĐƠN HÀNG Lịch sử Ảnh kiện hàng Yêu cầu xuất hóa đơn điện tử Total Paid Fee …" at bounding box center [355, 162] width 710 height 325
drag, startPoint x: 96, startPoint y: 116, endPoint x: 0, endPoint y: 130, distance: 97.3
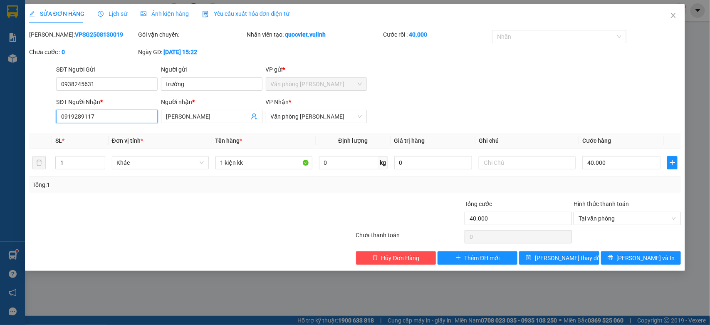
click at [0, 130] on div "SỬA ĐƠN HÀNG Lịch sử Ảnh kiện hàng Yêu cầu xuất hóa đơn điện tử Total Paid Fee …" at bounding box center [355, 162] width 710 height 325
click at [675, 14] on icon "close" at bounding box center [673, 15] width 7 height 7
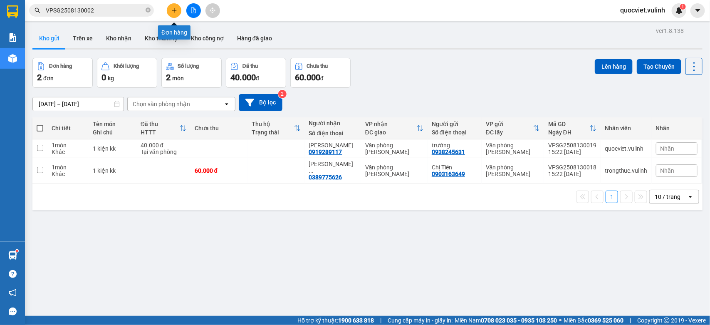
click at [172, 7] on icon "plus" at bounding box center [174, 10] width 6 height 6
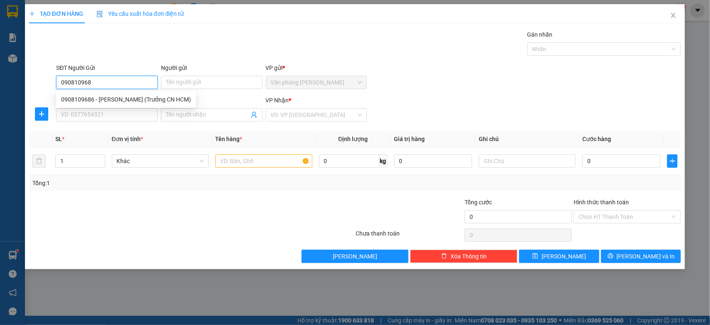
type input "0908109686"
click at [146, 95] on div "0908109686 - Trần Quang Trường (Trưởng CN HCM)" at bounding box center [126, 99] width 130 height 9
type input "[PERSON_NAME] (Trưởng CN HCM)"
type input "02926283838"
type input "Chú Mạnh"
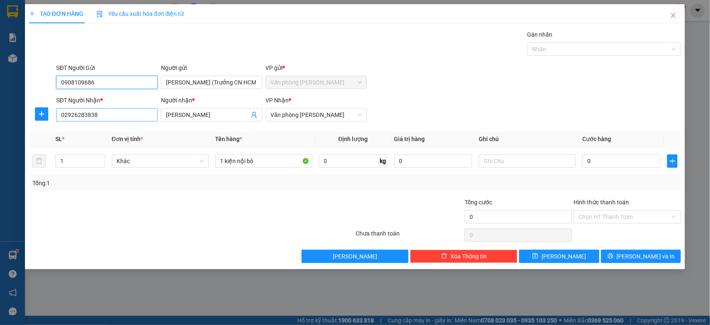
type input "0908109686"
click at [128, 118] on input "02926283838" at bounding box center [106, 114] width 101 height 13
type input "0"
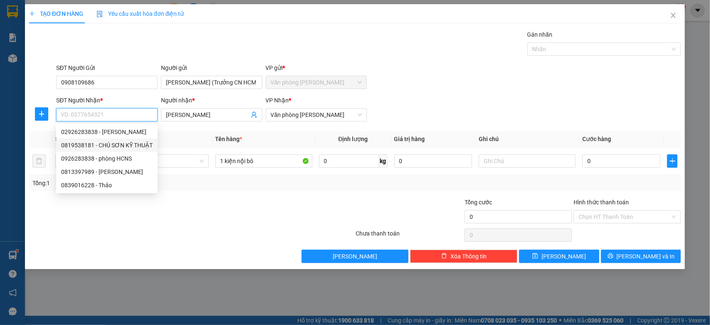
click at [85, 143] on div "0819538181 - CHÚ SƠN KỸ THUẬT" at bounding box center [106, 144] width 91 height 9
type input "0819538181"
type input "CHÚ SƠN KỸ THUẬT"
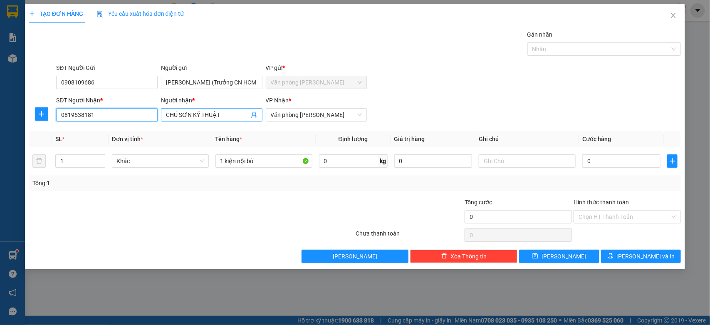
type input "0819538181"
click at [230, 118] on input "CHÚ SƠN KỸ THUẬT" at bounding box center [207, 114] width 83 height 9
type input "C"
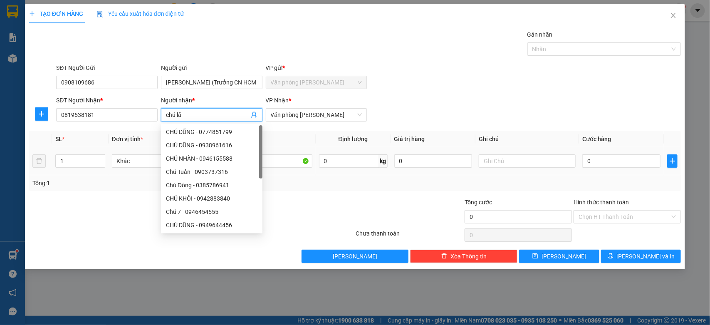
type input "chú lãm"
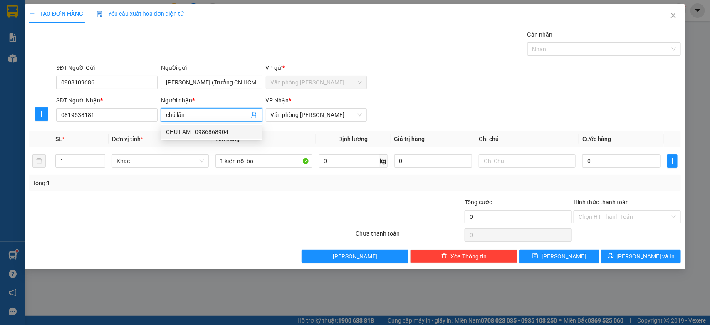
click at [223, 128] on div "CHÚ LÃM - 0986868904" at bounding box center [211, 131] width 91 height 9
type input "0986868904"
type input "CHÚ LÃM"
click at [581, 105] on div "SĐT Người Nhận * 0986868904 Người nhận * CHÚ LÃM CHÚ LÃM VP Nhận * Văn phòng Vũ…" at bounding box center [368, 110] width 628 height 29
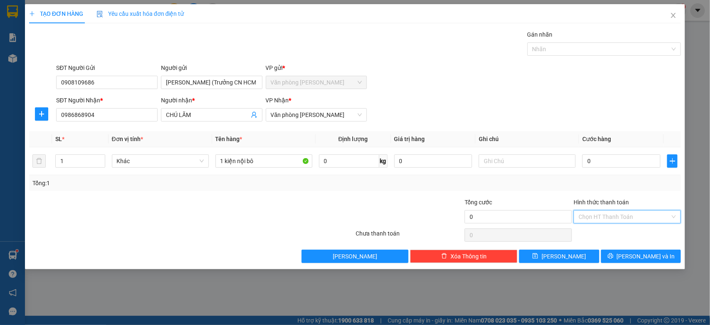
click at [622, 217] on input "Hình thức thanh toán" at bounding box center [623, 216] width 91 height 12
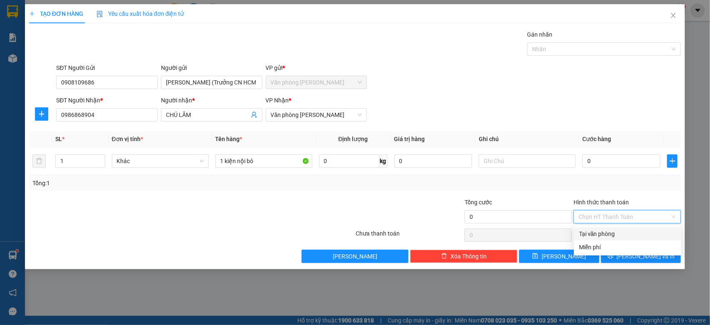
click at [612, 230] on div "Tại văn phòng" at bounding box center [627, 233] width 97 height 9
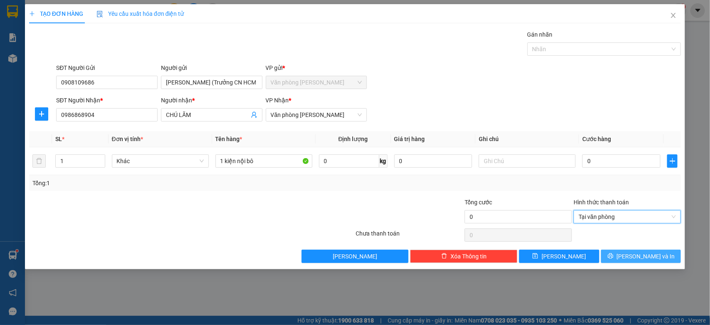
click at [634, 252] on span "[PERSON_NAME] và In" at bounding box center [645, 255] width 58 height 9
click at [651, 215] on span "Tại văn phòng" at bounding box center [626, 216] width 97 height 12
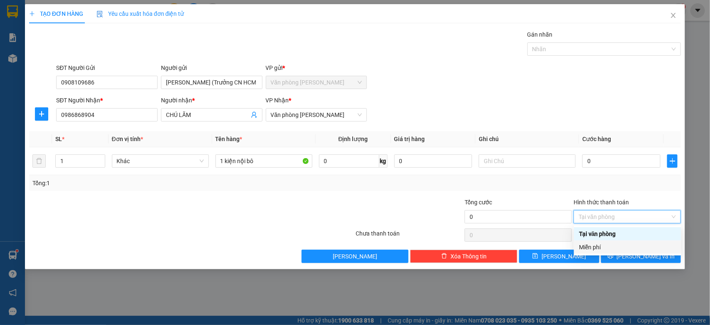
click at [610, 246] on div "Miễn phí" at bounding box center [627, 246] width 97 height 9
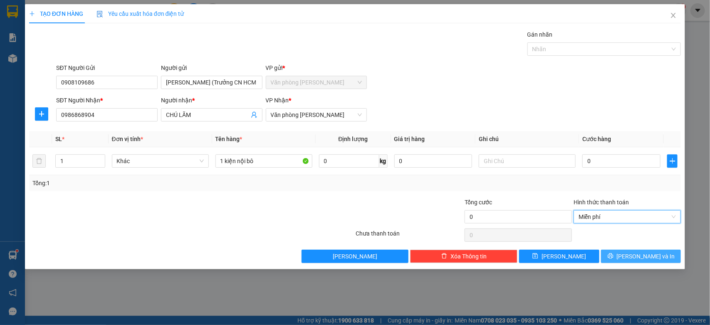
click at [649, 256] on span "[PERSON_NAME] và In" at bounding box center [645, 255] width 58 height 9
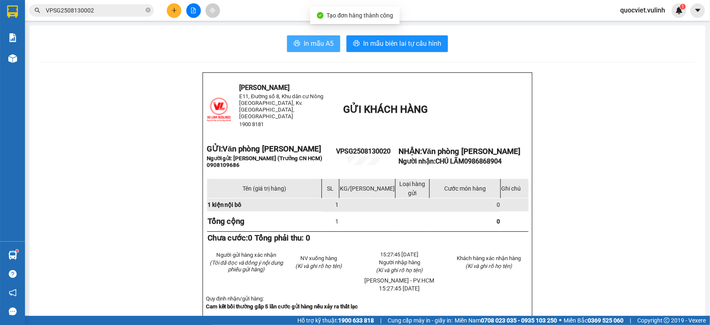
click at [313, 39] on span "In mẫu A5" at bounding box center [318, 43] width 30 height 10
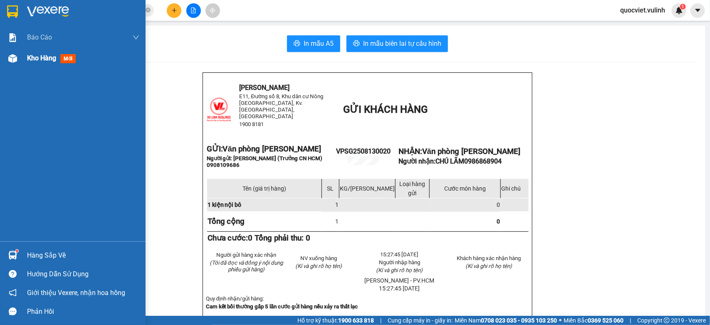
click at [32, 61] on span "Kho hàng" at bounding box center [41, 58] width 29 height 8
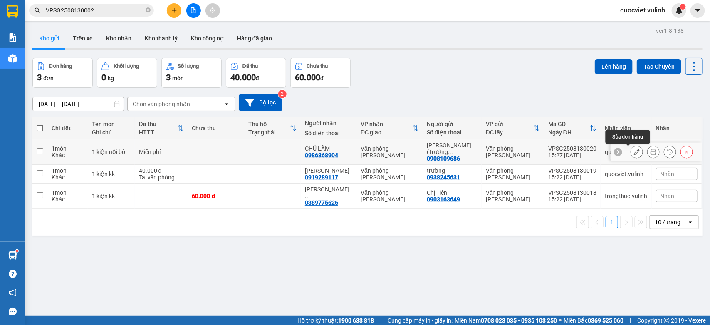
click at [633, 153] on icon at bounding box center [636, 152] width 6 height 6
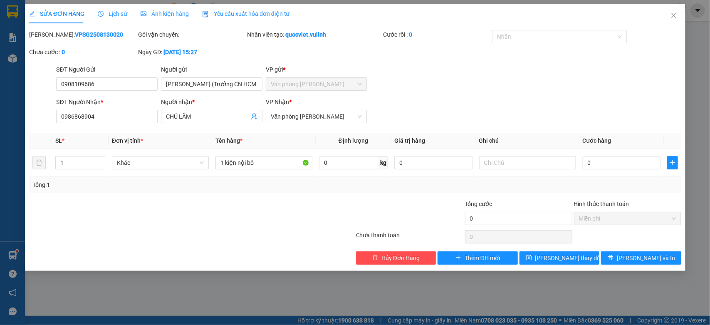
type input "0908109686"
type input "[PERSON_NAME] (Trưởng CN HCM)"
type input "0986868904"
type input "CHÚ LÃM"
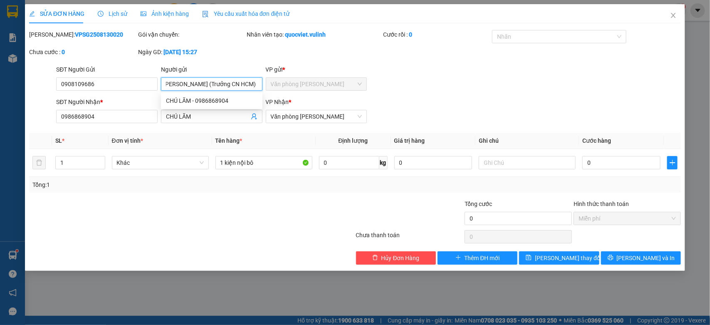
drag, startPoint x: 163, startPoint y: 81, endPoint x: 337, endPoint y: 96, distance: 174.4
click at [337, 96] on form "SĐT Người Gửi 0908109686 Người gửi Trần Quang Trường (Trưởng CN HCM) VP gửi * V…" at bounding box center [355, 96] width 652 height 62
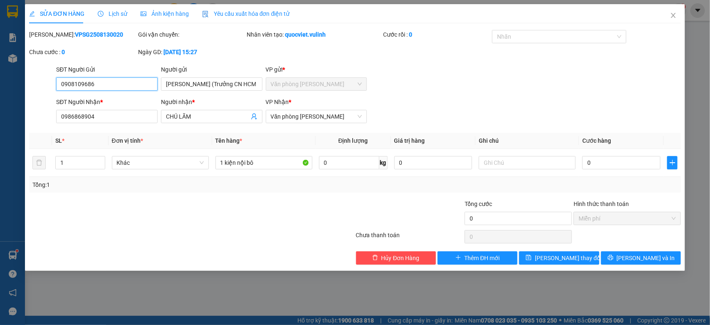
drag, startPoint x: 123, startPoint y: 88, endPoint x: 0, endPoint y: 50, distance: 128.4
click at [0, 64] on div "SỬA ĐƠN HÀNG Lịch sử Ảnh kiện hàng Yêu cầu xuất hóa đơn điện tử Total Paid Fee …" at bounding box center [355, 162] width 710 height 325
drag, startPoint x: 225, startPoint y: 117, endPoint x: 0, endPoint y: 123, distance: 225.0
click at [0, 123] on div "SỬA ĐƠN HÀNG Lịch sử Ảnh kiện hàng Yêu cầu xuất hóa đơn điện tử Total Paid Fee …" at bounding box center [355, 162] width 710 height 325
drag, startPoint x: 111, startPoint y: 116, endPoint x: 0, endPoint y: 129, distance: 111.8
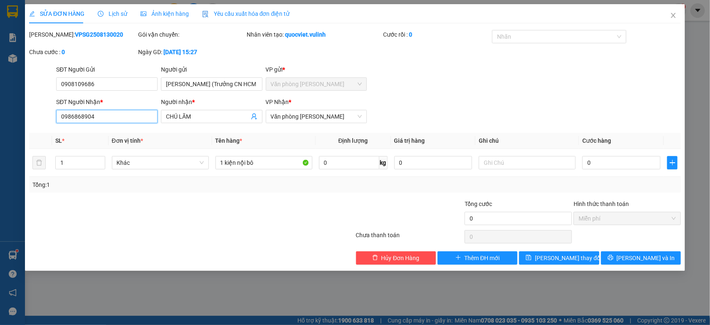
click at [0, 129] on div "SỬA ĐƠN HÀNG Lịch sử Ảnh kiện hàng Yêu cầu xuất hóa đơn điện tử Total Paid Fee …" at bounding box center [355, 162] width 710 height 325
click at [674, 14] on icon "close" at bounding box center [673, 15] width 7 height 7
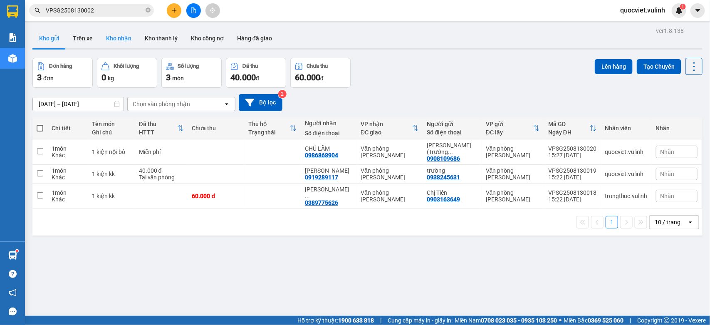
click at [129, 39] on button "Kho nhận" at bounding box center [118, 38] width 39 height 20
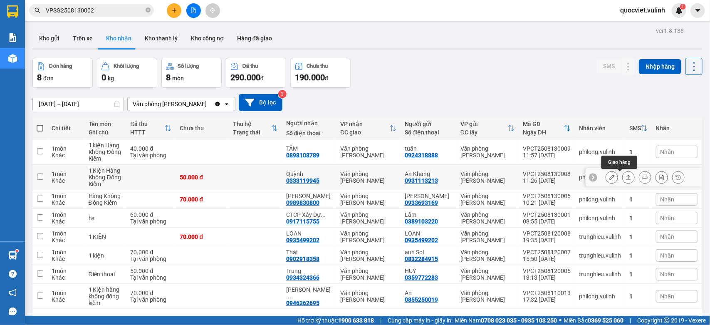
click at [625, 180] on icon at bounding box center [628, 177] width 6 height 6
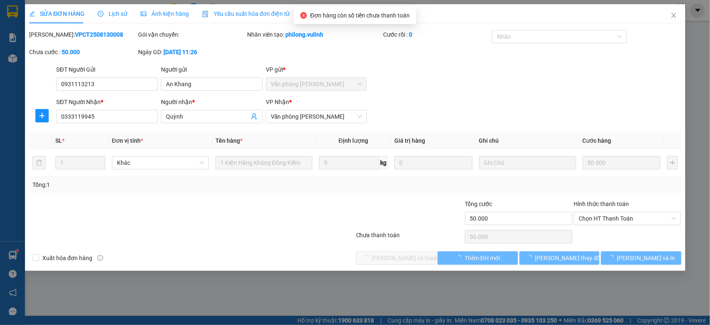
type input "0931113213"
type input "An Khang"
type input "0333119945"
type input "Quỳnh"
type input "50.000"
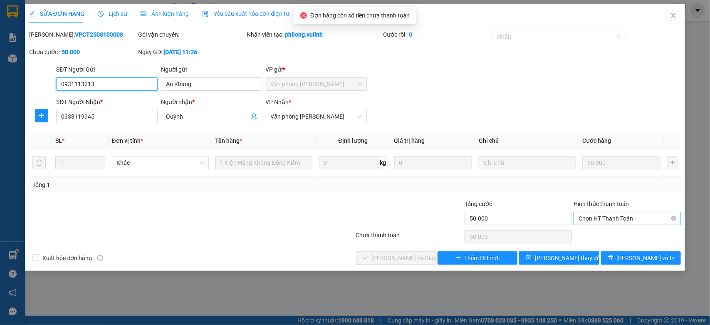
click at [586, 215] on span "Chọn HT Thanh Toán" at bounding box center [626, 218] width 97 height 12
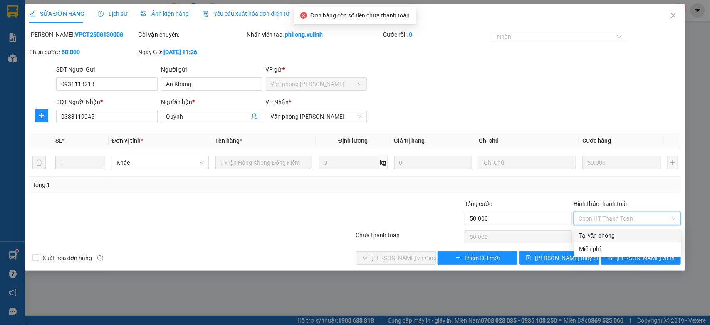
click at [592, 233] on div "Tại văn phòng" at bounding box center [627, 235] width 97 height 9
type input "0"
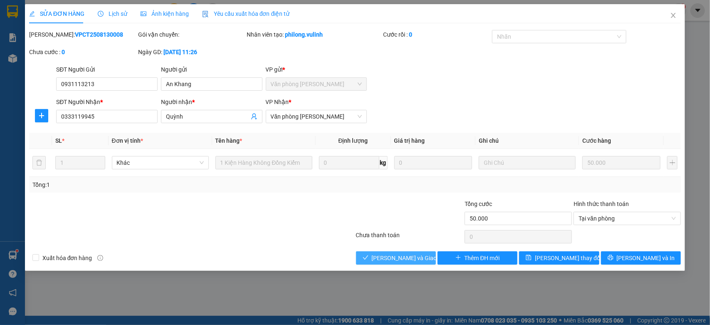
click at [404, 255] on span "[PERSON_NAME] và Giao hàng" at bounding box center [412, 257] width 80 height 9
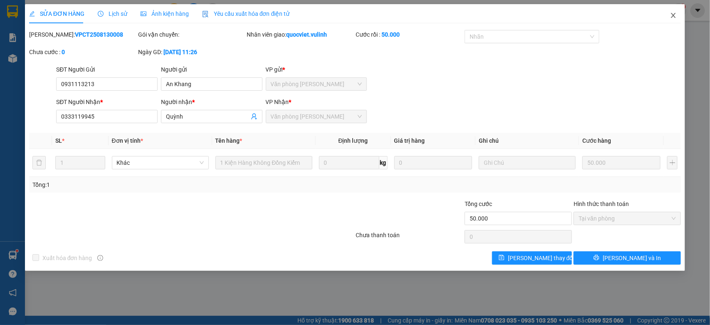
click at [671, 15] on icon "close" at bounding box center [673, 15] width 7 height 7
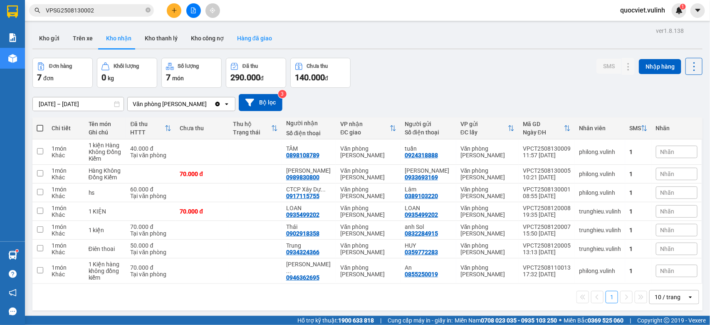
click at [261, 32] on button "Hàng đã giao" at bounding box center [254, 38] width 48 height 20
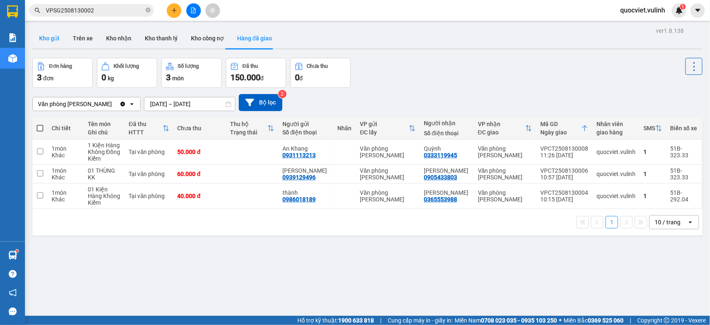
click at [56, 39] on button "Kho gửi" at bounding box center [49, 38] width 34 height 20
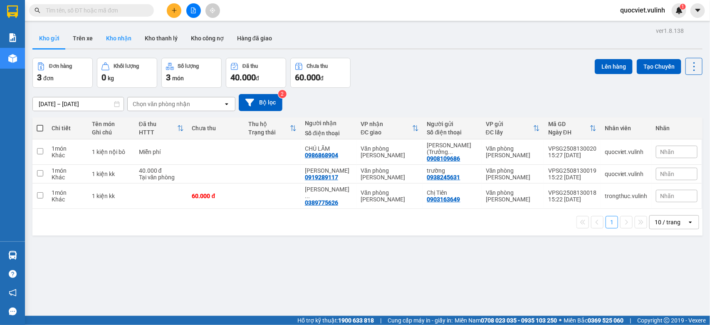
click at [126, 39] on button "Kho nhận" at bounding box center [118, 38] width 39 height 20
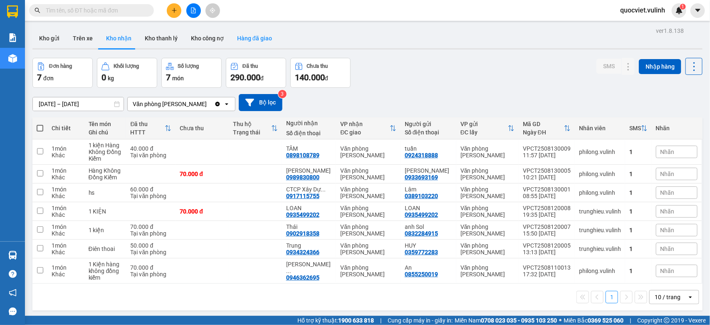
click at [246, 37] on button "Hàng đã giao" at bounding box center [254, 38] width 48 height 20
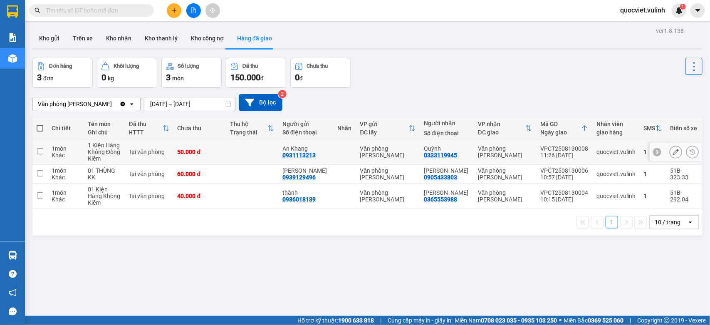
click at [673, 154] on icon at bounding box center [676, 152] width 6 height 6
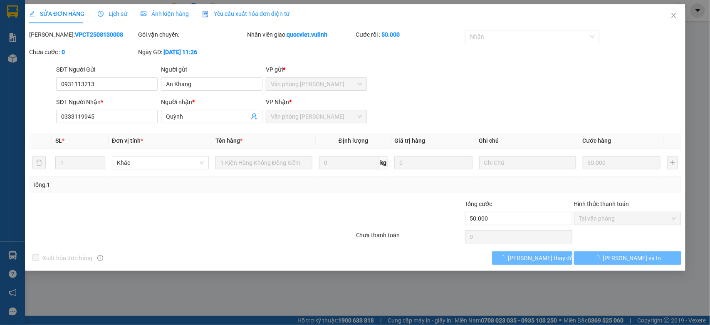
type input "0931113213"
type input "An Khang"
type input "0333119945"
type input "Quỳnh"
type input "50.000"
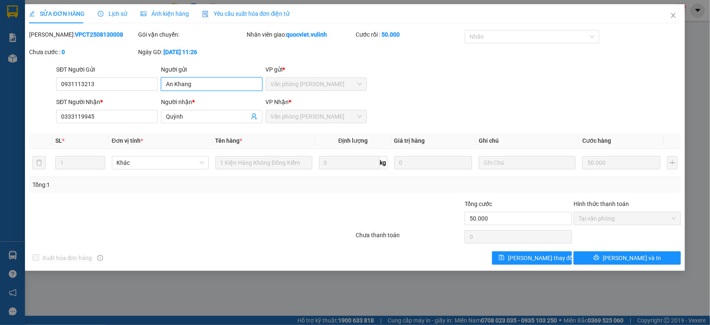
drag, startPoint x: 211, startPoint y: 80, endPoint x: 26, endPoint y: 158, distance: 201.0
click at [0, 161] on div "SỬA ĐƠN HÀNG Lịch sử Ảnh kiện hàng Yêu cầu xuất hóa đơn điện tử Total Paid Fee …" at bounding box center [355, 162] width 710 height 325
drag, startPoint x: 108, startPoint y: 78, endPoint x: 0, endPoint y: 152, distance: 131.3
click at [0, 152] on div "SỬA ĐƠN HÀNG Lịch sử Ảnh kiện hàng Yêu cầu xuất hóa đơn điện tử Total Paid Fee …" at bounding box center [355, 162] width 710 height 325
drag, startPoint x: 202, startPoint y: 113, endPoint x: 0, endPoint y: 173, distance: 210.6
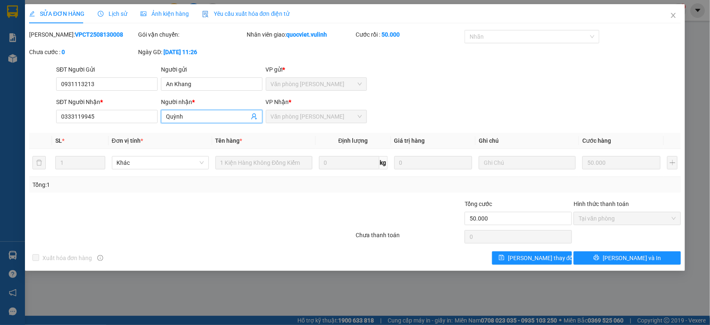
click at [0, 173] on div "SỬA ĐƠN HÀNG Lịch sử Ảnh kiện hàng Yêu cầu xuất hóa đơn điện tử Total Paid Fee …" at bounding box center [355, 162] width 710 height 325
drag, startPoint x: 109, startPoint y: 111, endPoint x: 15, endPoint y: 123, distance: 95.0
click at [15, 123] on div "SỬA ĐƠN HÀNG Lịch sử Ảnh kiện hàng Yêu cầu xuất hóa đơn điện tử Total Paid Fee …" at bounding box center [355, 162] width 710 height 325
click at [670, 12] on icon "close" at bounding box center [673, 15] width 7 height 7
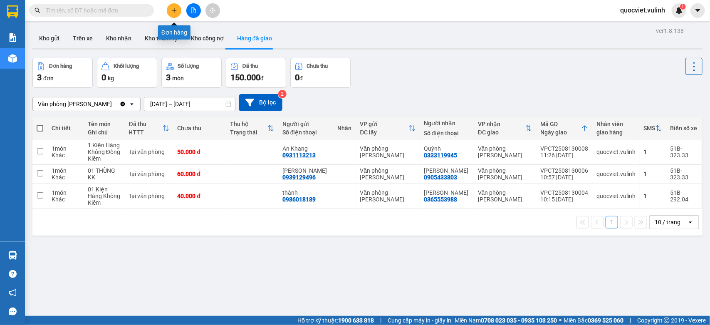
click at [175, 12] on icon "plus" at bounding box center [174, 10] width 6 height 6
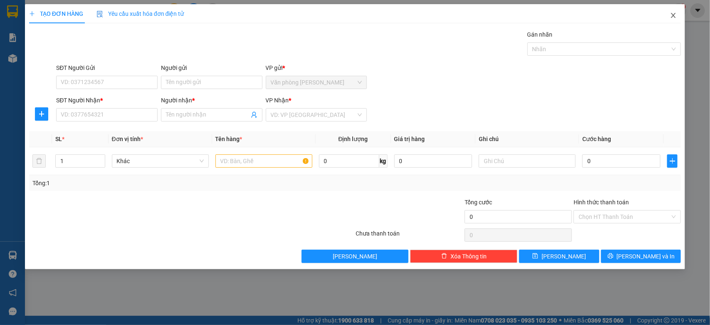
click at [675, 15] on icon "close" at bounding box center [673, 15] width 7 height 7
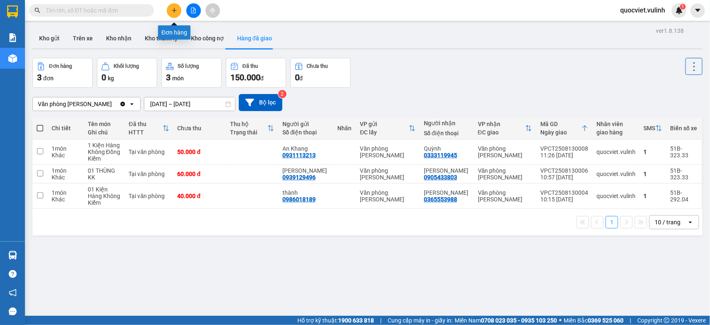
click at [173, 11] on icon "plus" at bounding box center [174, 10] width 6 height 6
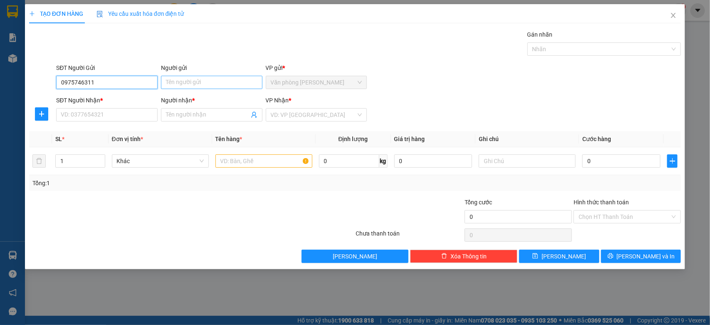
type input "0975746311"
click at [183, 80] on input "Người gửi" at bounding box center [211, 82] width 101 height 13
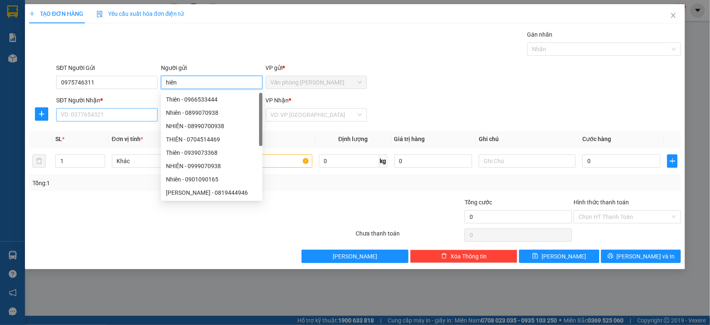
type input "hiên"
click at [91, 116] on input "SĐT Người Nhận *" at bounding box center [106, 114] width 101 height 13
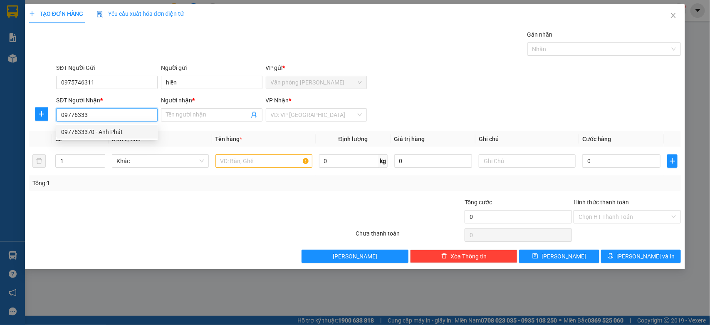
click at [103, 129] on div "0977633370 - Anh Phát" at bounding box center [106, 131] width 91 height 9
type input "0977633370"
type input "Anh Phát"
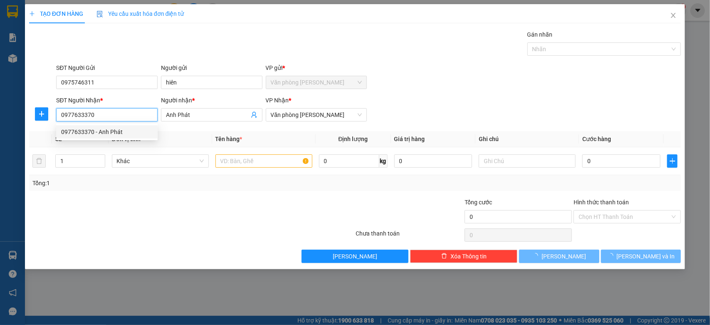
type input "60.000"
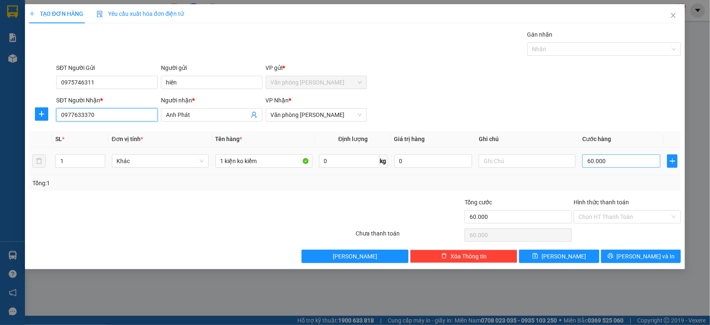
type input "0977633370"
click at [624, 156] on input "60.000" at bounding box center [621, 160] width 78 height 13
type input "0"
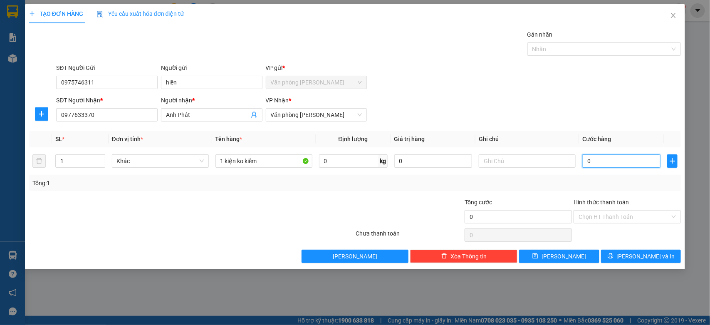
type input "1"
type input "01"
type input "15"
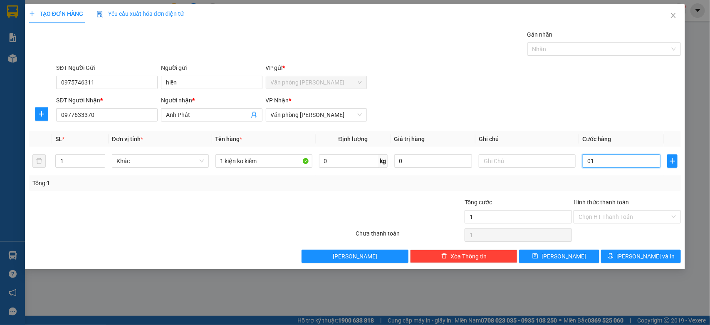
type input "015"
type input "1"
type input "01"
type input "0"
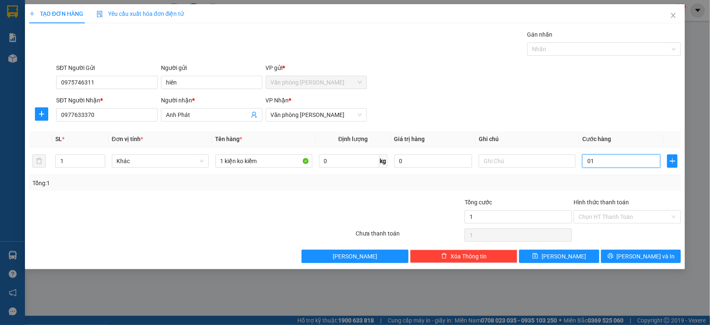
type input "0"
type input "6"
type input "06"
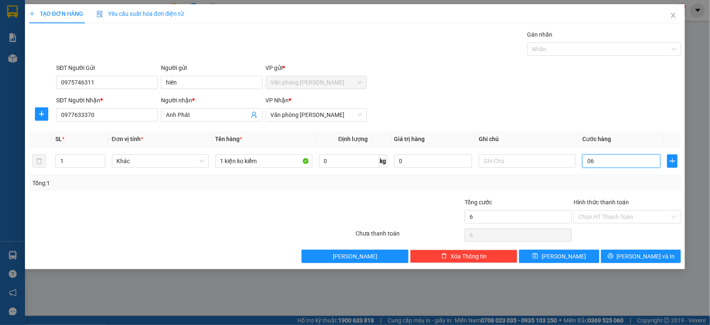
type input "60"
type input "0.600"
type input "600"
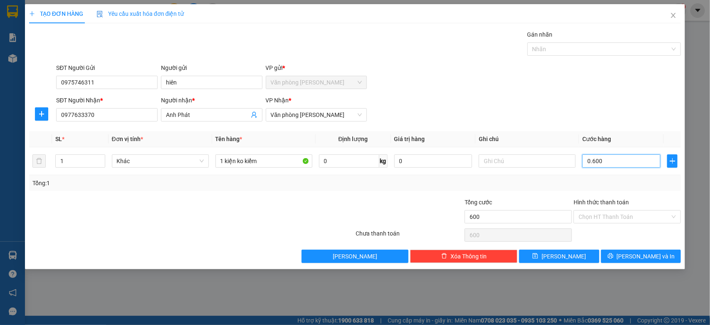
type input "6.000"
type input "06.000"
type input "60.000"
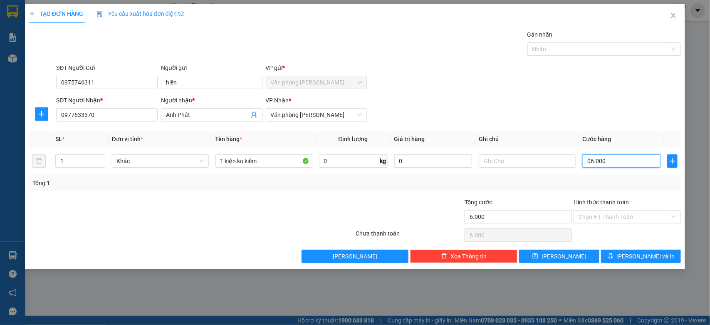
type input "060.000"
type input "600.000"
click at [101, 156] on span "up" at bounding box center [100, 158] width 5 height 5
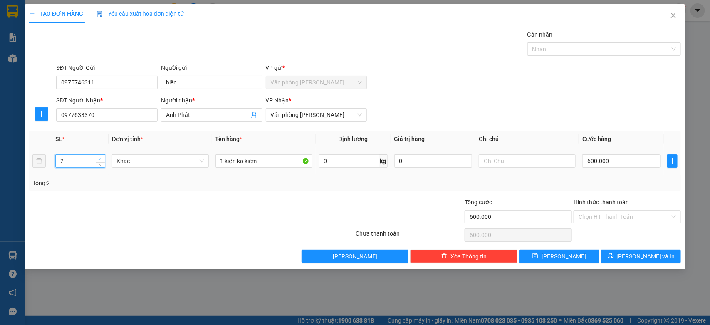
click at [101, 156] on span "up" at bounding box center [100, 158] width 5 height 5
type input "4"
click at [101, 156] on span "up" at bounding box center [100, 158] width 5 height 5
click at [641, 258] on span "[PERSON_NAME] và In" at bounding box center [645, 255] width 58 height 9
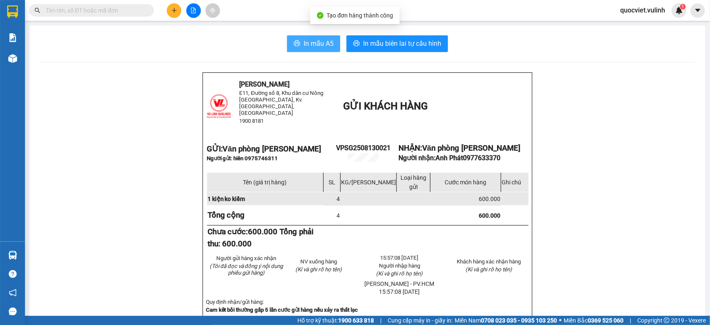
drag, startPoint x: 329, startPoint y: 46, endPoint x: 322, endPoint y: 46, distance: 6.7
click at [328, 46] on span "In mẫu A5" at bounding box center [318, 43] width 30 height 10
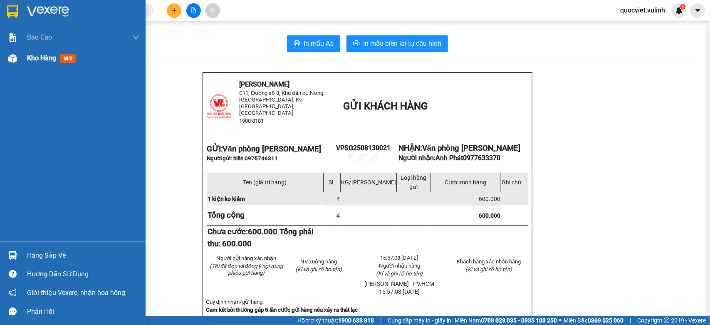
click at [40, 59] on span "Kho hàng" at bounding box center [41, 58] width 29 height 8
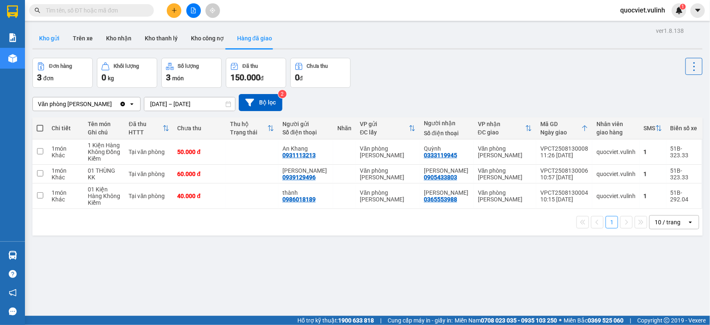
click at [41, 34] on button "Kho gửi" at bounding box center [49, 38] width 34 height 20
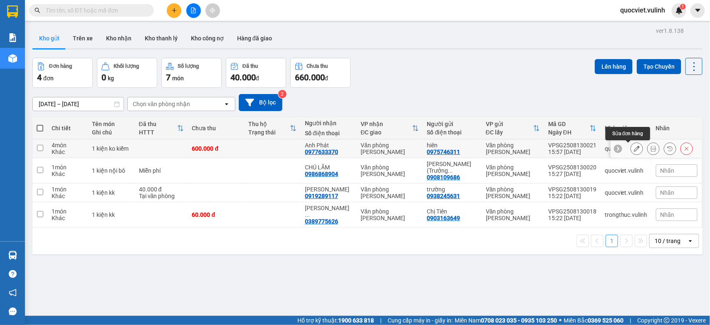
click at [631, 148] on button at bounding box center [637, 148] width 12 height 15
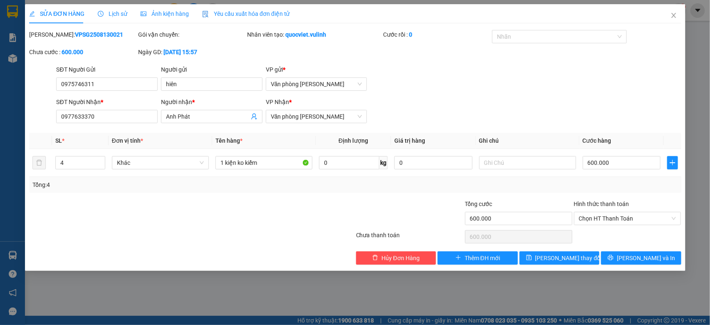
type input "0975746311"
type input "hiên"
type input "0977633370"
type input "Anh Phát"
type input "600.000"
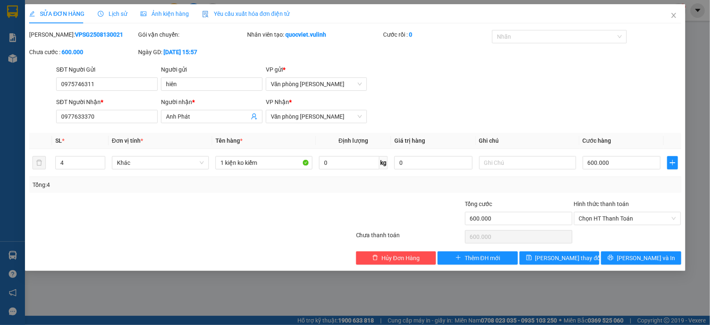
type input "600.000"
click at [223, 163] on input "1 kiện ko kiểm" at bounding box center [263, 162] width 97 height 13
type input "4 kiện ko kiểm"
click at [614, 260] on button "[PERSON_NAME] và In" at bounding box center [641, 257] width 80 height 13
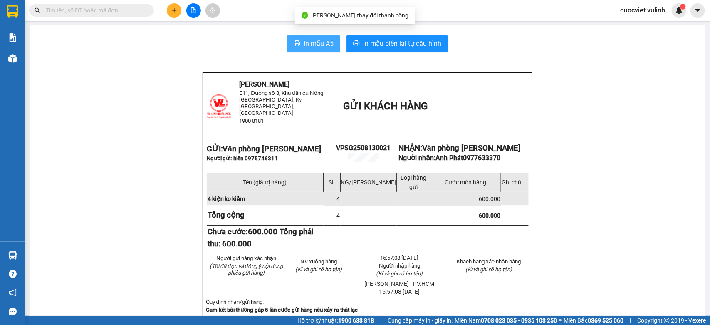
click at [315, 37] on button "In mẫu A5" at bounding box center [313, 43] width 53 height 17
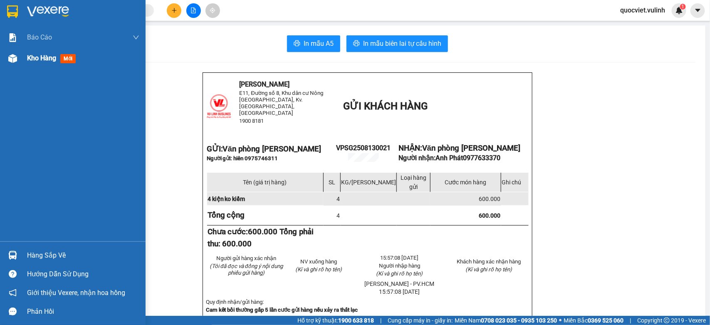
click at [40, 59] on span "Kho hàng" at bounding box center [41, 58] width 29 height 8
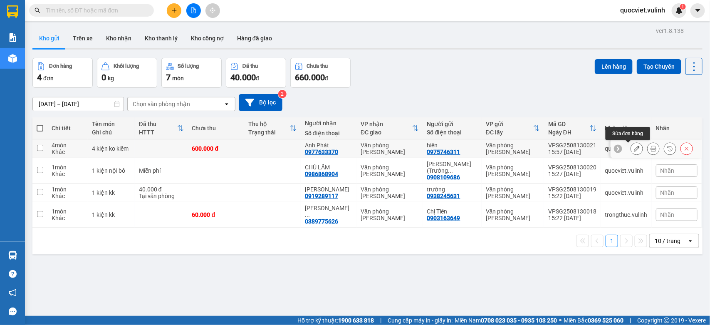
click at [633, 150] on icon at bounding box center [636, 148] width 6 height 6
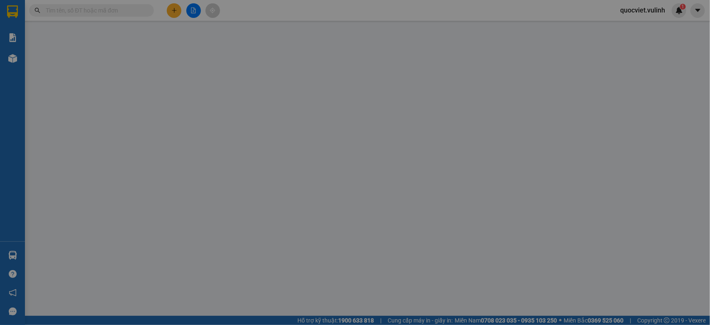
type input "0975746311"
type input "hiên"
type input "0977633370"
type input "Anh Phát"
type input "600.000"
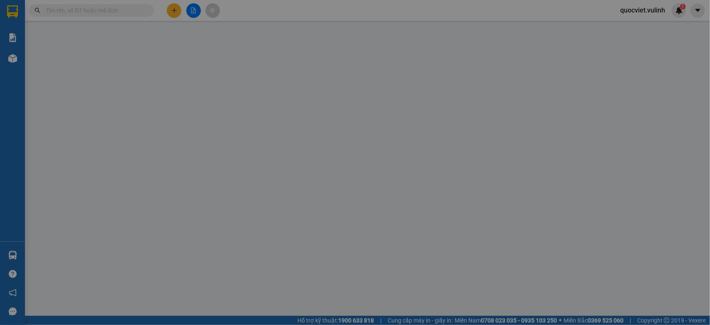
type input "600.000"
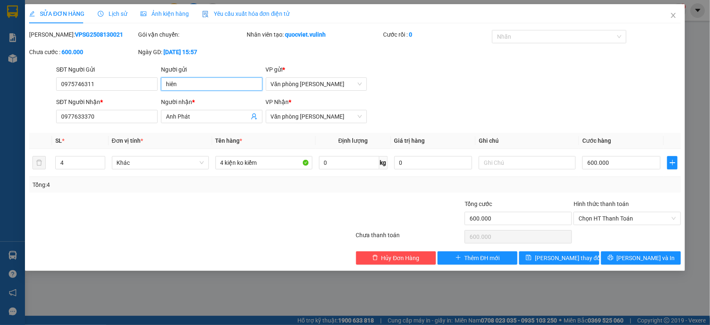
drag, startPoint x: 217, startPoint y: 81, endPoint x: 0, endPoint y: 121, distance: 220.1
click at [0, 121] on div "SỬA ĐƠN HÀNG Lịch sử Ảnh kiện hàng Yêu cầu xuất hóa đơn điện tử Total Paid Fee …" at bounding box center [355, 162] width 710 height 325
drag, startPoint x: 119, startPoint y: 76, endPoint x: 0, endPoint y: 112, distance: 124.8
click at [0, 112] on div "SỬA ĐƠN HÀNG Lịch sử Ảnh kiện hàng Yêu cầu xuất hóa đơn điện tử Total Paid Fee …" at bounding box center [355, 162] width 710 height 325
click at [118, 75] on div "SĐT Người Gửi" at bounding box center [106, 71] width 101 height 12
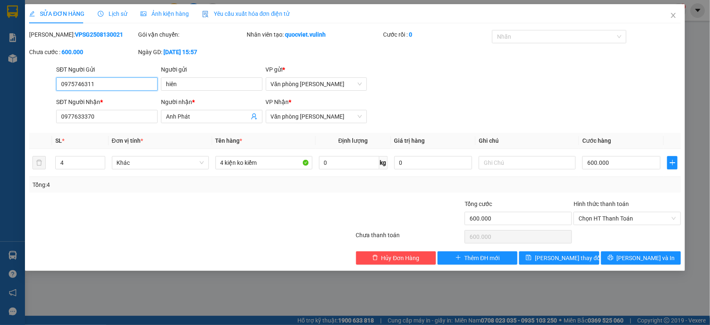
drag, startPoint x: 116, startPoint y: 86, endPoint x: 0, endPoint y: 105, distance: 117.0
click at [0, 105] on div "SỬA ĐƠN HÀNG Lịch sử Ảnh kiện hàng Yêu cầu xuất hóa đơn điện tử Total Paid Fee …" at bounding box center [355, 162] width 710 height 325
drag, startPoint x: 204, startPoint y: 115, endPoint x: 0, endPoint y: 172, distance: 211.8
click at [0, 171] on div "SỬA ĐƠN HÀNG Lịch sử Ảnh kiện hàng Yêu cầu xuất hóa đơn điện tử Total Paid Fee …" at bounding box center [355, 162] width 710 height 325
drag, startPoint x: 111, startPoint y: 115, endPoint x: 0, endPoint y: 176, distance: 127.1
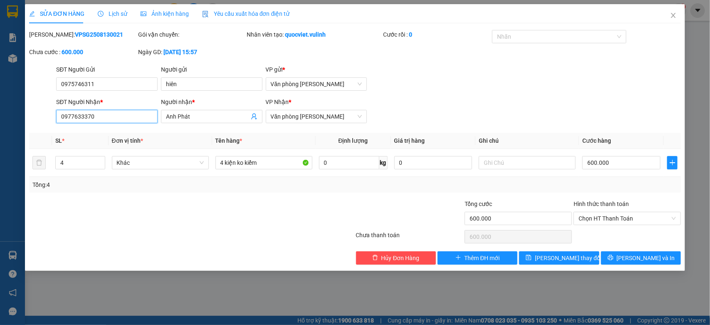
click at [0, 176] on div "SỬA ĐƠN HÀNG Lịch sử Ảnh kiện hàng Yêu cầu xuất hóa đơn điện tử Total Paid Fee …" at bounding box center [355, 162] width 710 height 325
click at [674, 18] on icon "close" at bounding box center [673, 15] width 7 height 7
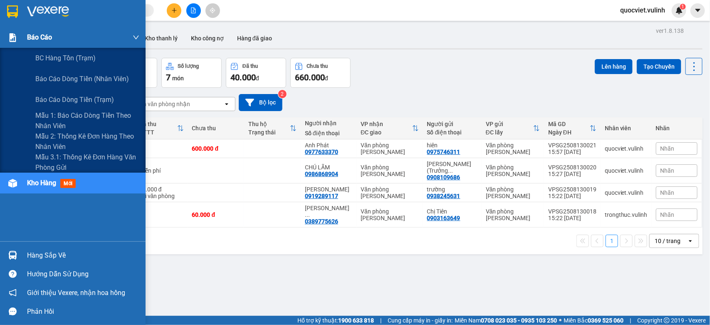
click at [21, 32] on div "Báo cáo" at bounding box center [72, 37] width 145 height 21
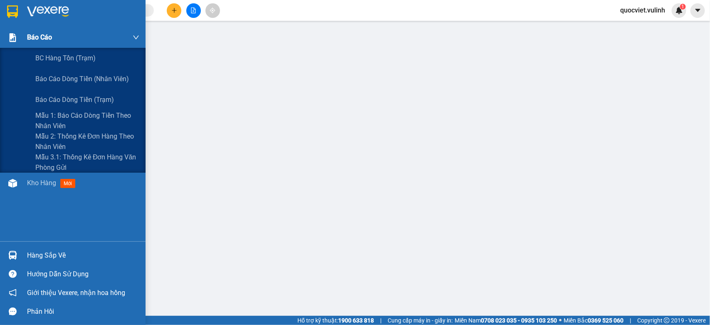
click at [16, 36] on img at bounding box center [12, 37] width 9 height 9
click at [70, 157] on span "Mẫu 3.1: Thống kê đơn hàng văn phòng gửi" at bounding box center [87, 162] width 104 height 21
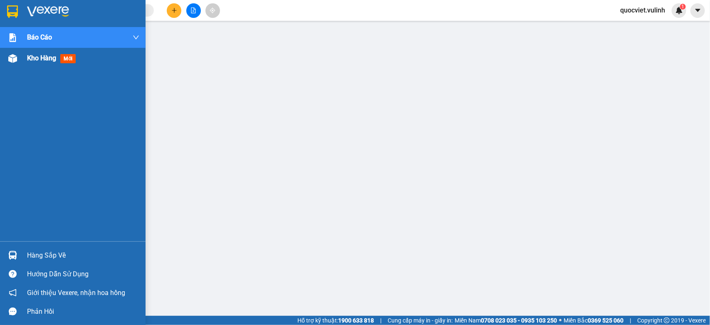
click at [64, 61] on span "mới" at bounding box center [67, 58] width 15 height 9
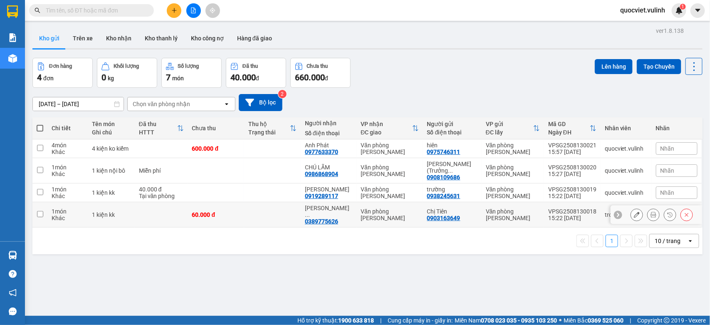
click at [389, 205] on td "Văn phòng [PERSON_NAME]" at bounding box center [389, 214] width 66 height 25
checkbox input "true"
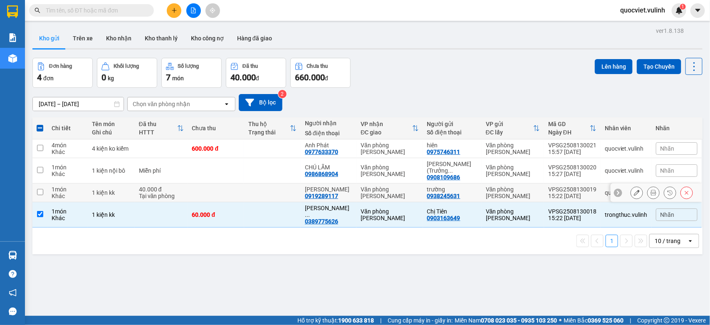
click at [406, 191] on div "Văn phòng [PERSON_NAME]" at bounding box center [389, 192] width 58 height 13
checkbox input "true"
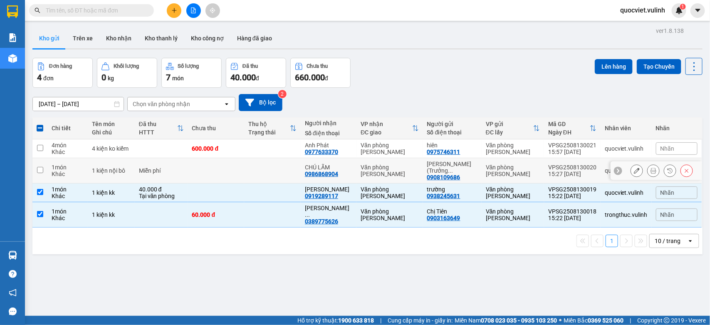
click at [410, 174] on div "Văn phòng [PERSON_NAME]" at bounding box center [389, 170] width 58 height 13
checkbox input "true"
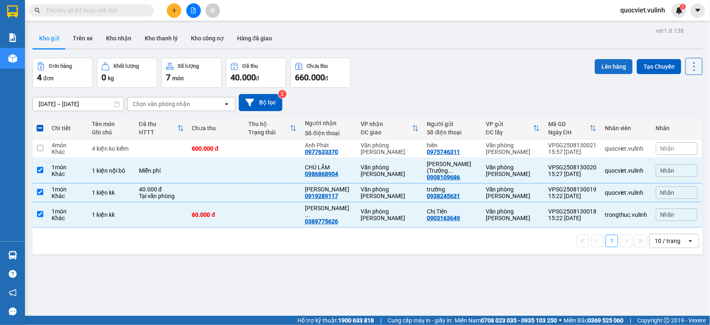
click at [616, 63] on button "Lên hàng" at bounding box center [613, 66] width 38 height 15
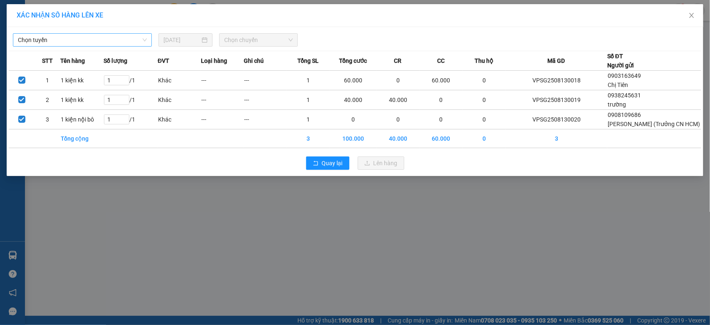
click at [125, 42] on span "Chọn tuyến" at bounding box center [82, 40] width 129 height 12
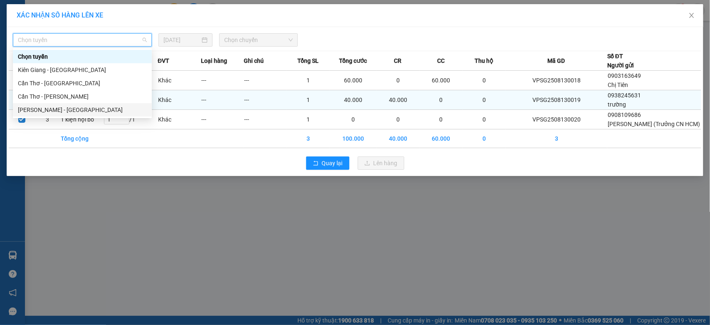
drag, startPoint x: 71, startPoint y: 110, endPoint x: 85, endPoint y: 106, distance: 14.7
click at [71, 110] on div "[PERSON_NAME] - [GEOGRAPHIC_DATA]" at bounding box center [82, 109] width 129 height 9
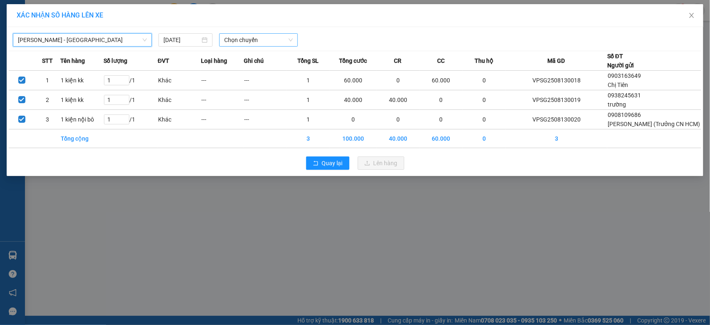
click at [236, 40] on span "Chọn chuyến" at bounding box center [258, 40] width 68 height 12
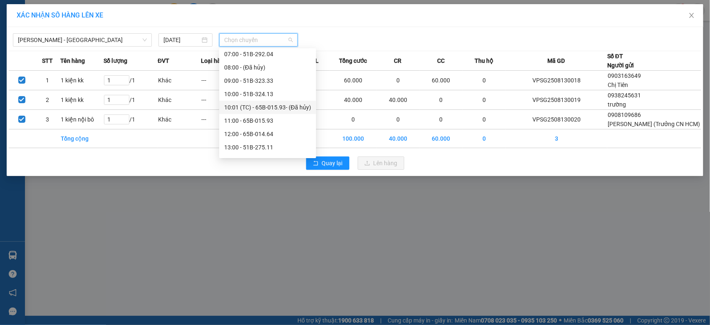
scroll to position [138, 0]
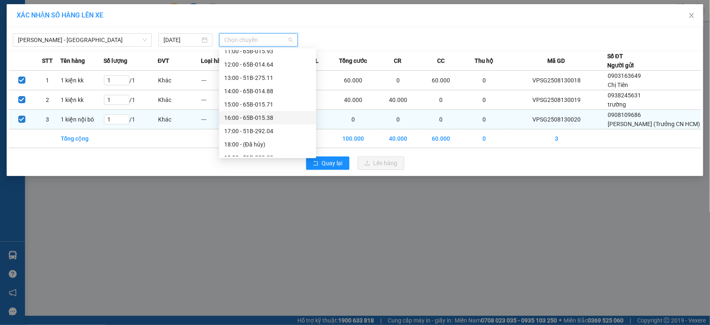
drag, startPoint x: 254, startPoint y: 116, endPoint x: 294, endPoint y: 123, distance: 40.9
click at [257, 121] on div "16:00 - 65B-015.38" at bounding box center [267, 117] width 87 height 9
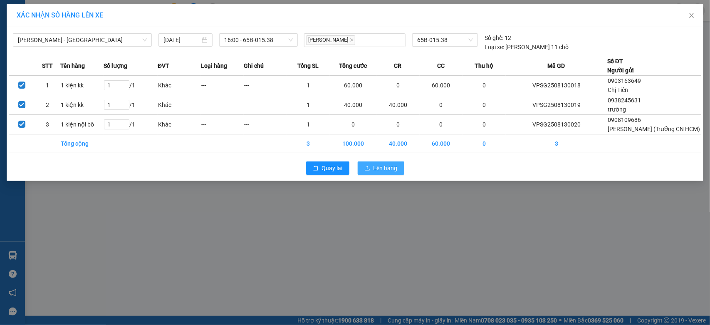
click at [371, 175] on button "Lên hàng" at bounding box center [380, 167] width 47 height 13
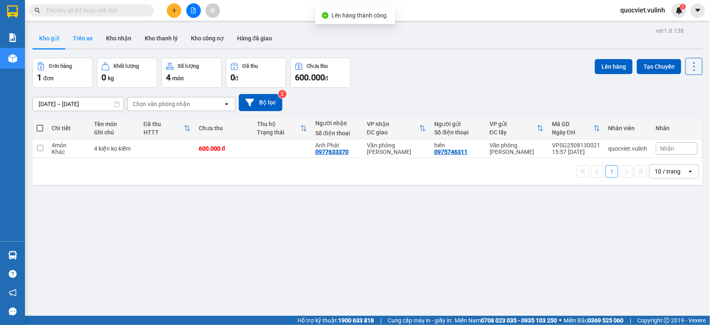
click at [84, 44] on button "Trên xe" at bounding box center [82, 38] width 33 height 20
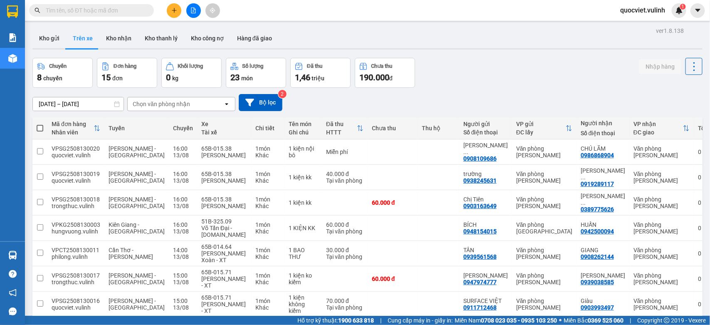
click at [169, 7] on button at bounding box center [174, 10] width 15 height 15
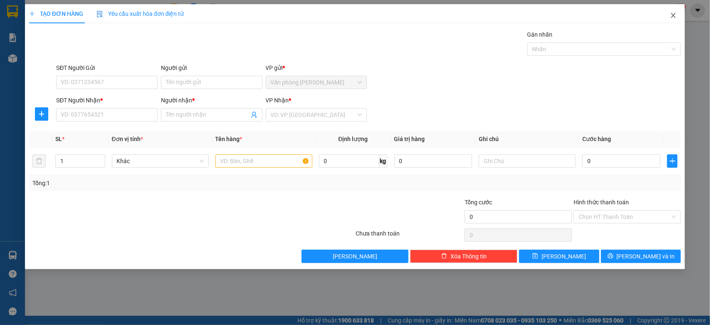
click at [674, 17] on icon "close" at bounding box center [673, 15] width 5 height 5
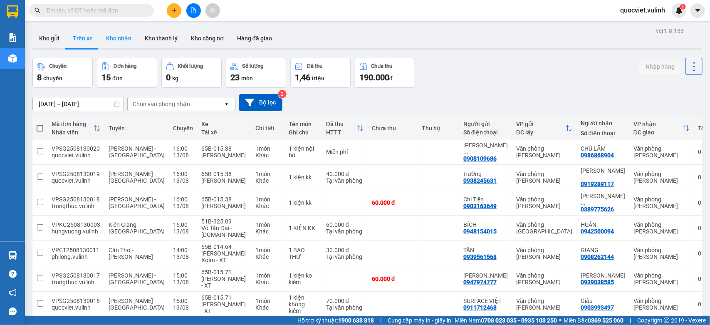
click at [123, 34] on button "Kho nhận" at bounding box center [118, 38] width 39 height 20
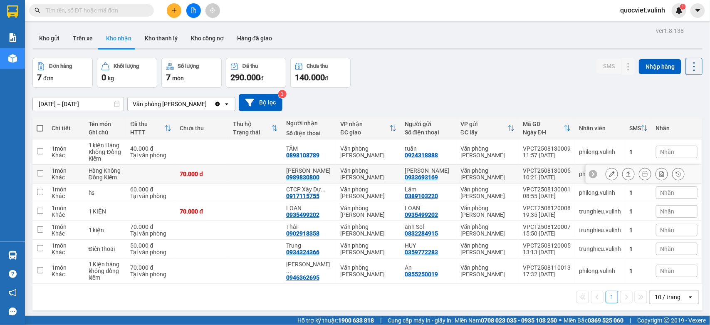
click at [609, 173] on icon at bounding box center [612, 174] width 6 height 6
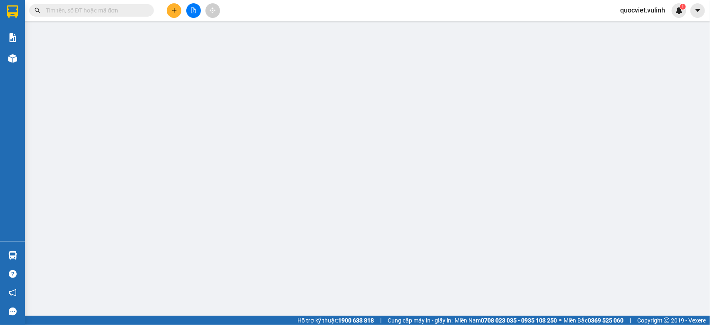
type input "0933693169"
type input "[PERSON_NAME]"
type input "0989830800"
type input "[PERSON_NAME]"
type input "70.000"
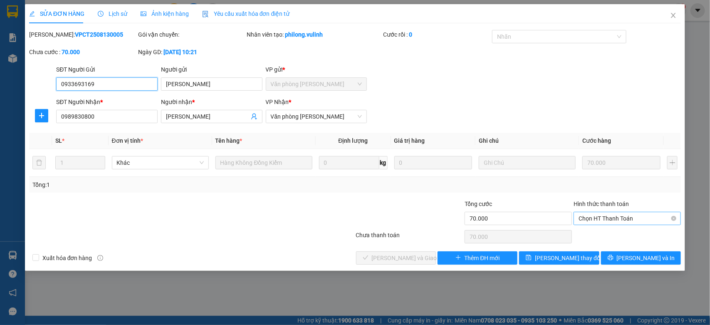
click at [623, 219] on span "Chọn HT Thanh Toán" at bounding box center [626, 218] width 97 height 12
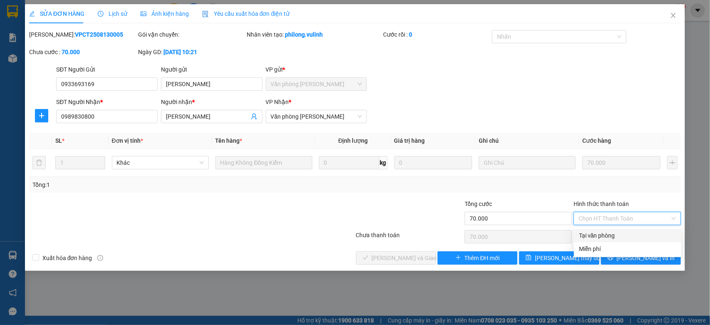
click at [612, 234] on div "Tại văn phòng" at bounding box center [627, 235] width 97 height 9
type input "0"
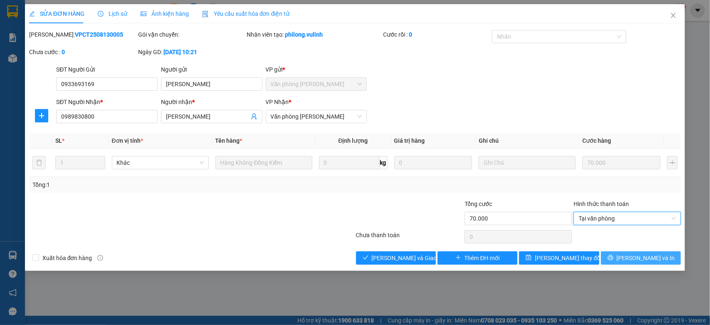
click at [644, 257] on span "[PERSON_NAME] và In" at bounding box center [645, 257] width 58 height 9
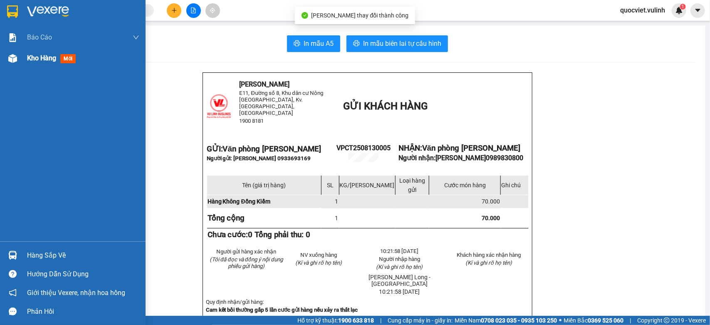
click at [47, 56] on span "Kho hàng" at bounding box center [41, 58] width 29 height 8
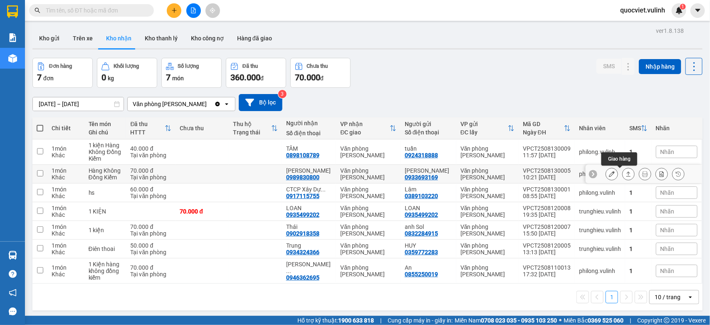
click at [622, 173] on div at bounding box center [628, 174] width 12 height 12
click at [622, 172] on button at bounding box center [628, 174] width 12 height 15
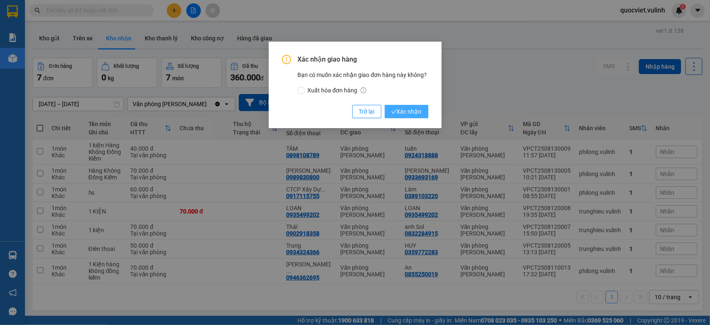
click at [406, 111] on span "Xác nhận" at bounding box center [406, 111] width 30 height 9
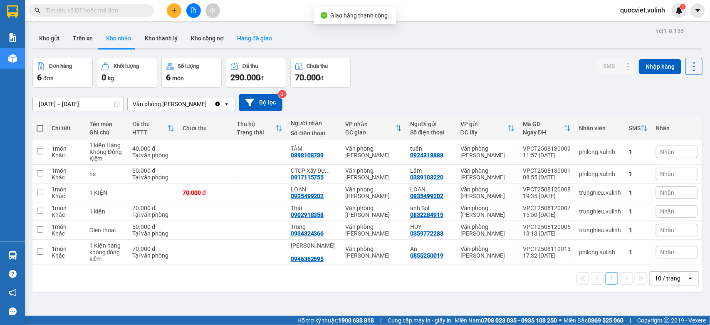
click at [252, 35] on button "Hàng đã giao" at bounding box center [254, 38] width 48 height 20
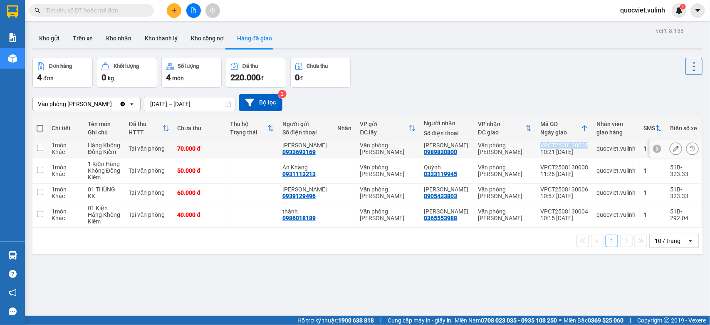
drag, startPoint x: 533, startPoint y: 141, endPoint x: 581, endPoint y: 140, distance: 48.2
click at [581, 140] on td "VPCT2508130005 10:21 [DATE]" at bounding box center [564, 148] width 56 height 19
checkbox input "true"
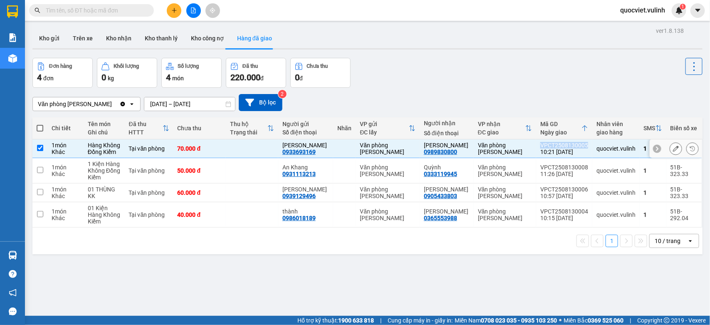
copy div "VPCT2508130005"
click at [669, 144] on div at bounding box center [675, 148] width 12 height 12
click at [673, 146] on icon at bounding box center [676, 148] width 6 height 6
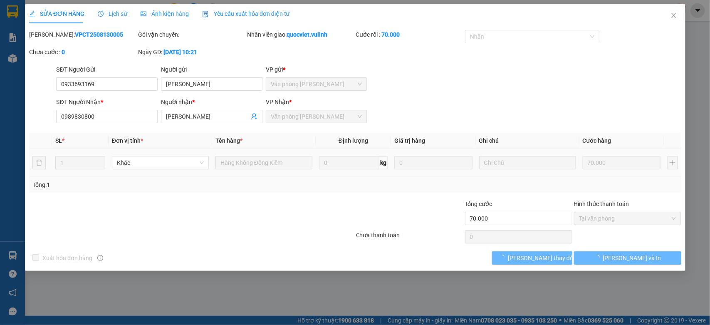
type input "0933693169"
type input "[PERSON_NAME]"
type input "0989830800"
type input "[PERSON_NAME]"
type input "70.000"
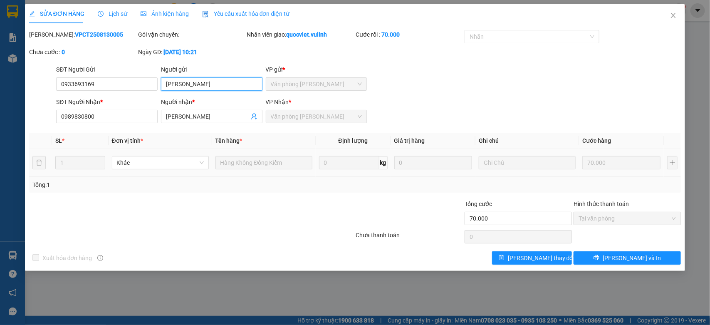
drag, startPoint x: 215, startPoint y: 85, endPoint x: 0, endPoint y: 87, distance: 215.3
click at [32, 105] on form "SĐT Người Gửi 0933693169 Người gửi [PERSON_NAME] VP gửi * Văn phòng [PERSON_NAM…" at bounding box center [355, 96] width 652 height 62
drag, startPoint x: 115, startPoint y: 90, endPoint x: 0, endPoint y: 117, distance: 118.3
click at [0, 117] on div "SỬA ĐƠN HÀNG Lịch sử Ảnh kiện hàng Yêu cầu xuất hóa đơn điện tử Total Paid Fee …" at bounding box center [355, 162] width 710 height 325
drag, startPoint x: 207, startPoint y: 113, endPoint x: 0, endPoint y: 157, distance: 211.5
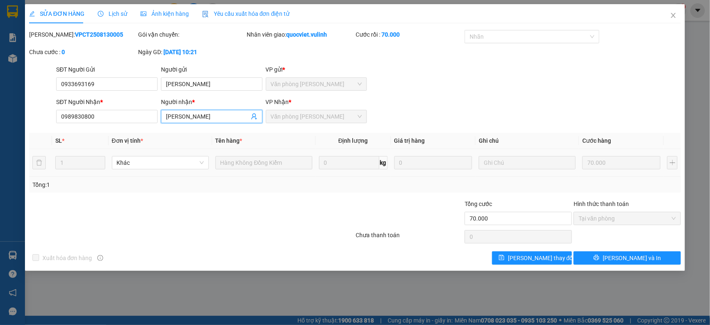
click at [0, 152] on div "SỬA ĐƠN HÀNG Lịch sử Ảnh kiện hàng Yêu cầu xuất hóa đơn điện tử Total Paid Fee …" at bounding box center [355, 162] width 710 height 325
drag, startPoint x: 99, startPoint y: 113, endPoint x: 0, endPoint y: 135, distance: 100.9
click at [0, 132] on div "SỬA ĐƠN HÀNG Lịch sử Ảnh kiện hàng Yêu cầu xuất hóa đơn điện tử Total Paid Fee …" at bounding box center [355, 162] width 710 height 325
click at [679, 21] on span "Close" at bounding box center [672, 15] width 23 height 23
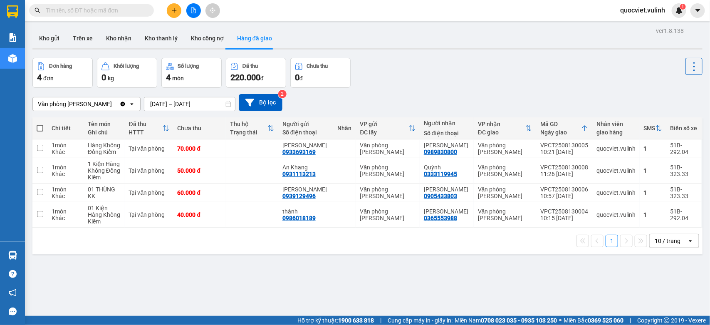
click at [173, 8] on icon "plus" at bounding box center [174, 10] width 6 height 6
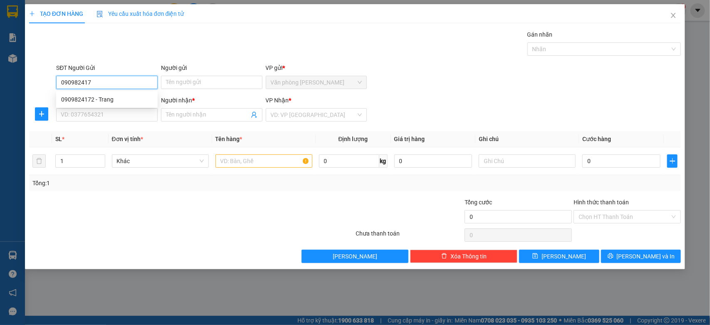
type input "0909824172"
click at [111, 96] on div "0909824172 - Trang" at bounding box center [106, 99] width 91 height 9
type input "Trang"
type input "0365400473"
type input "[PERSON_NAME]"
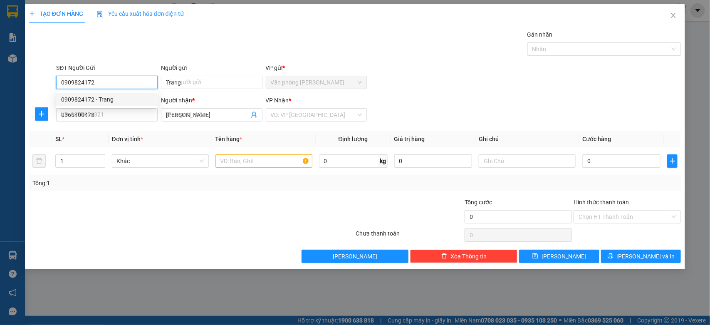
type input "170.000"
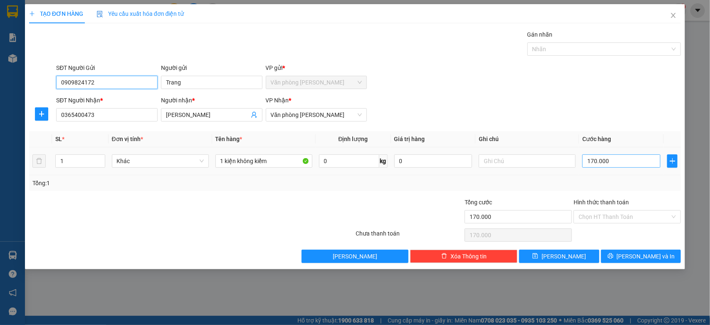
type input "0909824172"
click at [634, 160] on input "170.000" at bounding box center [621, 160] width 78 height 13
type input "0"
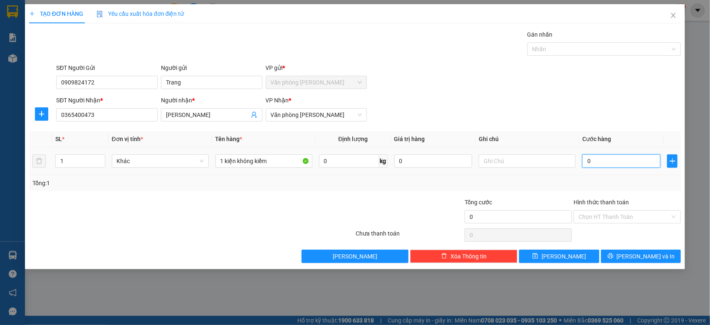
type input "3"
type input "03"
type input "30"
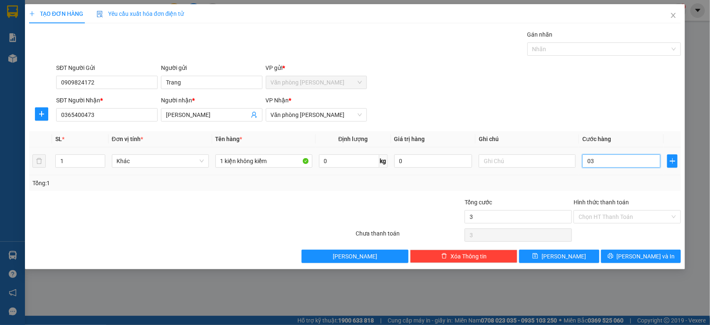
type input "030"
type input "300"
type input "0.300"
type input "3.000"
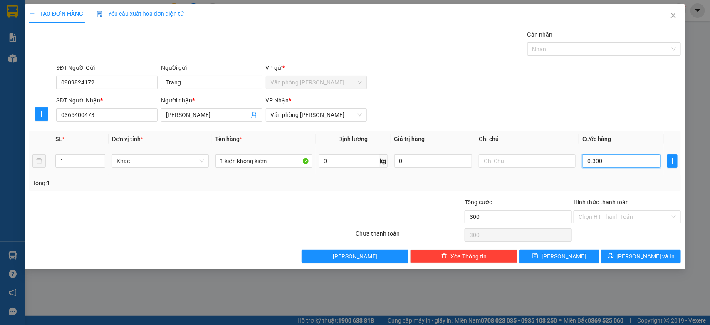
type input "3.000"
type input "03.000"
type input "30.000"
click at [628, 217] on input "Hình thức thanh toán" at bounding box center [623, 216] width 91 height 12
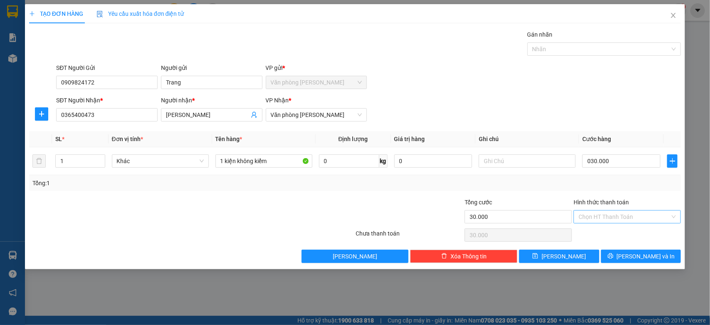
type input "30.000"
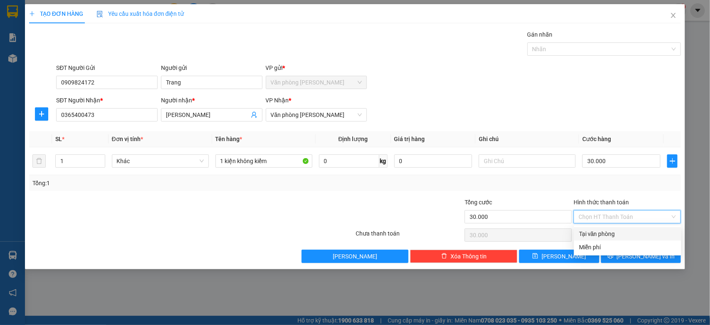
click at [609, 231] on div "Tại văn phòng" at bounding box center [627, 233] width 97 height 9
type input "0"
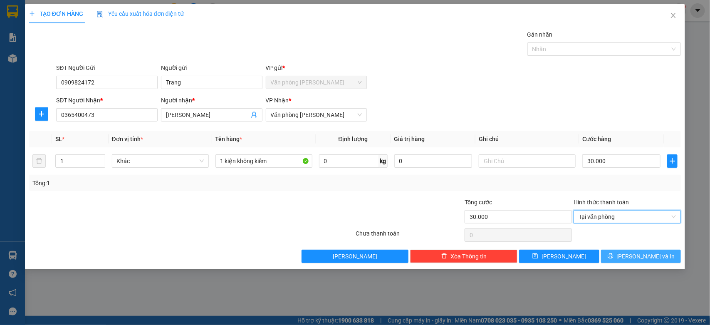
click at [652, 258] on span "[PERSON_NAME] và In" at bounding box center [645, 255] width 58 height 9
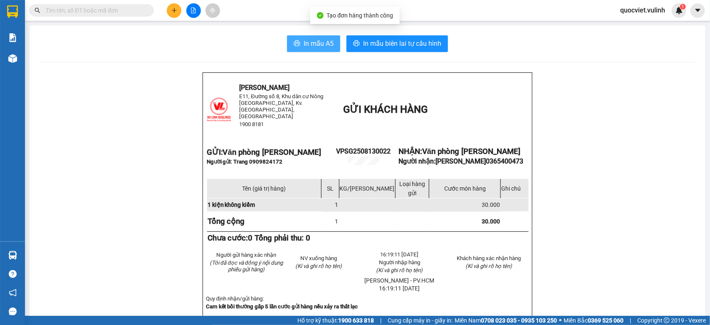
click at [323, 46] on span "In mẫu A5" at bounding box center [318, 43] width 30 height 10
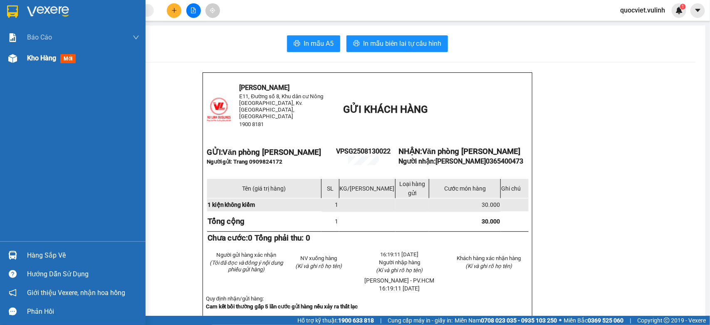
click at [39, 56] on span "Kho hàng" at bounding box center [41, 58] width 29 height 8
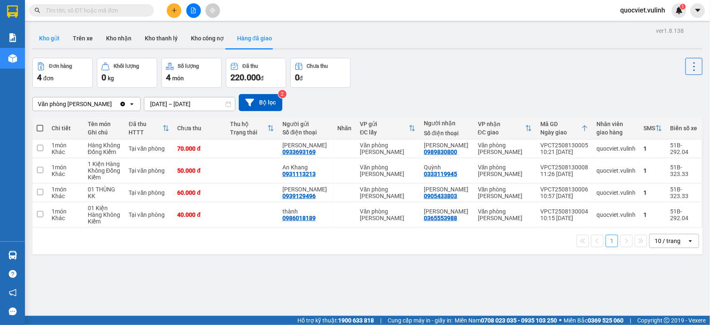
click at [58, 35] on button "Kho gửi" at bounding box center [49, 38] width 34 height 20
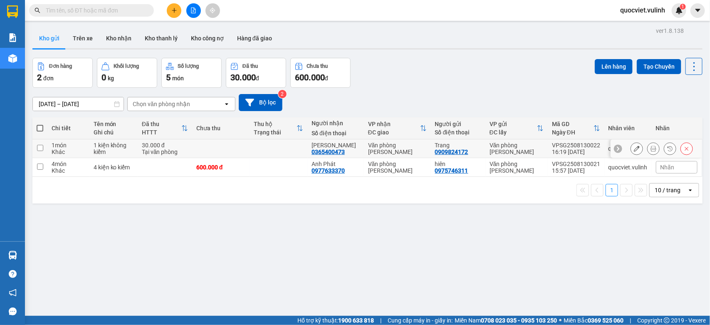
click at [633, 146] on icon at bounding box center [636, 148] width 6 height 6
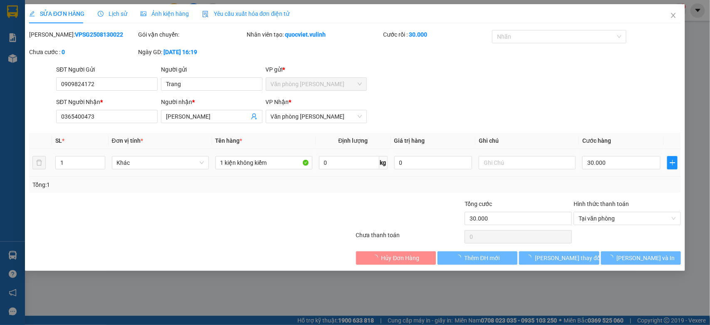
type input "0909824172"
type input "Trang"
type input "0365400473"
type input "[PERSON_NAME]"
type input "30.000"
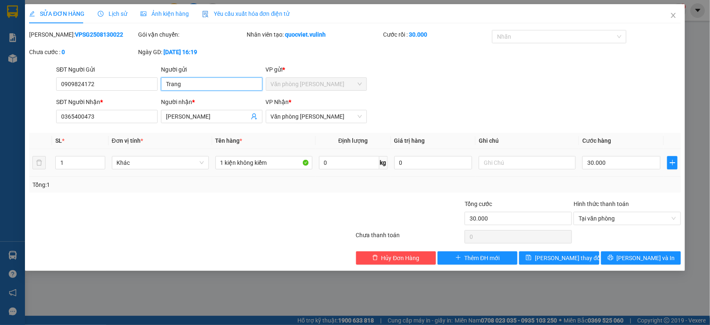
drag, startPoint x: 217, startPoint y: 86, endPoint x: 136, endPoint y: 106, distance: 83.6
click at [135, 106] on form "SĐT Người Gửi 0909824172 Người gửi [PERSON_NAME] VP gửi * Văn phòng [PERSON_NAM…" at bounding box center [355, 96] width 652 height 62
drag, startPoint x: 102, startPoint y: 89, endPoint x: 2, endPoint y: 105, distance: 101.0
click at [2, 105] on div "SỬA ĐƠN HÀNG Lịch sử Ảnh kiện hàng Yêu cầu xuất hóa đơn điện tử Total Paid Fee …" at bounding box center [355, 162] width 710 height 325
drag, startPoint x: 206, startPoint y: 117, endPoint x: 167, endPoint y: 117, distance: 38.7
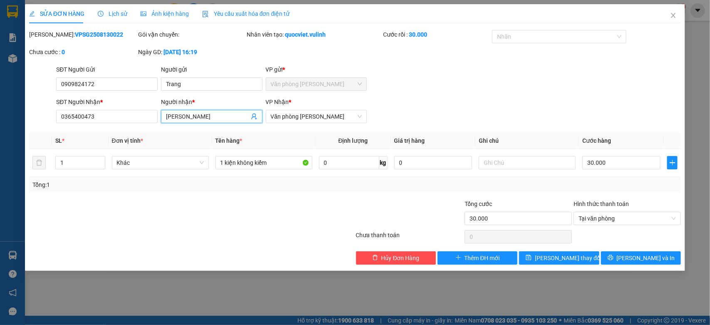
click at [167, 117] on input "[PERSON_NAME]" at bounding box center [207, 116] width 83 height 9
drag, startPoint x: 117, startPoint y: 117, endPoint x: 0, endPoint y: 135, distance: 118.2
click at [0, 135] on div "SỬA ĐƠN HÀNG Lịch sử Ảnh kiện hàng Yêu cầu xuất hóa đơn điện tử Total Paid Fee …" at bounding box center [355, 162] width 710 height 325
click at [672, 17] on icon "close" at bounding box center [673, 15] width 5 height 5
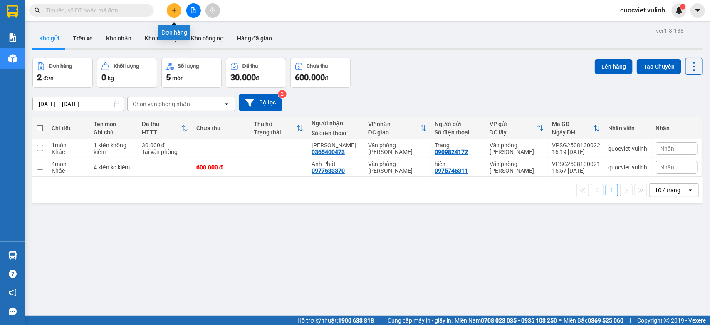
click at [179, 7] on button at bounding box center [174, 10] width 15 height 15
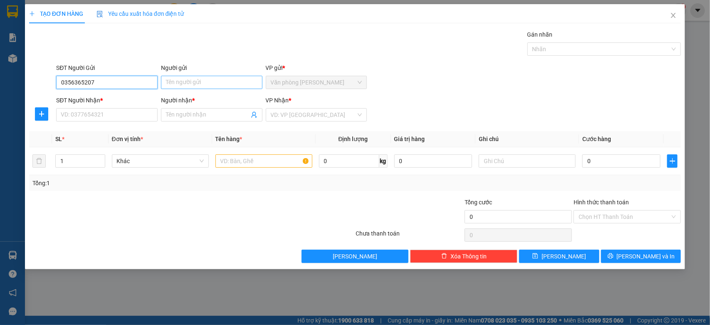
type input "0356365207"
click at [185, 82] on input "Người gửi" at bounding box center [211, 82] width 101 height 13
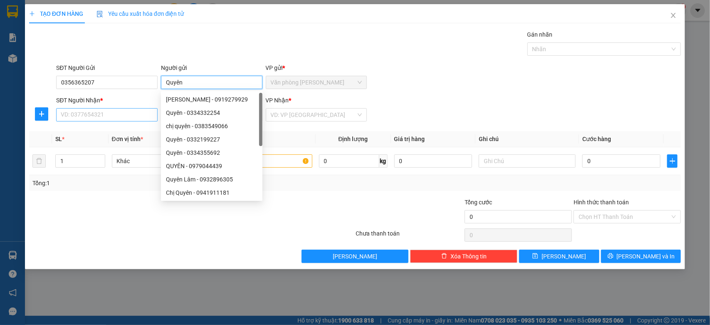
type input "Quyên"
click at [93, 119] on input "SĐT Người Nhận *" at bounding box center [106, 114] width 101 height 13
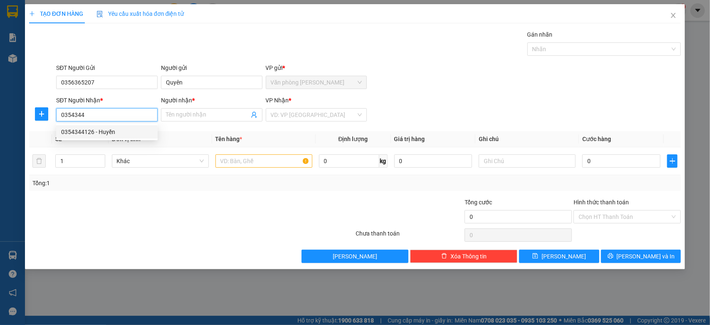
click at [118, 129] on div "0354344126 - Huyền" at bounding box center [106, 131] width 91 height 9
type input "0354344126"
type input "Huyền"
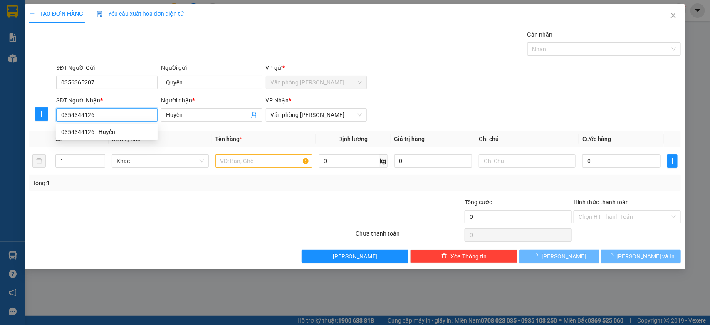
type input "70.000"
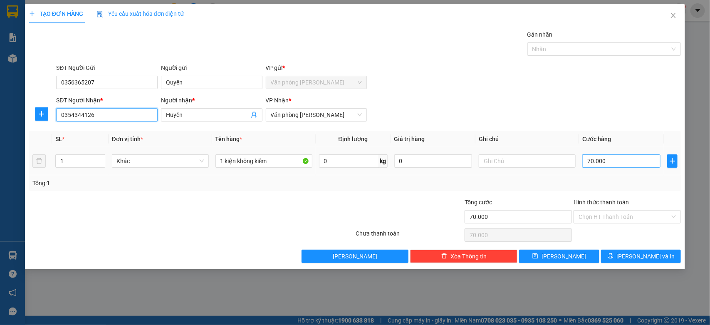
type input "0354344126"
click at [614, 165] on input "70.000" at bounding box center [621, 160] width 78 height 13
type input "0"
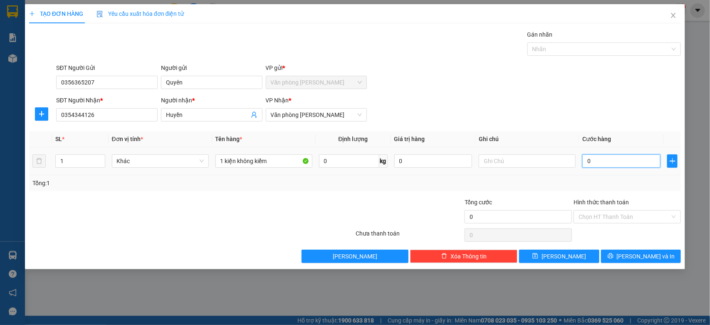
type input "5"
type input "05"
type input "50"
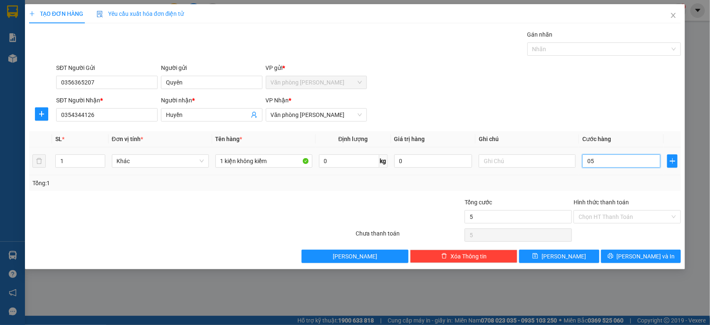
type input "050"
type input "500"
type input "0.500"
type input "5.000"
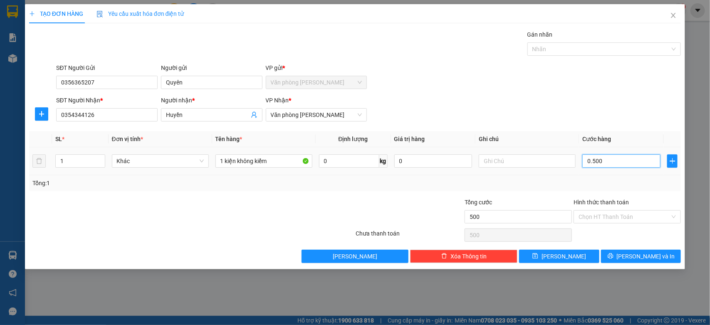
type input "5.000"
type input "05.000"
type input "50.000"
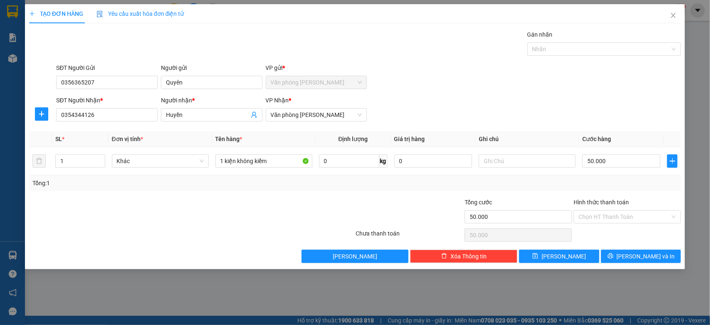
click at [331, 224] on div at bounding box center [300, 211] width 109 height 29
click at [659, 259] on button "[PERSON_NAME] và In" at bounding box center [641, 255] width 80 height 13
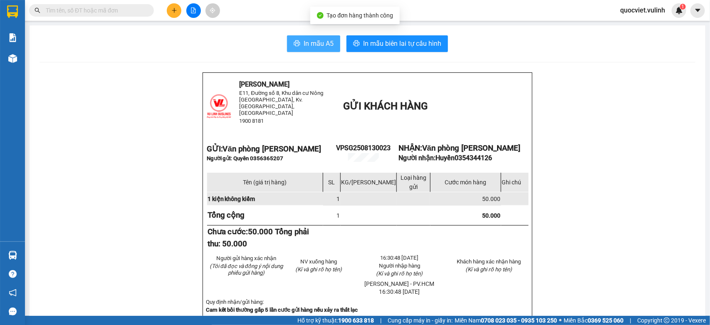
click at [303, 43] on span "In mẫu A5" at bounding box center [318, 43] width 30 height 10
drag, startPoint x: 250, startPoint y: 153, endPoint x: 289, endPoint y: 150, distance: 39.2
click at [289, 155] on p "Người gửi: Quyên 0356365207" at bounding box center [268, 158] width 122 height 7
drag, startPoint x: 138, startPoint y: 35, endPoint x: 142, endPoint y: 39, distance: 5.3
click at [142, 38] on div "In mẫu A5 In mẫu biên lai tự cấu hình" at bounding box center [366, 43] width 655 height 17
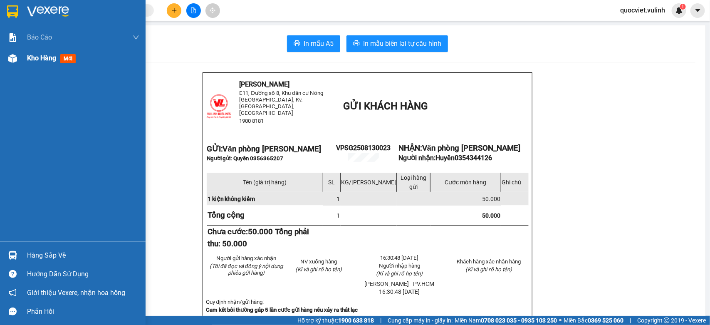
click at [26, 59] on div "Kho hàng mới" at bounding box center [72, 58] width 145 height 21
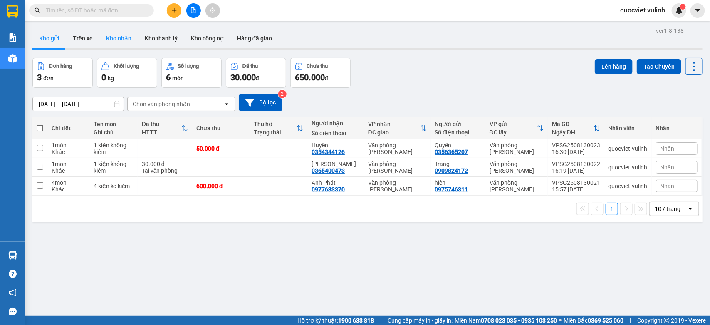
click at [112, 33] on button "Kho nhận" at bounding box center [118, 38] width 39 height 20
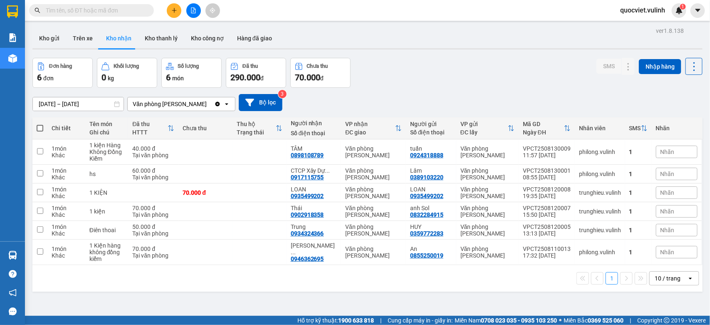
click at [92, 12] on input "text" at bounding box center [95, 10] width 98 height 9
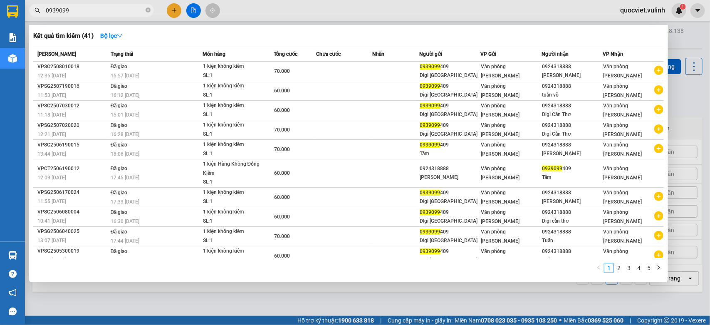
type input "0939099"
click at [695, 104] on div at bounding box center [355, 162] width 710 height 325
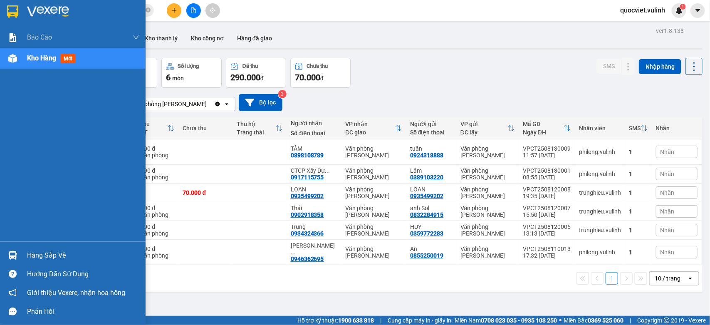
drag, startPoint x: 17, startPoint y: 249, endPoint x: 38, endPoint y: 246, distance: 21.4
click at [17, 250] on div at bounding box center [12, 255] width 15 height 15
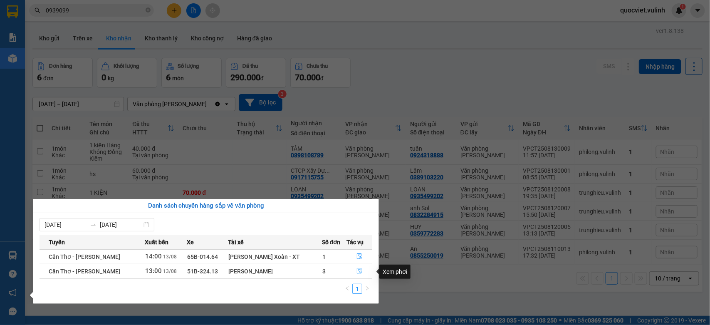
click at [359, 268] on icon "file-done" at bounding box center [359, 271] width 6 height 6
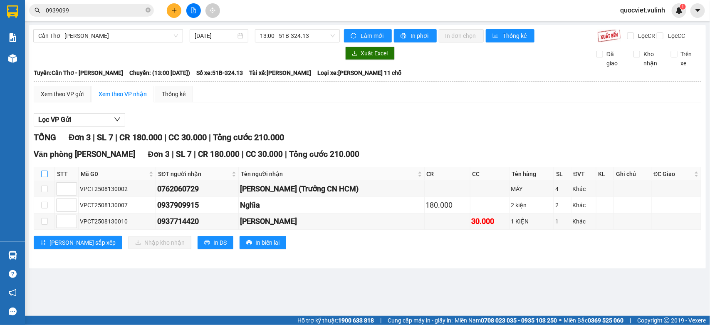
click at [41, 177] on input "checkbox" at bounding box center [44, 173] width 7 height 7
checkbox input "true"
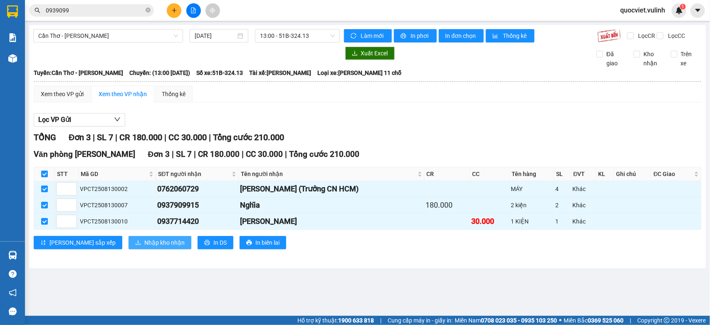
click at [128, 246] on button "Nhập kho nhận" at bounding box center [159, 242] width 63 height 13
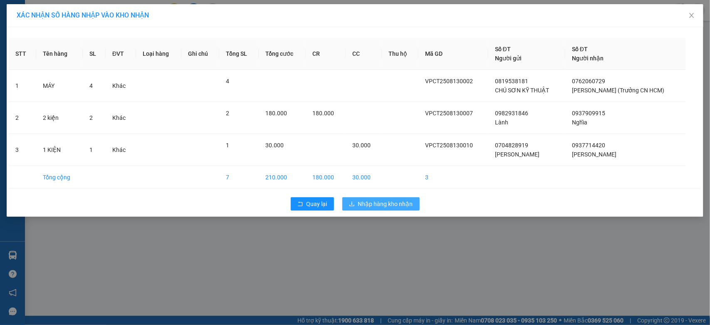
click at [397, 207] on span "Nhập hàng kho nhận" at bounding box center [385, 203] width 55 height 9
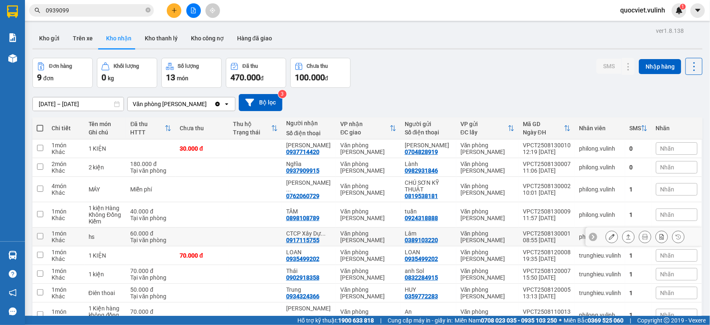
scroll to position [48, 0]
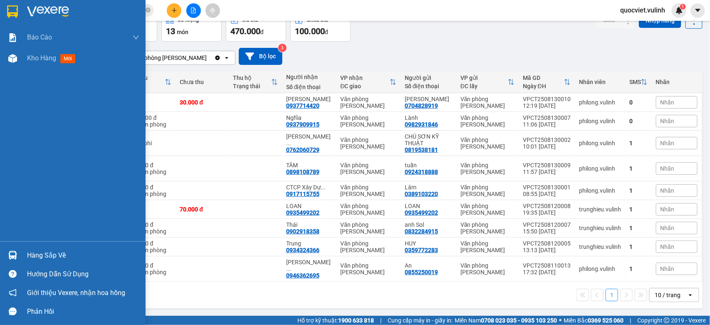
click at [37, 249] on div "Hàng sắp về" at bounding box center [83, 255] width 112 height 12
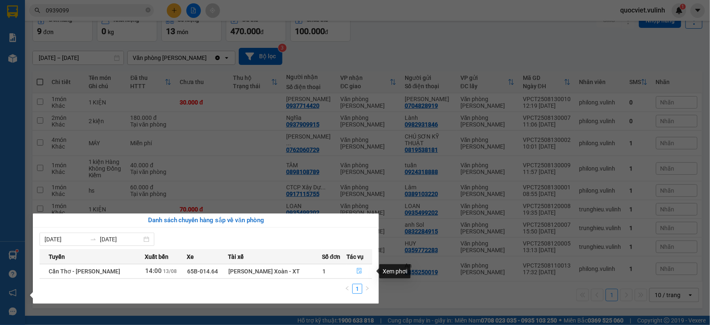
click at [356, 271] on icon "file-done" at bounding box center [359, 271] width 6 height 6
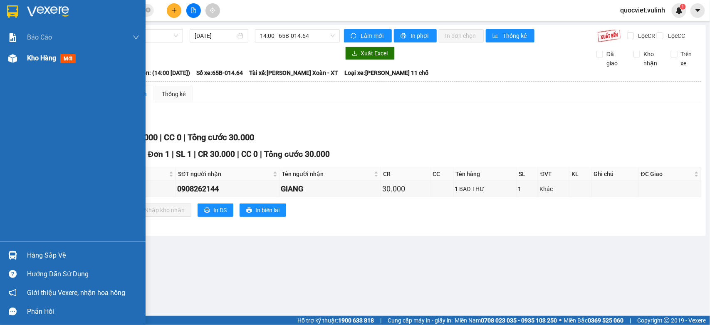
click at [18, 53] on div at bounding box center [12, 58] width 15 height 15
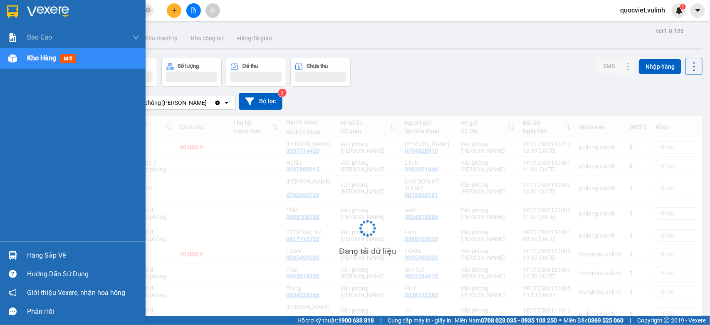
click at [30, 254] on div "Hàng sắp về" at bounding box center [83, 255] width 112 height 12
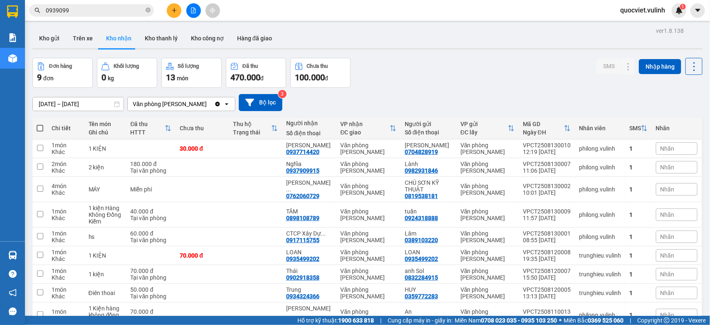
click at [493, 36] on section "Kết quả tìm kiếm ( 41 ) Bộ lọc Mã ĐH Trạng thái Món hàng Tổng cước Chưa cước Nh…" at bounding box center [355, 162] width 710 height 325
click at [51, 35] on button "Kho gửi" at bounding box center [49, 38] width 34 height 20
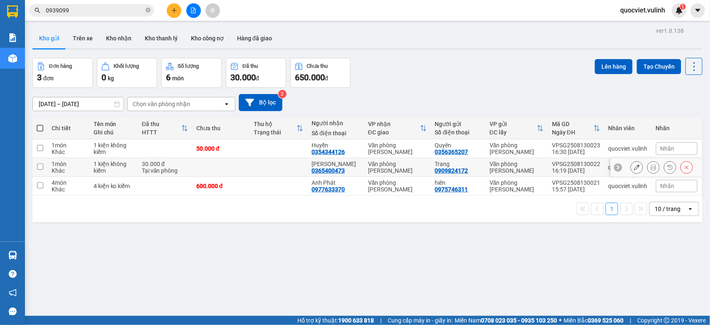
click at [273, 163] on td at bounding box center [279, 167] width 58 height 19
checkbox input "true"
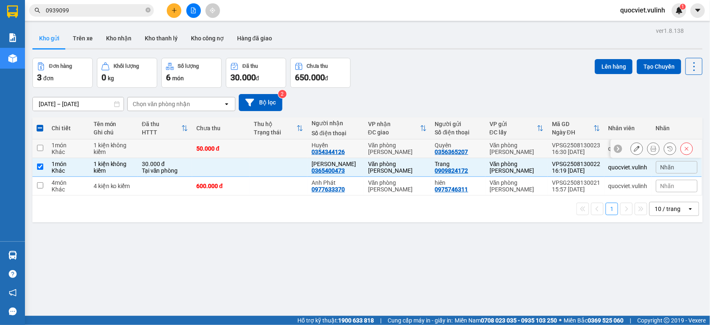
click at [298, 148] on td at bounding box center [279, 148] width 58 height 19
checkbox input "true"
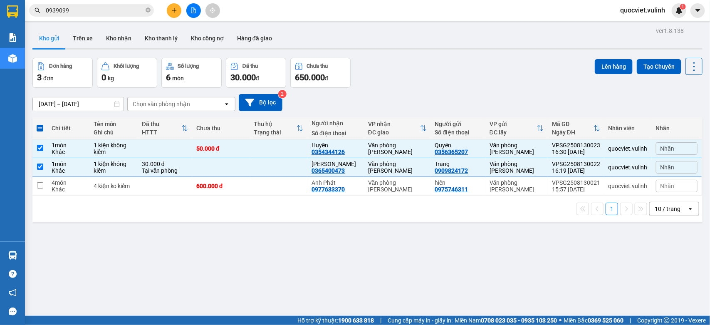
click at [302, 239] on div "ver 1.8.138 Kho gửi Trên xe Kho nhận Kho thanh lý Kho công nợ Hàng đã giao Đơn …" at bounding box center [367, 187] width 676 height 325
click at [280, 169] on td at bounding box center [279, 167] width 58 height 19
checkbox input "false"
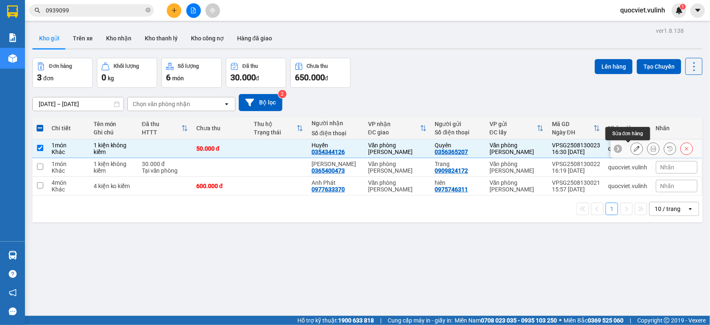
click at [633, 146] on icon at bounding box center [636, 148] width 6 height 6
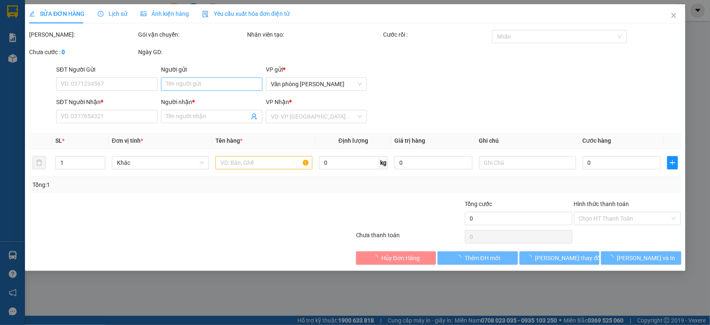
type input "0356365207"
type input "Quyên"
type input "0354344126"
type input "Huyền"
type input "50.000"
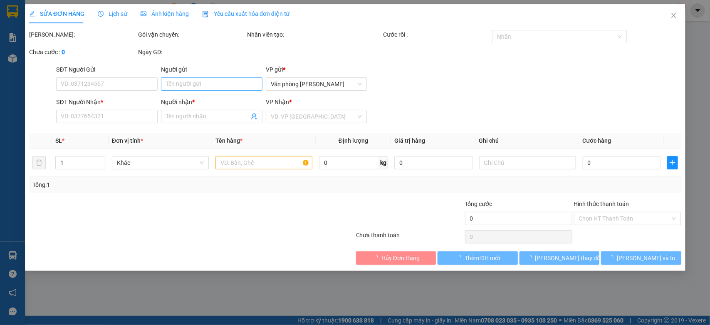
type input "50.000"
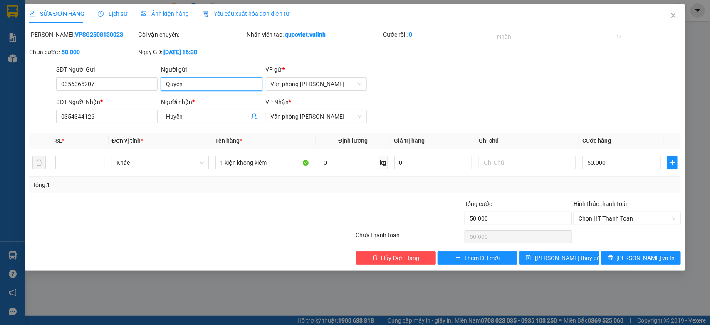
drag, startPoint x: 225, startPoint y: 86, endPoint x: 0, endPoint y: 116, distance: 227.0
click at [0, 118] on div "SỬA ĐƠN HÀNG Lịch sử Ảnh kiện hàng Yêu cầu xuất hóa đơn điện tử Total Paid Fee …" at bounding box center [355, 162] width 710 height 325
click at [676, 10] on span "Close" at bounding box center [672, 15] width 23 height 23
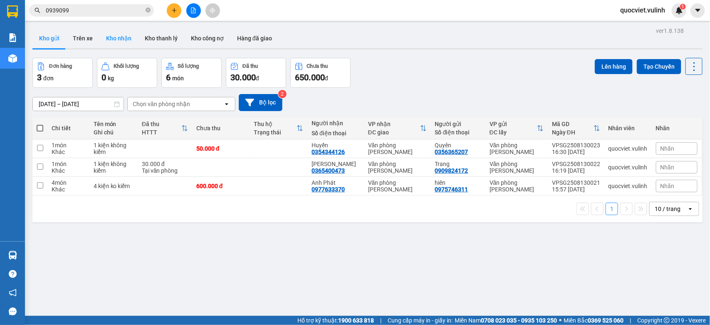
click at [110, 33] on button "Kho nhận" at bounding box center [118, 38] width 39 height 20
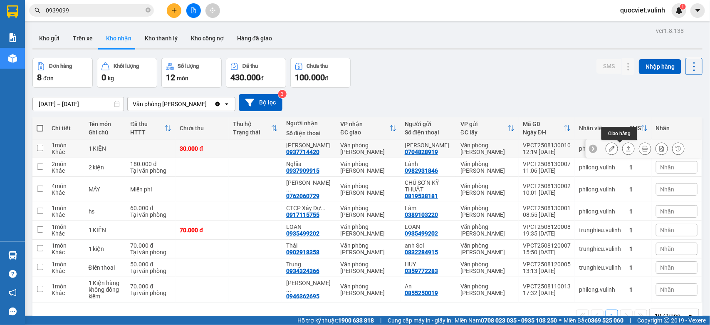
click at [625, 148] on icon at bounding box center [628, 148] width 6 height 6
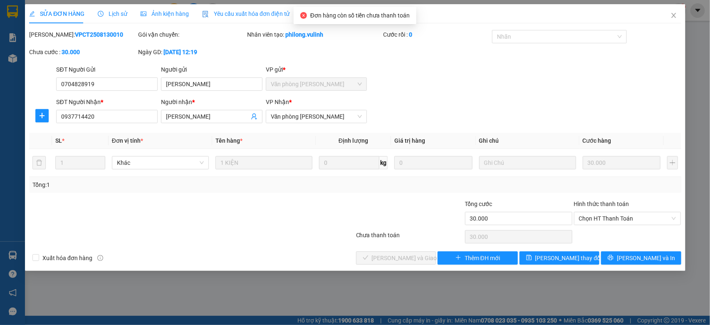
type input "0704828919"
type input "[PERSON_NAME]"
type input "0937714420"
type input "[PERSON_NAME]"
type input "30.000"
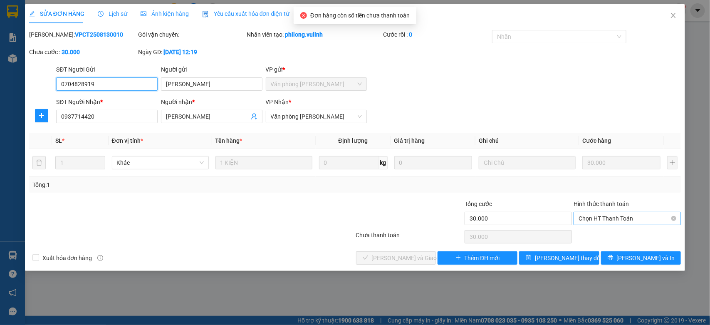
click at [635, 219] on span "Chọn HT Thanh Toán" at bounding box center [626, 218] width 97 height 12
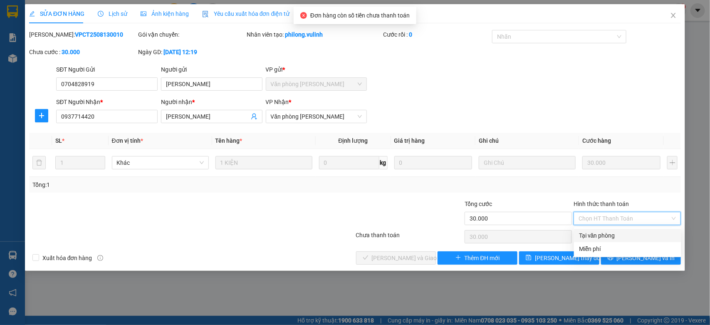
click at [621, 236] on div "Tại văn phòng" at bounding box center [627, 235] width 97 height 9
type input "0"
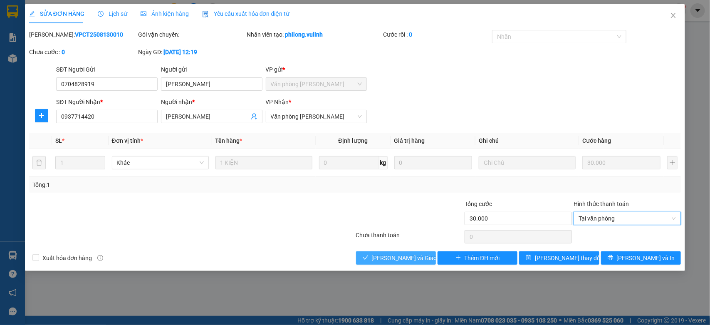
click at [389, 261] on span "[PERSON_NAME] và Giao hàng" at bounding box center [412, 257] width 80 height 9
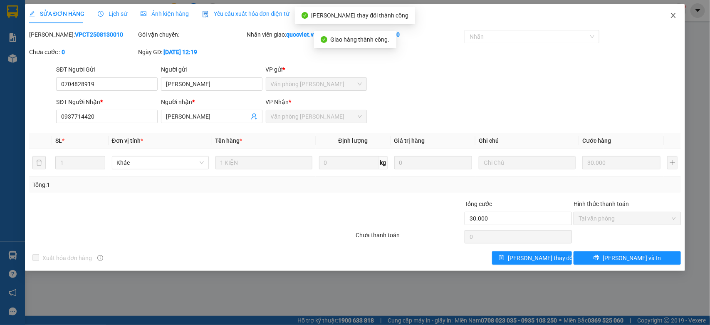
click at [675, 11] on span "Close" at bounding box center [672, 15] width 23 height 23
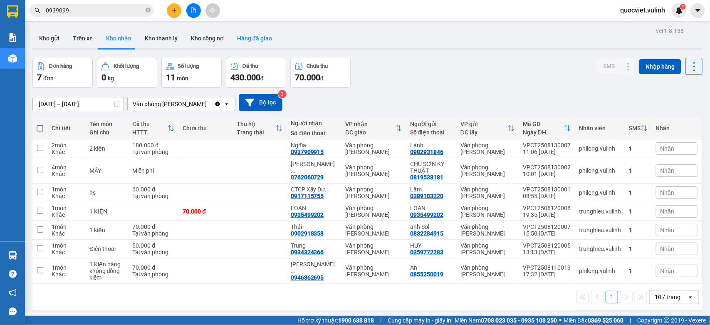
click at [251, 44] on button "Hàng đã giao" at bounding box center [254, 38] width 48 height 20
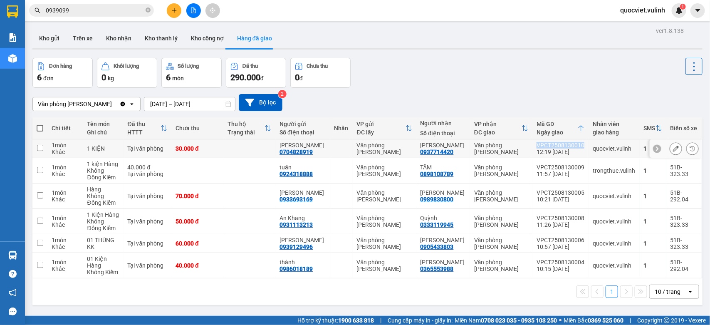
drag, startPoint x: 530, startPoint y: 144, endPoint x: 576, endPoint y: 144, distance: 45.7
click at [576, 144] on td "VPCT2508130010 12:19 [DATE]" at bounding box center [560, 148] width 56 height 19
checkbox input "true"
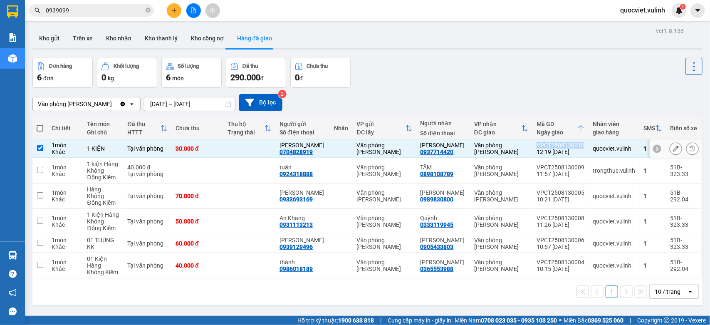
copy div "VPCT2508130010"
click at [673, 149] on icon at bounding box center [676, 148] width 6 height 6
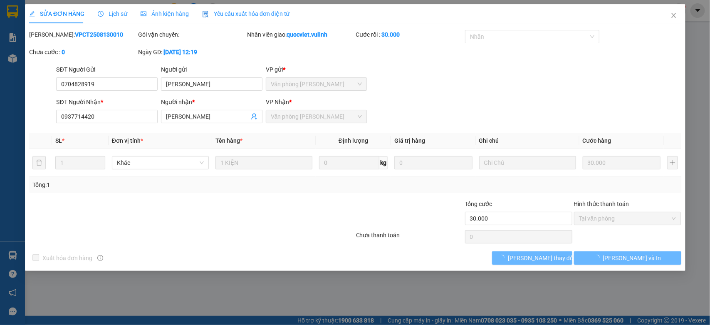
type input "0704828919"
type input "[PERSON_NAME]"
type input "0937714420"
type input "[PERSON_NAME]"
type input "30.000"
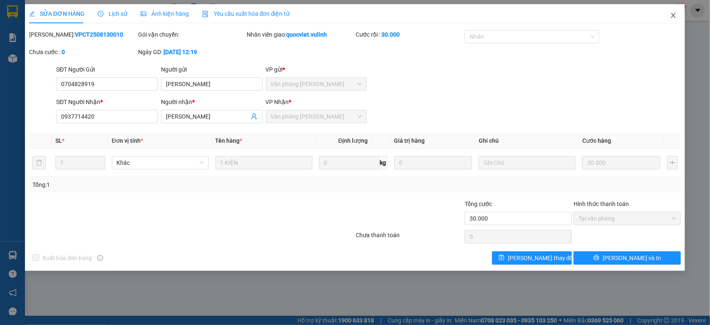
click at [670, 12] on icon "close" at bounding box center [673, 15] width 7 height 7
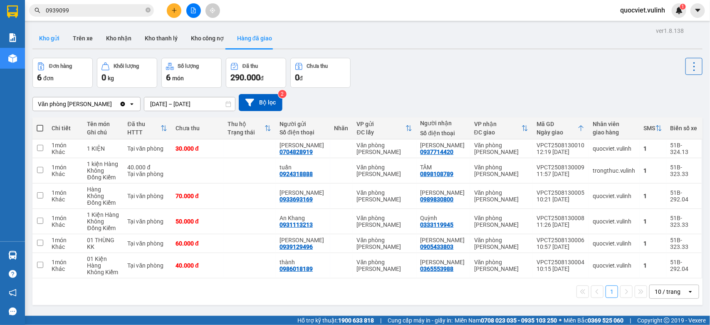
click at [59, 32] on button "Kho gửi" at bounding box center [49, 38] width 34 height 20
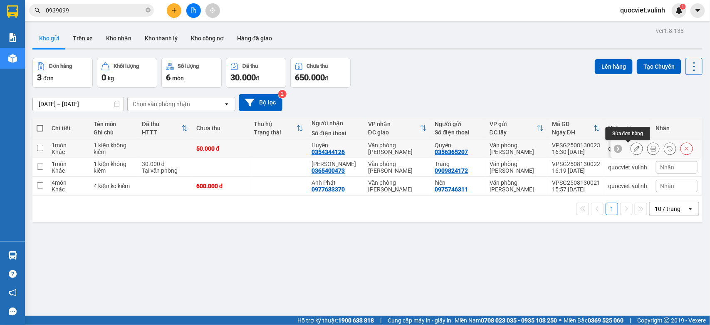
click at [633, 150] on icon at bounding box center [636, 148] width 6 height 6
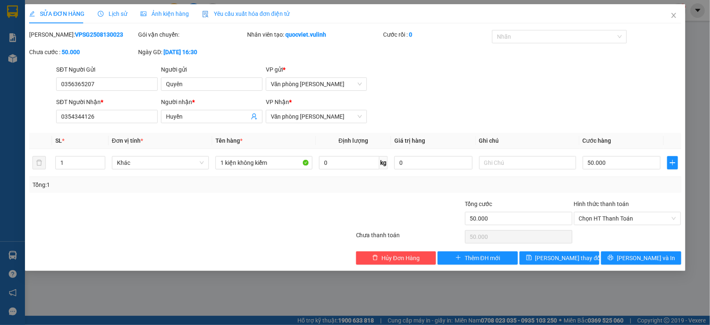
type input "0356365207"
type input "Quyên"
type input "0354344126"
type input "Huyền"
type input "50.000"
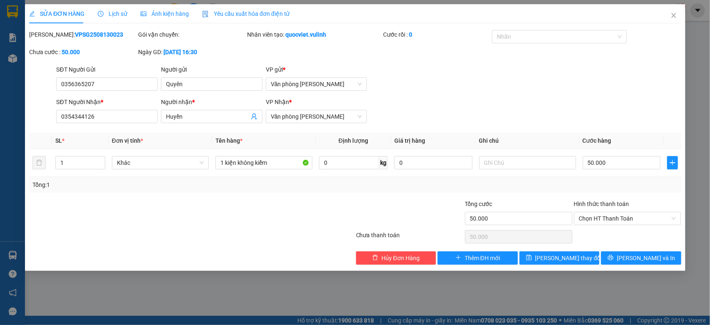
type input "50.000"
drag, startPoint x: 136, startPoint y: 84, endPoint x: 0, endPoint y: 129, distance: 143.8
click at [0, 129] on div "SỬA ĐƠN HÀNG Lịch sử Ảnh kiện hàng Yêu cầu xuất hóa đơn điện tử Total Paid Fee …" at bounding box center [355, 162] width 710 height 325
drag, startPoint x: 200, startPoint y: 111, endPoint x: 3, endPoint y: 136, distance: 198.5
click at [80, 131] on div "Total Paid Fee 0 Total UnPaid Fee 50.000 Cash Collection Total Fee Mã ĐH: VPSG2…" at bounding box center [355, 147] width 652 height 234
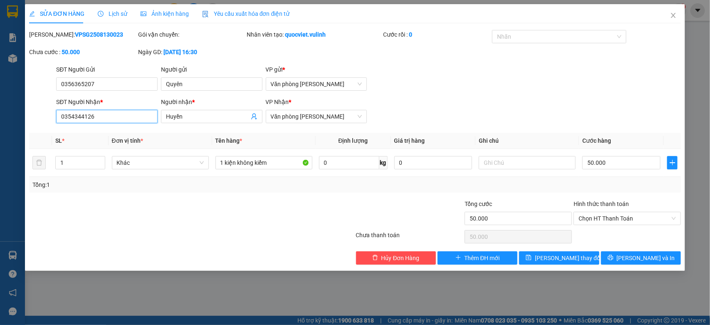
drag, startPoint x: 102, startPoint y: 111, endPoint x: 0, endPoint y: 142, distance: 106.8
click at [0, 142] on div "SỬA ĐƠN HÀNG Lịch sử Ảnh kiện hàng Yêu cầu xuất hóa đơn điện tử Total Paid Fee …" at bounding box center [355, 162] width 710 height 325
click at [670, 11] on span "Close" at bounding box center [672, 15] width 23 height 23
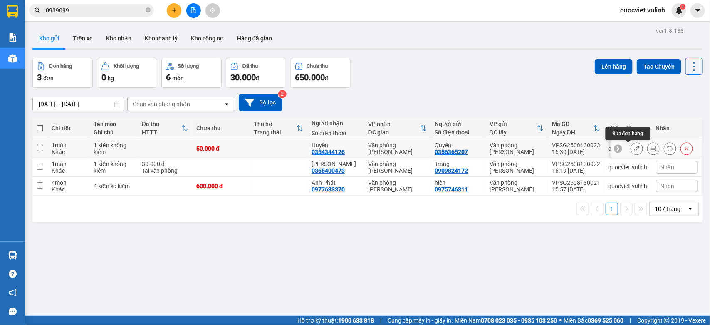
click at [633, 150] on icon at bounding box center [636, 148] width 6 height 6
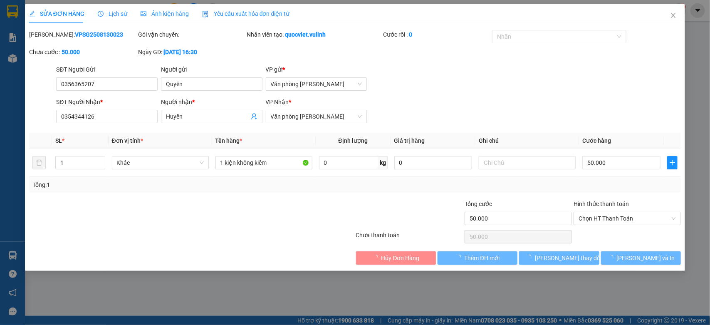
type input "0356365207"
type input "Quyên"
type input "0354344126"
type input "Huyền"
type input "50.000"
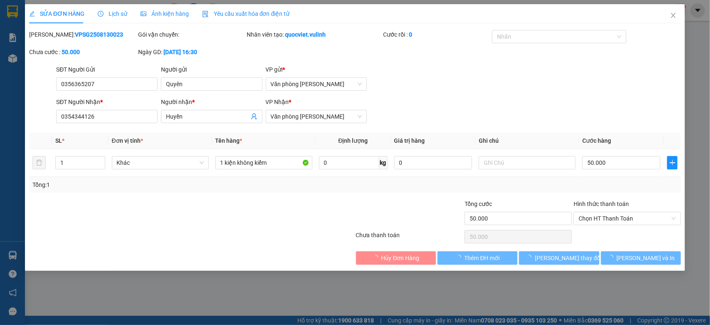
type input "50.000"
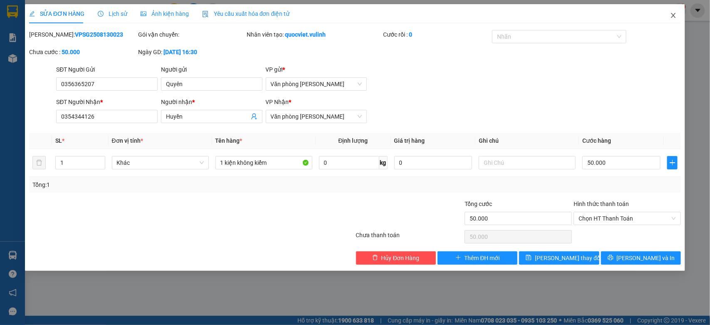
click at [676, 10] on span "Close" at bounding box center [672, 15] width 23 height 23
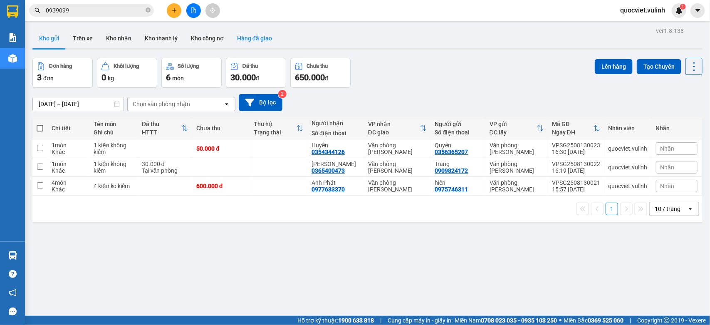
click at [240, 39] on button "Hàng đã giao" at bounding box center [254, 38] width 48 height 20
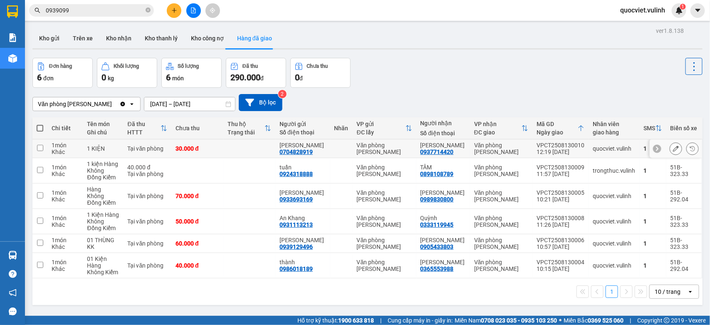
click at [670, 145] on button at bounding box center [676, 148] width 12 height 15
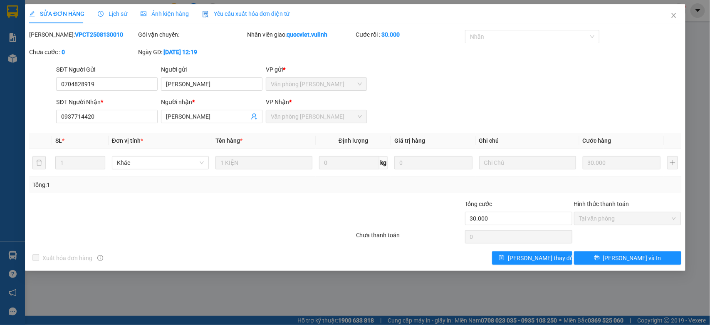
type input "0704828919"
type input "[PERSON_NAME]"
type input "0937714420"
type input "[PERSON_NAME]"
type input "30.000"
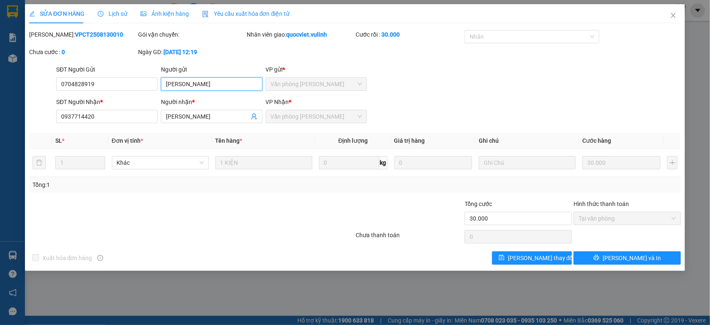
drag, startPoint x: 215, startPoint y: 84, endPoint x: 44, endPoint y: 101, distance: 172.5
click at [5, 115] on div "SỬA ĐƠN HÀNG Lịch sử Ảnh kiện hàng Yêu cầu xuất hóa đơn điện tử Total Paid Fee …" at bounding box center [355, 162] width 710 height 325
drag, startPoint x: 106, startPoint y: 86, endPoint x: 0, endPoint y: 89, distance: 106.0
click at [0, 100] on div "SỬA ĐƠN HÀNG Lịch sử Ảnh kiện hàng Yêu cầu xuất hóa đơn điện tử Total Paid Fee …" at bounding box center [355, 162] width 710 height 325
drag, startPoint x: 204, startPoint y: 116, endPoint x: 0, endPoint y: 135, distance: 204.5
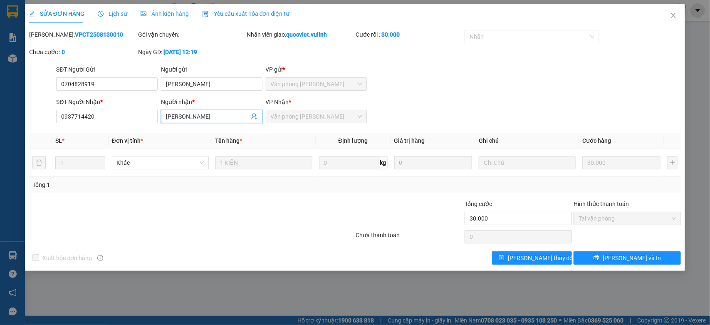
click at [0, 135] on div "SỬA ĐƠN HÀNG Lịch sử Ảnh kiện hàng Yêu cầu xuất hóa đơn điện tử Total Paid Fee …" at bounding box center [355, 162] width 710 height 325
drag, startPoint x: 115, startPoint y: 122, endPoint x: 2, endPoint y: 65, distance: 126.0
click at [0, 67] on div "SỬA ĐƠN HÀNG Lịch sử Ảnh kiện hàng Yêu cầu xuất hóa đơn điện tử Total Paid Fee …" at bounding box center [355, 162] width 710 height 325
click at [672, 15] on icon "close" at bounding box center [673, 15] width 7 height 7
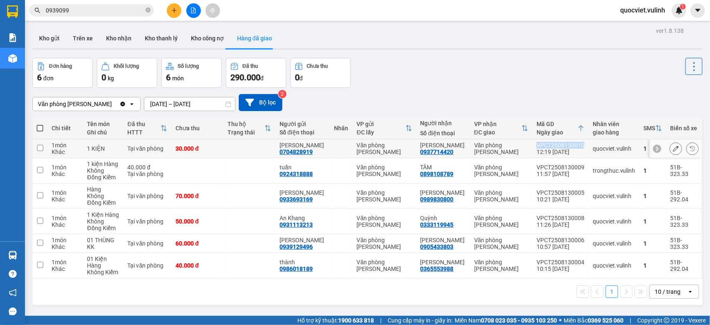
drag, startPoint x: 528, startPoint y: 140, endPoint x: 579, endPoint y: 143, distance: 50.8
click at [579, 143] on td "VPCT2508130010 12:19 [DATE]" at bounding box center [560, 148] width 56 height 19
checkbox input "true"
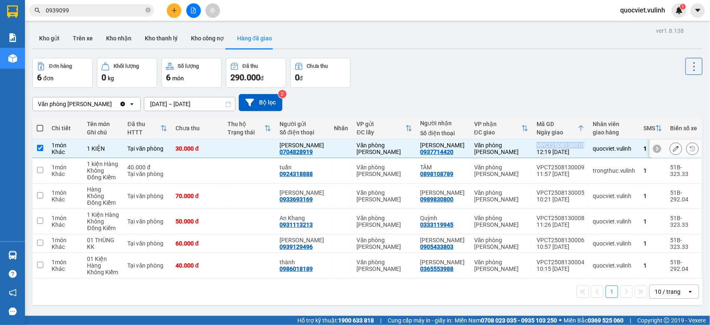
copy div "VPCT2508130010"
click at [51, 39] on button "Kho gửi" at bounding box center [49, 38] width 34 height 20
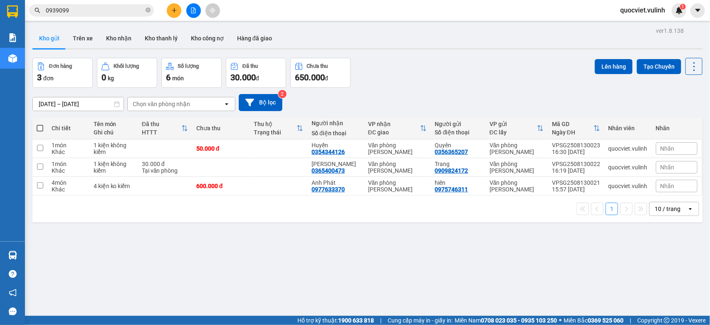
click at [166, 11] on div at bounding box center [193, 10] width 62 height 15
click at [172, 14] on button at bounding box center [174, 10] width 15 height 15
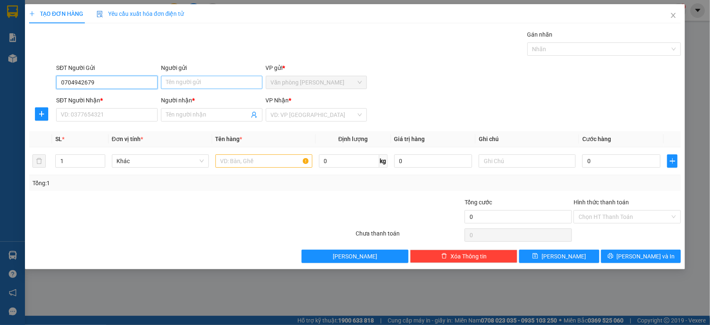
type input "0704942679"
click at [200, 84] on input "Người gửi" at bounding box center [211, 82] width 101 height 13
type input "[PERSON_NAME]"
click at [94, 114] on input "SĐT Người Nhận *" at bounding box center [106, 114] width 101 height 13
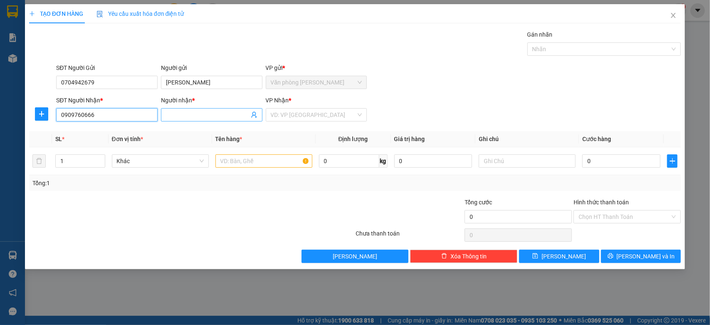
type input "0909760666"
click at [214, 115] on input "Người nhận *" at bounding box center [207, 114] width 83 height 9
type input "h"
type input "chị [PERSON_NAME]"
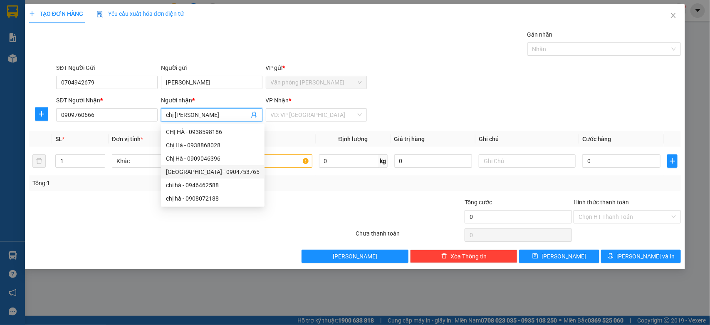
click at [247, 167] on div "[GEOGRAPHIC_DATA] - 0904753765" at bounding box center [213, 171] width 94 height 9
type input "0904753765"
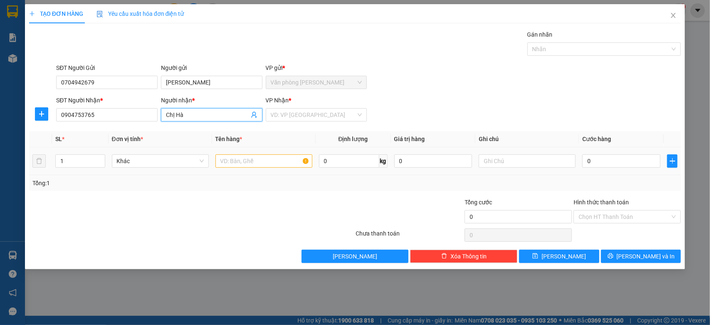
type input "ChỊ Hà"
click at [256, 164] on input "text" at bounding box center [263, 160] width 97 height 13
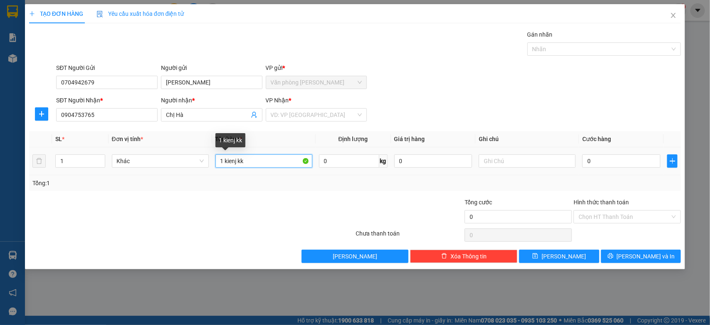
click at [238, 160] on input "1 kienj kk" at bounding box center [263, 160] width 97 height 13
click at [237, 163] on input "1 kienj kk" at bounding box center [263, 160] width 97 height 13
type input "1 kien kk"
click at [595, 159] on input "0" at bounding box center [621, 160] width 78 height 13
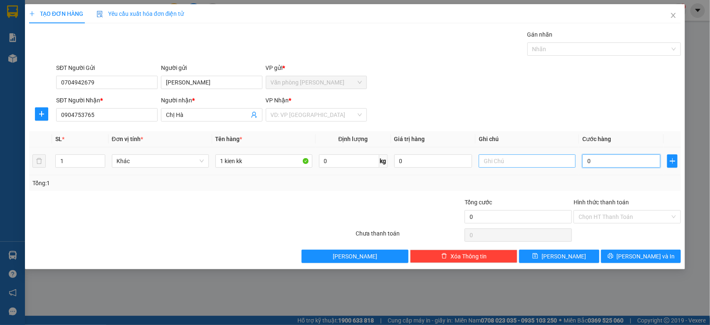
type input "3"
type input "30"
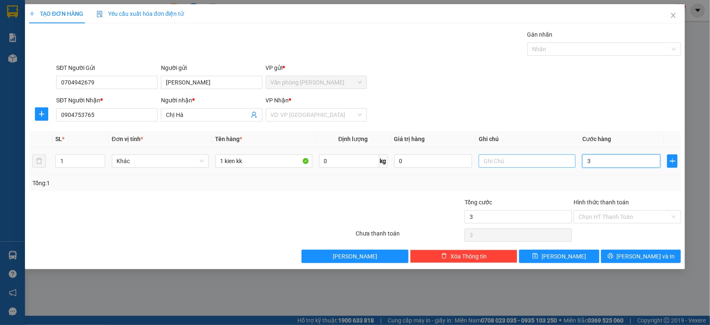
type input "30"
type input "300"
type input "3.000"
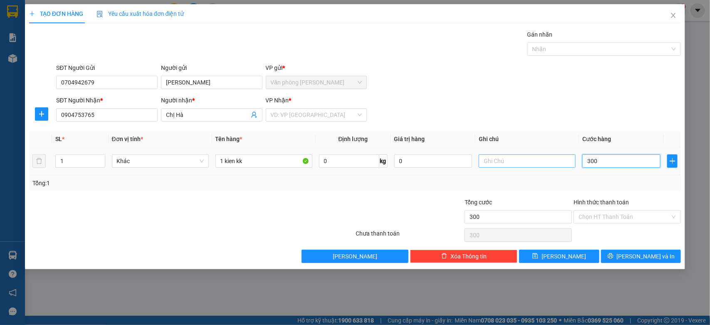
type input "3.000"
type input "30.000"
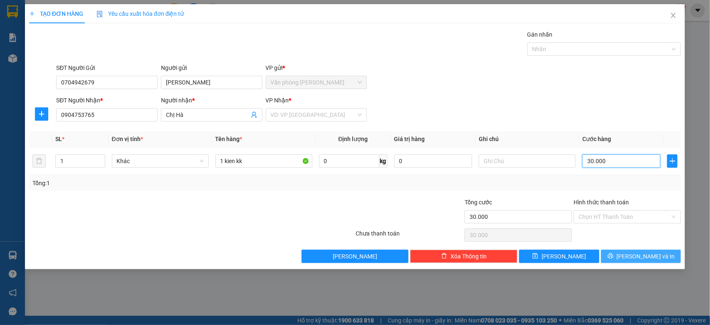
type input "30.000"
click at [648, 256] on span "[PERSON_NAME] và In" at bounding box center [645, 255] width 58 height 9
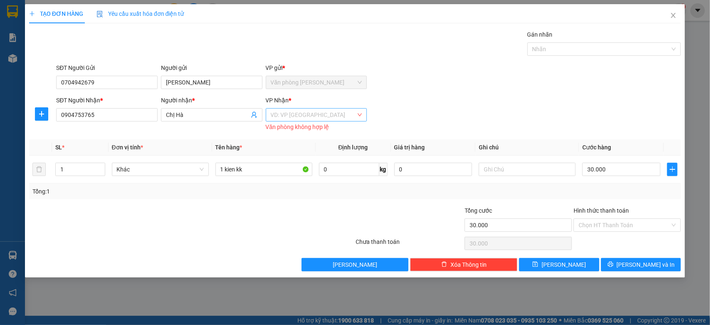
click at [333, 115] on input "search" at bounding box center [314, 114] width 86 height 12
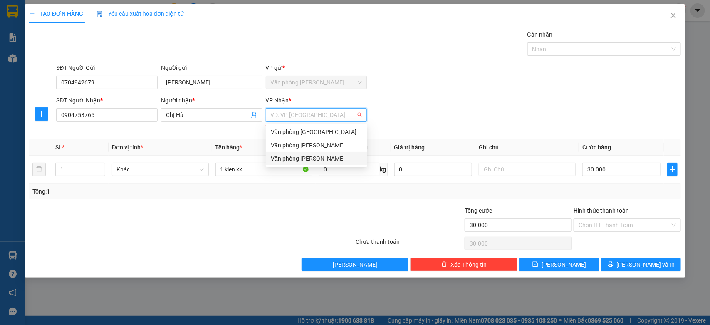
click at [321, 154] on div "Văn phòng [PERSON_NAME]" at bounding box center [316, 158] width 91 height 9
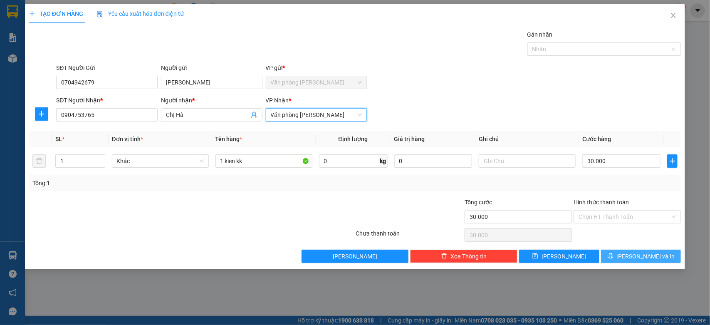
click at [638, 260] on span "[PERSON_NAME] và In" at bounding box center [645, 255] width 58 height 9
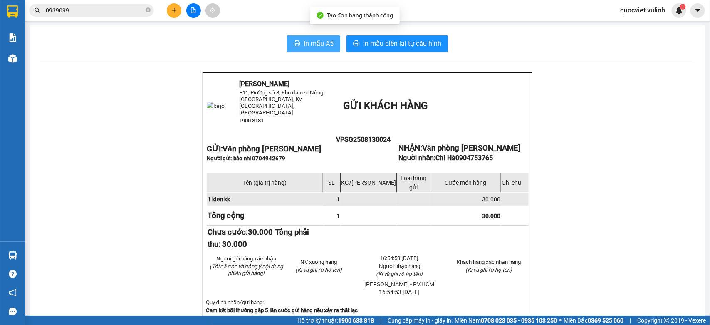
click at [314, 43] on span "In mẫu A5" at bounding box center [318, 43] width 30 height 10
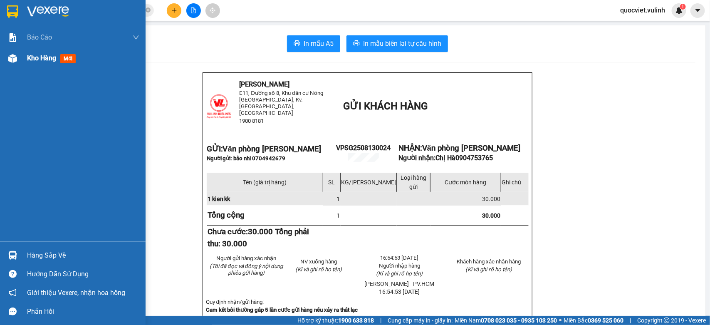
click at [25, 59] on div "Kho hàng mới" at bounding box center [72, 58] width 145 height 21
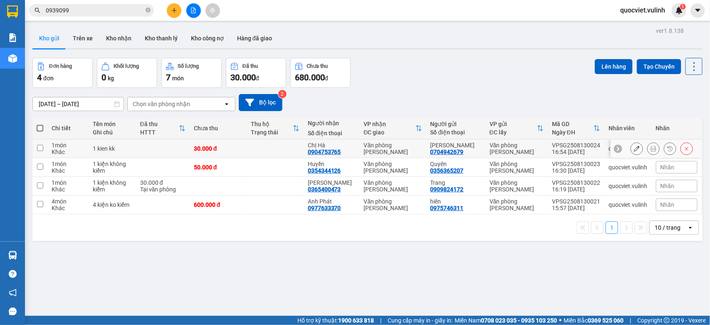
click at [631, 146] on button at bounding box center [637, 148] width 12 height 15
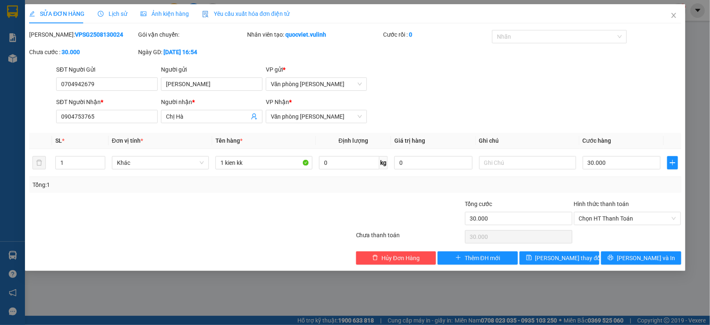
type input "0704942679"
type input "[PERSON_NAME]"
click at [74, 118] on input "0904753765" at bounding box center [106, 116] width 101 height 13
click at [113, 120] on input "0906753765" at bounding box center [106, 116] width 101 height 13
click at [619, 263] on button "[PERSON_NAME] và In" at bounding box center [641, 257] width 80 height 13
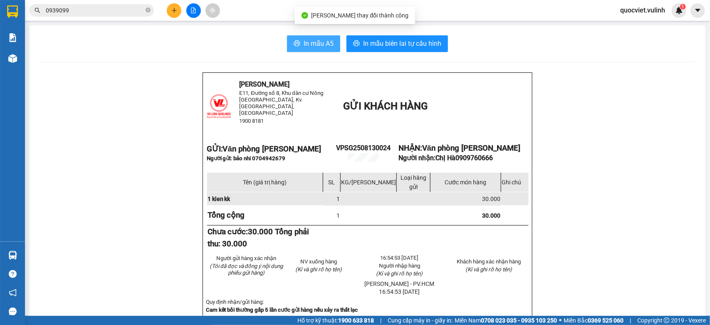
click at [319, 49] on span "In mẫu A5" at bounding box center [318, 43] width 30 height 10
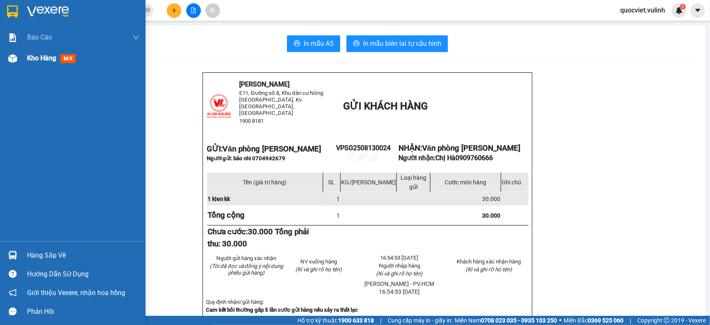
click at [28, 58] on span "Kho hàng" at bounding box center [41, 58] width 29 height 8
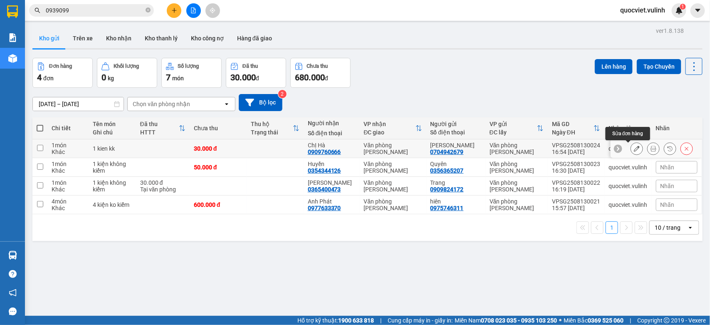
click at [631, 149] on button at bounding box center [637, 148] width 12 height 15
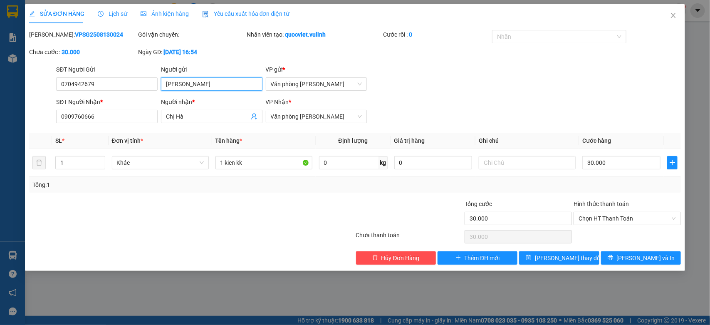
drag, startPoint x: 220, startPoint y: 86, endPoint x: 0, endPoint y: 109, distance: 221.5
click at [0, 108] on div "SỬA ĐƠN HÀNG Lịch sử Ảnh kiện hàng Yêu cầu xuất hóa đơn điện tử Total Paid Fee …" at bounding box center [355, 162] width 710 height 325
drag, startPoint x: 103, startPoint y: 86, endPoint x: 0, endPoint y: 157, distance: 124.9
click at [0, 157] on div "SỬA ĐƠN HÀNG Lịch sử Ảnh kiện hàng Yêu cầu xuất hóa đơn điện tử Total Paid Fee …" at bounding box center [355, 162] width 710 height 325
drag, startPoint x: 202, startPoint y: 116, endPoint x: 0, endPoint y: 144, distance: 204.0
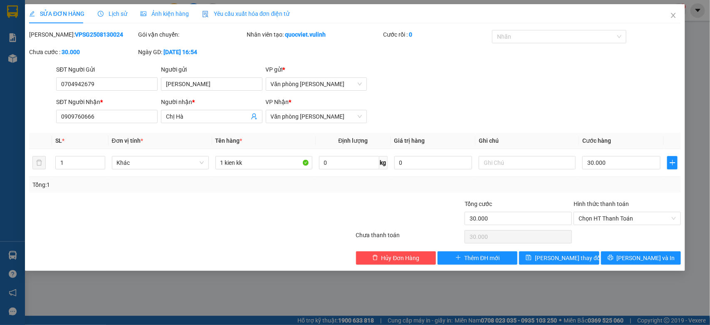
click at [0, 144] on div "SỬA ĐƠN HÀNG Lịch sử Ảnh kiện hàng Yêu cầu xuất hóa đơn điện tử Total Paid Fee …" at bounding box center [355, 162] width 710 height 325
drag, startPoint x: 105, startPoint y: 119, endPoint x: 0, endPoint y: 128, distance: 105.5
click at [0, 129] on div "SỬA ĐƠN HÀNG Lịch sử Ảnh kiện hàng Yêu cầu xuất hóa đơn điện tử Total Paid Fee …" at bounding box center [355, 162] width 710 height 325
click at [674, 14] on icon "close" at bounding box center [673, 15] width 5 height 5
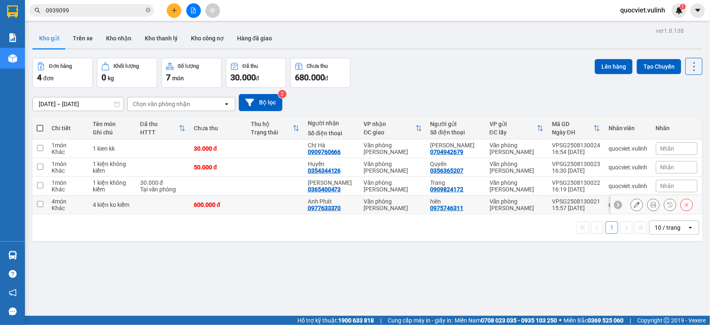
click at [417, 203] on div "Văn phòng [PERSON_NAME]" at bounding box center [393, 204] width 58 height 13
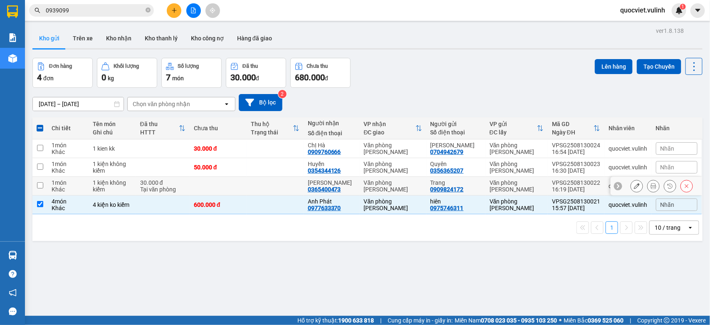
click at [423, 182] on td "Văn phòng [PERSON_NAME]" at bounding box center [393, 186] width 67 height 19
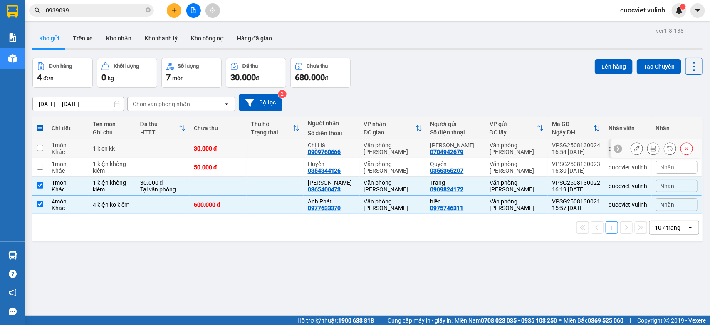
click at [314, 150] on div "0909760666" at bounding box center [324, 151] width 33 height 7
click at [311, 161] on div "Huyền" at bounding box center [332, 163] width 48 height 7
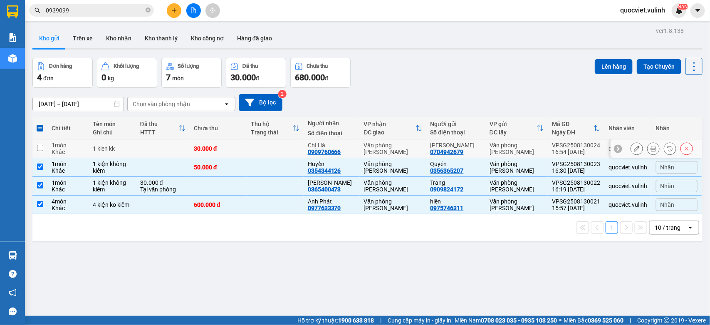
click at [341, 144] on div "ChỊ Hà" at bounding box center [332, 145] width 48 height 7
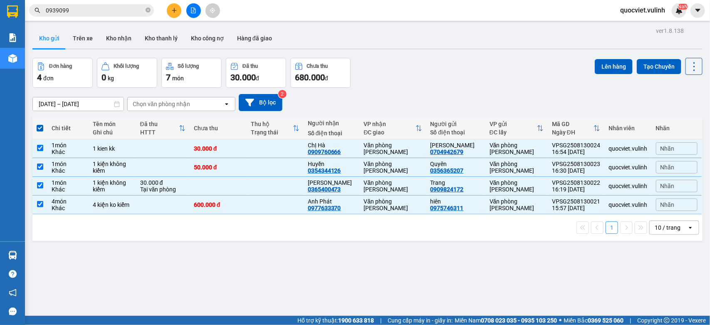
click at [612, 57] on div "ver 1.8.138 Kho gửi Trên xe Kho nhận Kho thanh lý Kho công nợ Hàng đã giao Đơn …" at bounding box center [367, 187] width 676 height 325
click at [611, 62] on button "Lên hàng" at bounding box center [613, 66] width 38 height 15
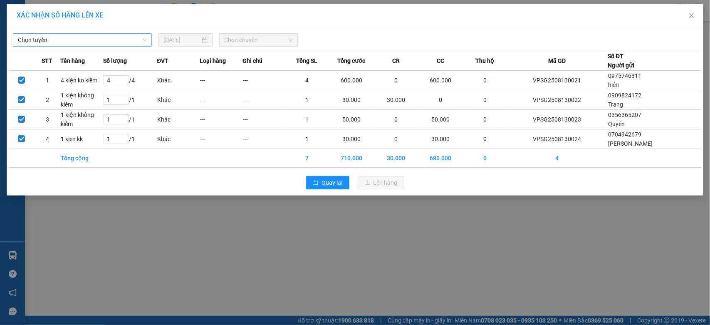
click at [116, 44] on span "Chọn tuyến" at bounding box center [82, 40] width 129 height 12
click at [406, 12] on div "XÁC NHẬN SỐ HÀNG LÊN XE" at bounding box center [355, 15] width 676 height 9
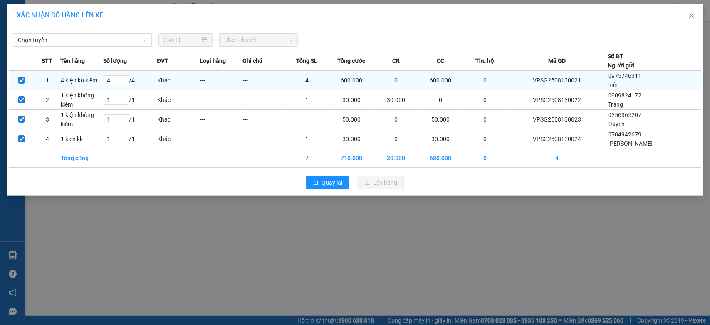
click at [21, 76] on td at bounding box center [22, 80] width 26 height 19
click at [23, 78] on input "checkbox" at bounding box center [21, 79] width 7 height 7
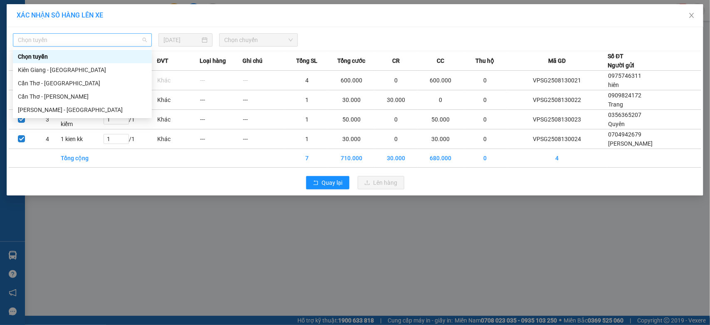
click at [107, 34] on span "Chọn tuyến" at bounding box center [82, 40] width 129 height 12
click at [61, 102] on div "Cần Thơ - [PERSON_NAME]" at bounding box center [82, 96] width 139 height 13
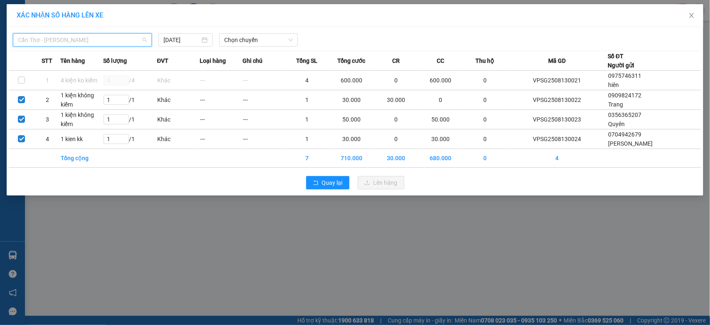
click at [77, 44] on span "Cần Thơ - [PERSON_NAME]" at bounding box center [82, 40] width 129 height 12
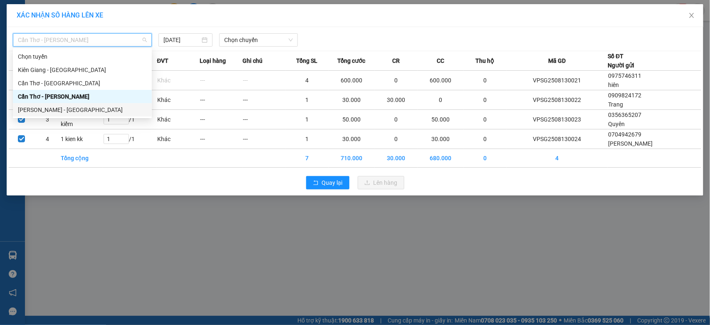
click at [67, 110] on div "[PERSON_NAME] - [GEOGRAPHIC_DATA]" at bounding box center [82, 109] width 129 height 9
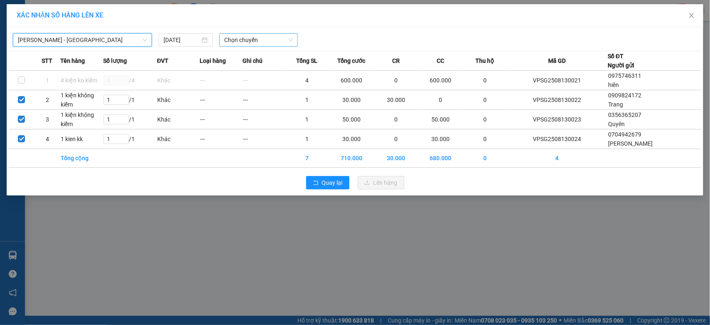
click at [268, 42] on span "Chọn chuyến" at bounding box center [258, 40] width 68 height 12
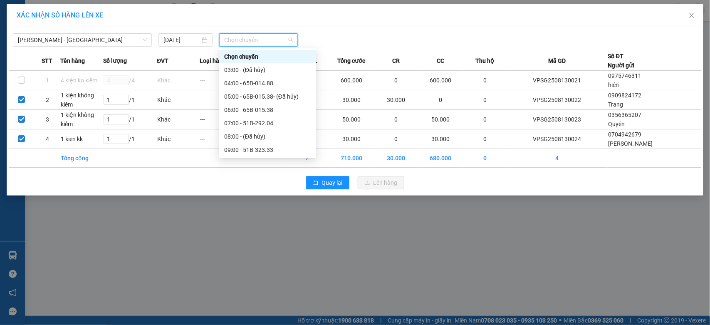
click at [258, 263] on div "17:00 - 51B-292.04" at bounding box center [267, 269] width 97 height 13
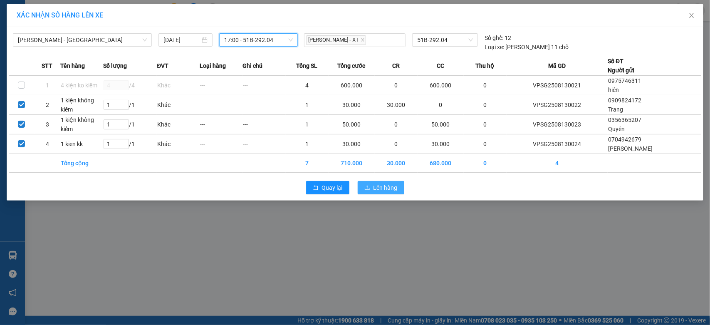
click at [382, 188] on span "Lên hàng" at bounding box center [385, 187] width 24 height 9
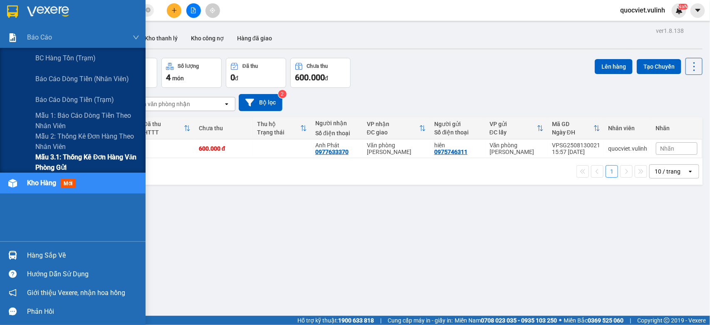
click at [82, 167] on span "Mẫu 3.1: Thống kê đơn hàng văn phòng gửi" at bounding box center [87, 162] width 104 height 21
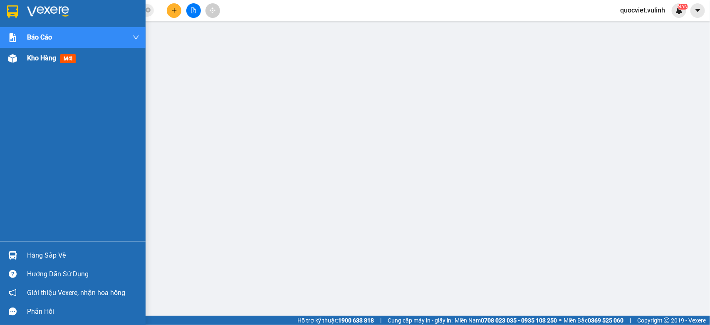
click at [12, 54] on img at bounding box center [12, 58] width 9 height 9
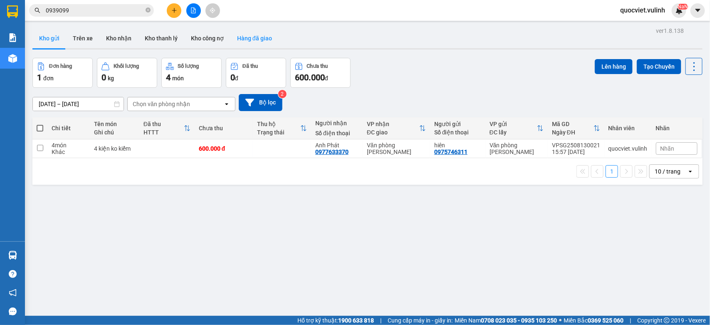
click at [238, 42] on button "Hàng đã giao" at bounding box center [254, 38] width 48 height 20
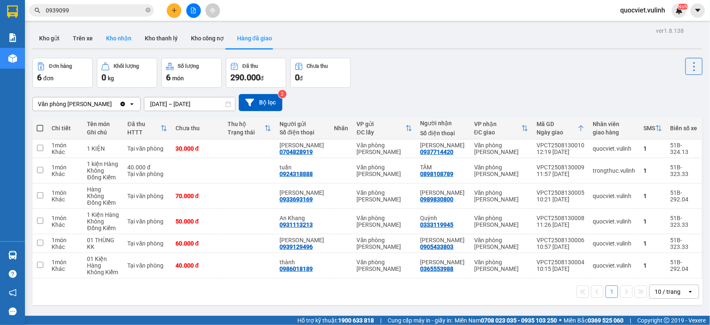
click at [113, 40] on button "Kho nhận" at bounding box center [118, 38] width 39 height 20
